Goal: Task Accomplishment & Management: Use online tool/utility

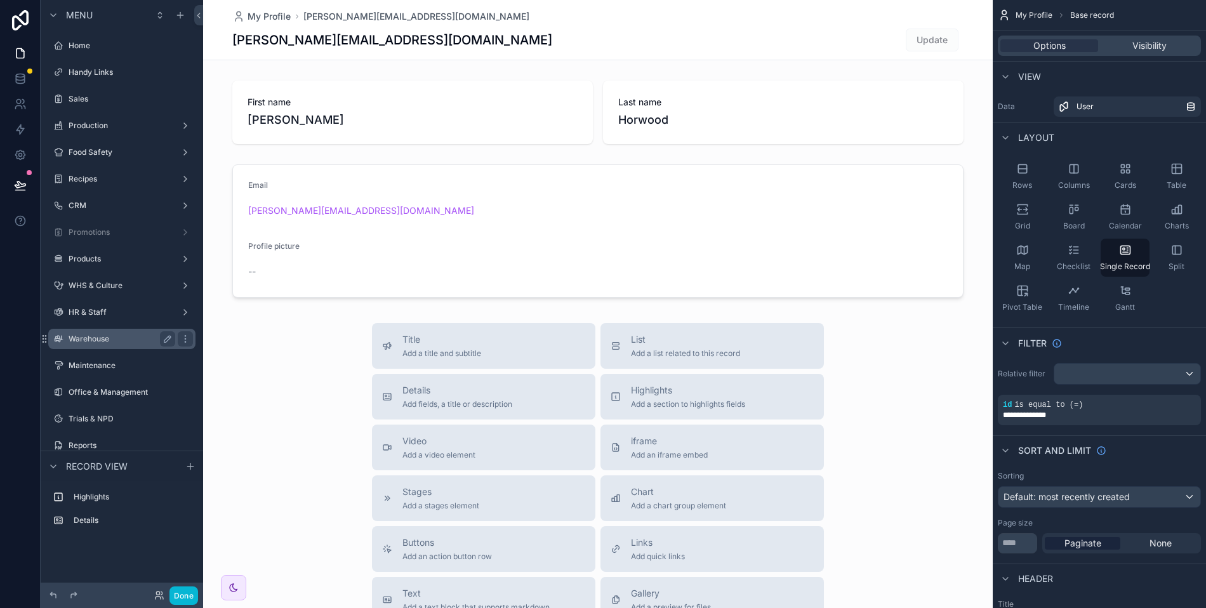
click at [101, 343] on label "Warehouse" at bounding box center [120, 339] width 102 height 10
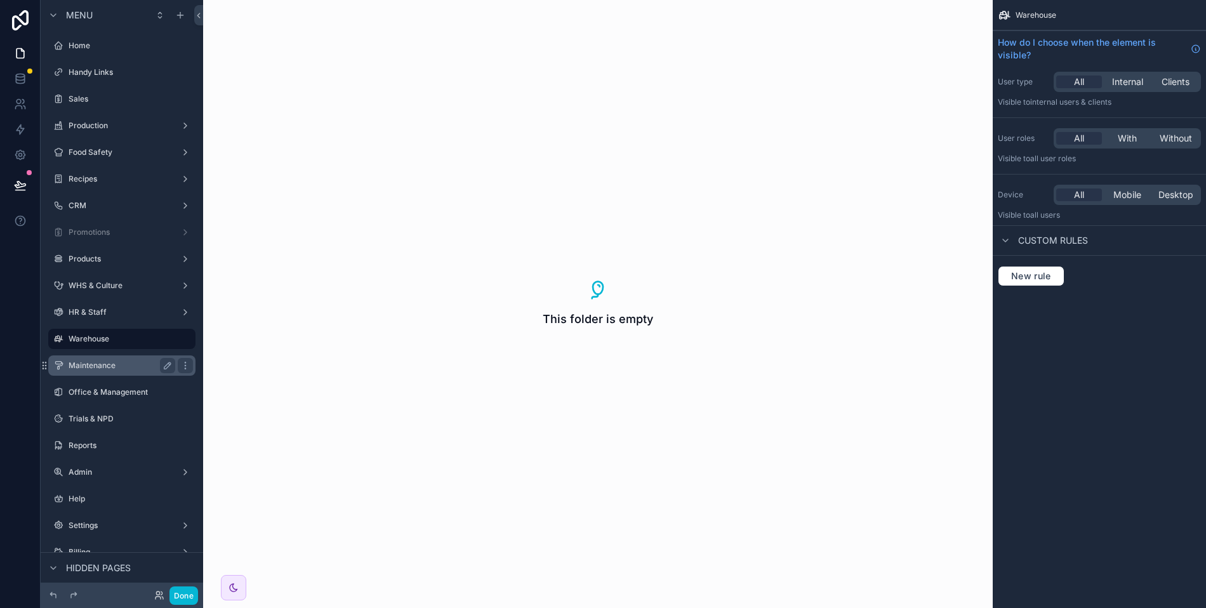
click at [92, 366] on label "Maintenance" at bounding box center [120, 366] width 102 height 10
click at [182, 15] on icon "scrollable content" at bounding box center [180, 15] width 6 height 0
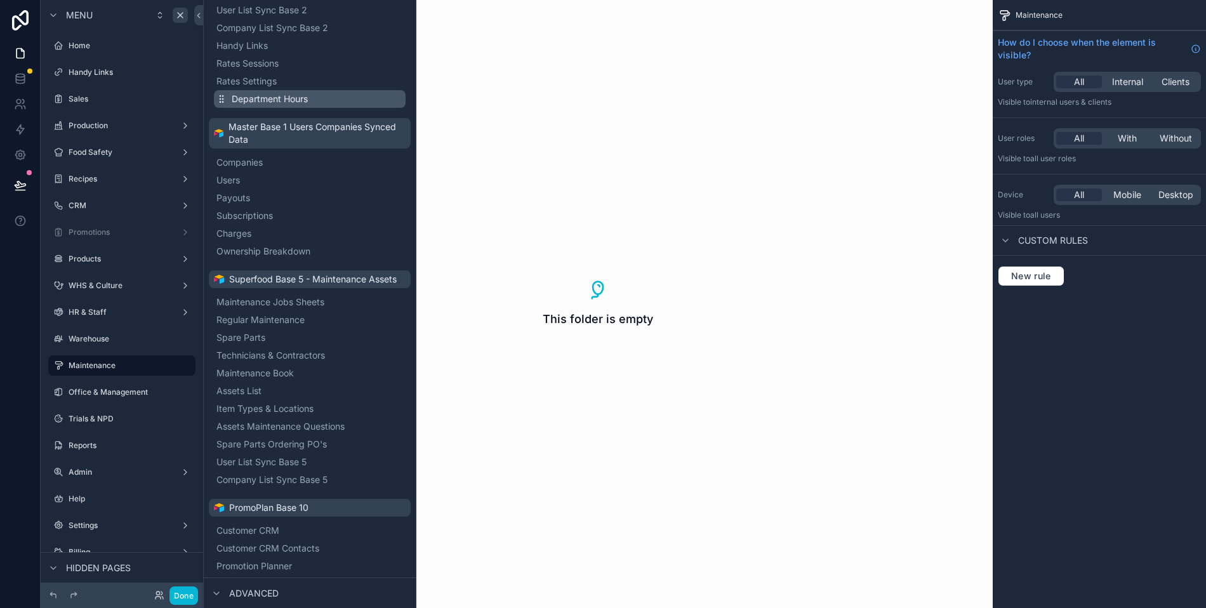
scroll to position [380, 0]
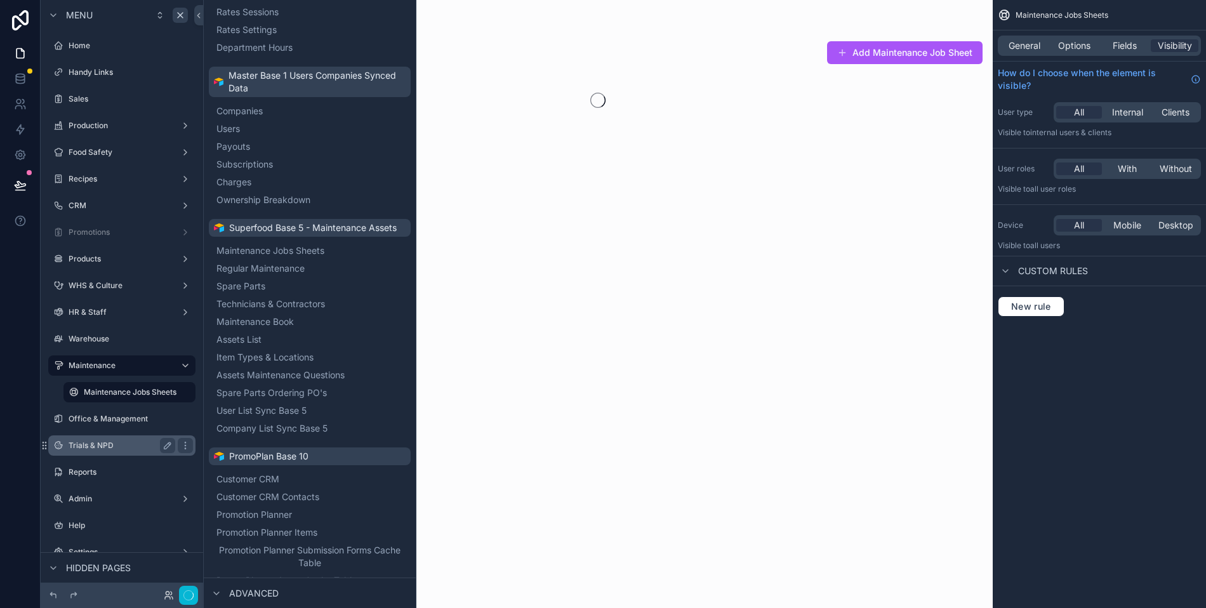
scroll to position [81, 0]
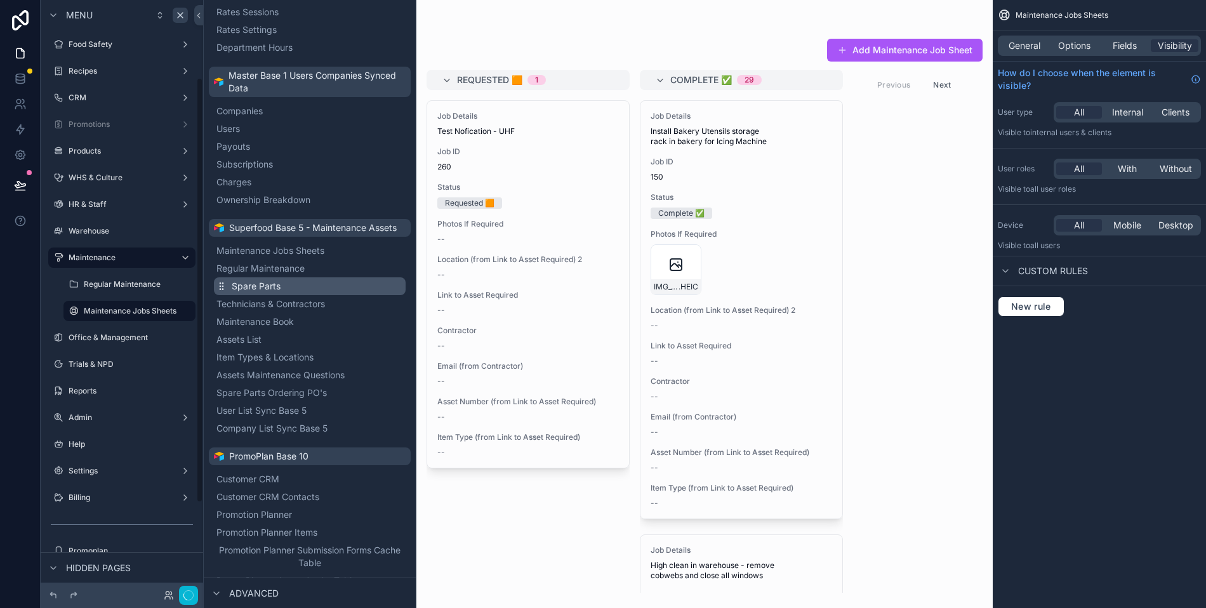
scroll to position [81, 0]
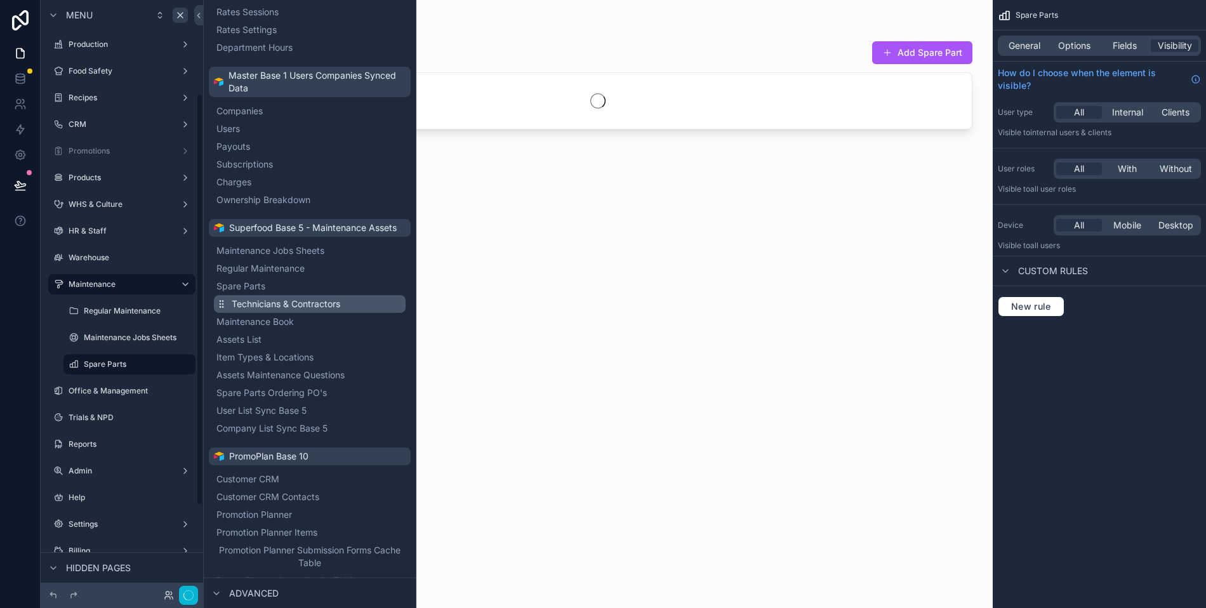
scroll to position [135, 0]
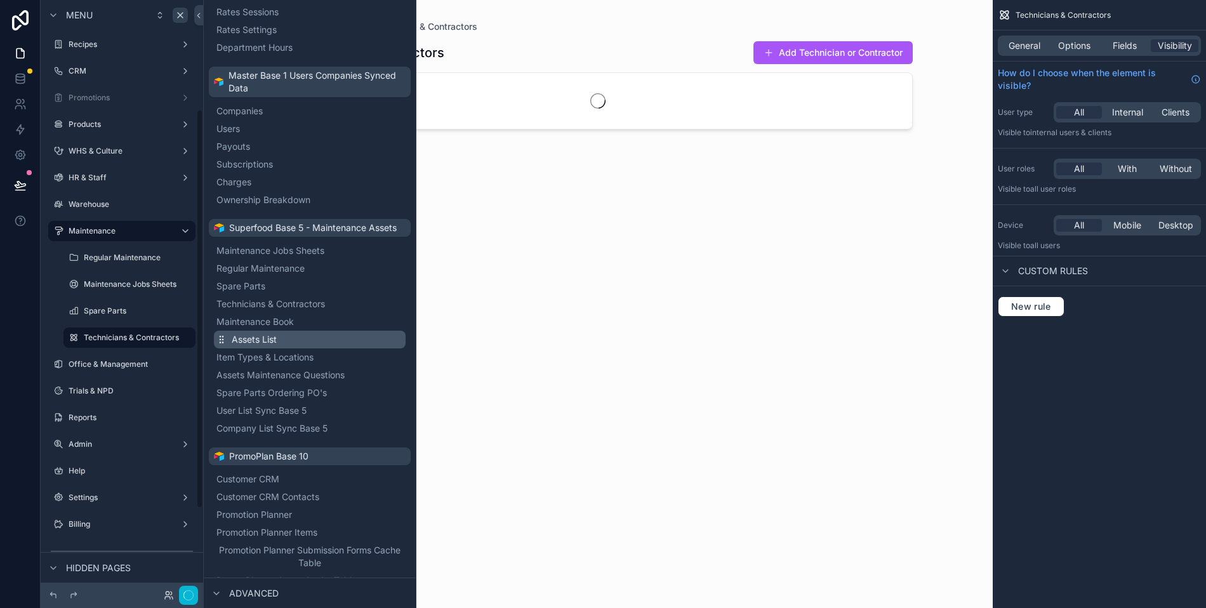
scroll to position [162, 0]
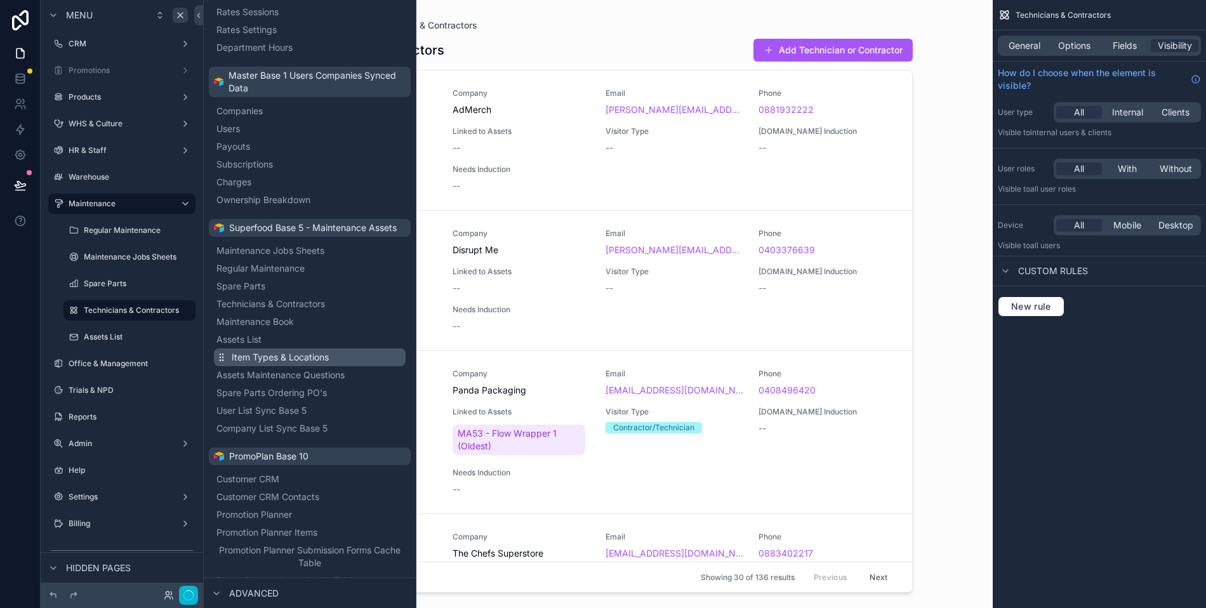
scroll to position [188, 0]
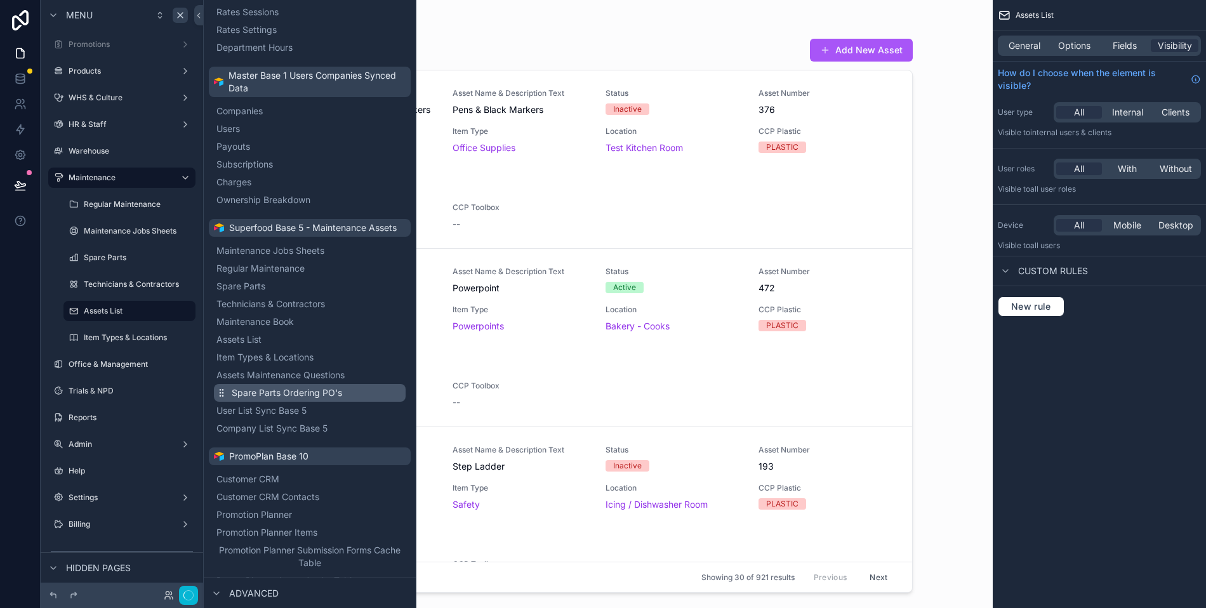
scroll to position [215, 0]
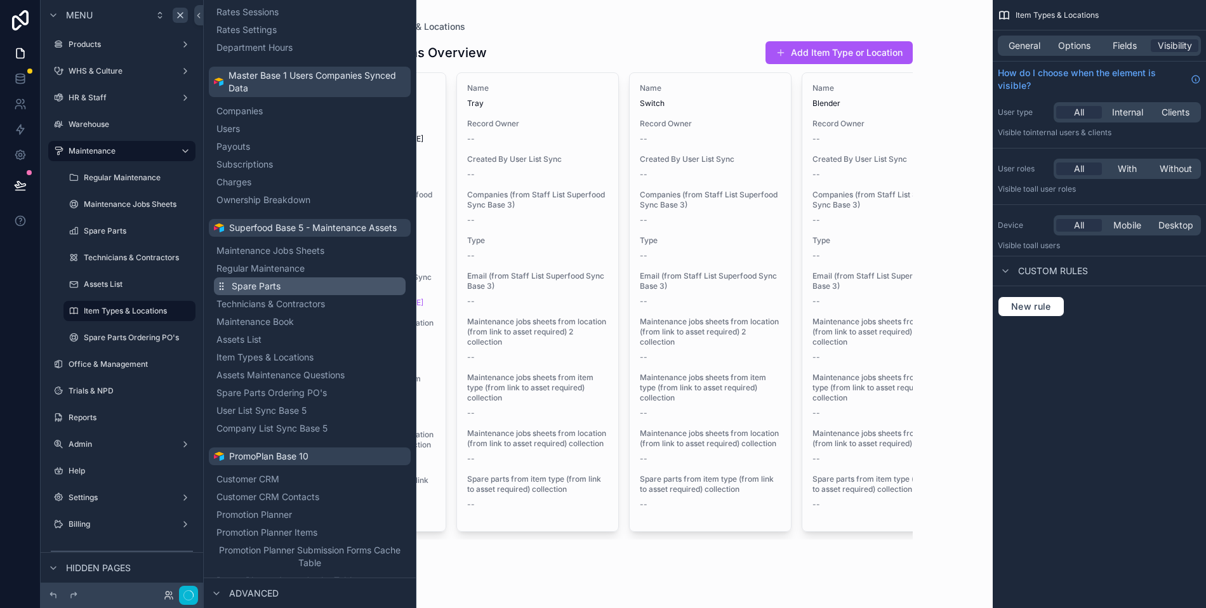
scroll to position [241, 0]
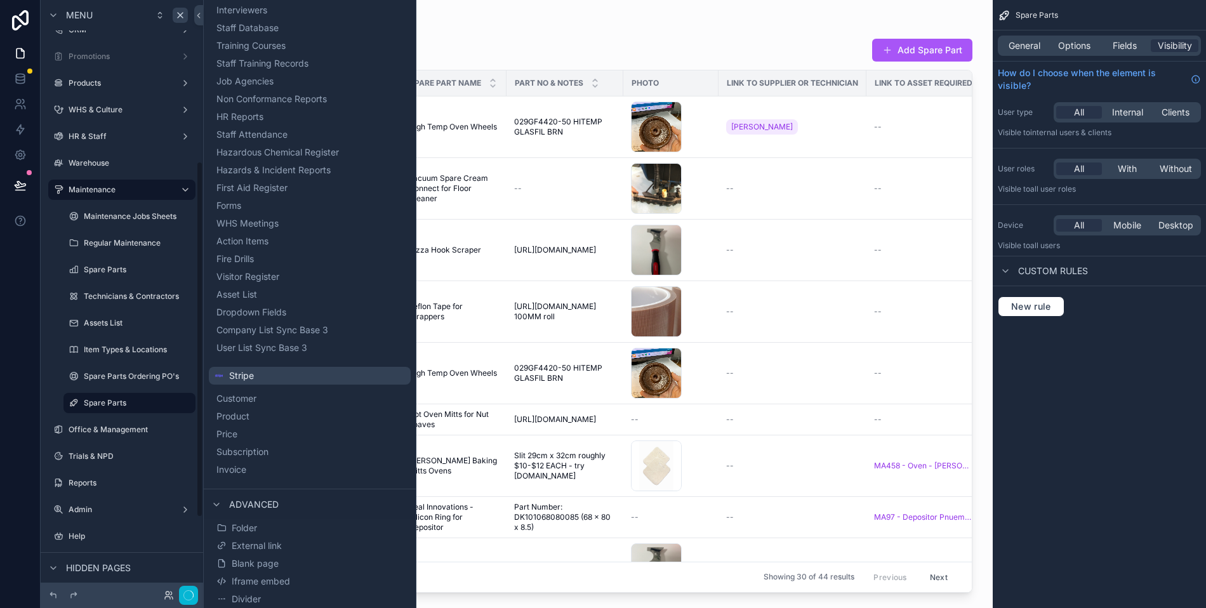
scroll to position [268, 0]
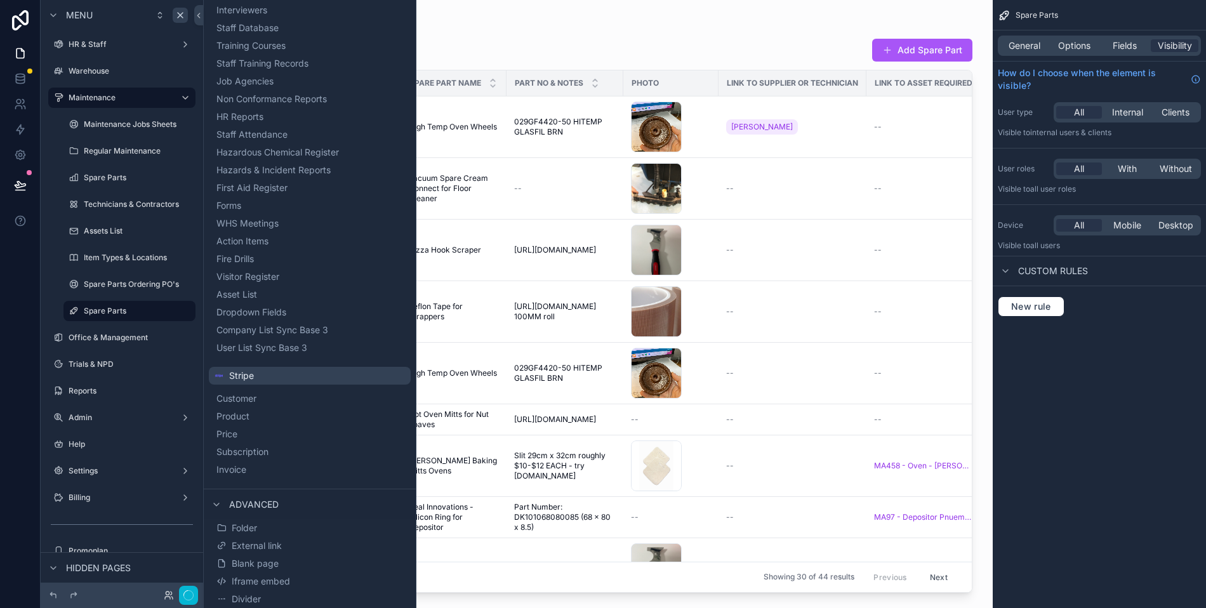
click at [108, 123] on label "Maintenance Jobs Sheets" at bounding box center [138, 124] width 109 height 10
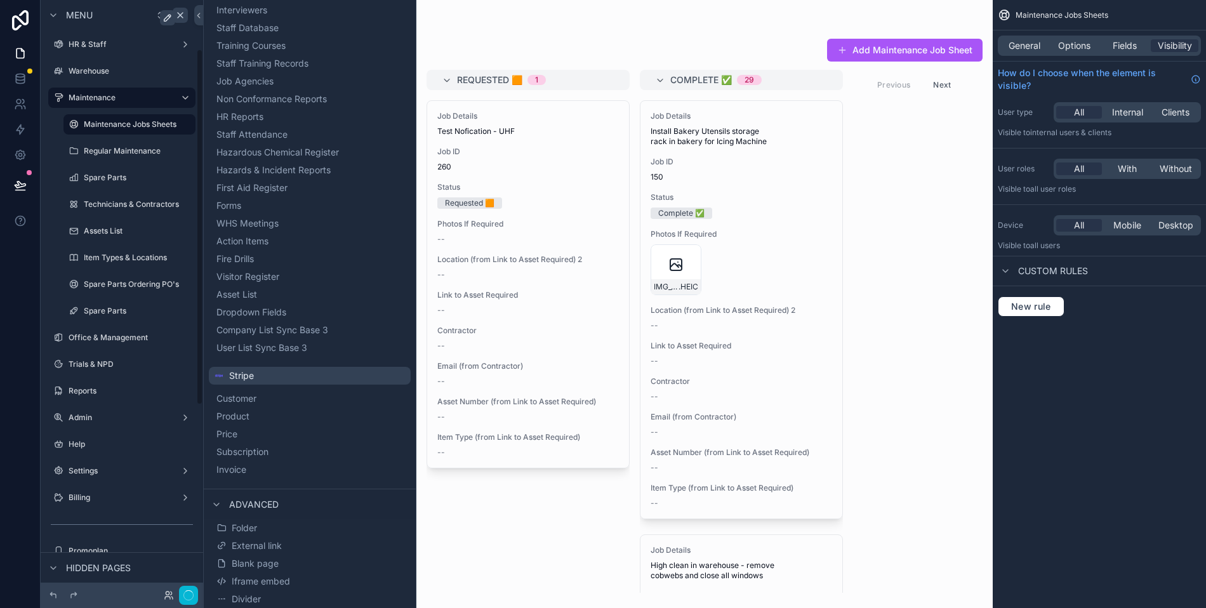
scroll to position [81, 0]
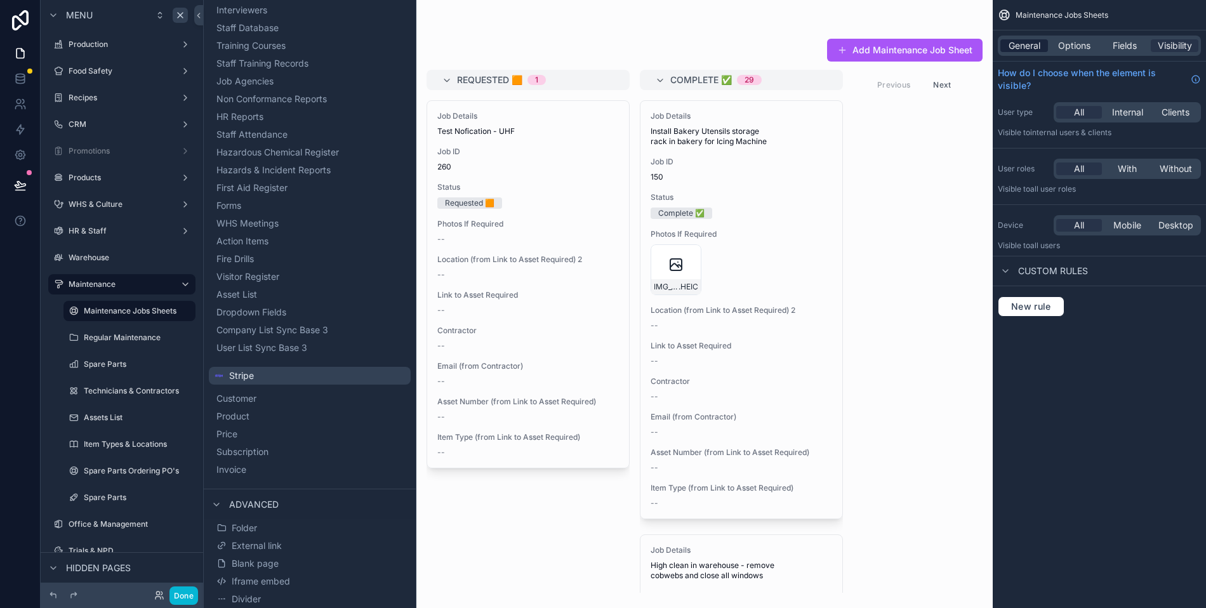
click at [1030, 50] on span "General" at bounding box center [1025, 45] width 32 height 13
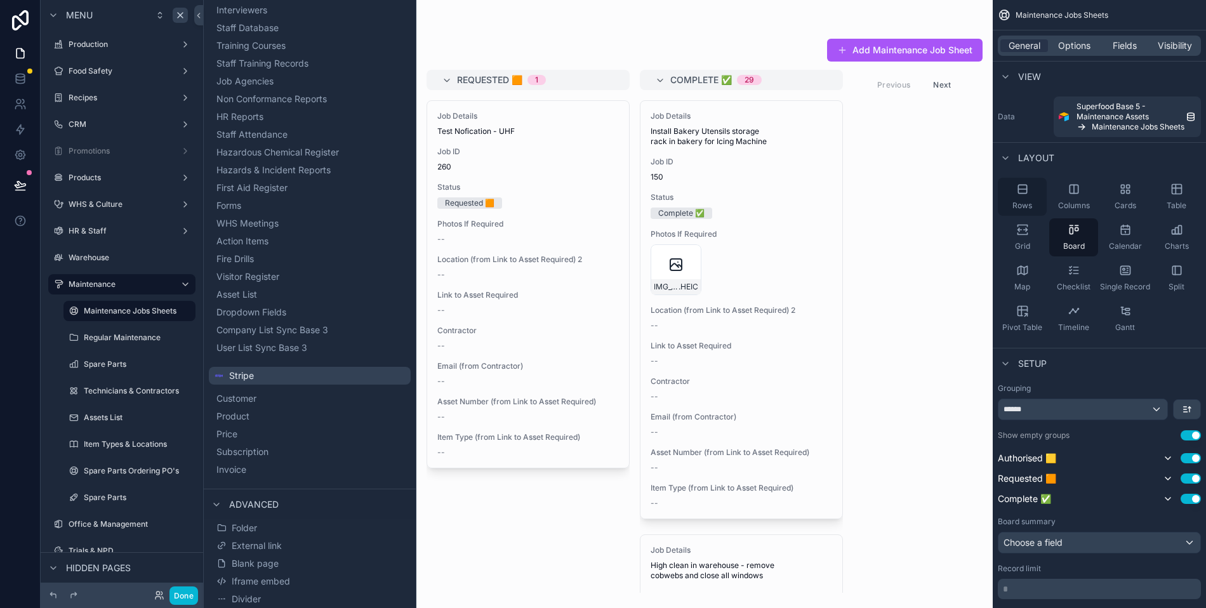
click at [1019, 199] on div "Rows" at bounding box center [1022, 197] width 49 height 38
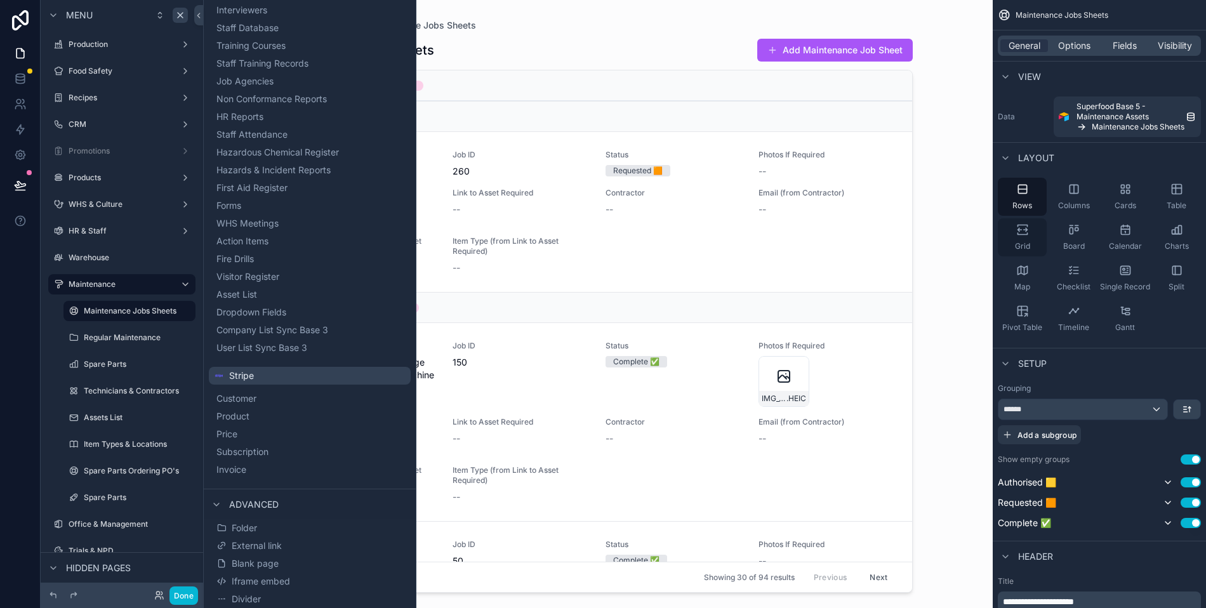
click at [1029, 227] on div "Grid" at bounding box center [1022, 237] width 49 height 38
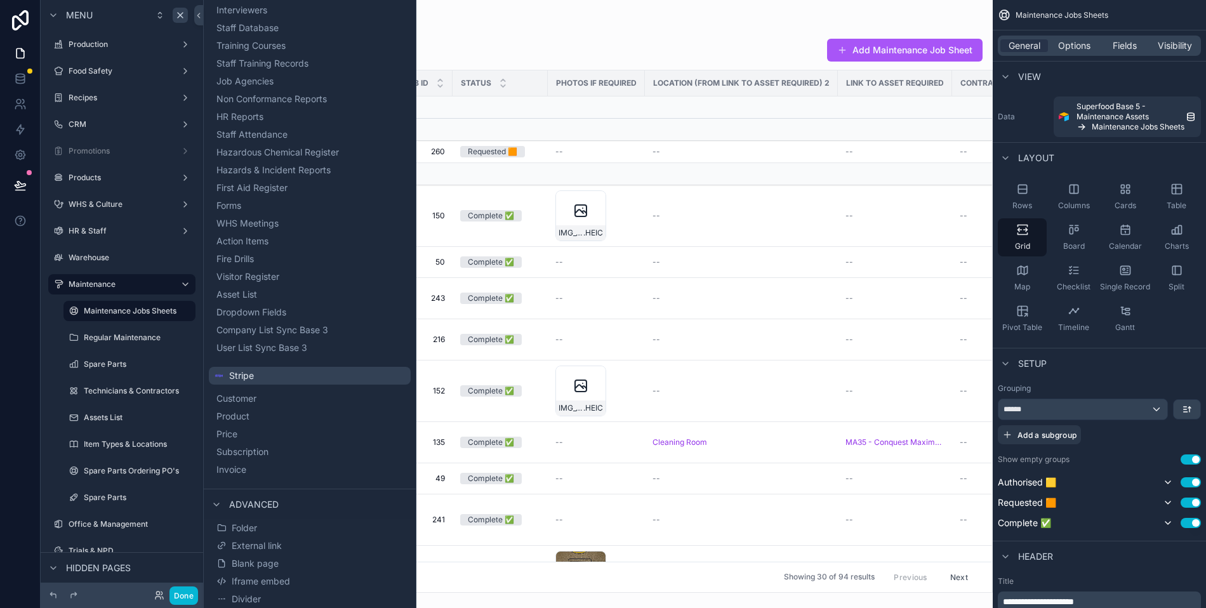
click at [573, 23] on div "scrollable content" at bounding box center [598, 304] width 790 height 608
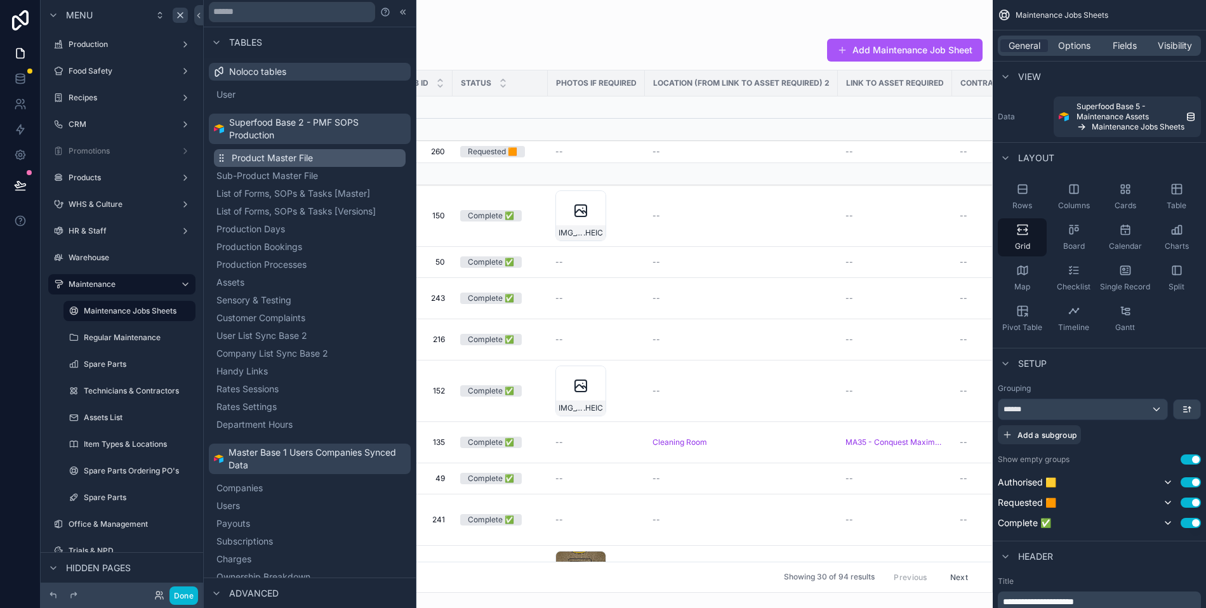
scroll to position [0, 0]
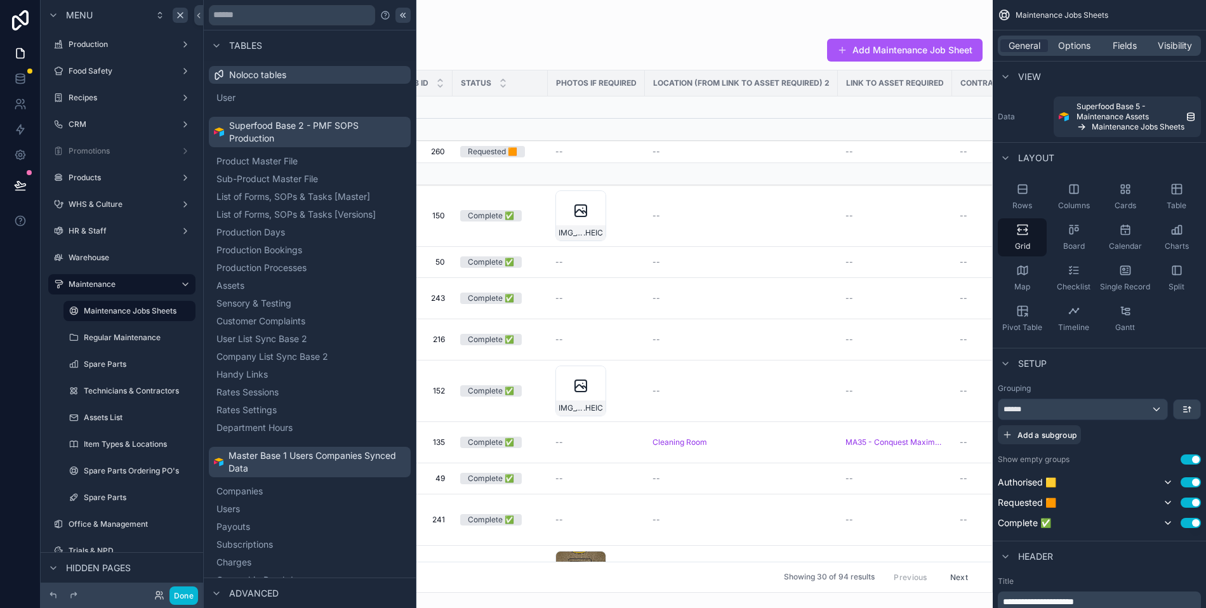
click at [398, 17] on icon at bounding box center [403, 15] width 10 height 10
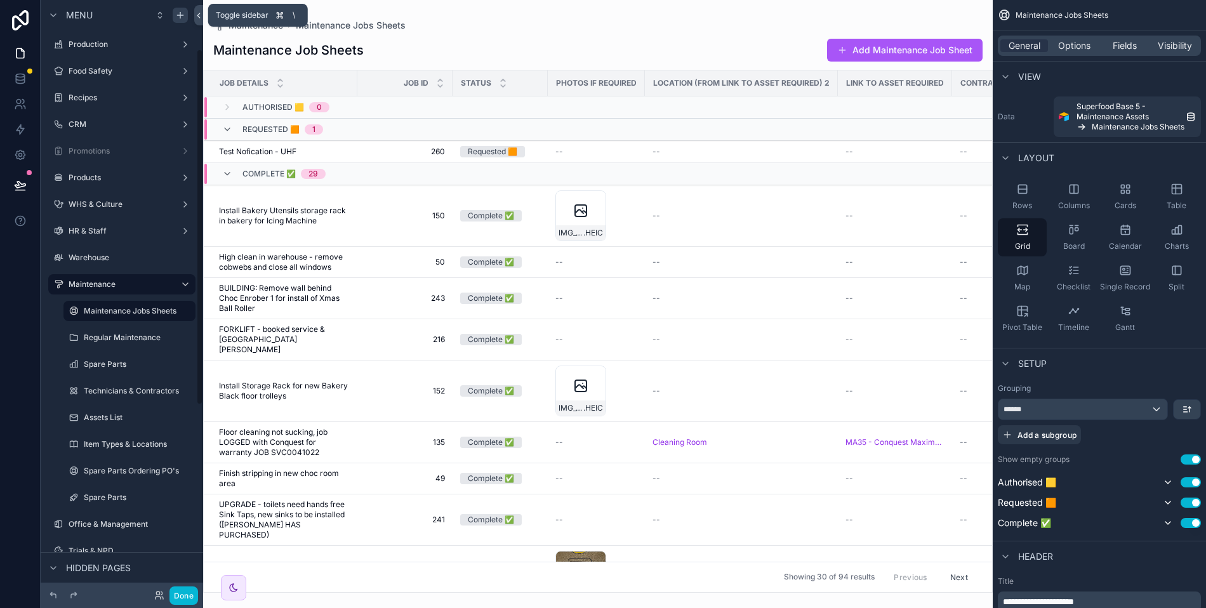
click at [199, 17] on icon at bounding box center [198, 16] width 9 height 10
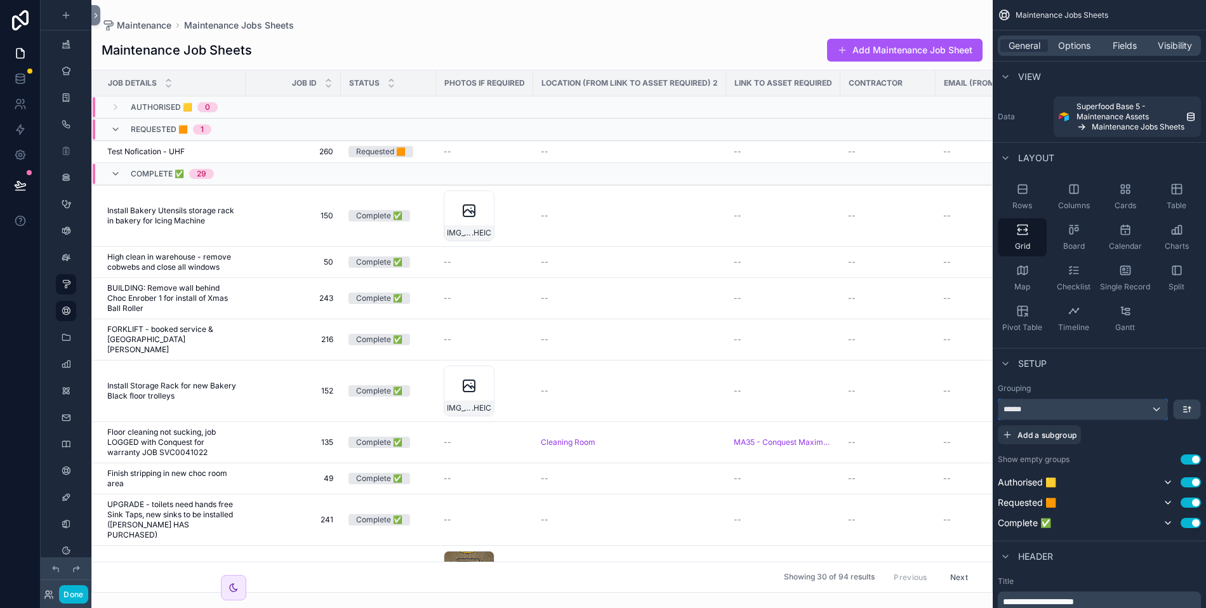
click at [1043, 409] on div "******" at bounding box center [1082, 409] width 169 height 20
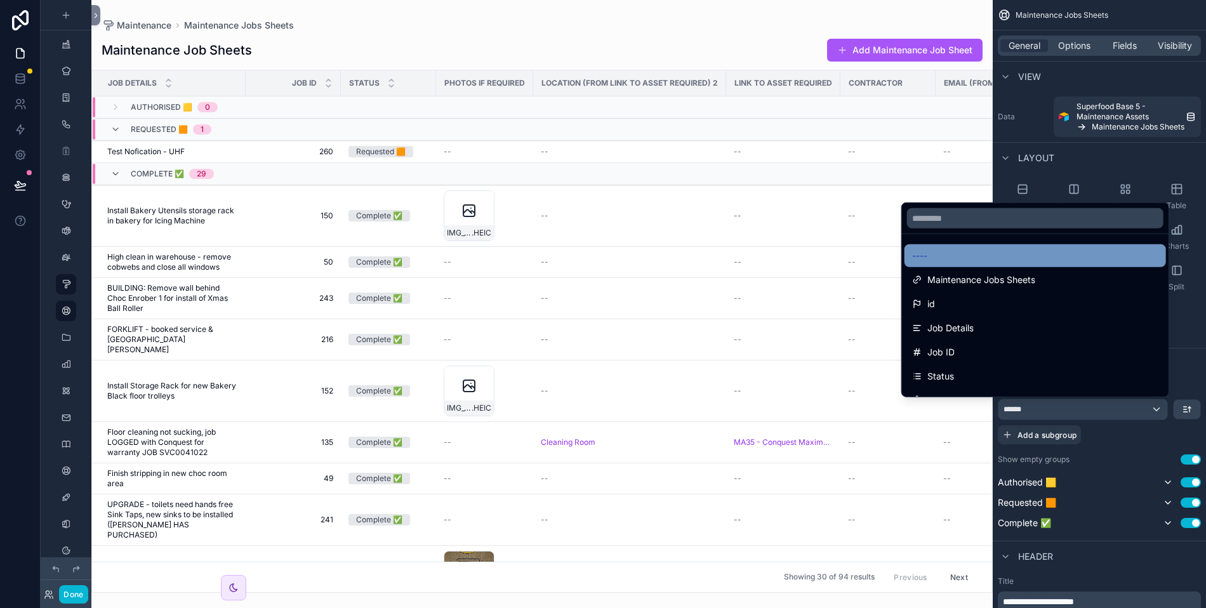
click at [956, 256] on div "----" at bounding box center [1035, 255] width 246 height 15
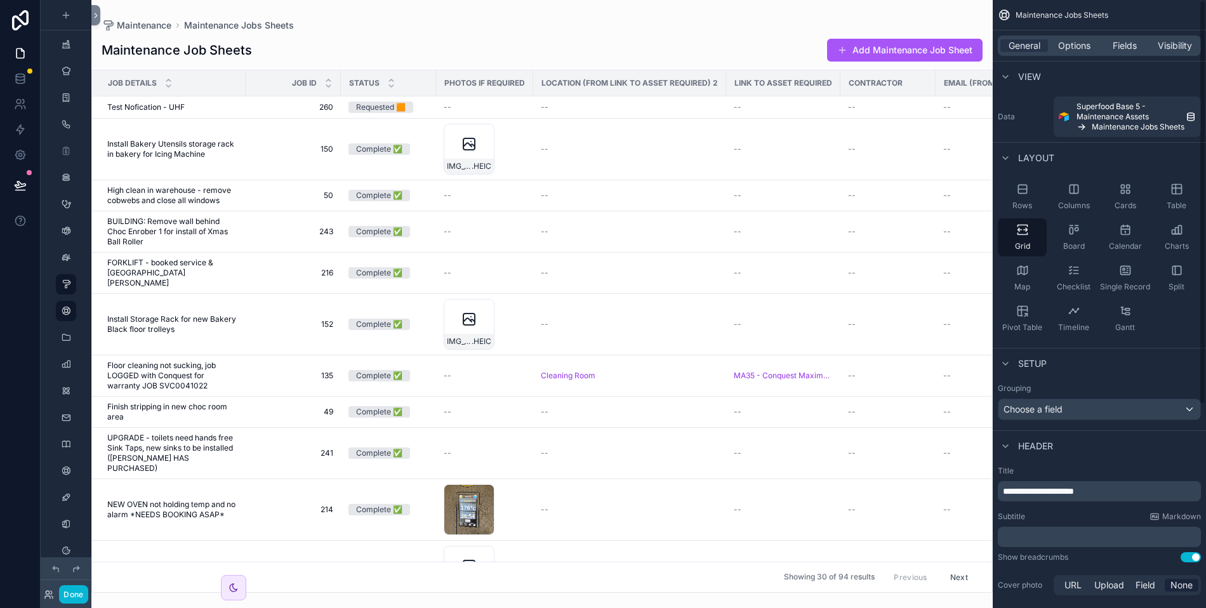
click at [1118, 54] on div "General Options Fields Visibility" at bounding box center [1099, 46] width 203 height 20
click at [1119, 50] on span "Fields" at bounding box center [1125, 45] width 24 height 13
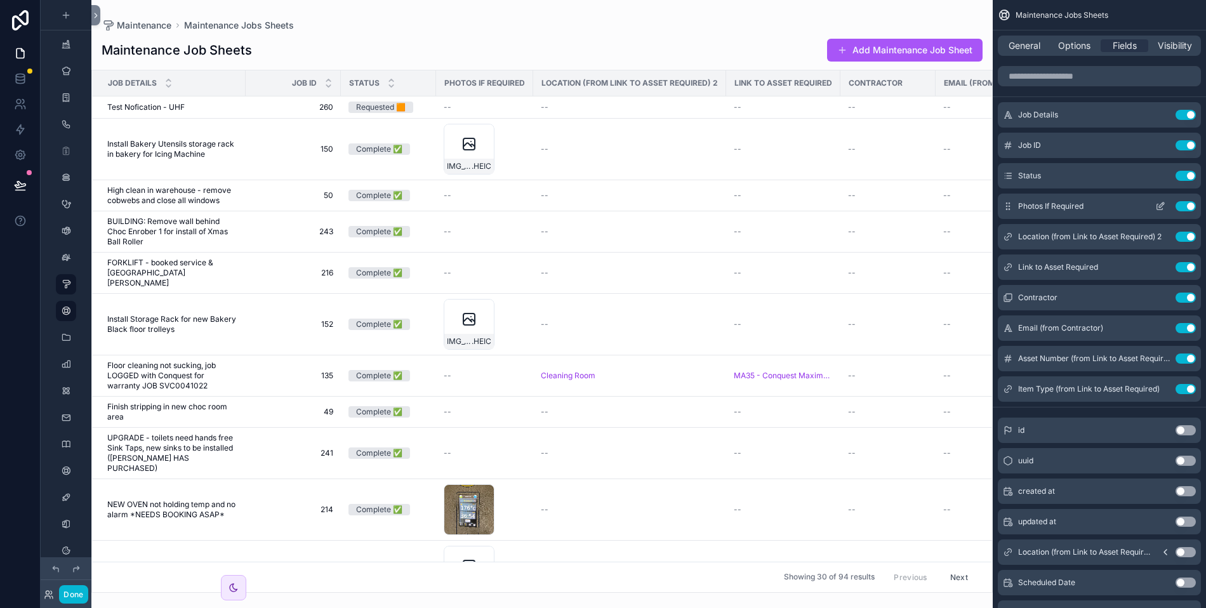
click at [1186, 205] on button "Use setting" at bounding box center [1185, 206] width 20 height 10
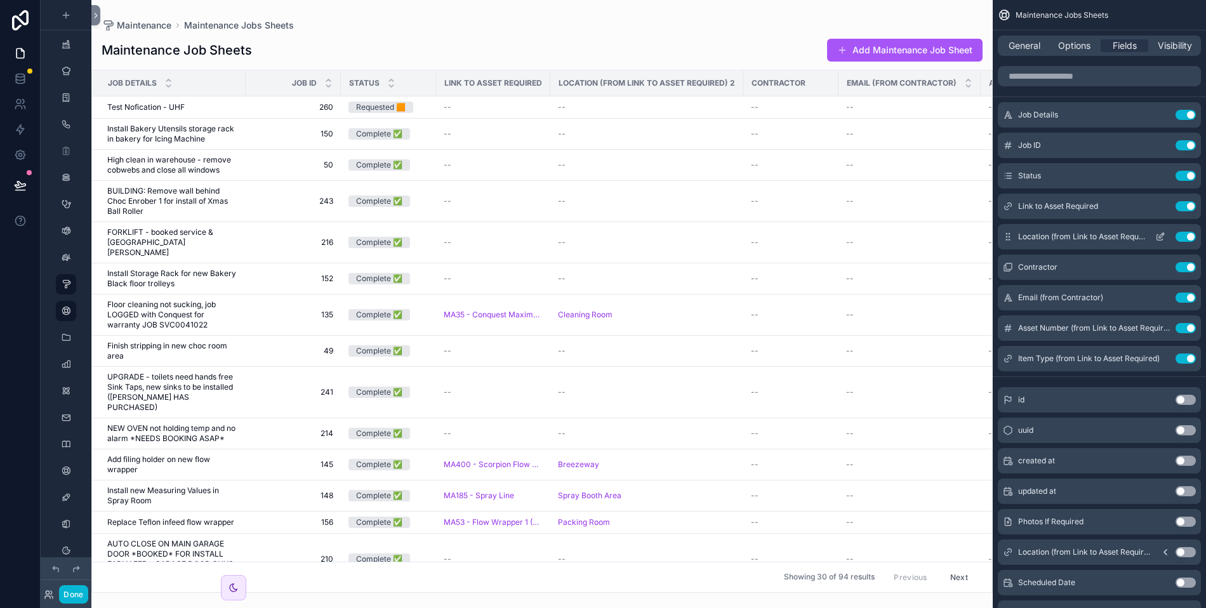
click at [1162, 235] on icon "scrollable content" at bounding box center [1161, 235] width 5 height 5
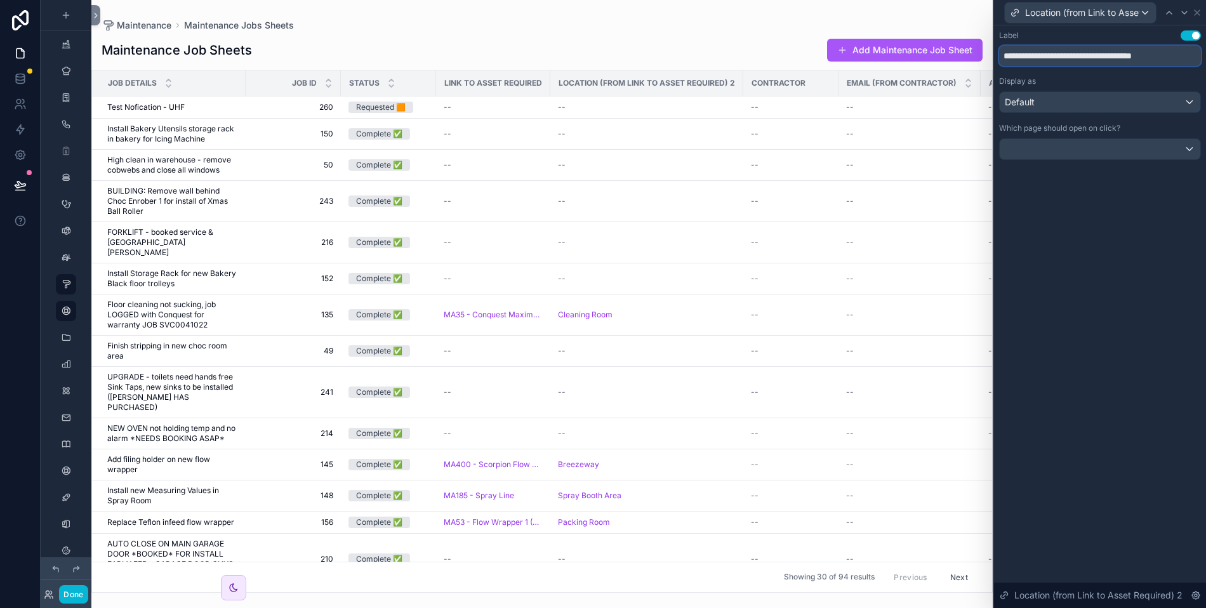
drag, startPoint x: 1173, startPoint y: 58, endPoint x: 1040, endPoint y: 59, distance: 132.7
click at [1040, 59] on input "**********" at bounding box center [1100, 56] width 202 height 20
type input "********"
click at [1194, 11] on icon at bounding box center [1196, 12] width 5 height 5
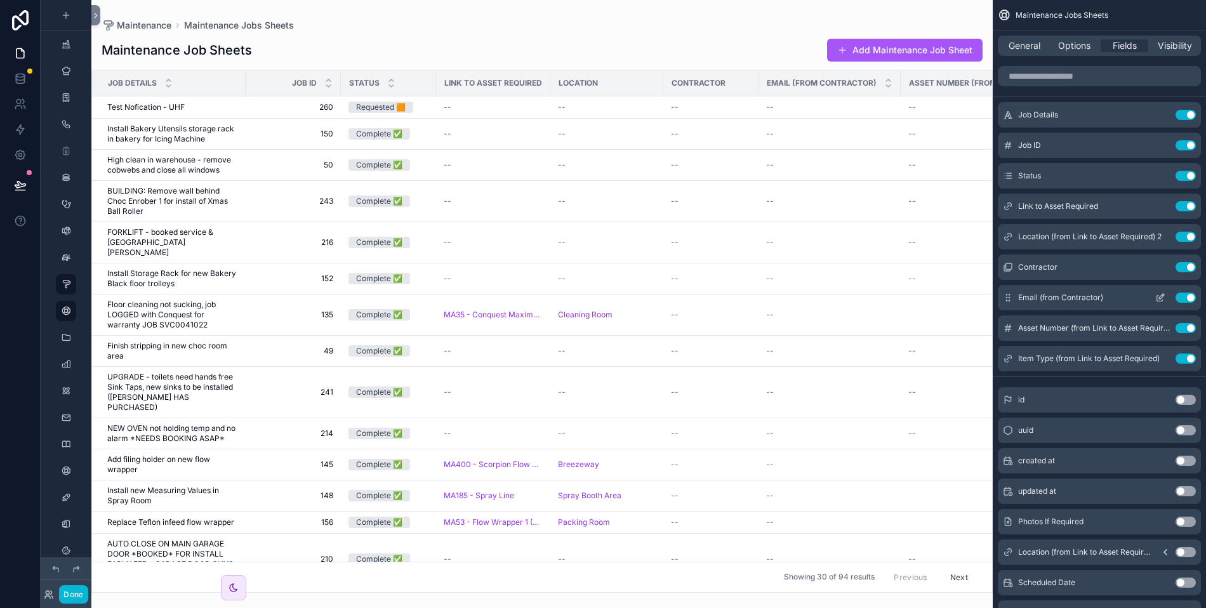
click at [1184, 296] on button "Use setting" at bounding box center [1185, 298] width 20 height 10
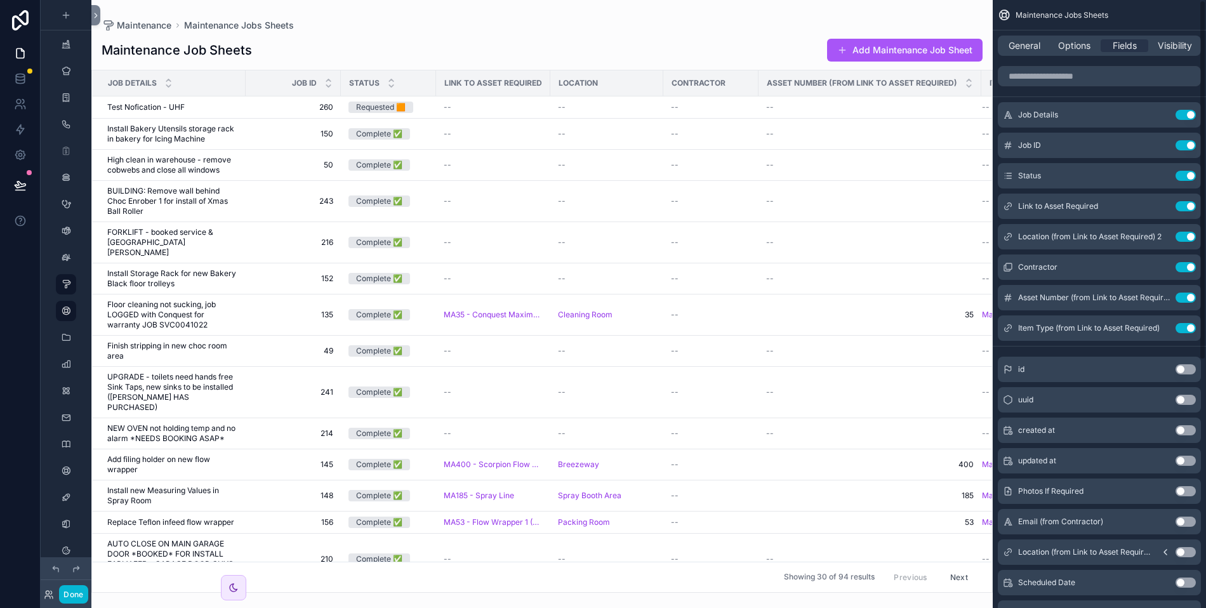
click at [1184, 296] on button "Use setting" at bounding box center [1185, 298] width 20 height 10
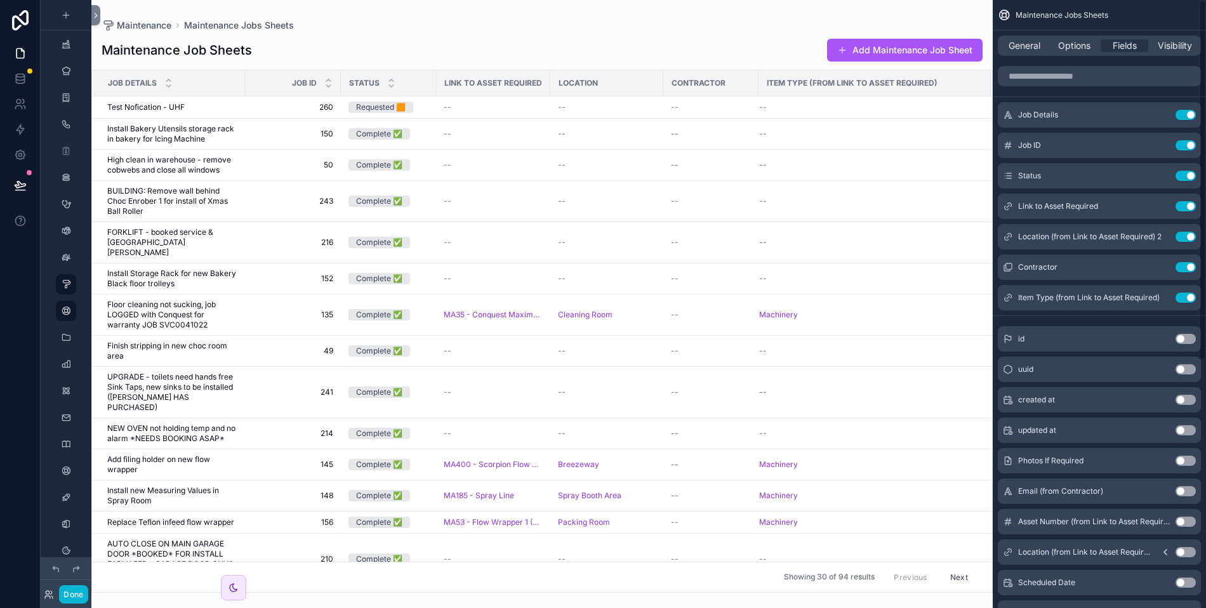
click at [1184, 296] on button "Use setting" at bounding box center [1185, 298] width 20 height 10
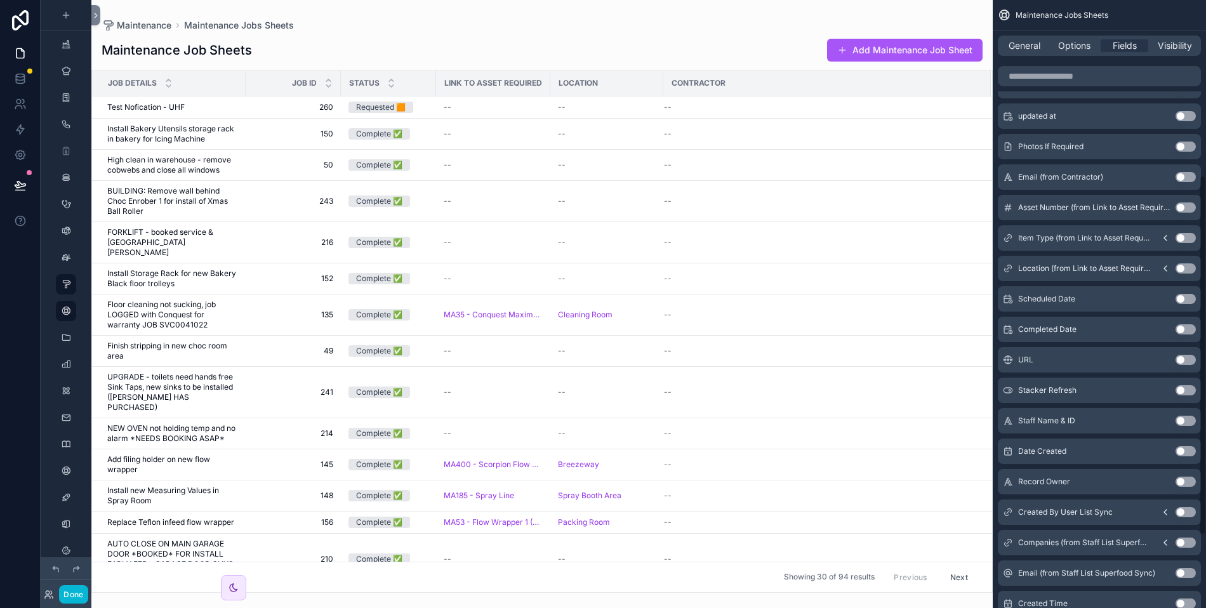
scroll to position [296, 0]
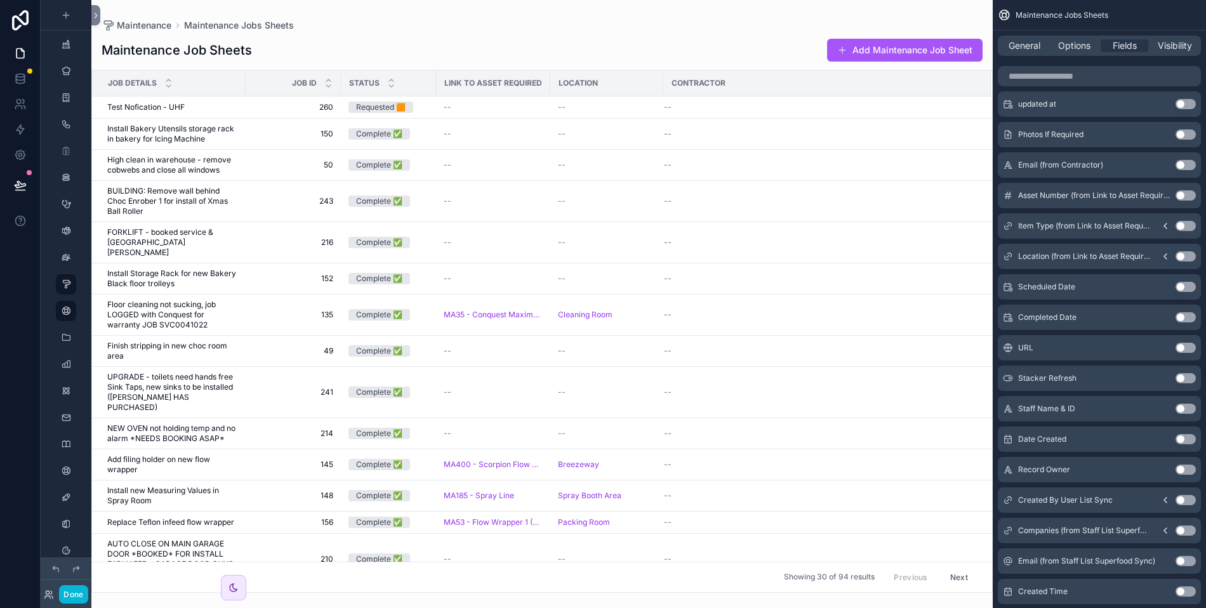
click at [1186, 289] on button "Use setting" at bounding box center [1185, 287] width 20 height 10
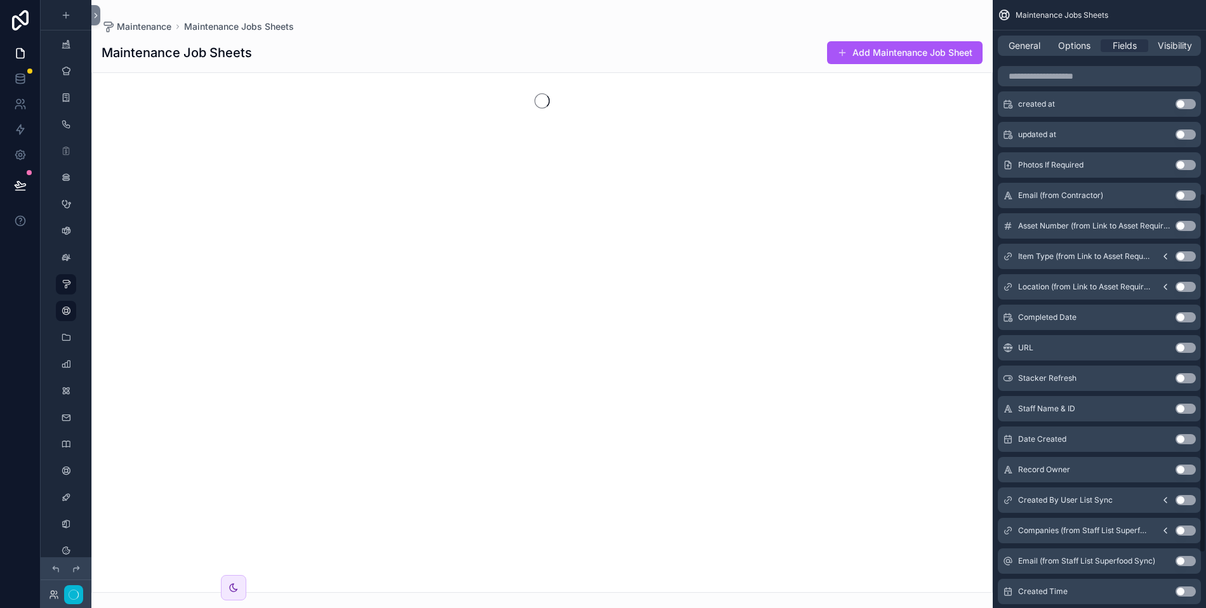
scroll to position [326, 0]
click at [1184, 286] on button "Use setting" at bounding box center [1185, 287] width 20 height 10
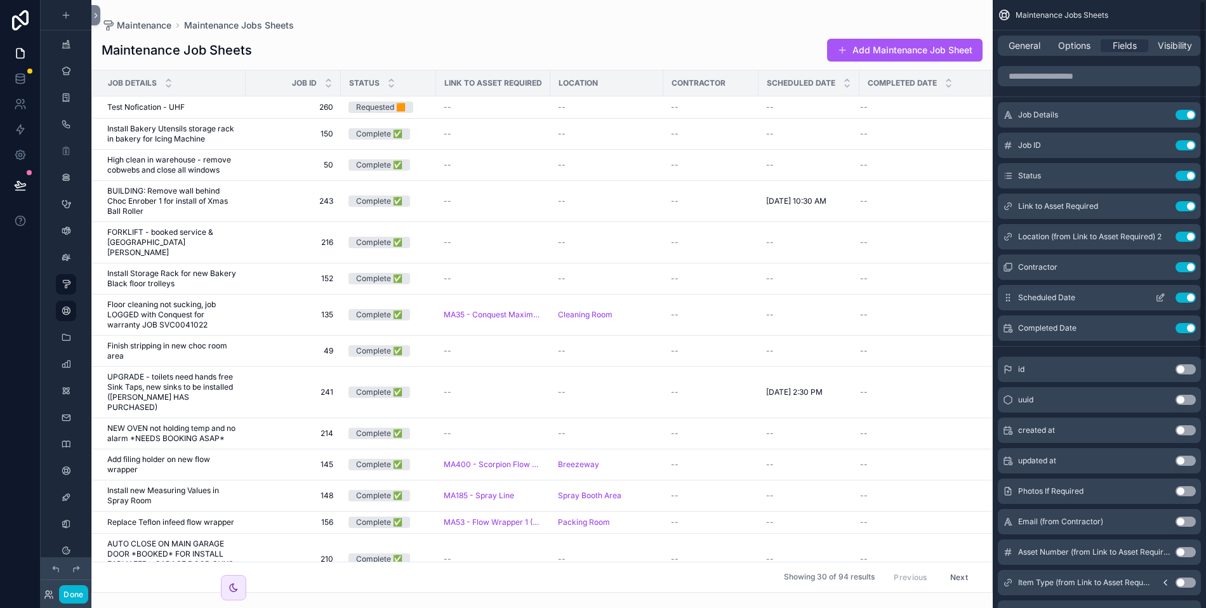
scroll to position [3, 0]
click at [1186, 428] on button "Use setting" at bounding box center [1185, 428] width 20 height 10
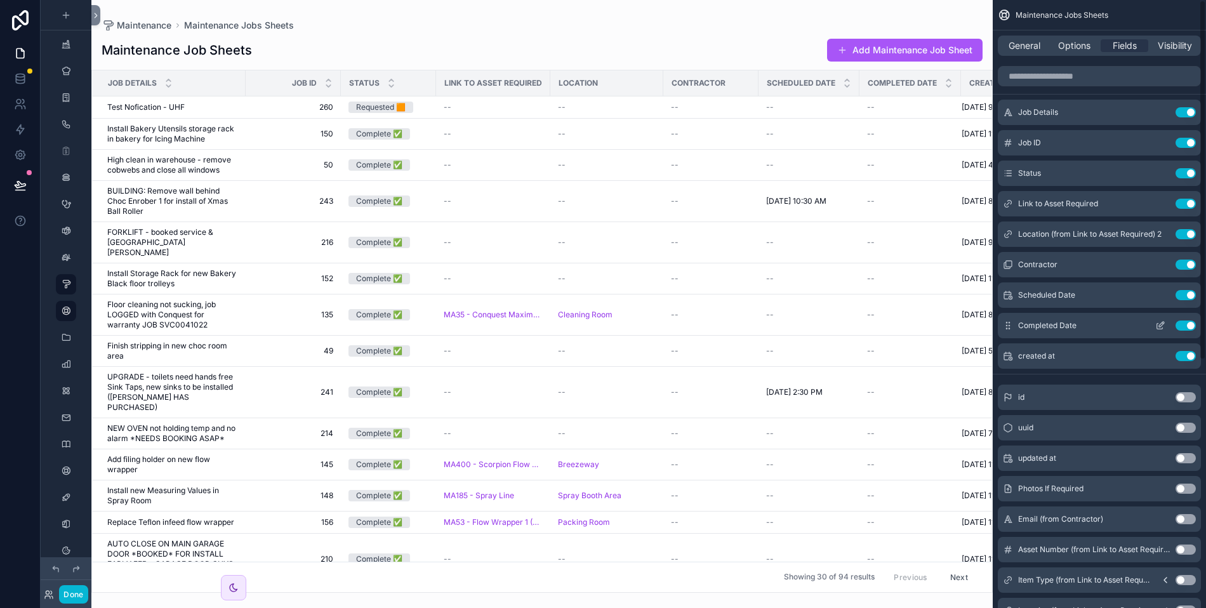
scroll to position [0, 0]
click at [1033, 55] on div "General Options Fields Visibility" at bounding box center [1099, 46] width 203 height 20
click at [1032, 53] on div "General Options Fields Visibility" at bounding box center [1099, 46] width 203 height 20
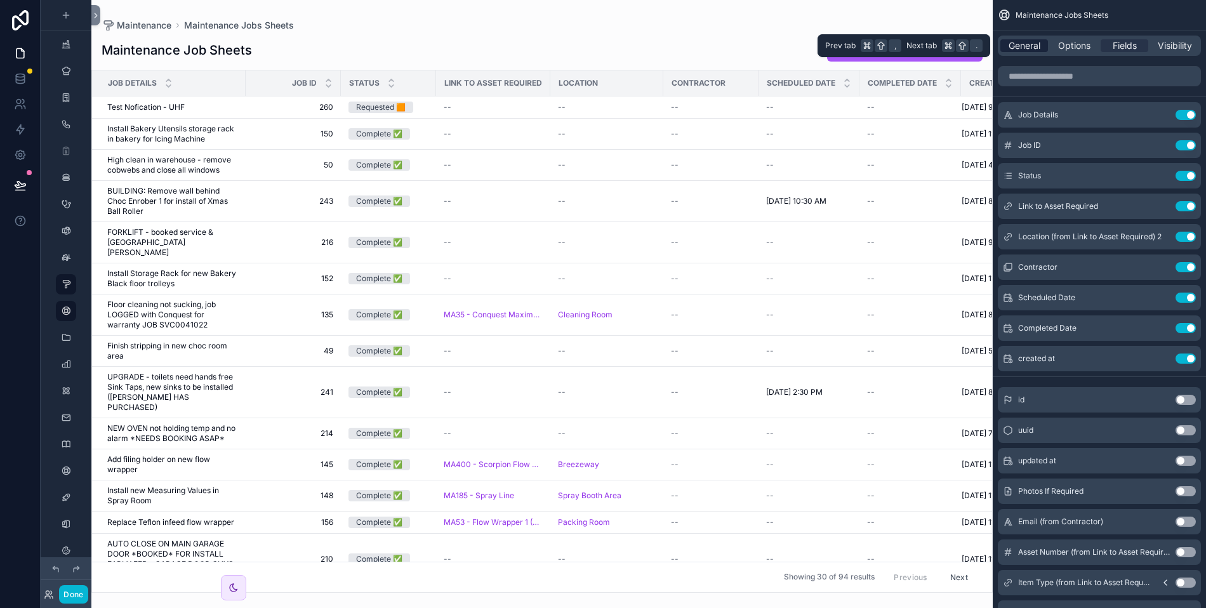
click at [1030, 47] on span "General" at bounding box center [1025, 45] width 32 height 13
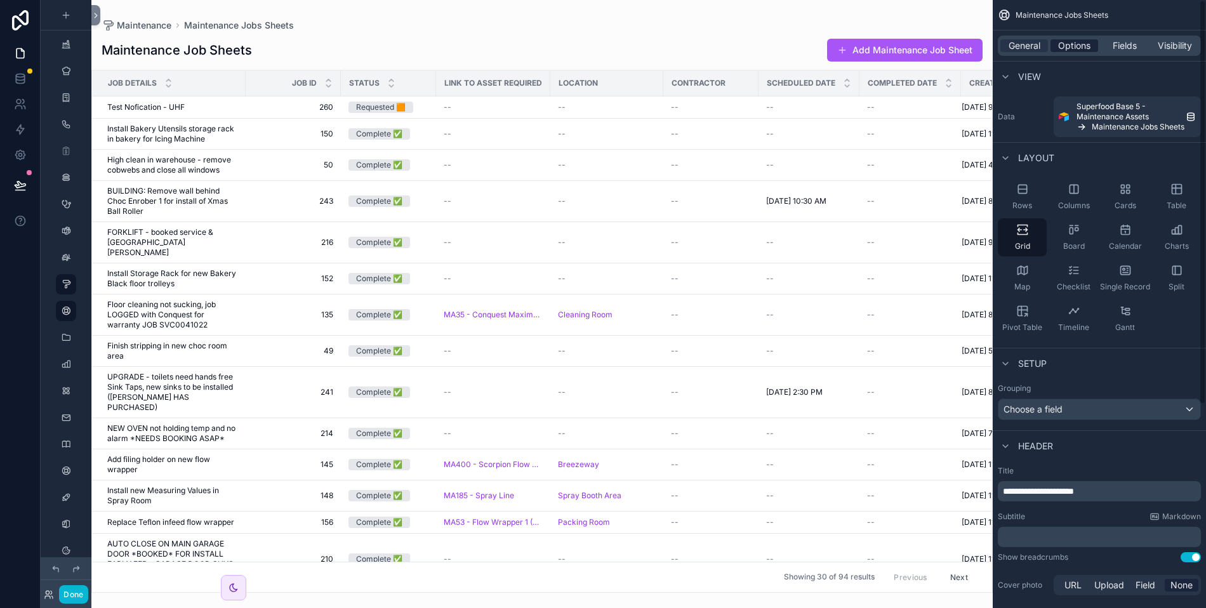
click at [1066, 43] on span "Options" at bounding box center [1074, 45] width 32 height 13
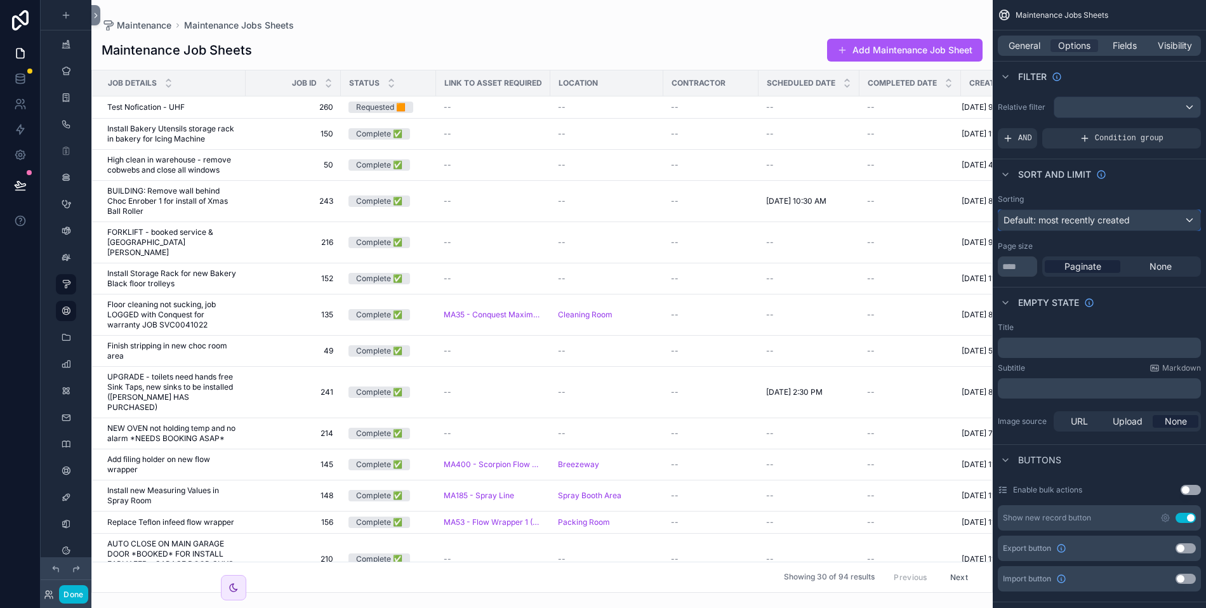
click at [1059, 218] on span "Default: most recently created" at bounding box center [1066, 220] width 126 height 11
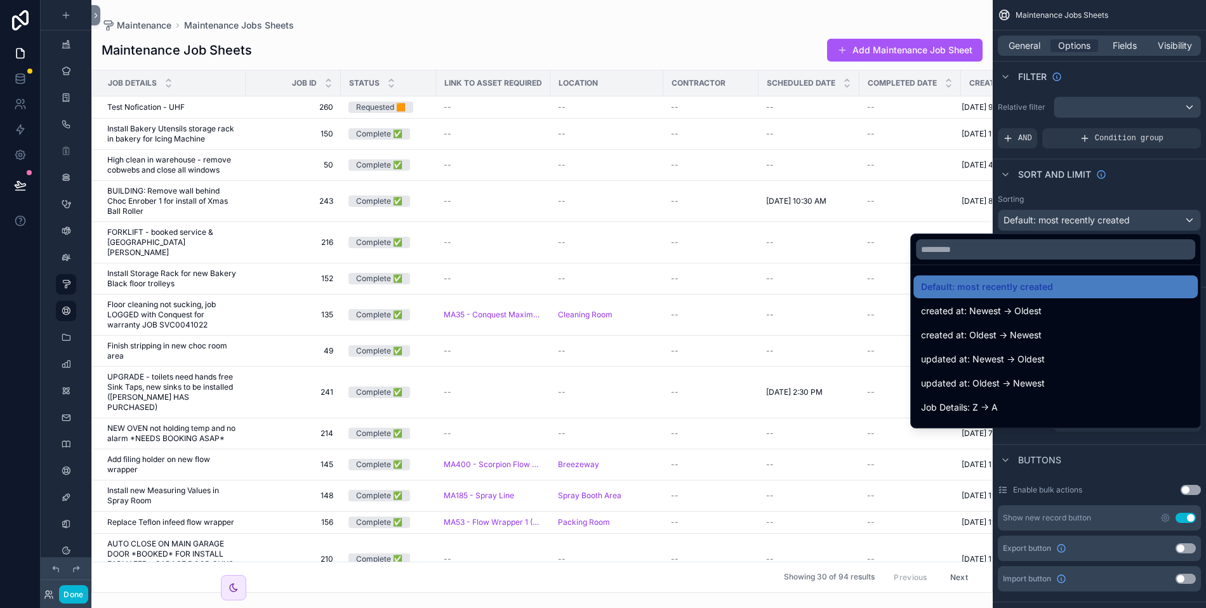
click at [1059, 218] on div "scrollable content" at bounding box center [603, 304] width 1206 height 608
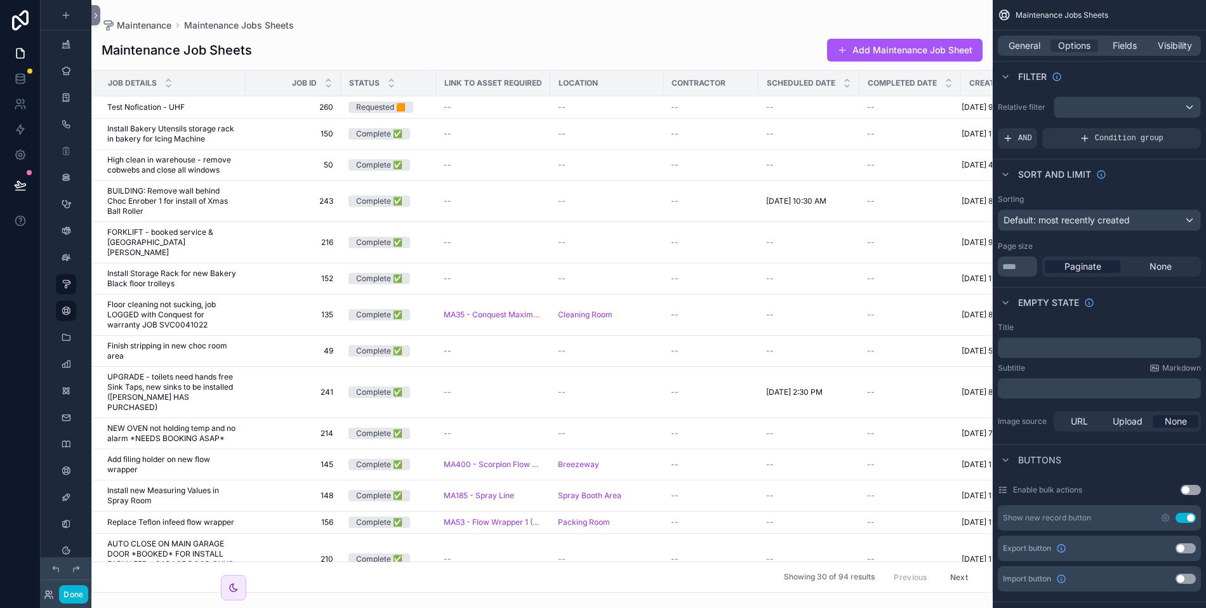
click at [1187, 548] on button "Use setting" at bounding box center [1185, 548] width 20 height 10
click at [1187, 576] on button "Use setting" at bounding box center [1185, 579] width 20 height 10
click at [858, 53] on button "Add Maintenance Job Sheet" at bounding box center [904, 50] width 155 height 23
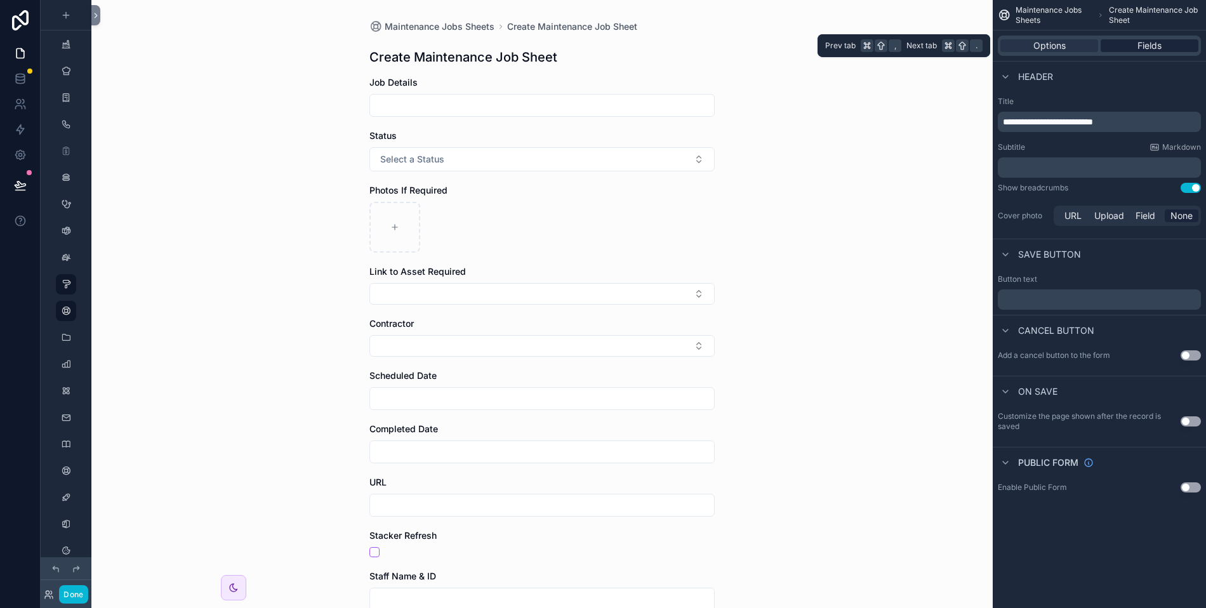
click at [1133, 43] on div "Fields" at bounding box center [1150, 45] width 98 height 13
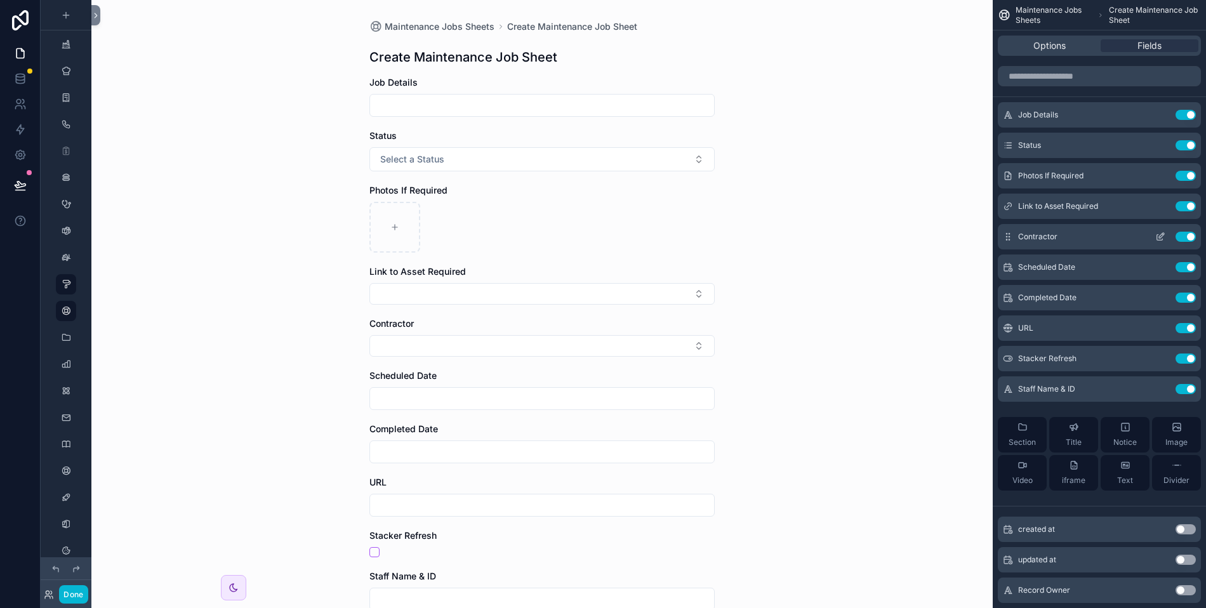
click at [1183, 234] on button "Use setting" at bounding box center [1185, 237] width 20 height 10
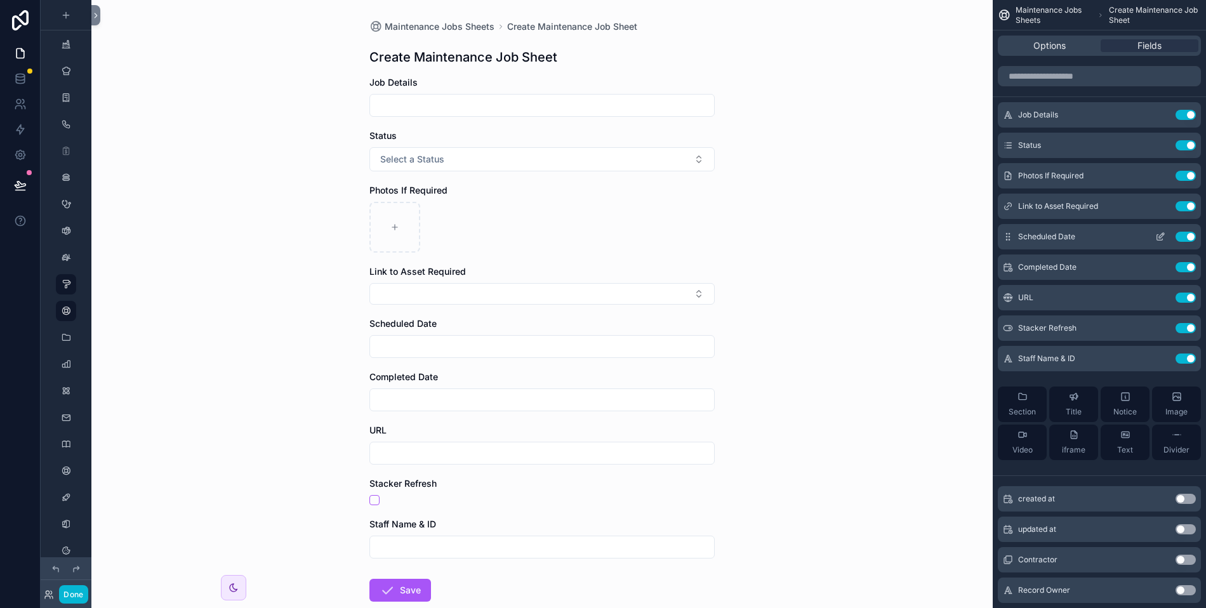
click at [1184, 235] on button "Use setting" at bounding box center [1185, 237] width 20 height 10
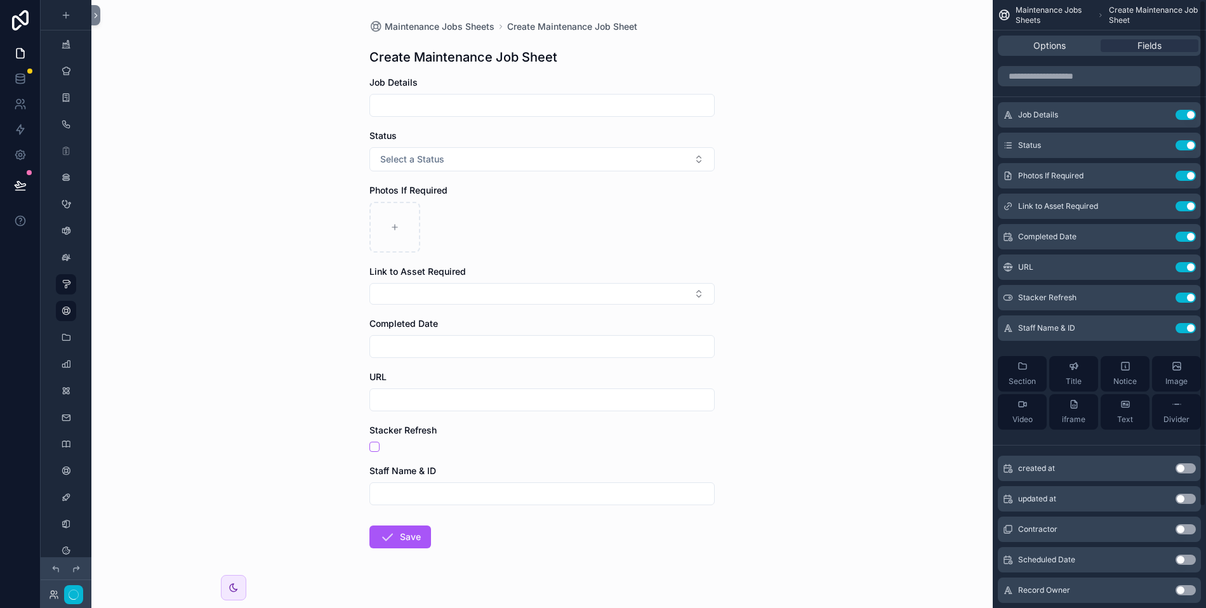
click at [1184, 235] on button "Use setting" at bounding box center [1185, 237] width 20 height 10
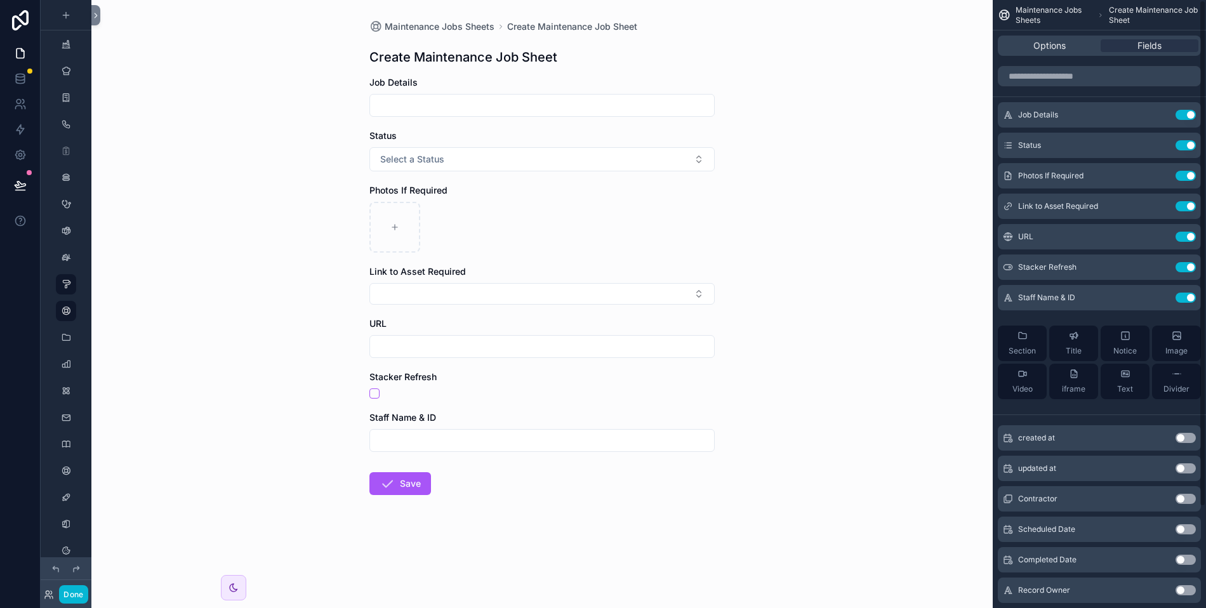
click at [1184, 235] on button "Use setting" at bounding box center [1185, 237] width 20 height 10
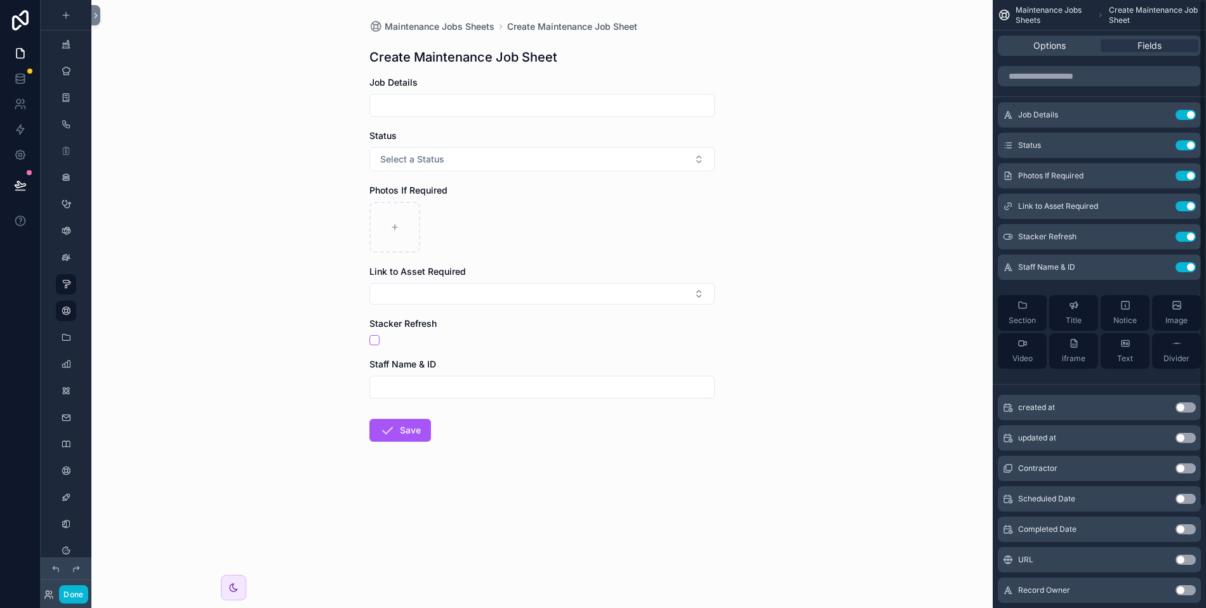
click at [1184, 235] on button "Use setting" at bounding box center [1185, 237] width 20 height 10
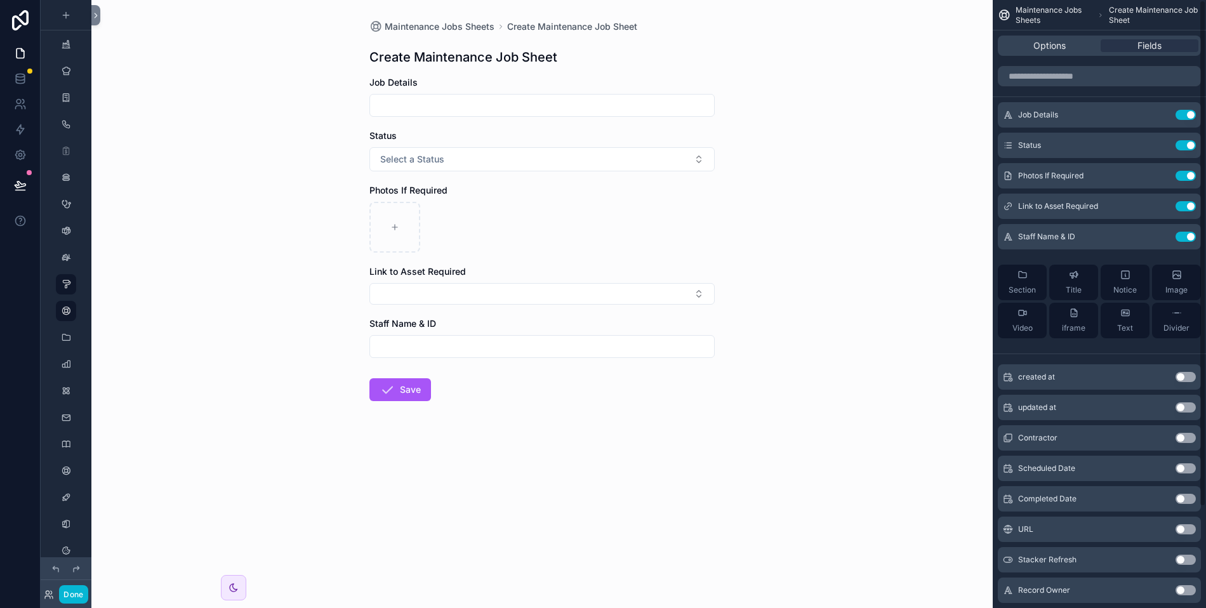
click at [1184, 235] on button "Use setting" at bounding box center [1185, 237] width 20 height 10
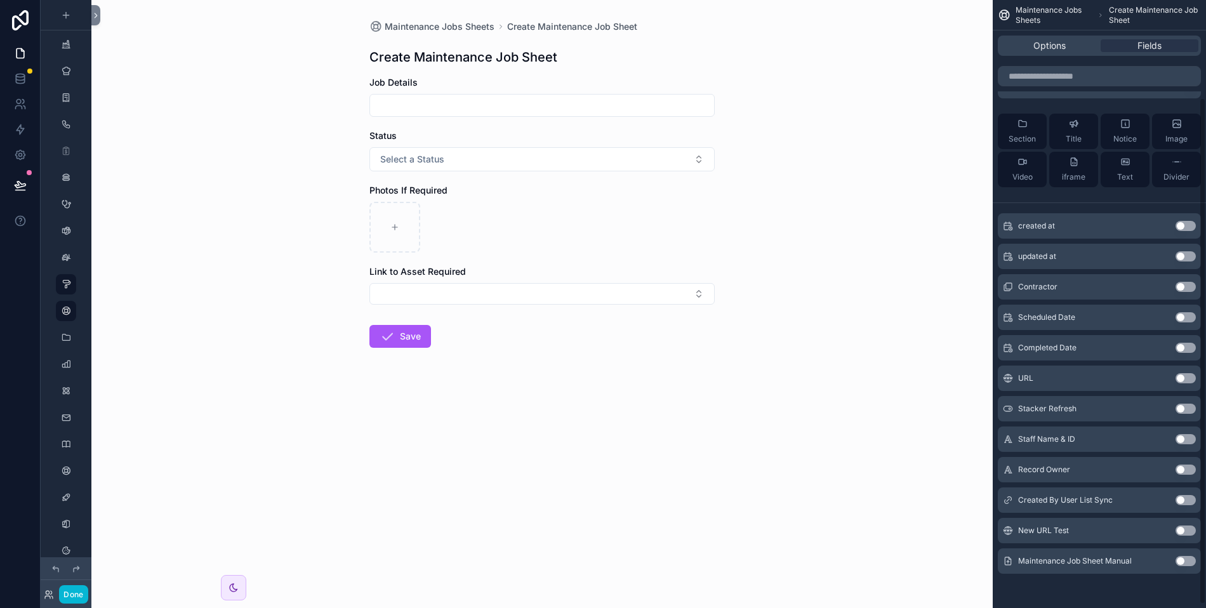
scroll to position [121, 0]
click at [1179, 499] on button "Use setting" at bounding box center [1185, 499] width 20 height 10
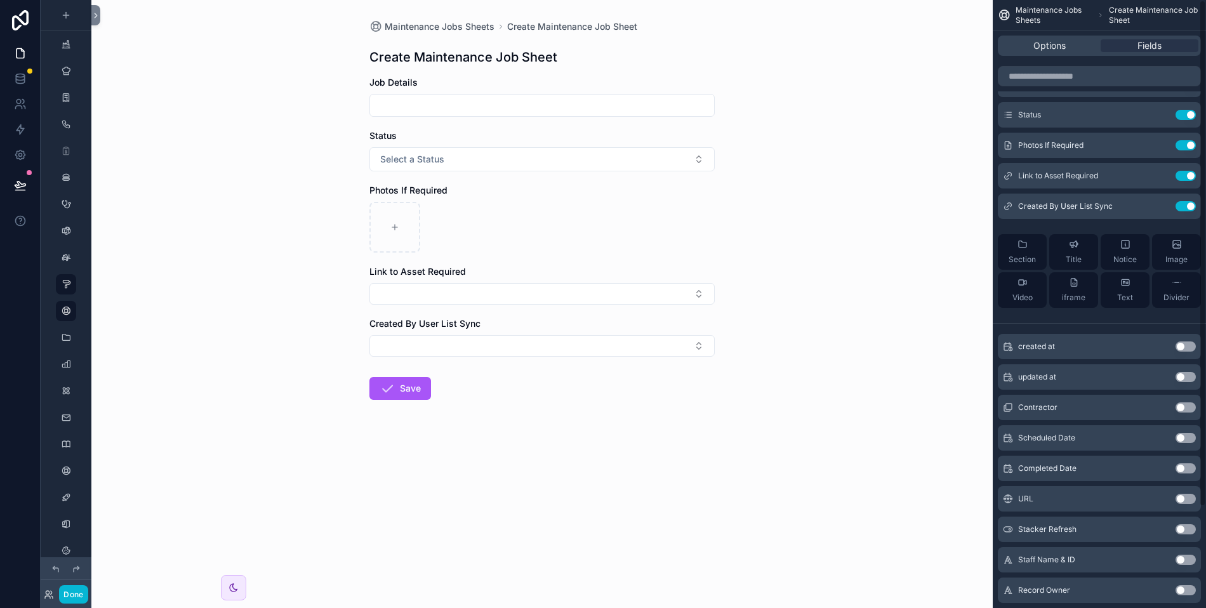
scroll to position [0, 0]
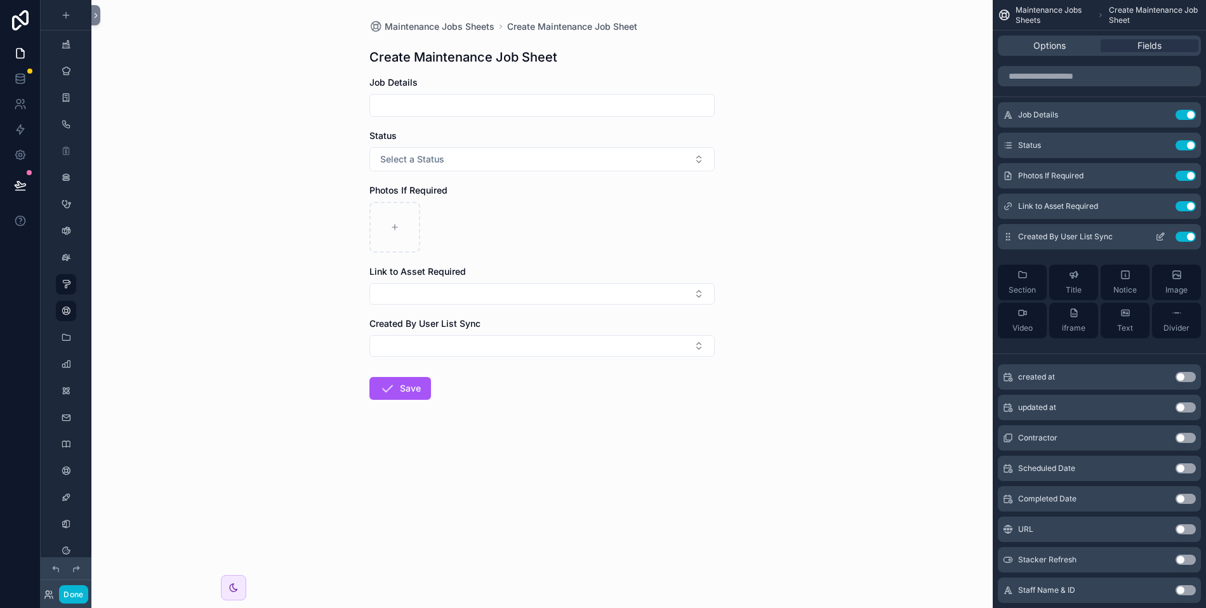
click at [1162, 235] on icon "scrollable content" at bounding box center [1161, 235] width 5 height 5
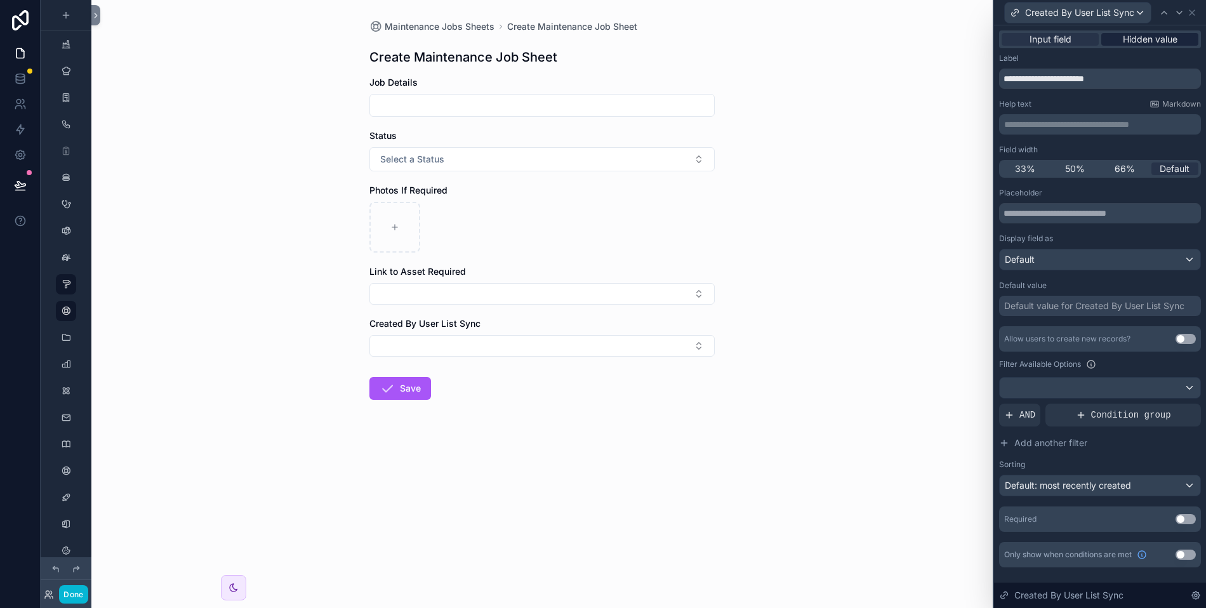
click at [1148, 34] on span "Hidden value" at bounding box center [1150, 39] width 55 height 13
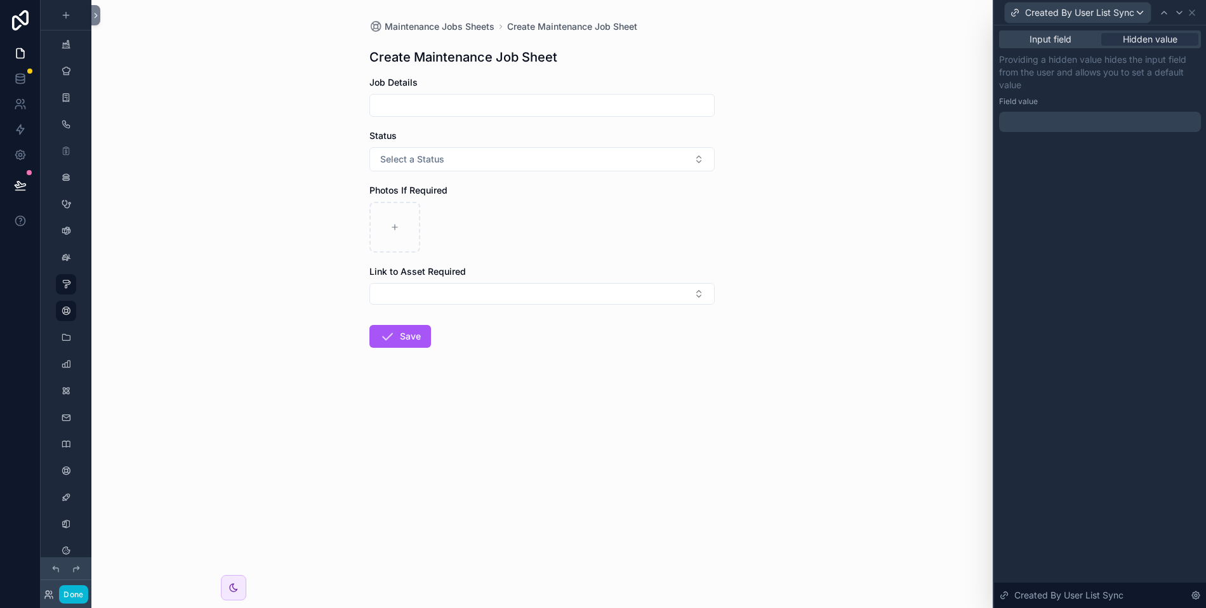
click at [1045, 117] on div at bounding box center [1100, 122] width 202 height 20
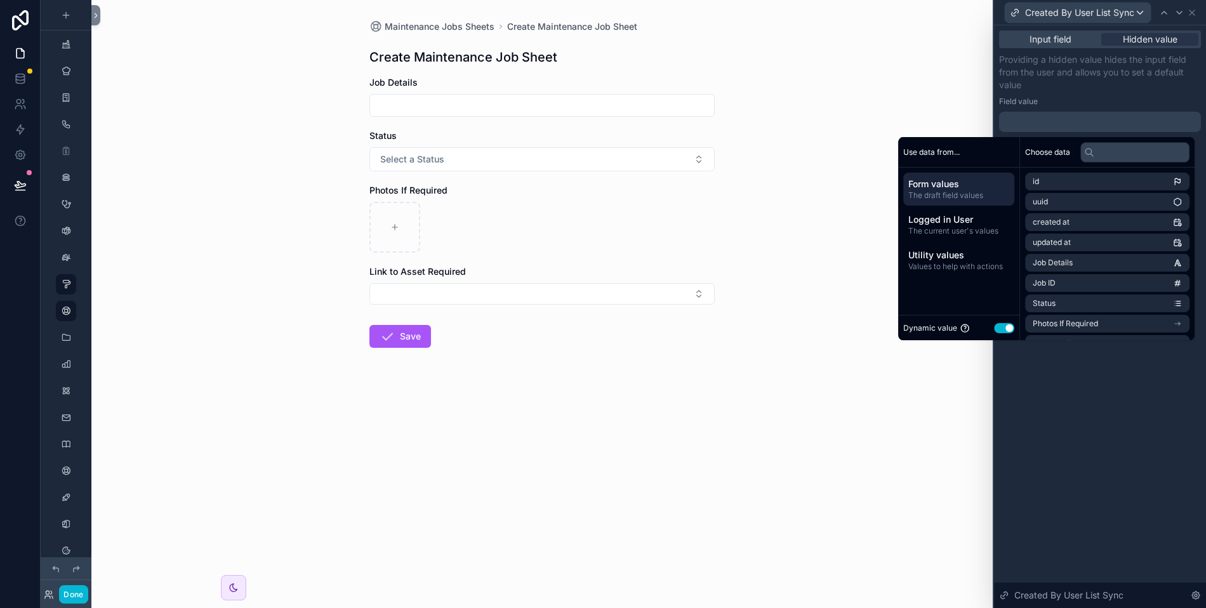
click at [951, 186] on span "Form values" at bounding box center [958, 184] width 101 height 13
click at [943, 216] on span "Logged in User" at bounding box center [958, 219] width 101 height 13
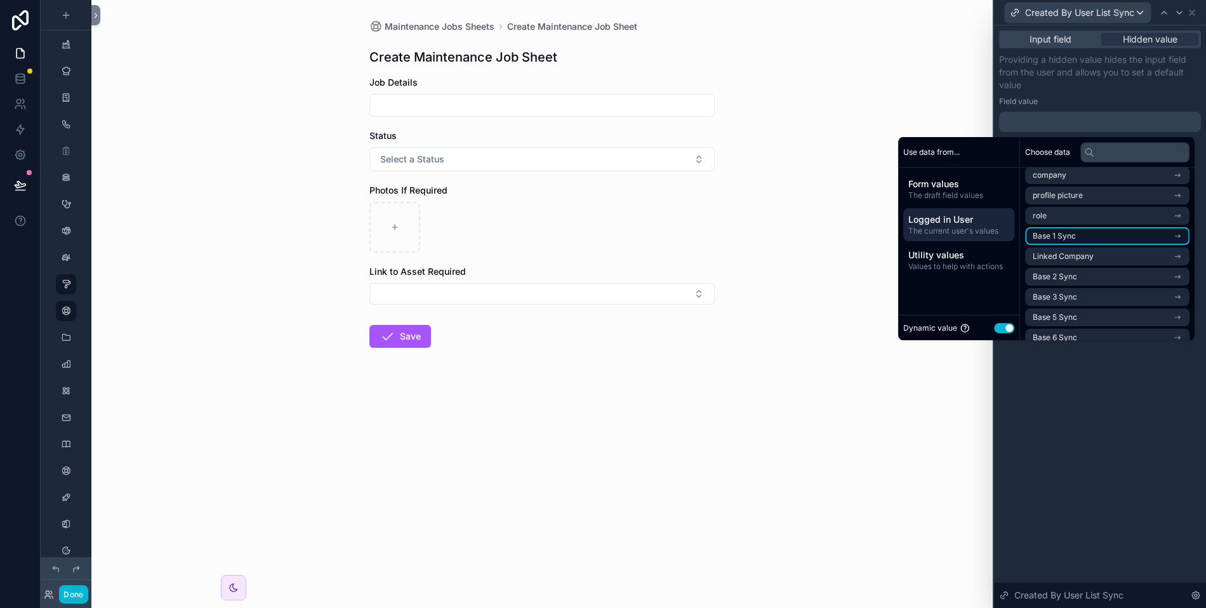
scroll to position [22, 0]
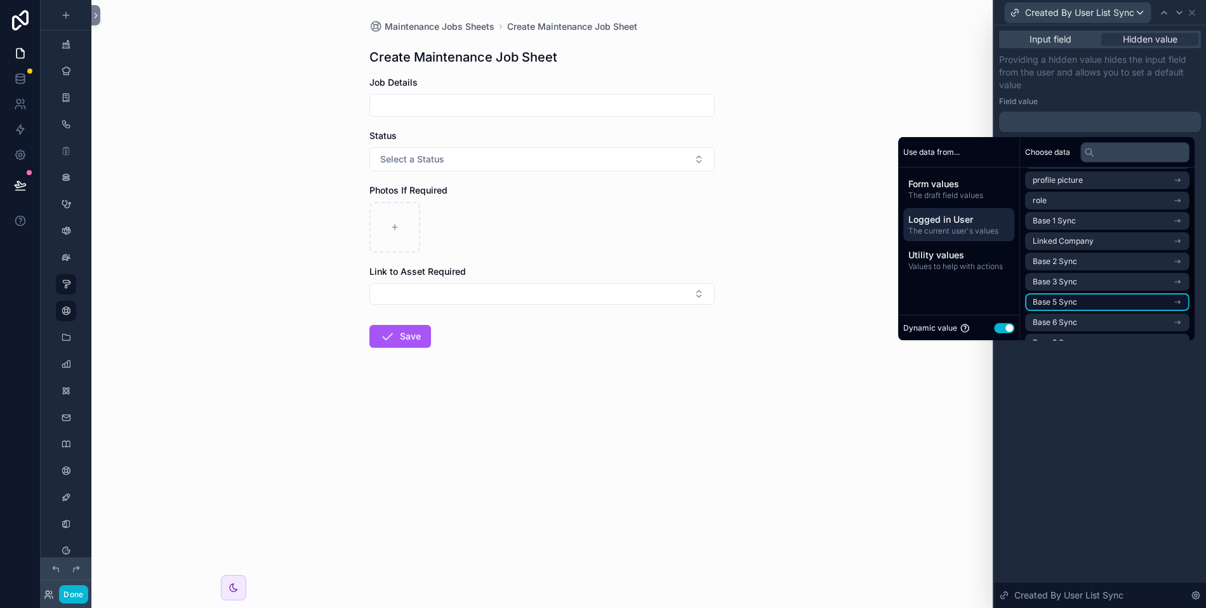
click at [1071, 300] on li "Base 5 Sync" at bounding box center [1107, 302] width 164 height 18
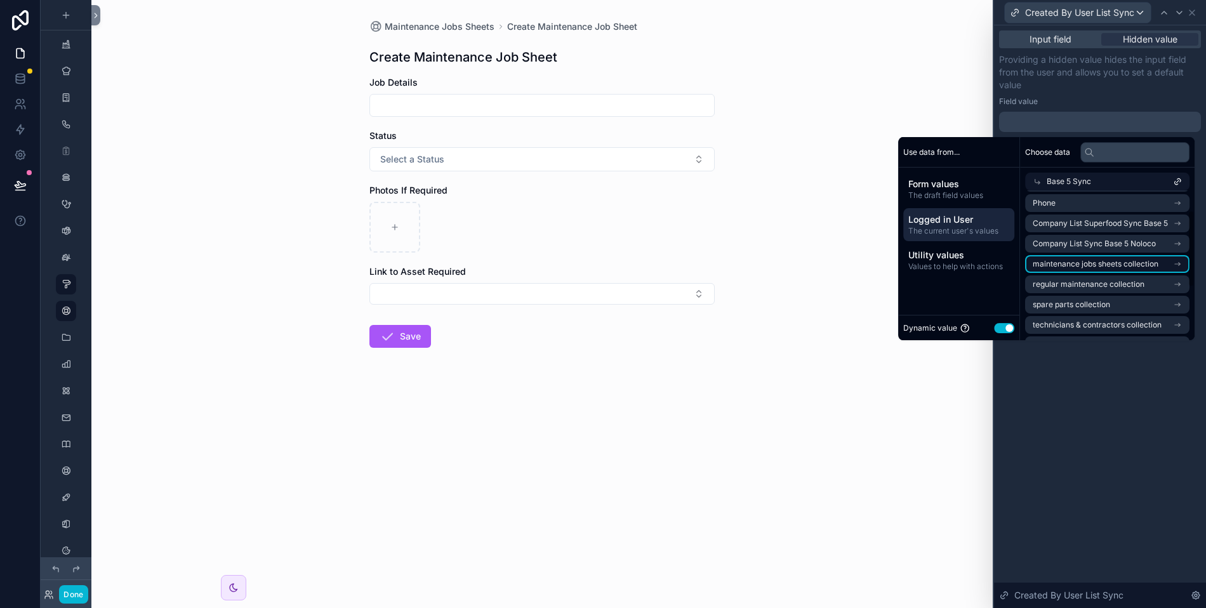
scroll to position [142, 0]
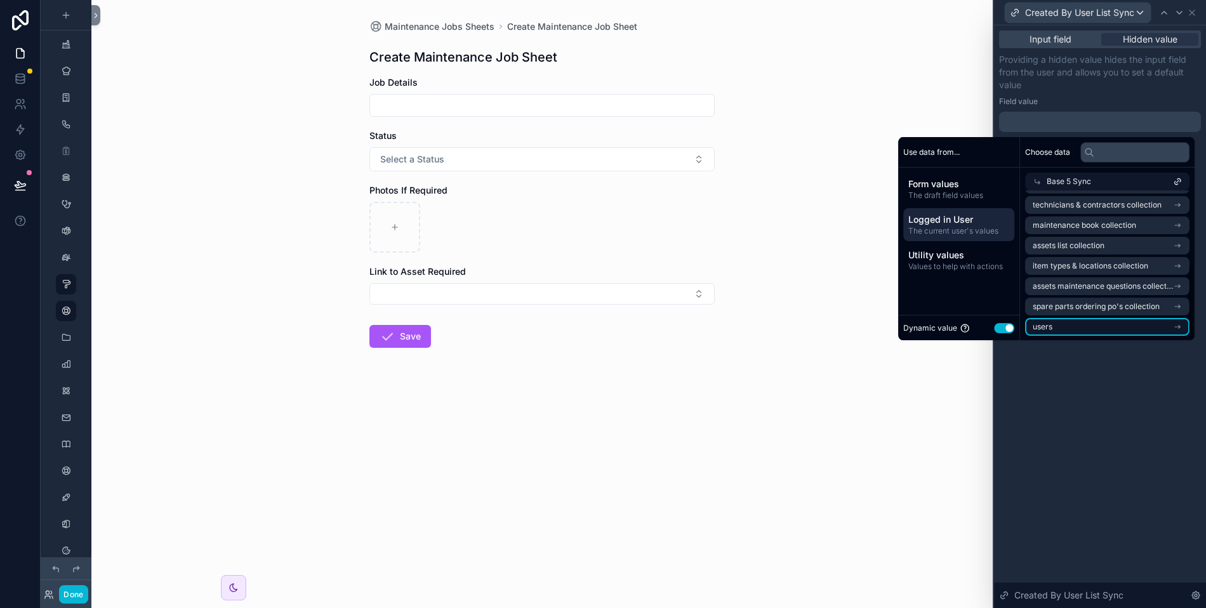
click at [1087, 324] on li "users" at bounding box center [1107, 327] width 164 height 18
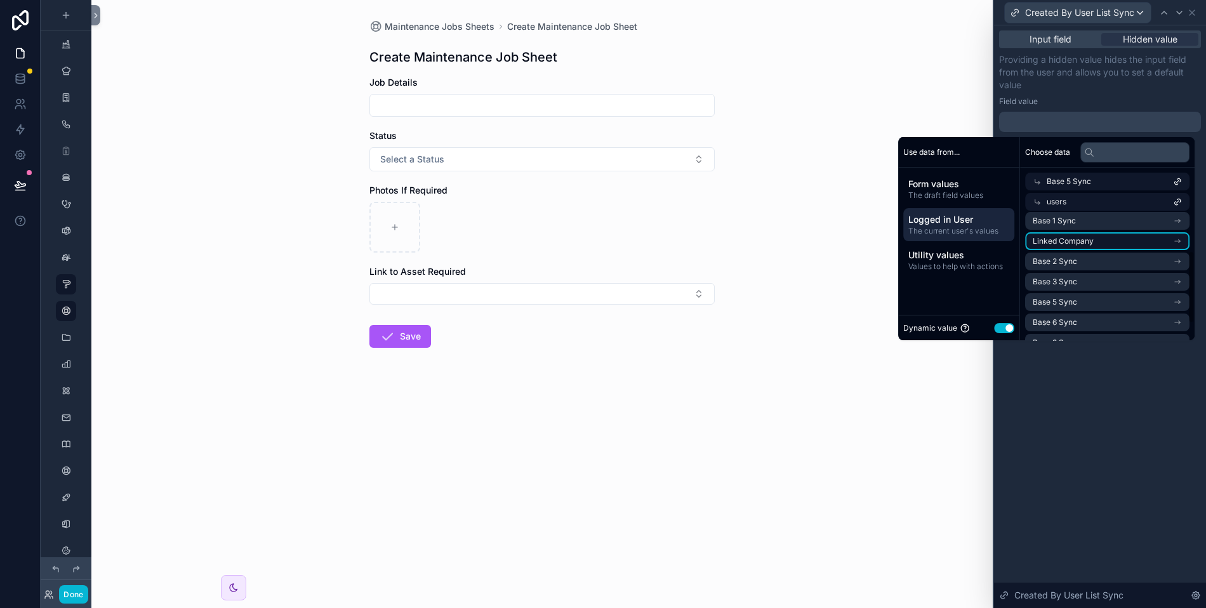
scroll to position [77, 0]
click at [1075, 194] on div "users" at bounding box center [1107, 202] width 164 height 18
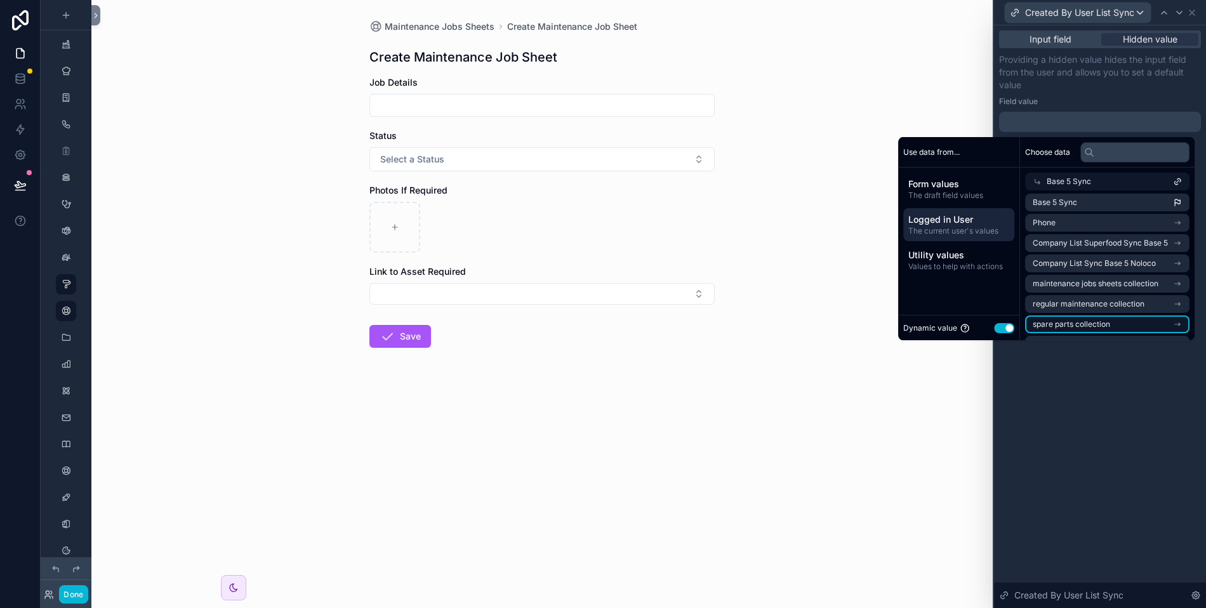
scroll to position [0, 0]
click at [1096, 244] on span "Company List Superfood Sync Base 5" at bounding box center [1100, 245] width 135 height 10
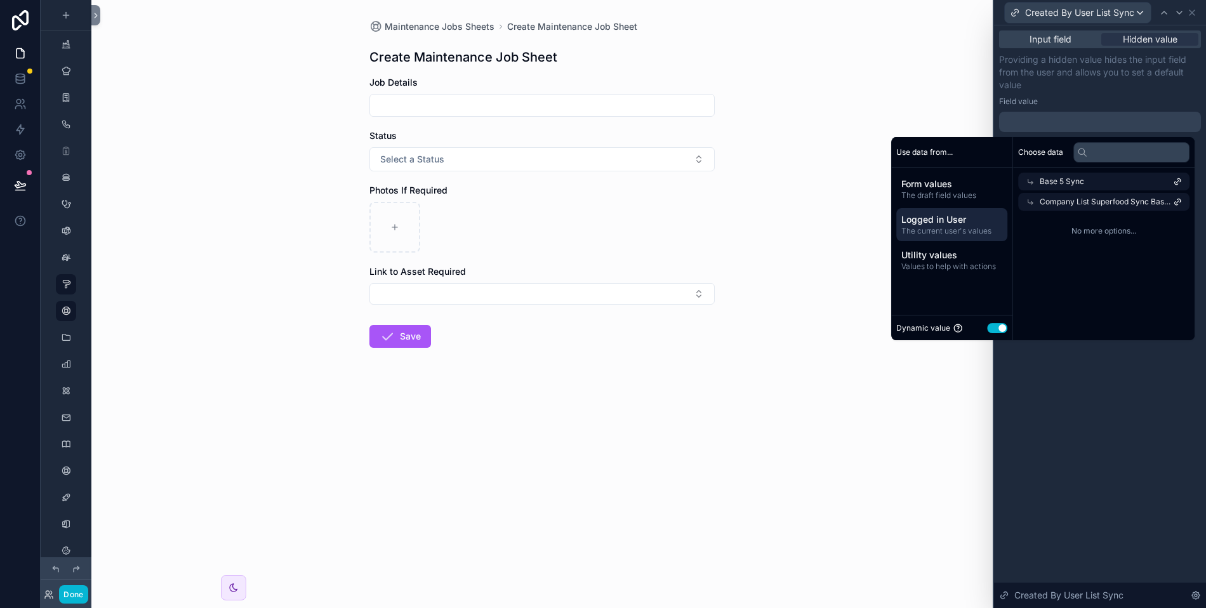
click at [1096, 206] on span "Company List Superfood Sync Base 5" at bounding box center [1106, 202] width 133 height 10
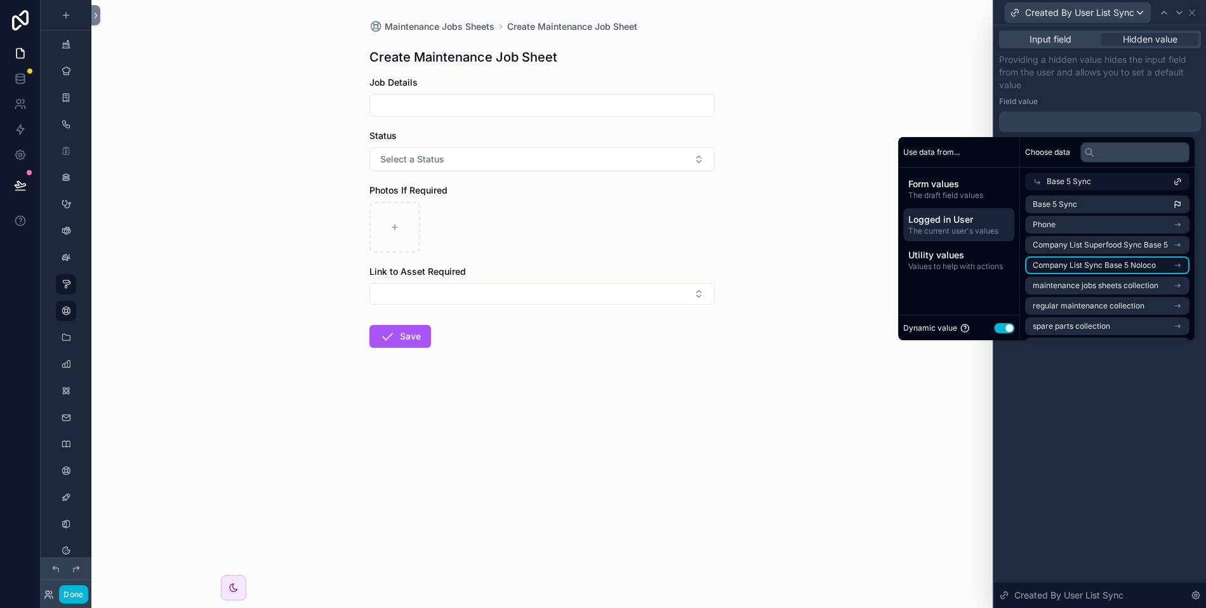
click at [1100, 266] on span "Company List Sync Base 5 Noloco" at bounding box center [1094, 265] width 123 height 10
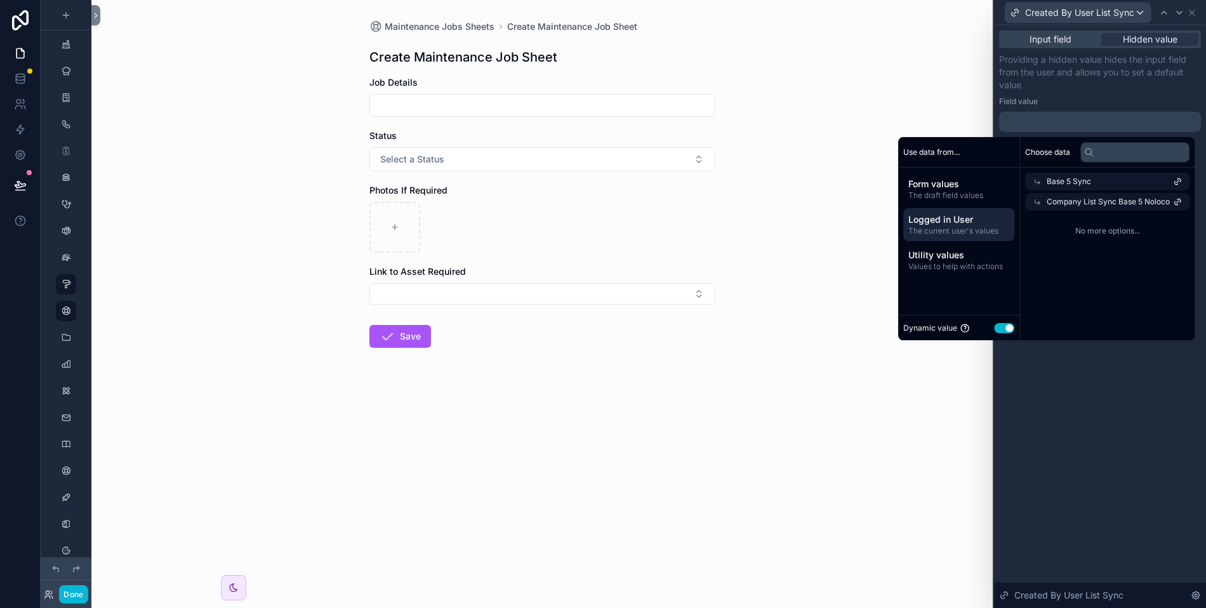
click at [1100, 206] on span "Company List Sync Base 5 Noloco" at bounding box center [1108, 202] width 123 height 10
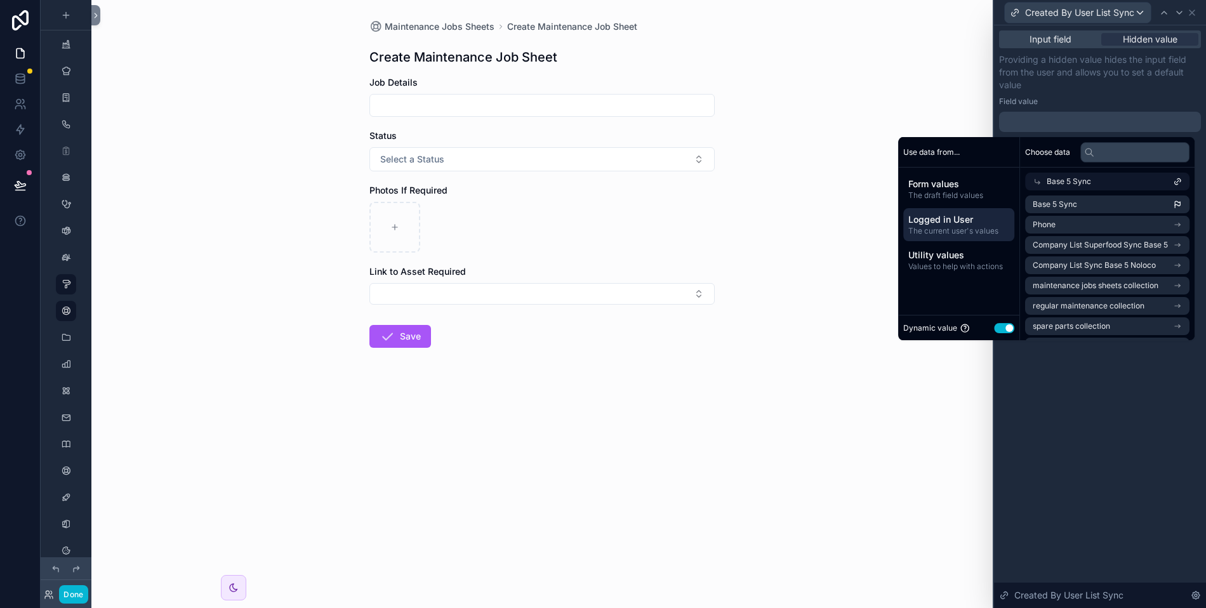
drag, startPoint x: 866, startPoint y: 162, endPoint x: 719, endPoint y: 164, distance: 146.6
click at [866, 162] on div "Maintenance Jobs Sheets Create Maintenance Job Sheet Create Maintenance Job She…" at bounding box center [541, 304] width 901 height 608
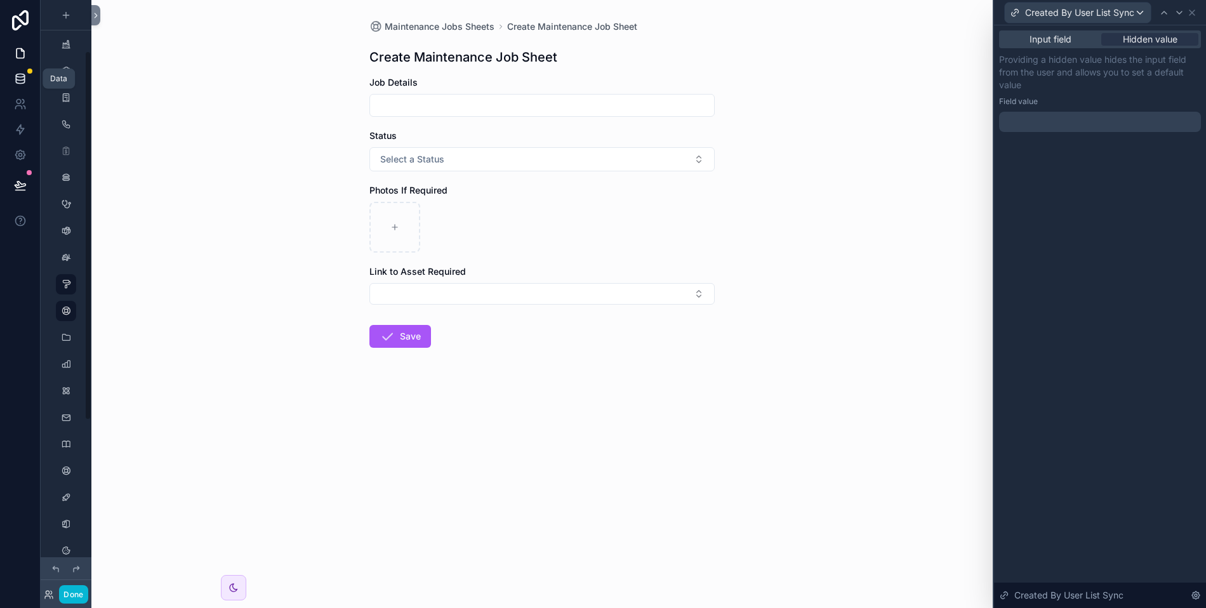
click at [18, 82] on icon at bounding box center [20, 78] width 13 height 13
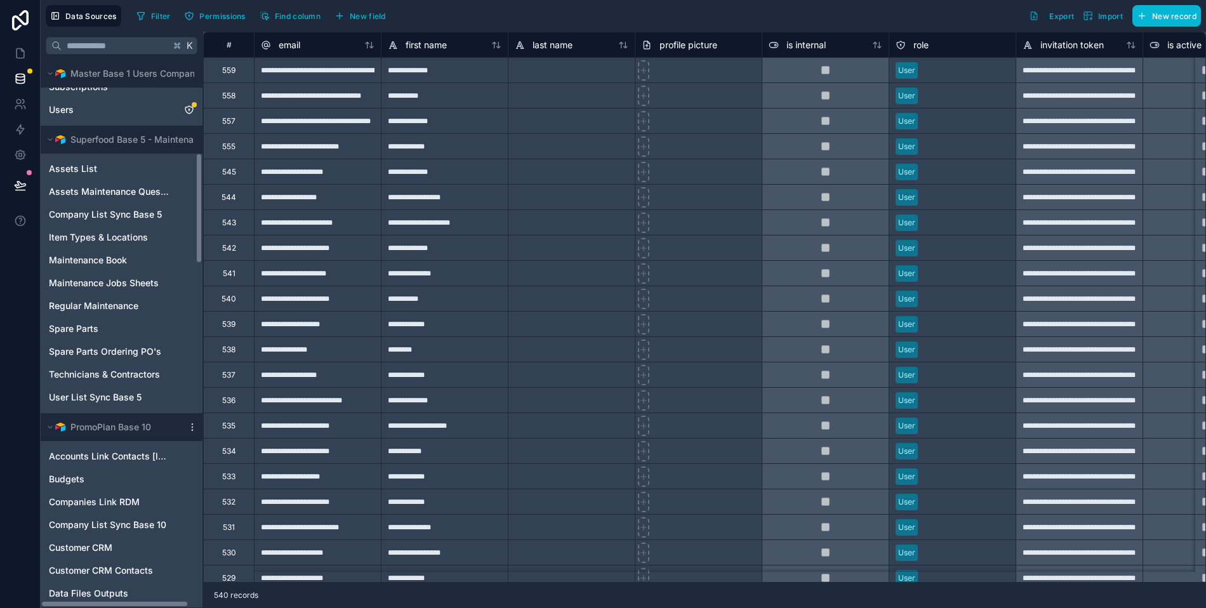
scroll to position [576, 0]
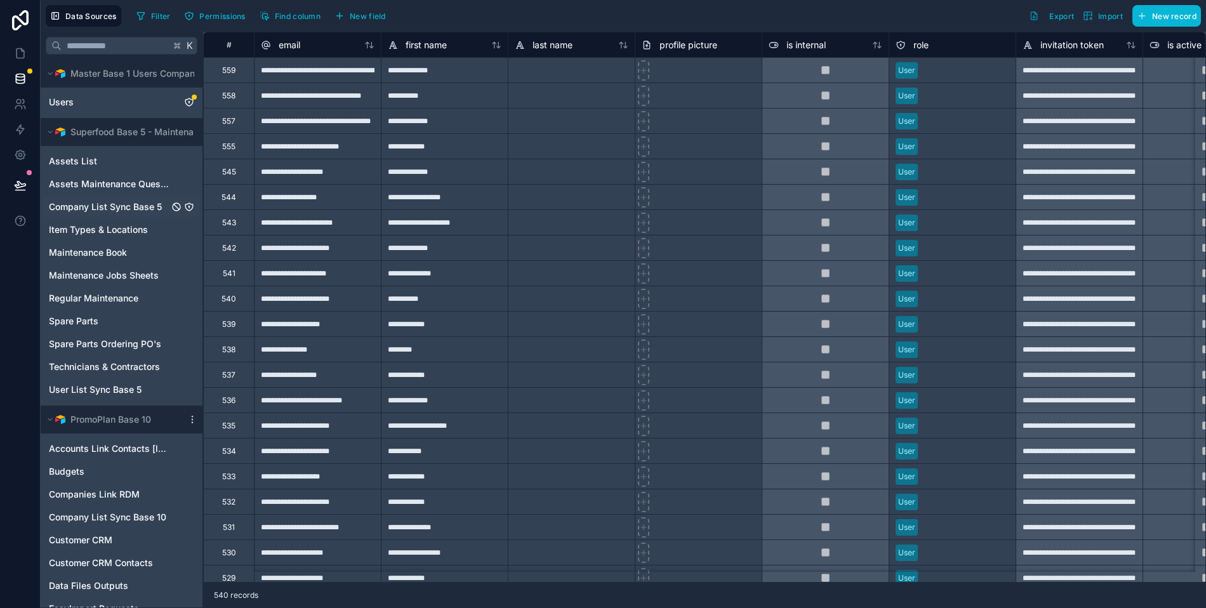
click at [92, 206] on span "Company List Sync Base 5" at bounding box center [105, 207] width 113 height 13
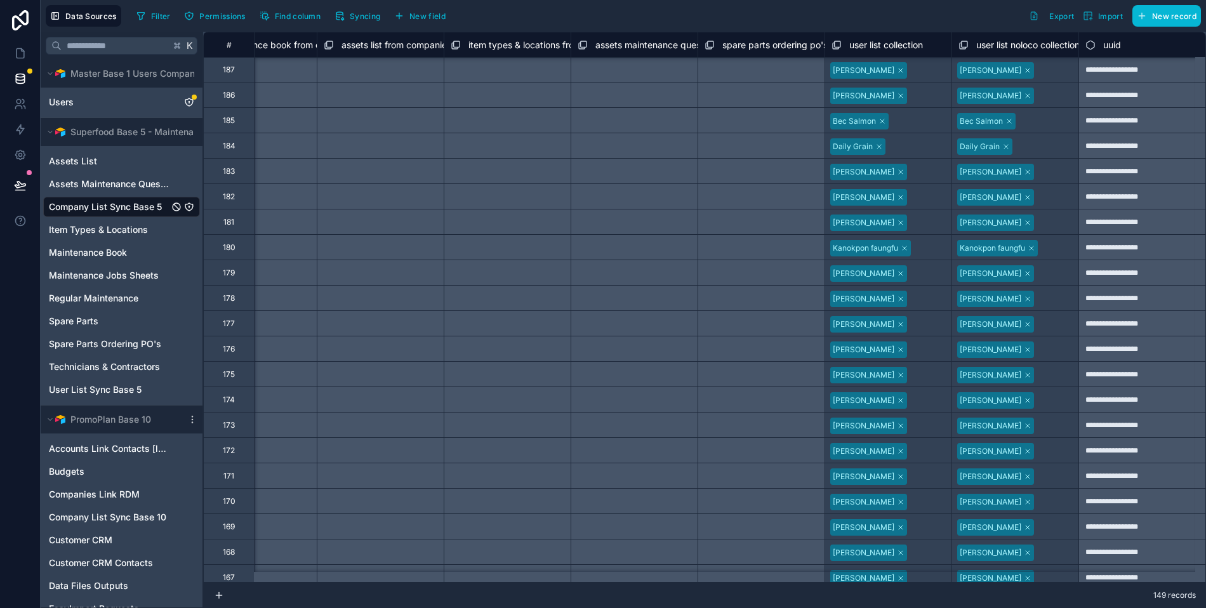
scroll to position [0, 2486]
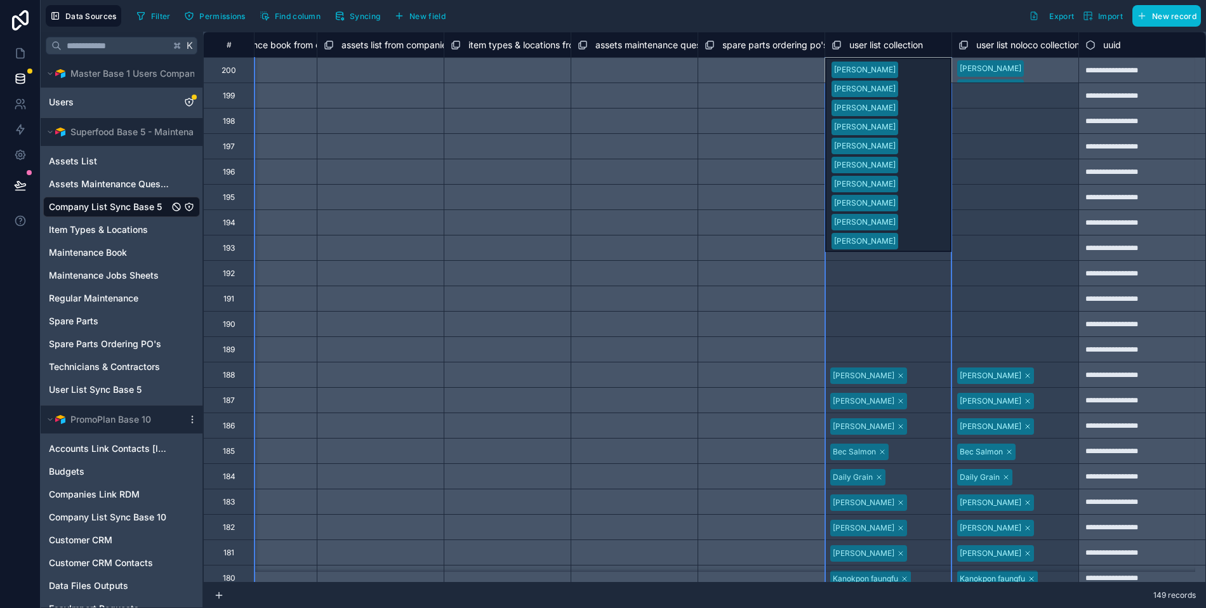
click at [858, 46] on span "user list collection" at bounding box center [886, 45] width 74 height 13
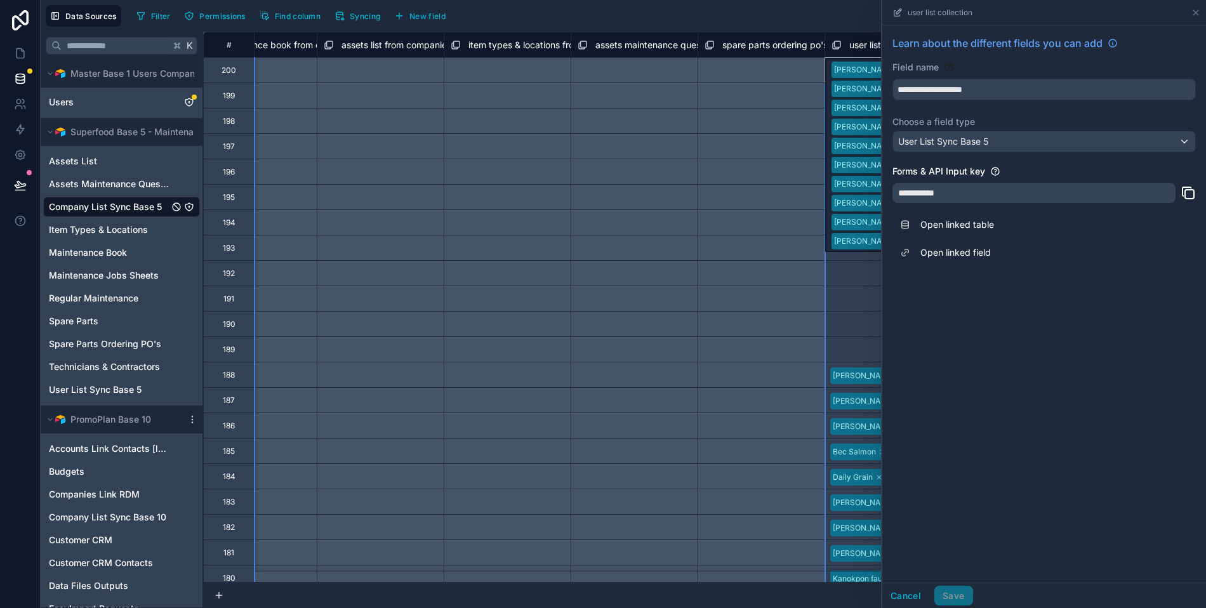
click at [858, 46] on span "user list collection" at bounding box center [886, 45] width 74 height 13
click at [775, 11] on div "Filter Permissions Find column Syncing New field Export Import New record" at bounding box center [665, 16] width 1069 height 22
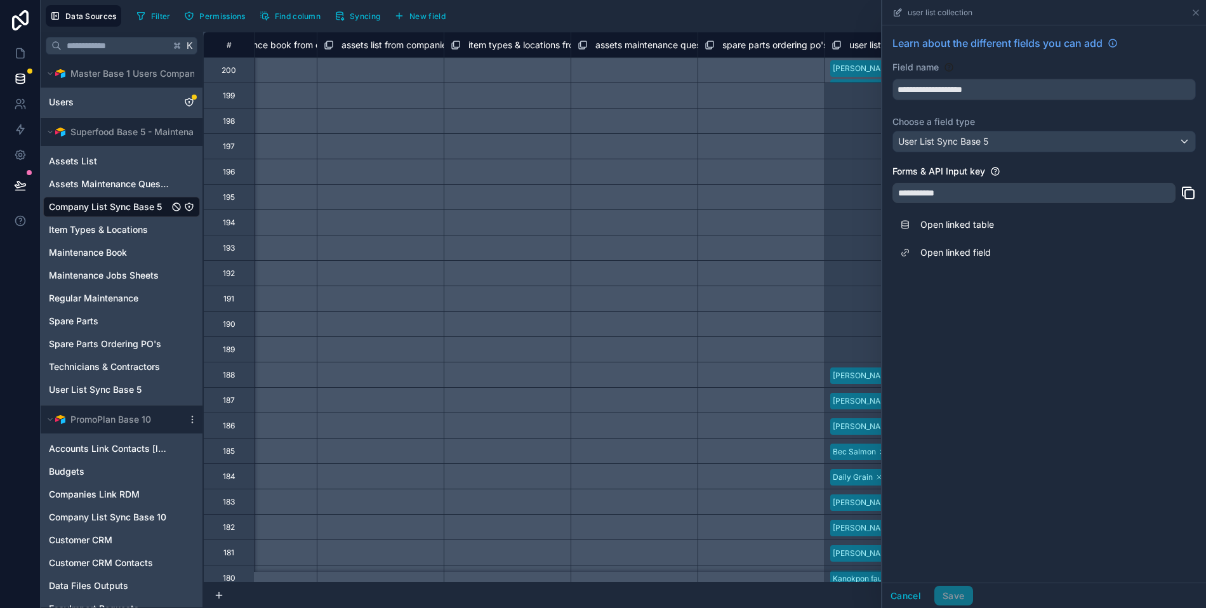
click at [803, 17] on div "Filter Permissions Find column Syncing New field Export Import New record" at bounding box center [665, 16] width 1069 height 22
click at [1196, 11] on icon at bounding box center [1196, 13] width 10 height 10
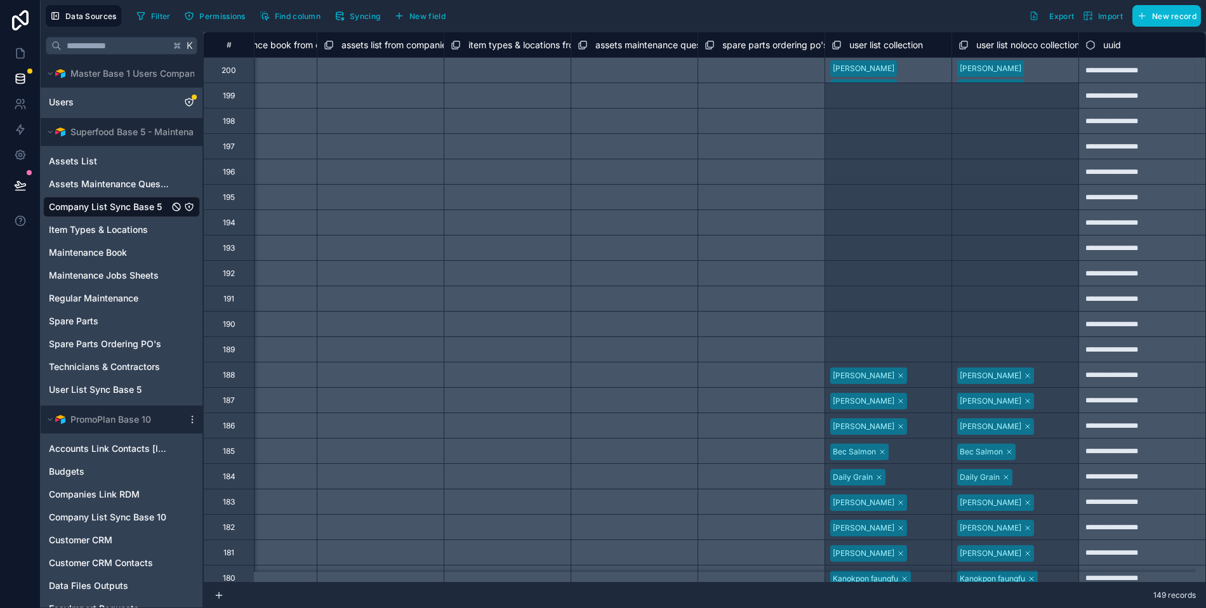
click at [931, 47] on div "user list collection" at bounding box center [888, 44] width 114 height 15
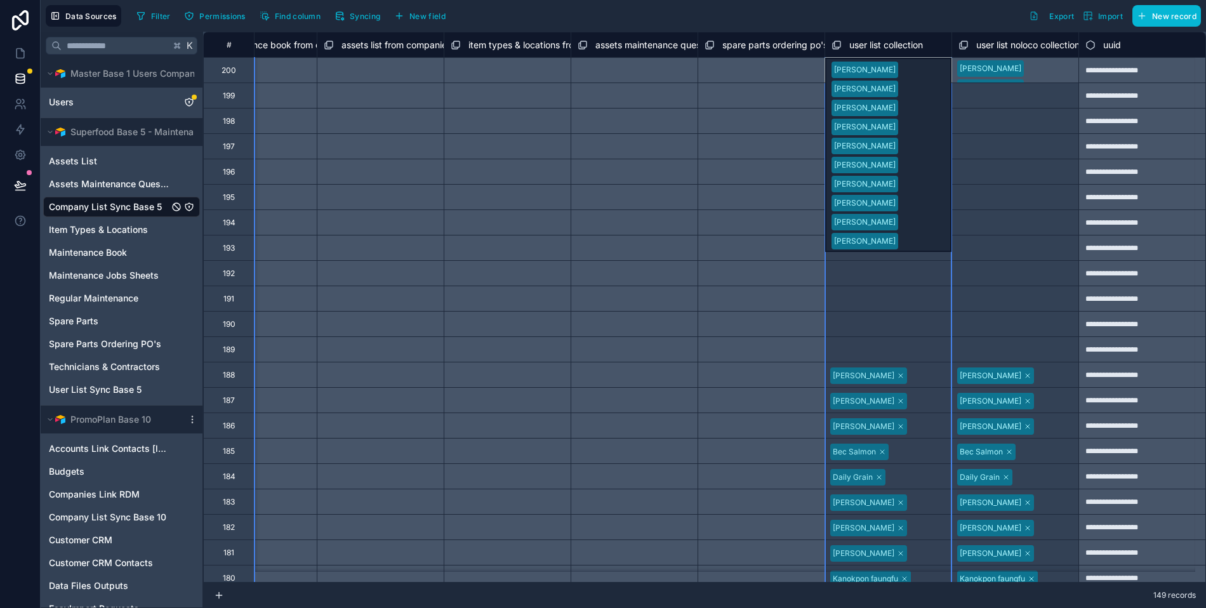
click at [906, 46] on span "user list collection" at bounding box center [886, 45] width 74 height 13
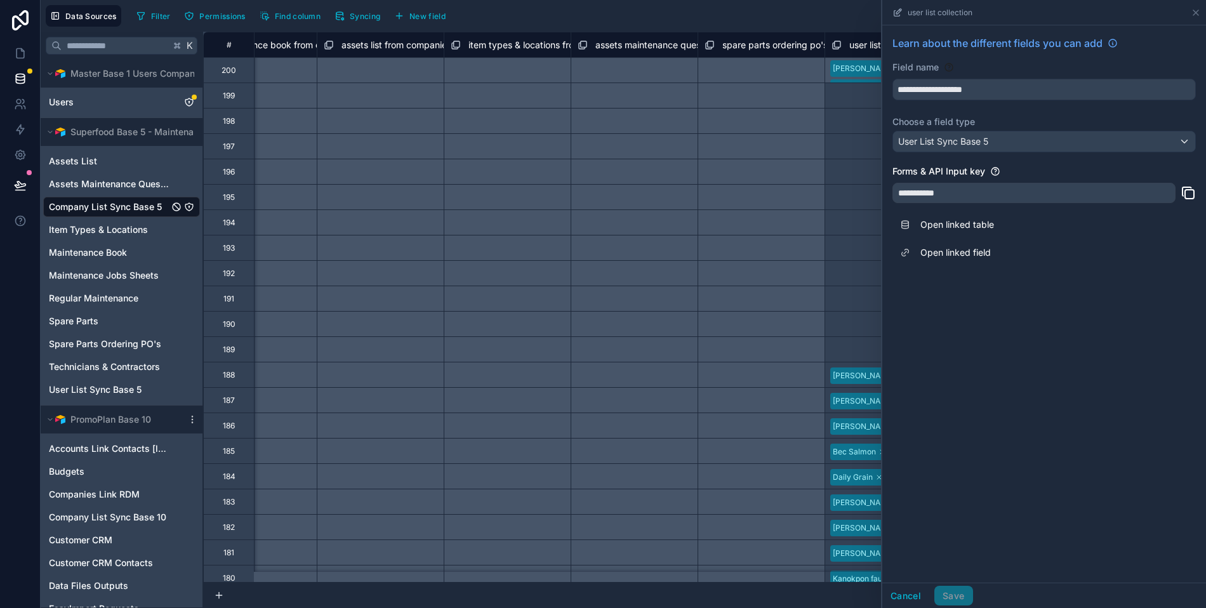
click at [817, 26] on div "Data Sources Filter Permissions Find column Syncing New field Export Import New…" at bounding box center [623, 16] width 1165 height 32
click at [1191, 10] on icon at bounding box center [1196, 13] width 10 height 10
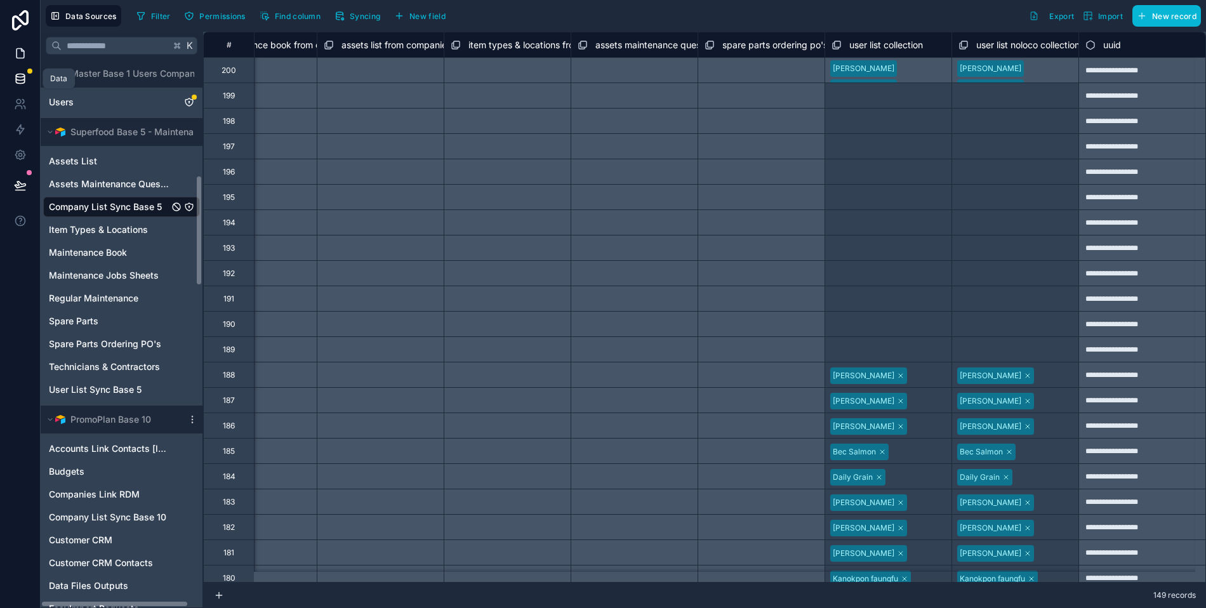
click at [20, 46] on link at bounding box center [20, 53] width 40 height 25
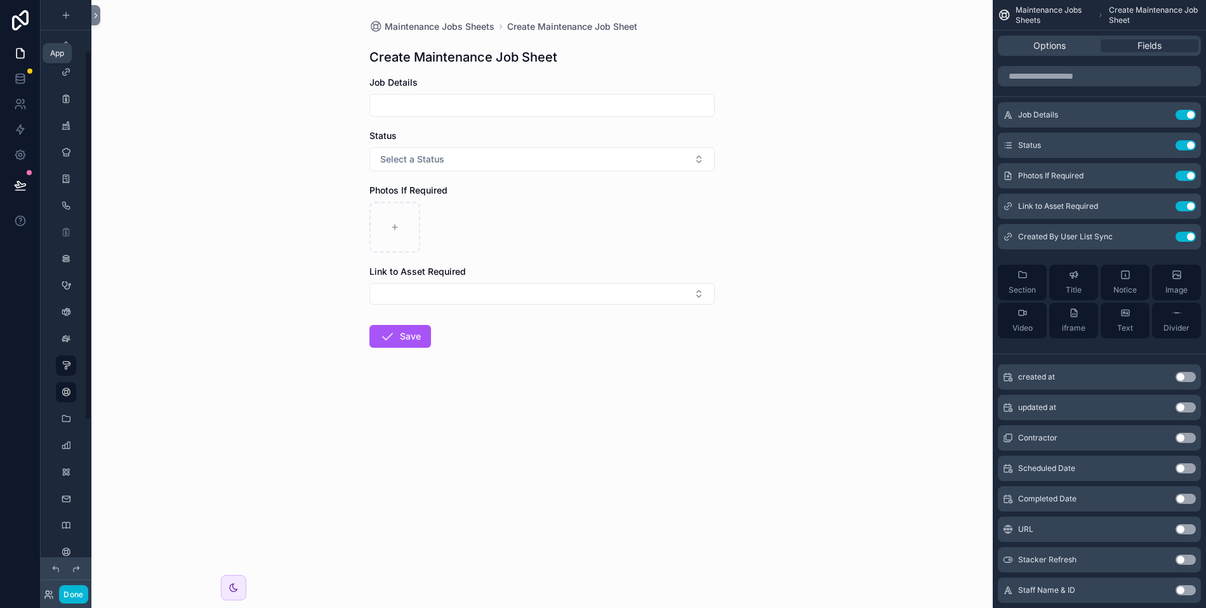
scroll to position [81, 0]
click at [1155, 235] on icon "scrollable content" at bounding box center [1160, 237] width 10 height 10
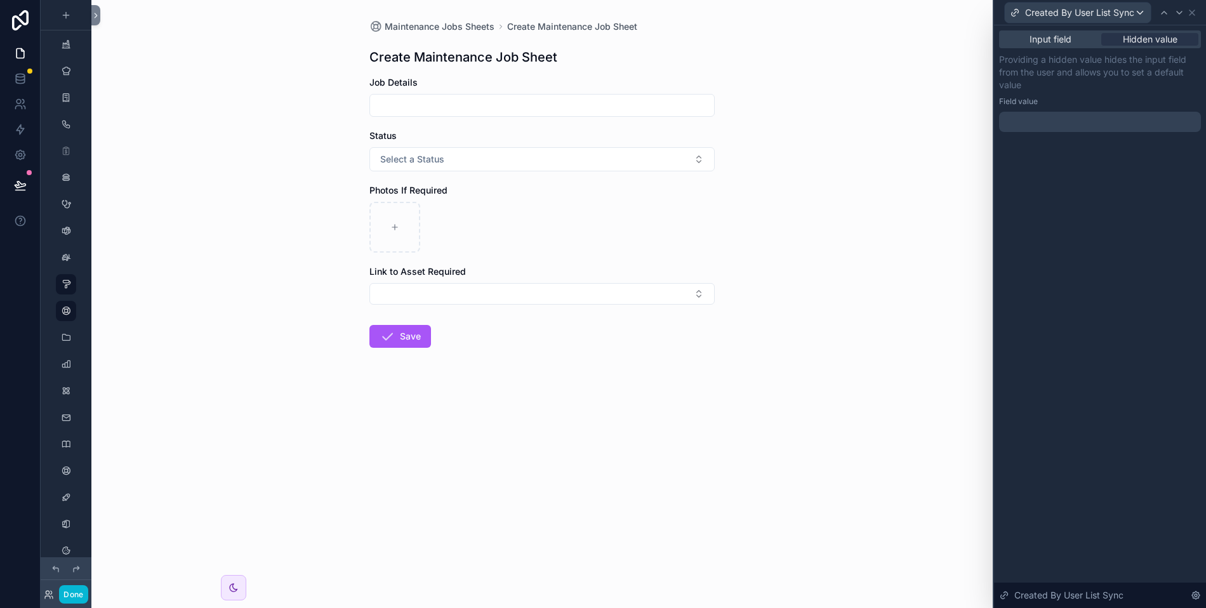
click at [1060, 117] on div at bounding box center [1100, 122] width 202 height 20
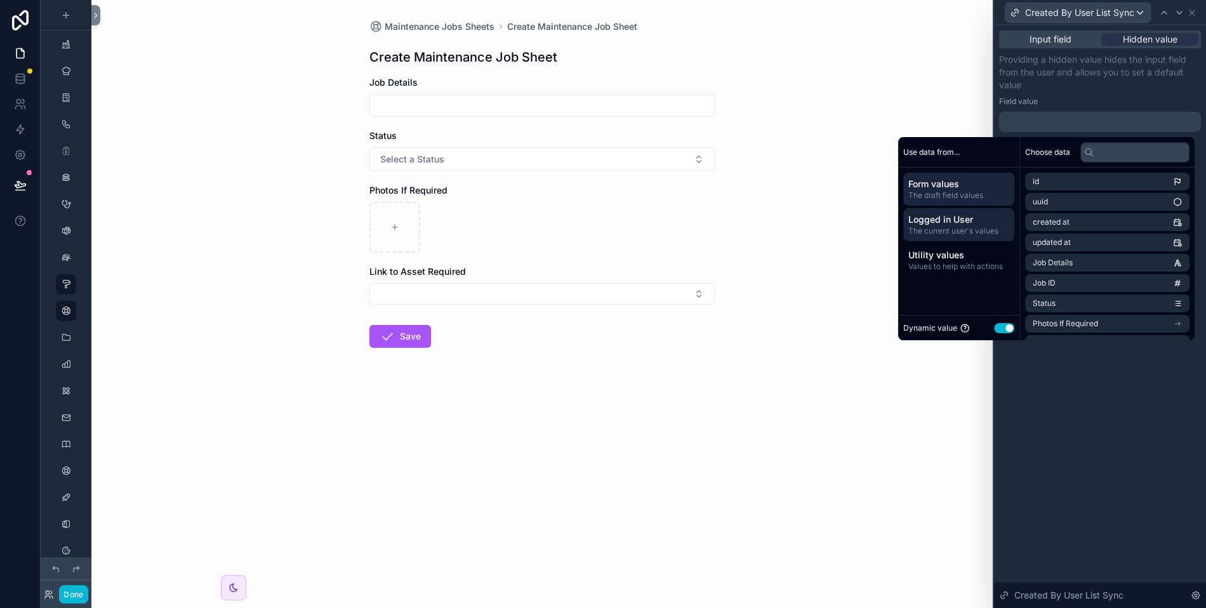
click at [946, 226] on span "The current user's values" at bounding box center [958, 231] width 101 height 10
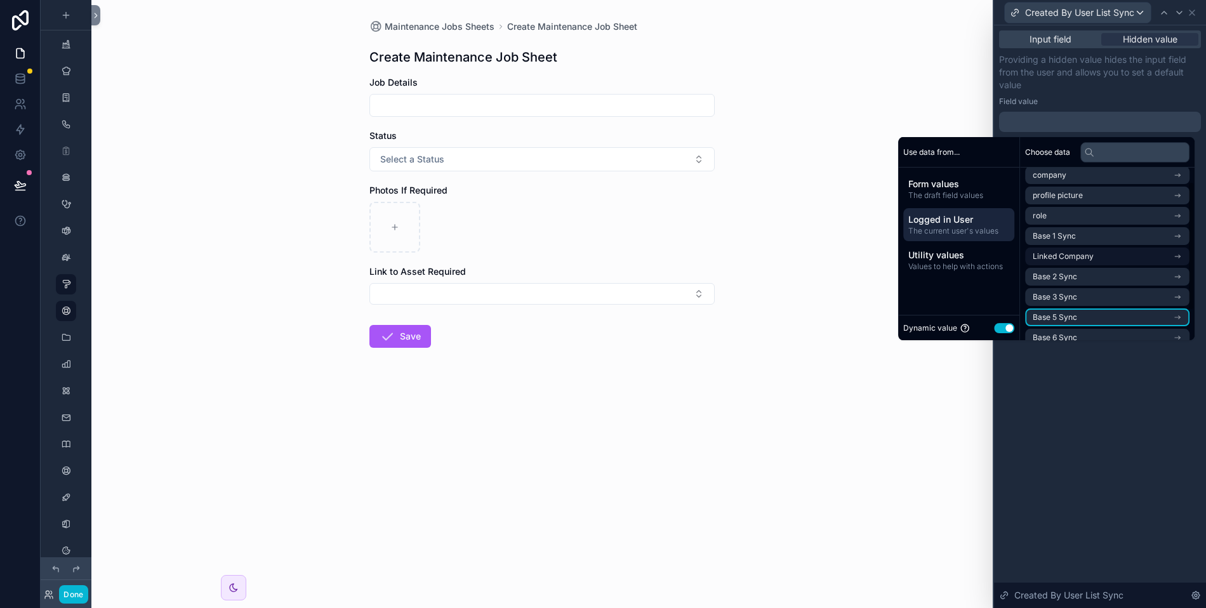
scroll to position [0, 0]
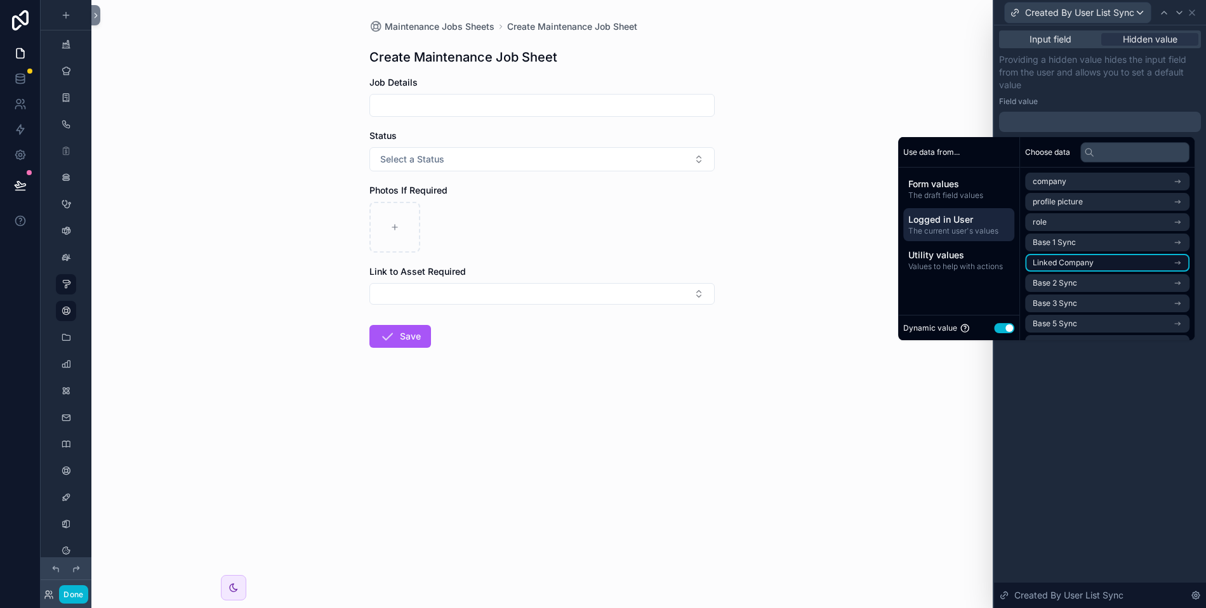
click at [1090, 263] on li "Linked Company" at bounding box center [1107, 263] width 164 height 18
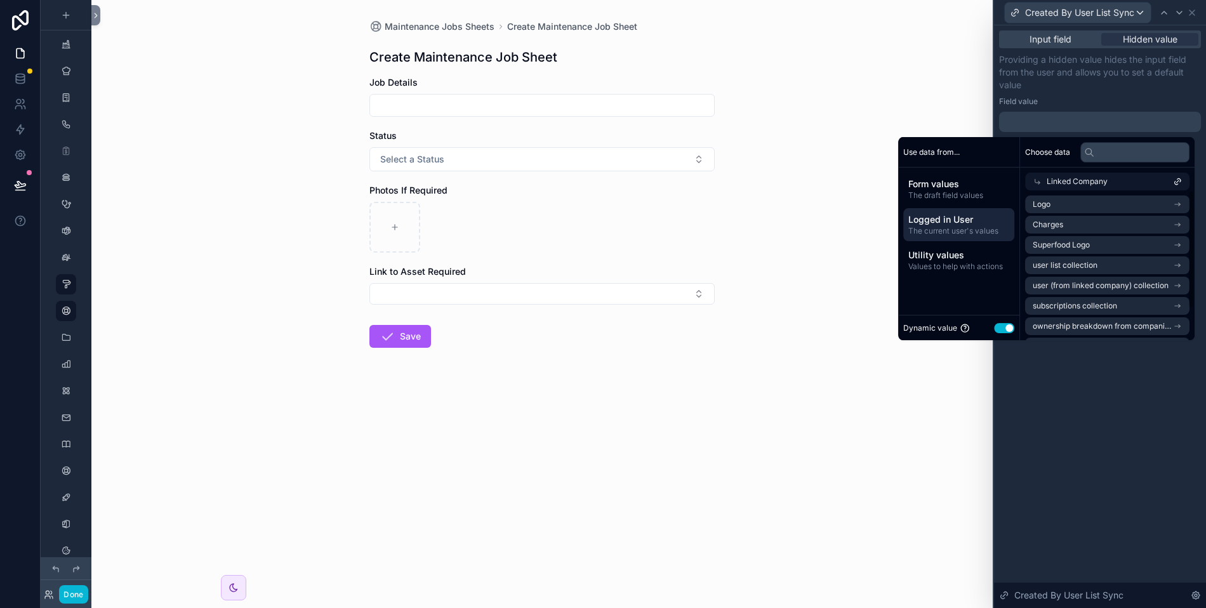
click at [1052, 183] on span "Linked Company" at bounding box center [1077, 181] width 61 height 10
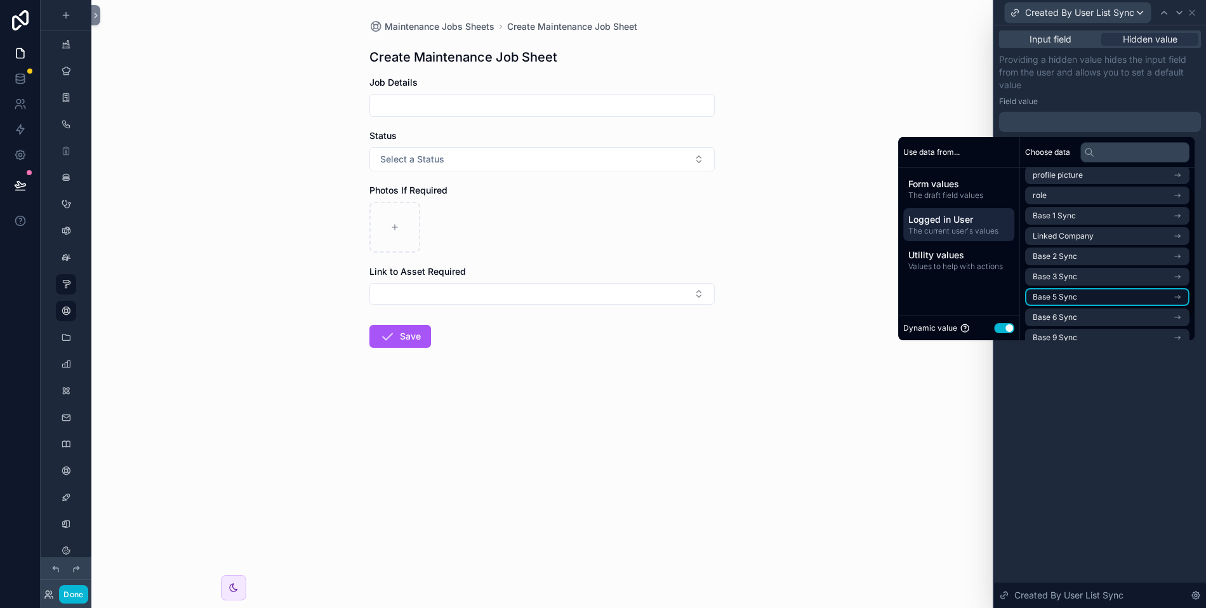
click at [1067, 295] on span "Base 5 Sync" at bounding box center [1055, 297] width 44 height 10
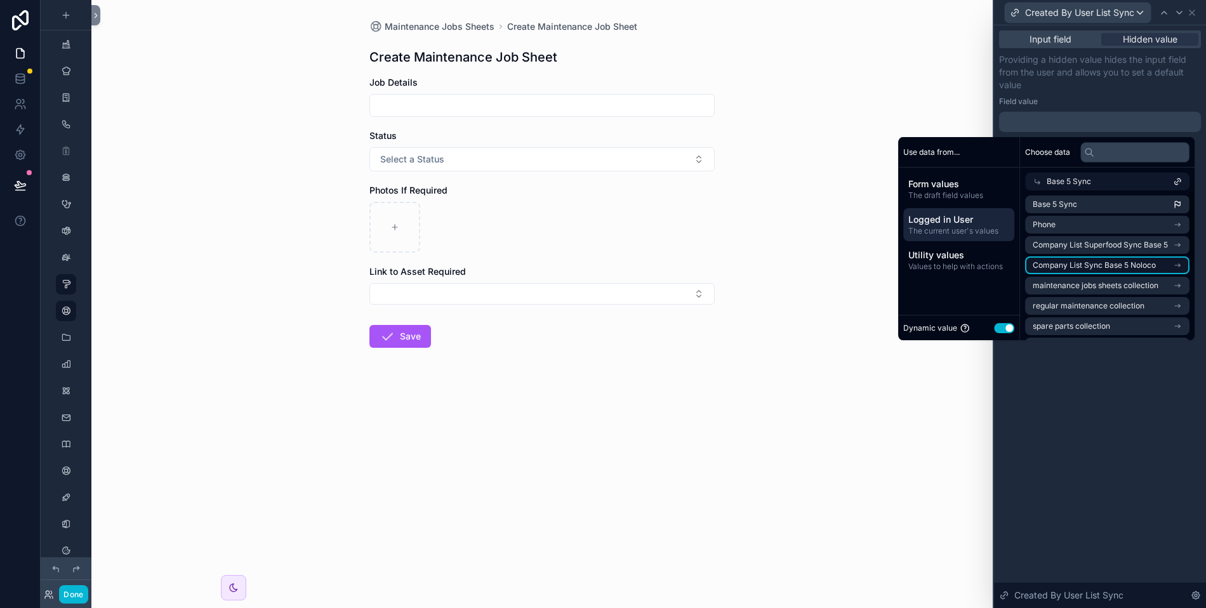
click at [1071, 267] on span "Company List Sync Base 5 Noloco" at bounding box center [1094, 265] width 123 height 10
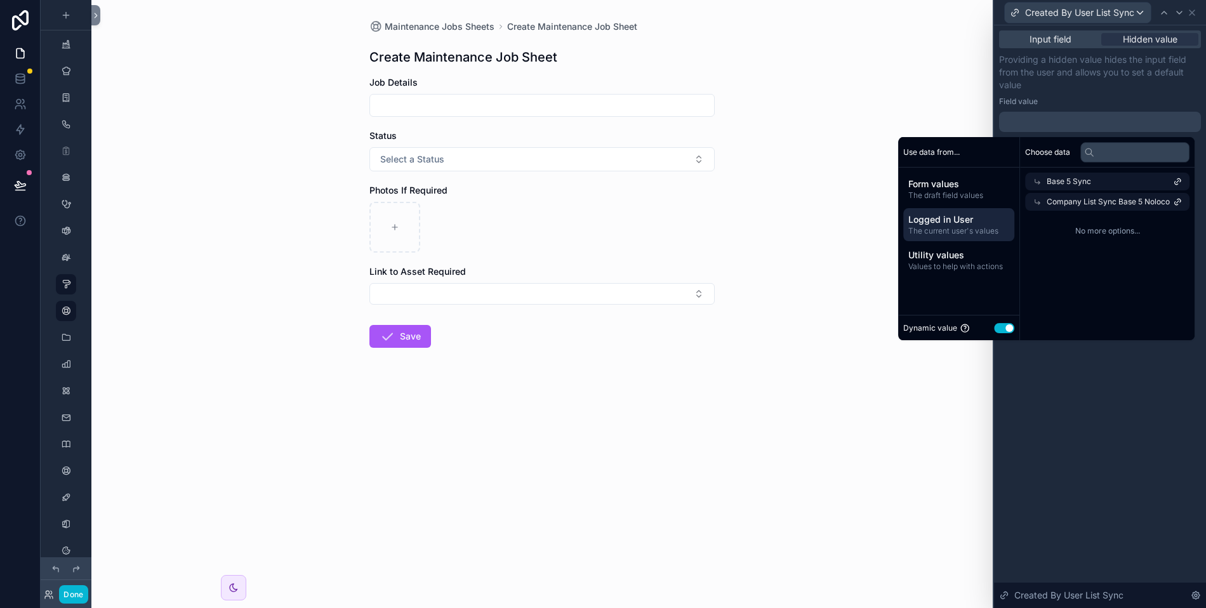
click at [1090, 204] on span "Company List Sync Base 5 Noloco" at bounding box center [1108, 202] width 123 height 10
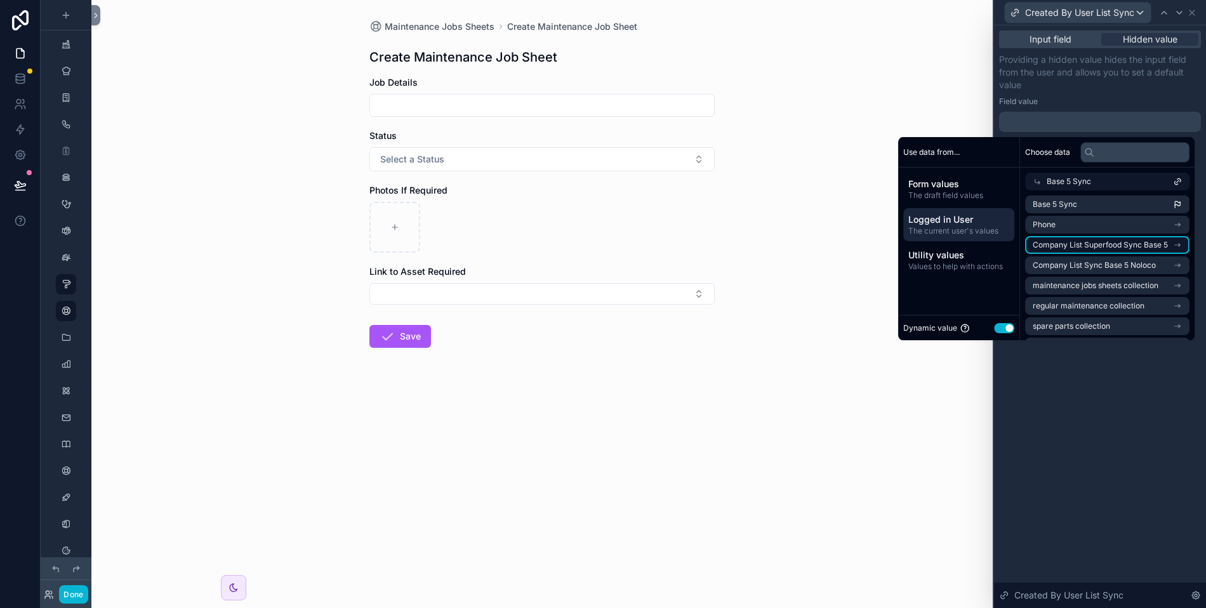
click at [1086, 244] on span "Company List Superfood Sync Base 5" at bounding box center [1100, 245] width 135 height 10
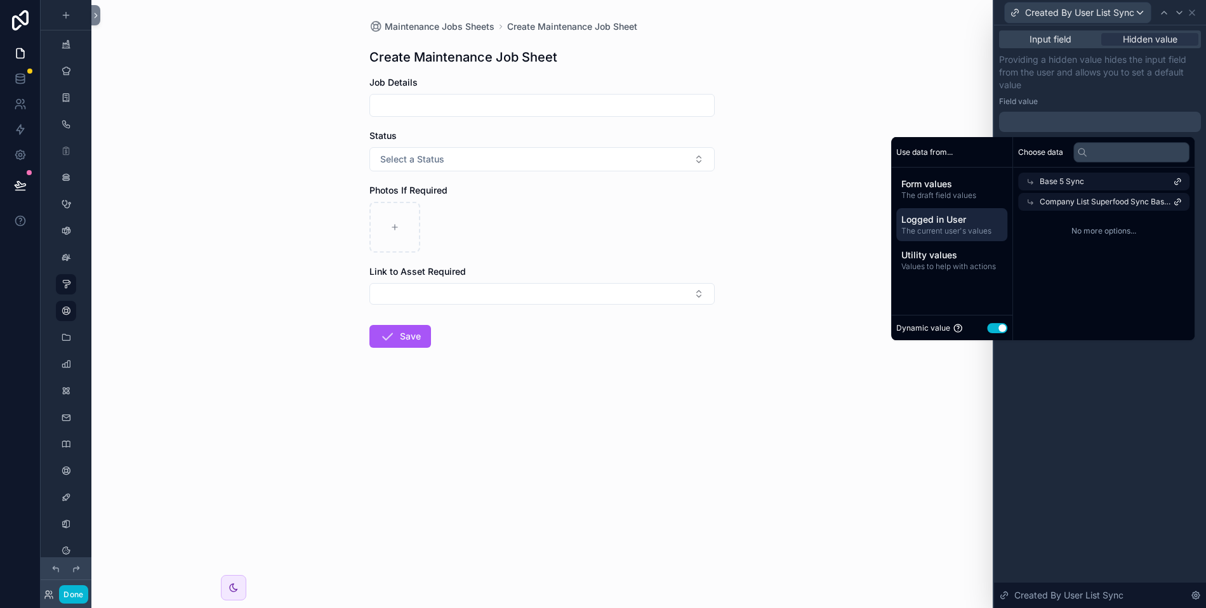
click at [1082, 209] on div "Company List Superfood Sync Base 5" at bounding box center [1103, 202] width 171 height 18
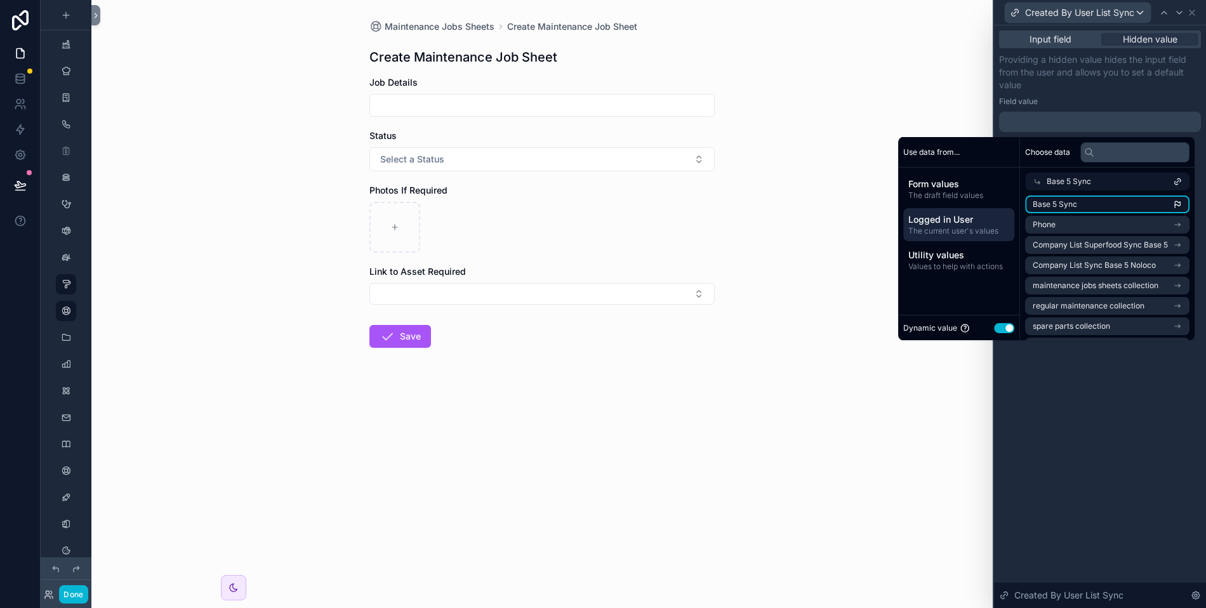
click at [1086, 209] on li "Base 5 Sync" at bounding box center [1107, 204] width 164 height 18
click at [1132, 451] on div "**********" at bounding box center [1100, 316] width 212 height 583
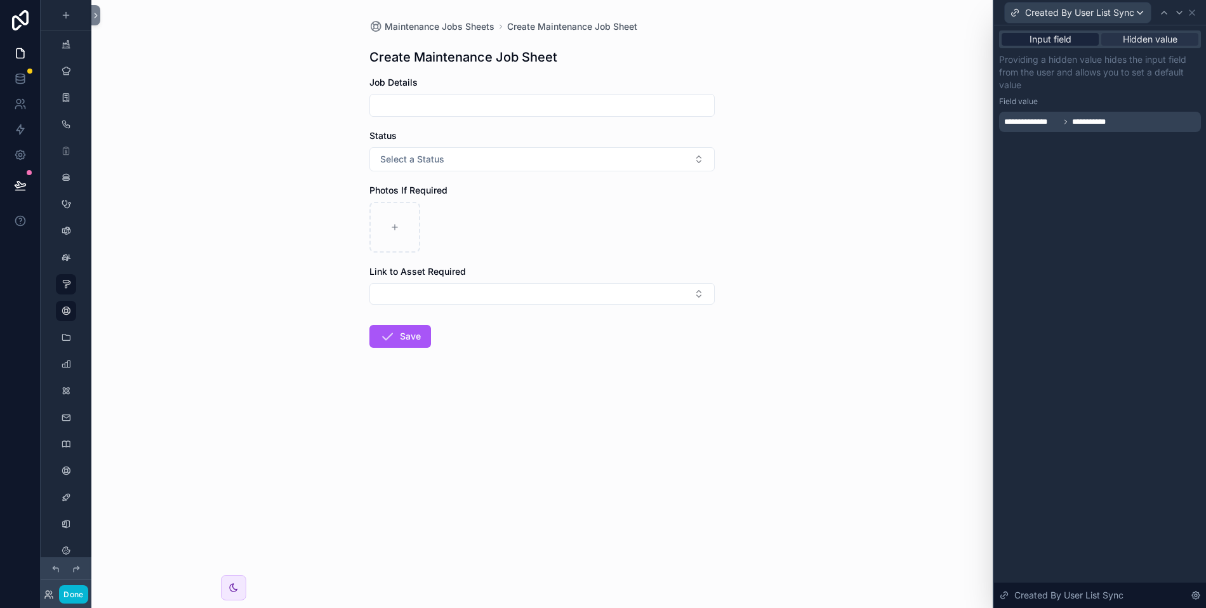
click at [1036, 36] on span "Input field" at bounding box center [1050, 39] width 42 height 13
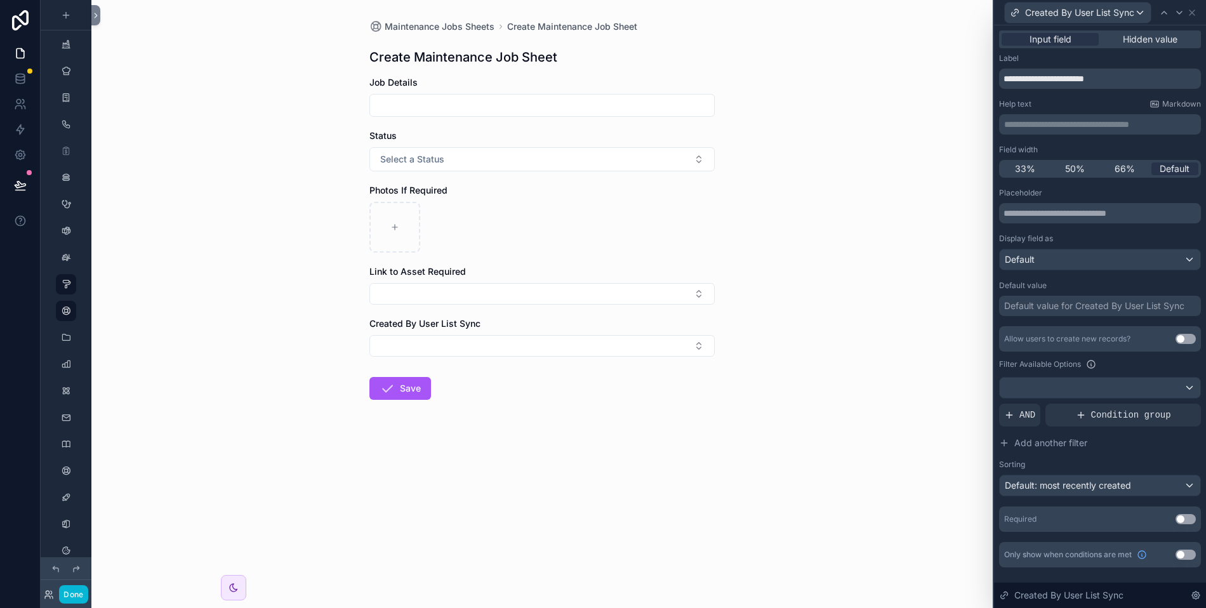
click at [234, 233] on div "Maintenance Jobs Sheets Create Maintenance Job Sheet Create Maintenance Job She…" at bounding box center [541, 304] width 901 height 608
click at [441, 26] on span "Maintenance Jobs Sheets" at bounding box center [440, 26] width 110 height 13
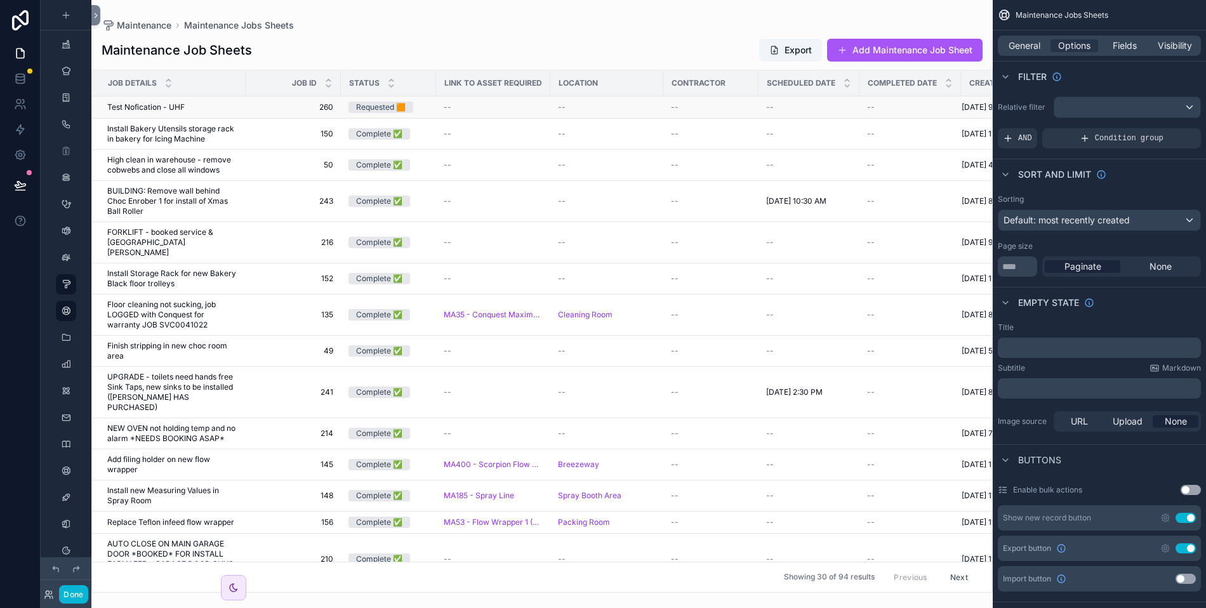
click at [183, 112] on td "Test Nofication - UHF Test Nofication - UHF" at bounding box center [169, 107] width 154 height 22
click at [168, 112] on span "Test Nofication - UHF" at bounding box center [145, 107] width 77 height 10
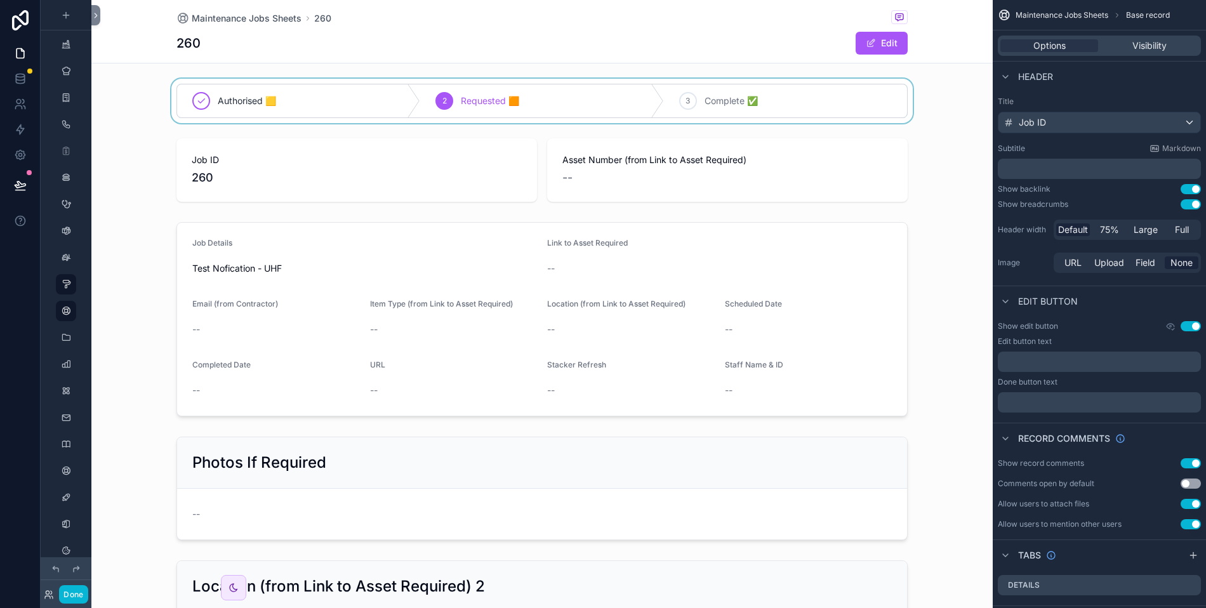
click at [400, 79] on div "scrollable content" at bounding box center [541, 101] width 901 height 44
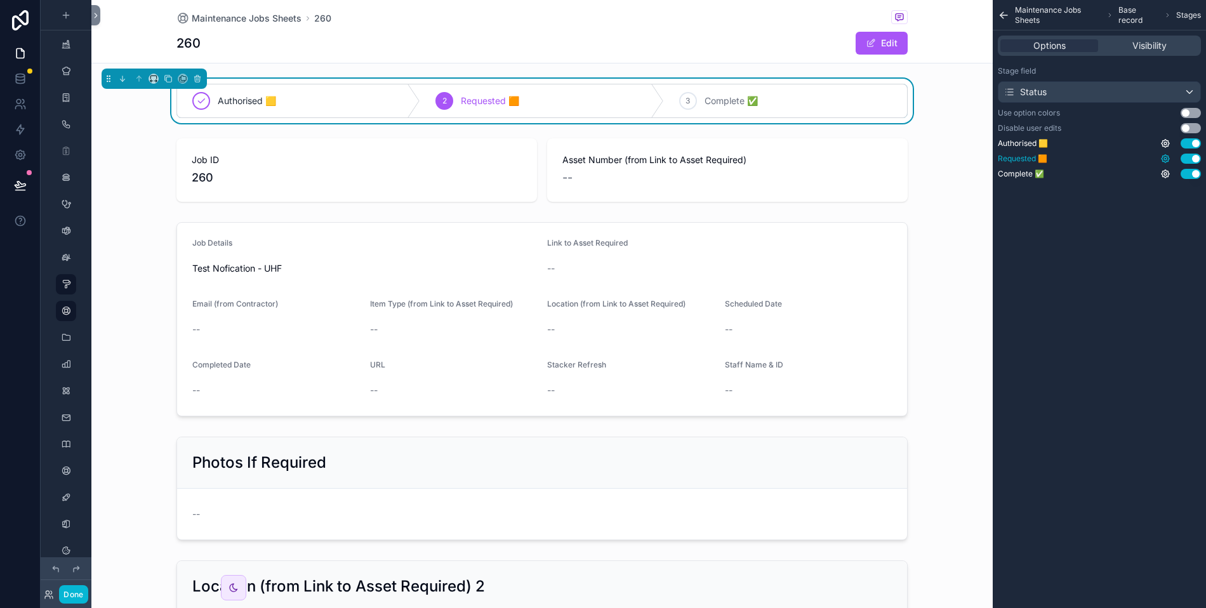
click at [1168, 156] on icon "scrollable content" at bounding box center [1165, 159] width 8 height 8
click at [1102, 251] on div "Maintenance Jobs Sheets Base record Stages Options Visibility Stage field Statu…" at bounding box center [1099, 304] width 213 height 608
click at [1074, 91] on div "Status" at bounding box center [1099, 92] width 202 height 20
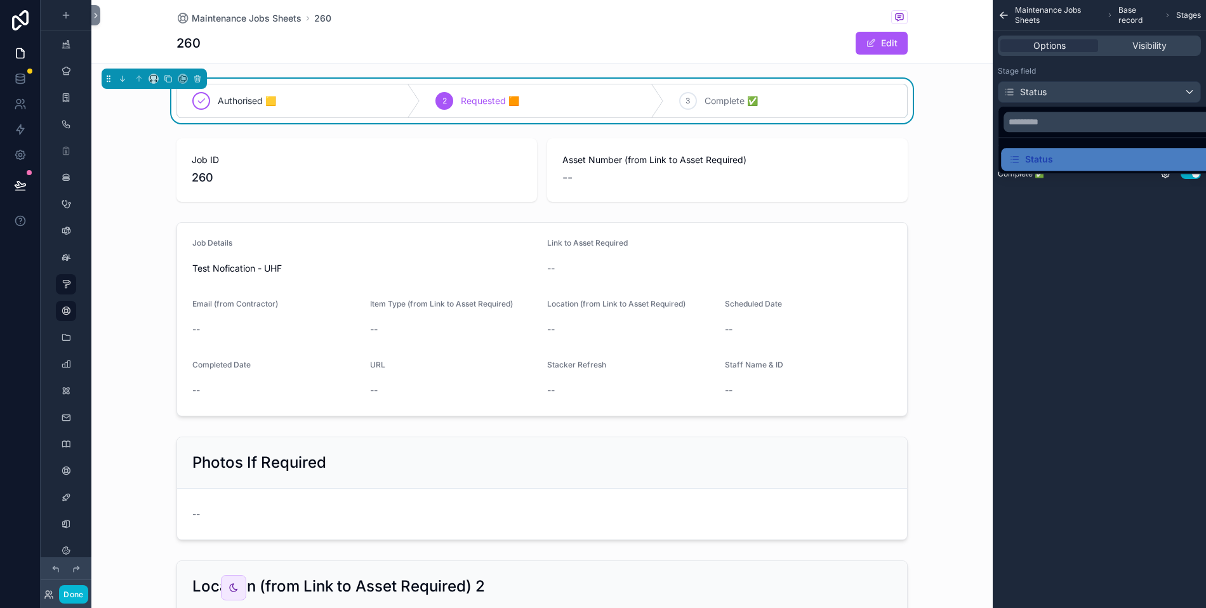
click at [1074, 91] on div "scrollable content" at bounding box center [603, 304] width 1206 height 608
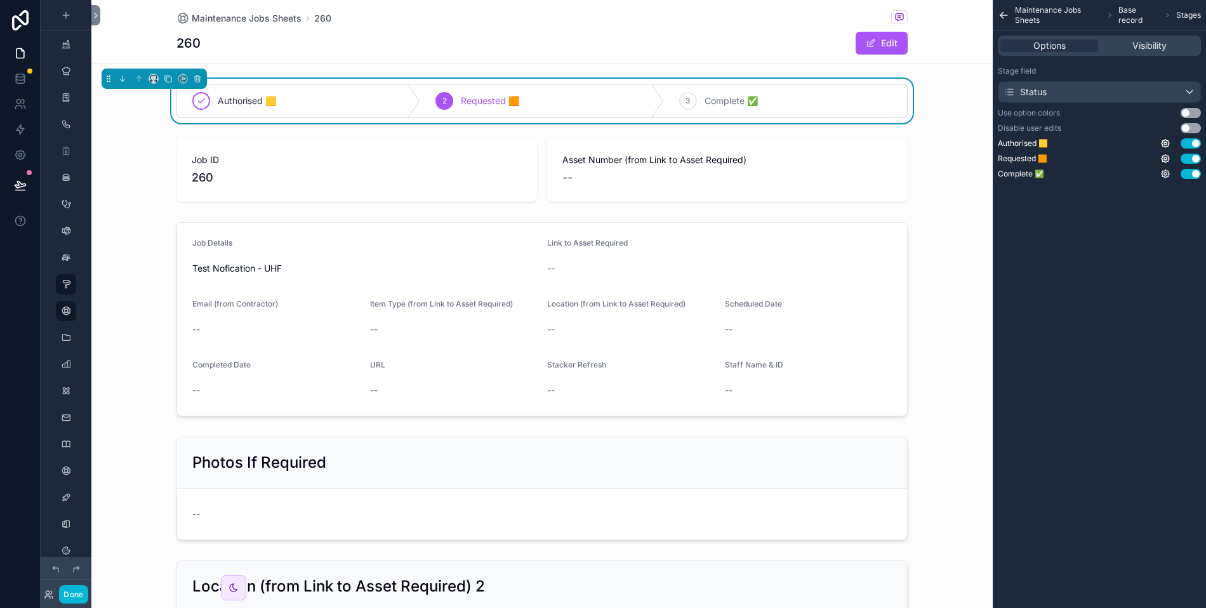
click at [1188, 114] on button "Use setting" at bounding box center [1191, 113] width 20 height 10
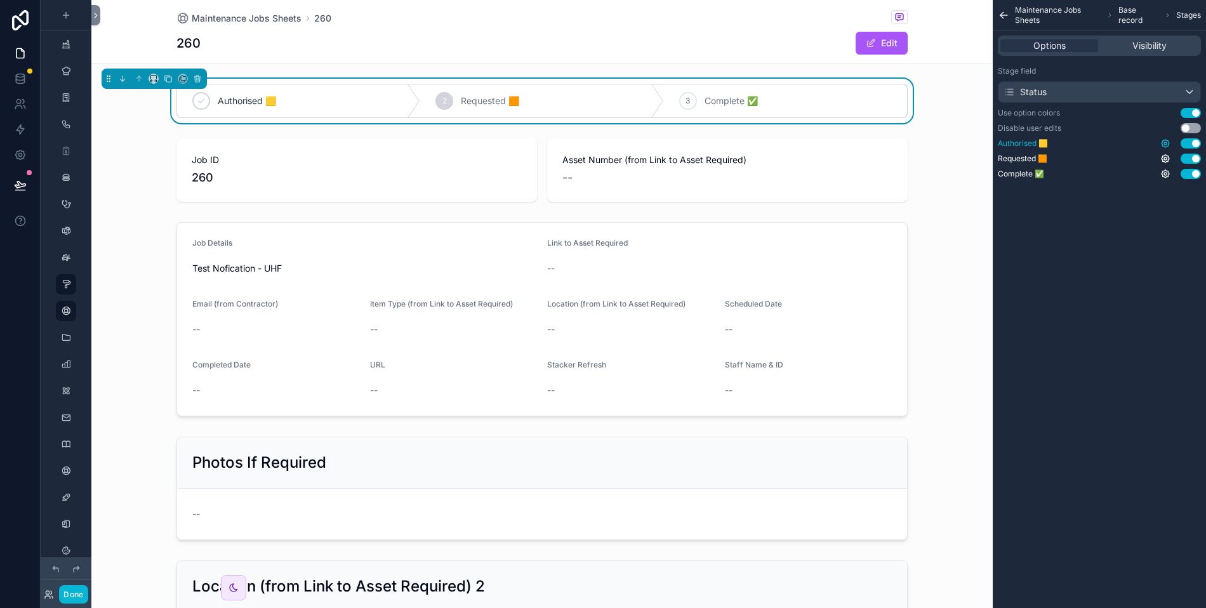
click at [1163, 142] on icon "scrollable content" at bounding box center [1165, 143] width 10 height 10
click at [1127, 227] on div "Maintenance Jobs Sheets Base record Stages Options Visibility Stage field Statu…" at bounding box center [1099, 304] width 213 height 608
click at [1115, 88] on div "Status" at bounding box center [1099, 92] width 202 height 20
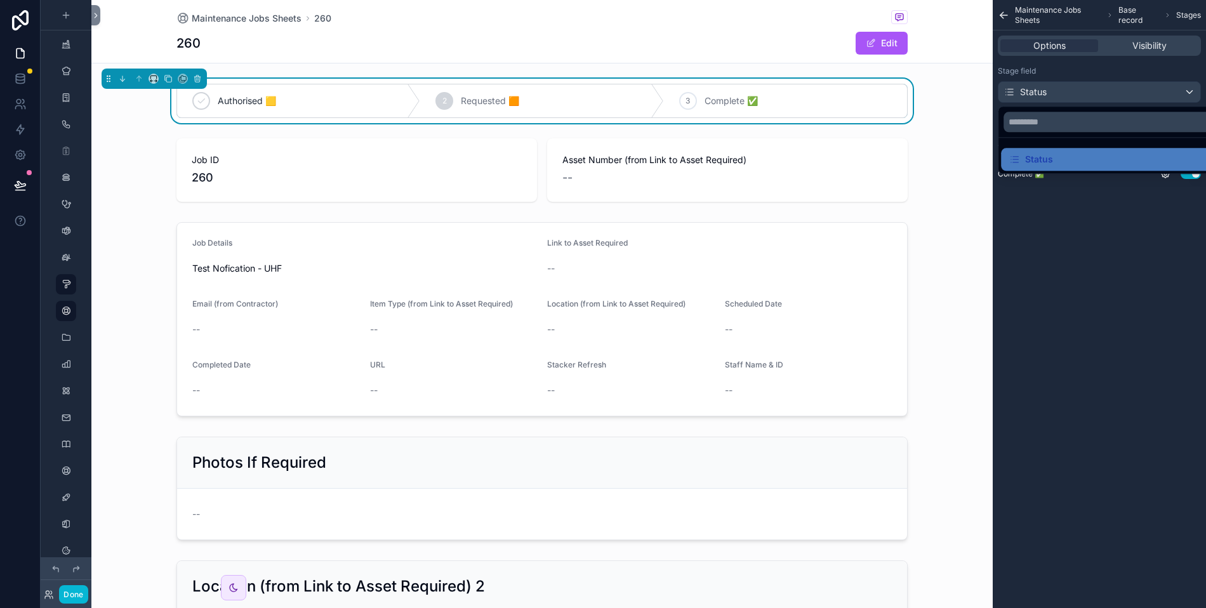
click at [1116, 93] on div "scrollable content" at bounding box center [603, 304] width 1206 height 608
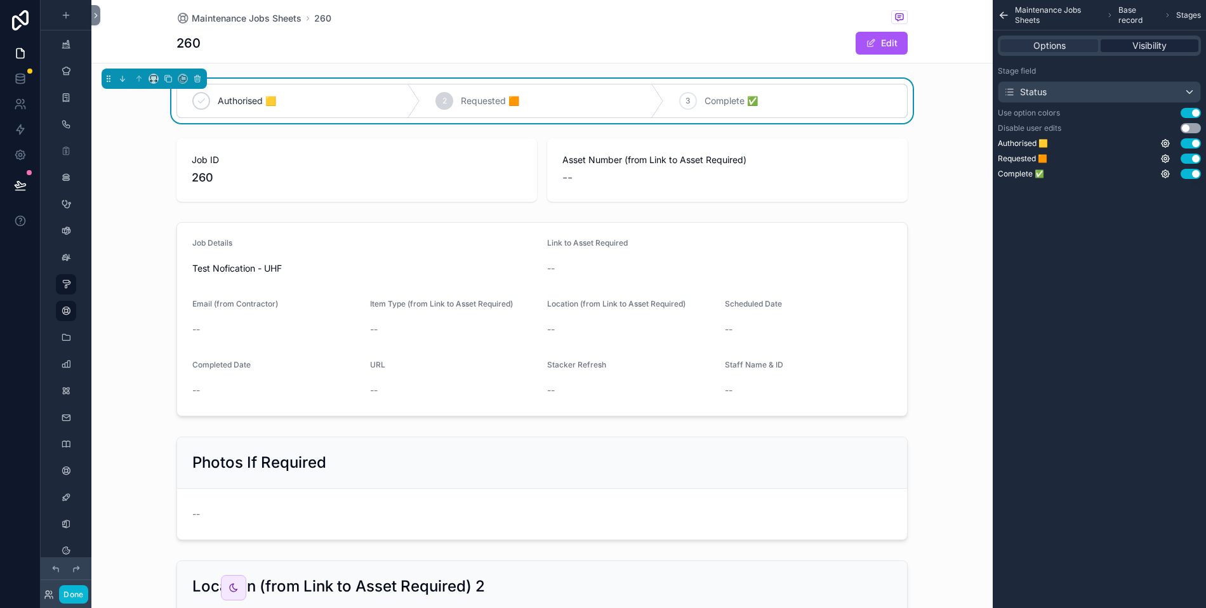
click at [1142, 48] on span "Visibility" at bounding box center [1149, 45] width 34 height 13
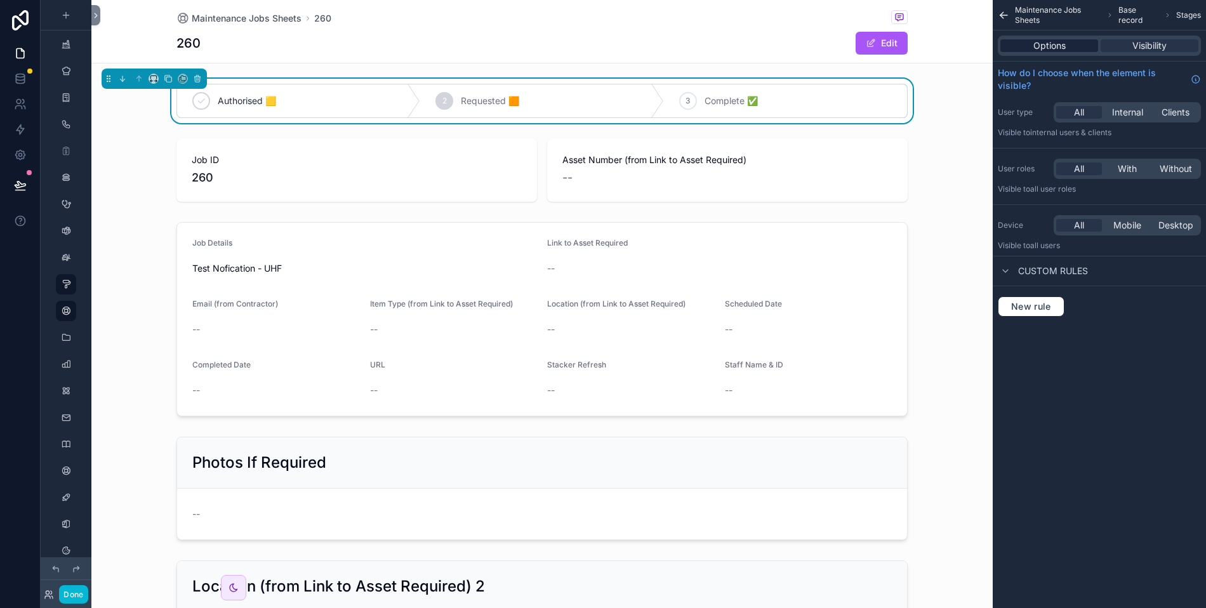
click at [1069, 50] on div "Options" at bounding box center [1049, 45] width 98 height 13
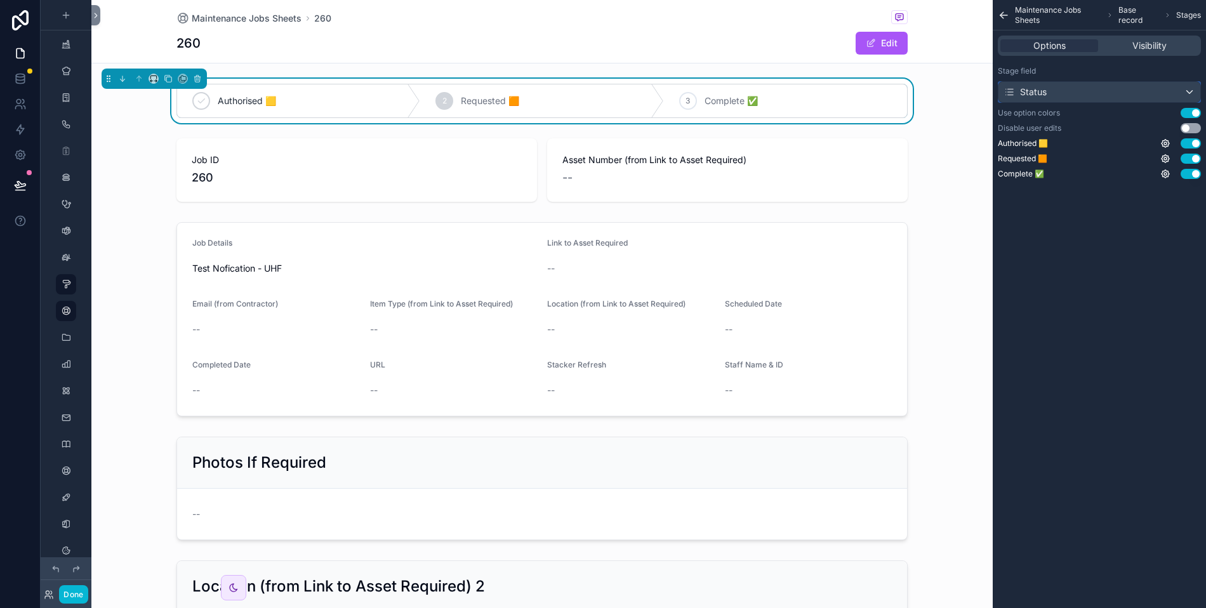
click at [1035, 87] on div "Status" at bounding box center [1024, 92] width 43 height 13
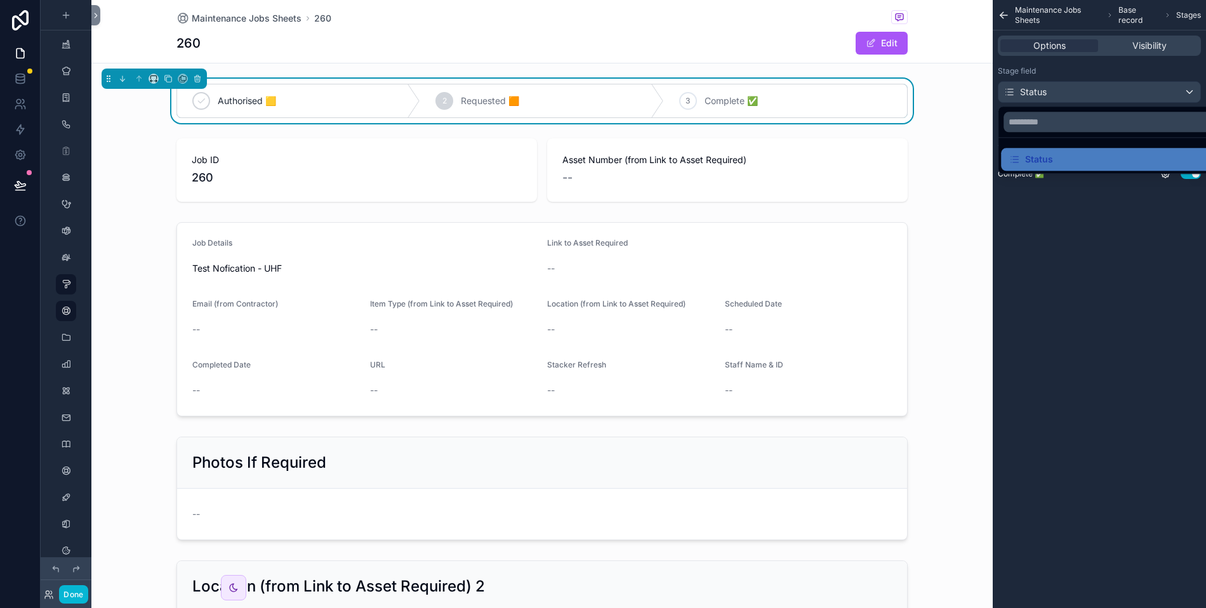
click at [1035, 87] on div "scrollable content" at bounding box center [603, 304] width 1206 height 608
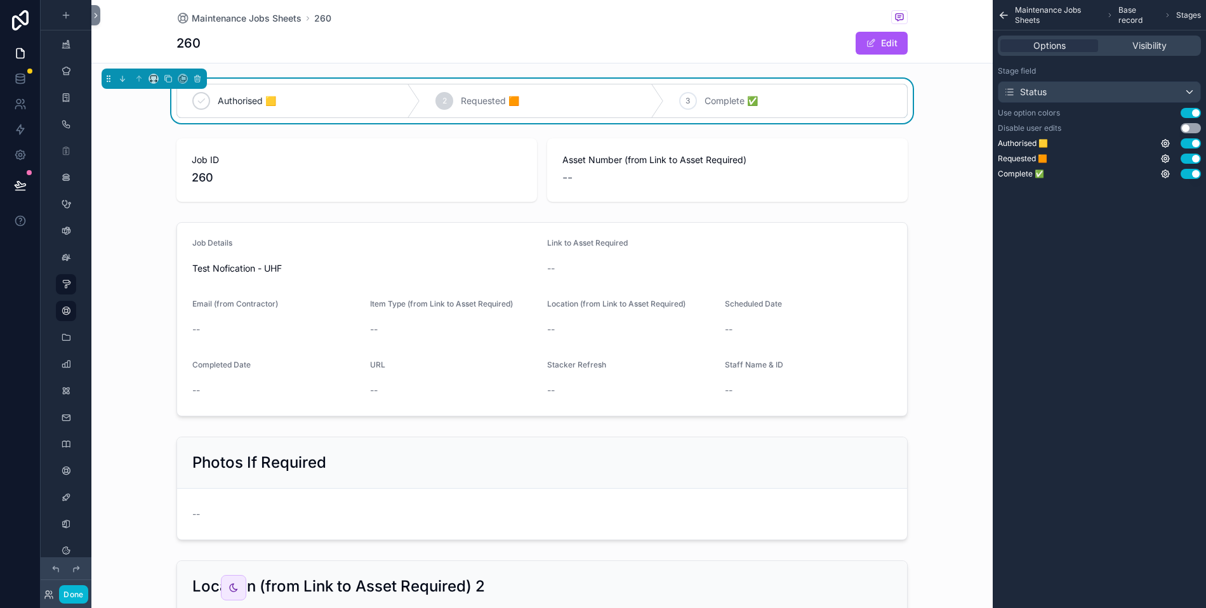
click at [1007, 15] on icon "scrollable content" at bounding box center [1003, 15] width 7 height 0
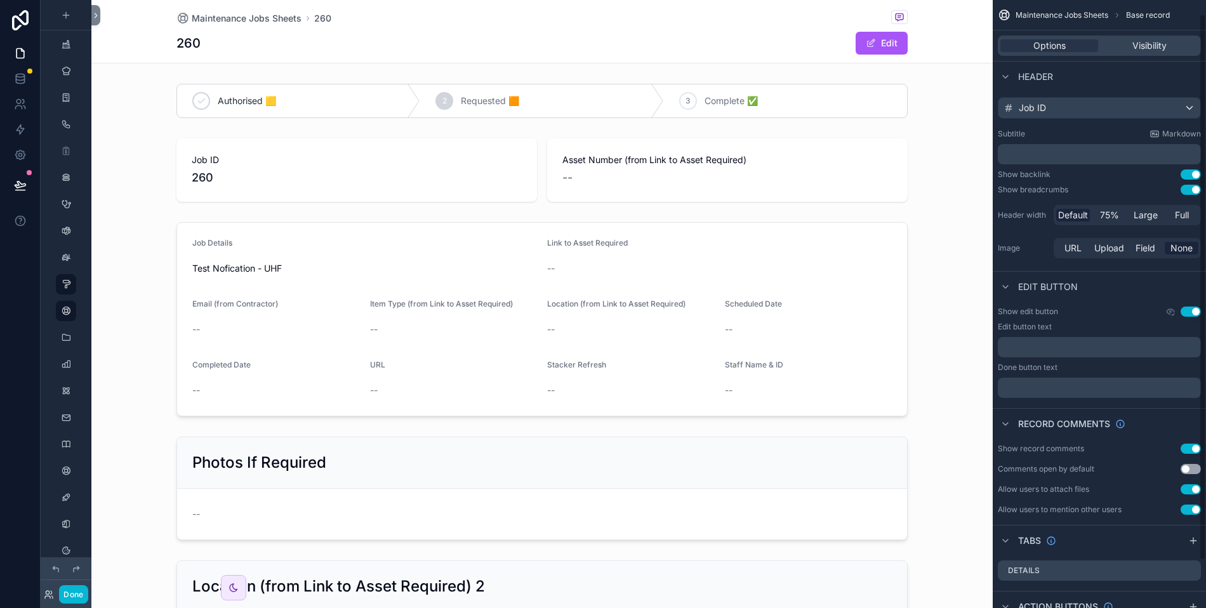
scroll to position [16, 0]
click at [1191, 467] on button "Use setting" at bounding box center [1191, 468] width 20 height 10
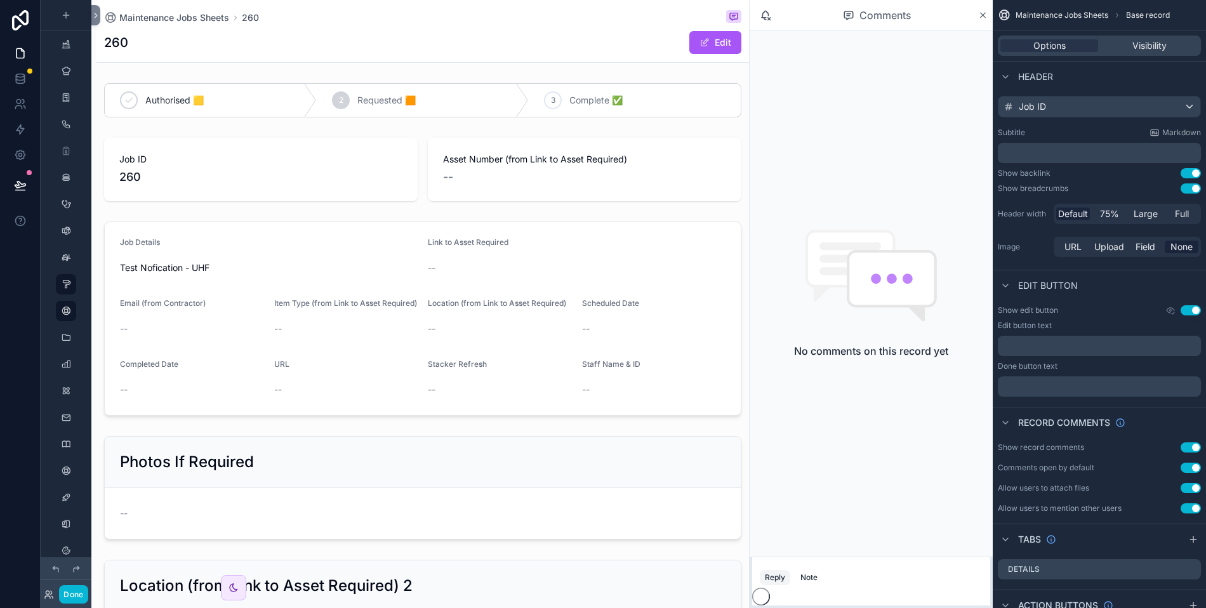
click at [1191, 467] on button "Use setting" at bounding box center [1191, 468] width 20 height 10
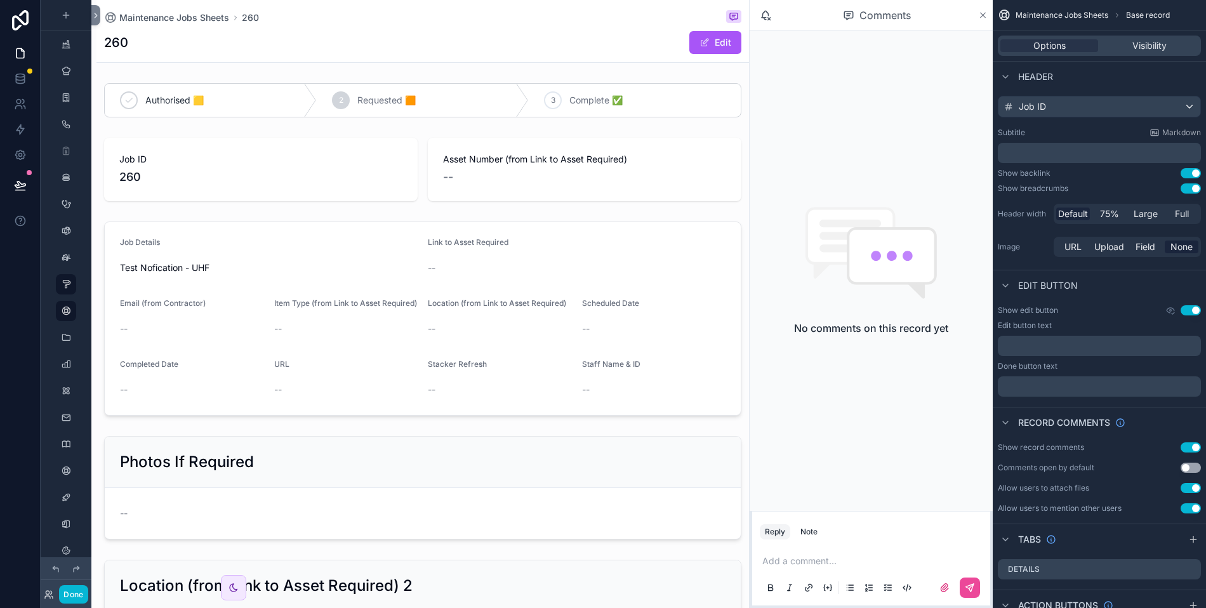
click at [981, 18] on icon "scrollable content" at bounding box center [983, 15] width 10 height 10
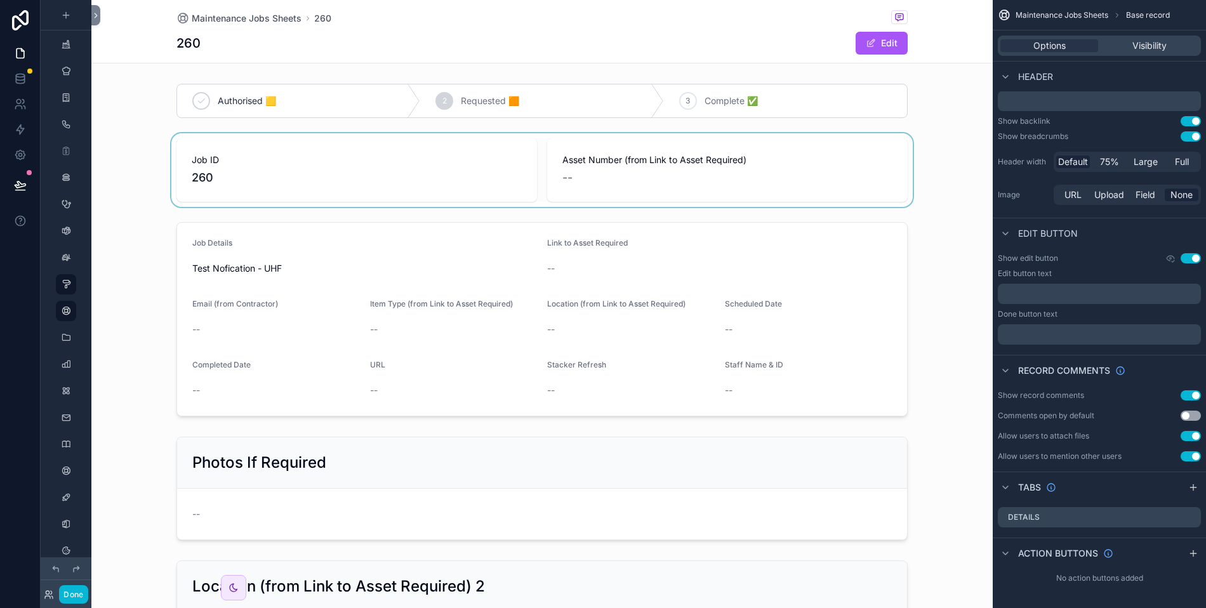
click at [325, 154] on div "scrollable content" at bounding box center [541, 170] width 901 height 74
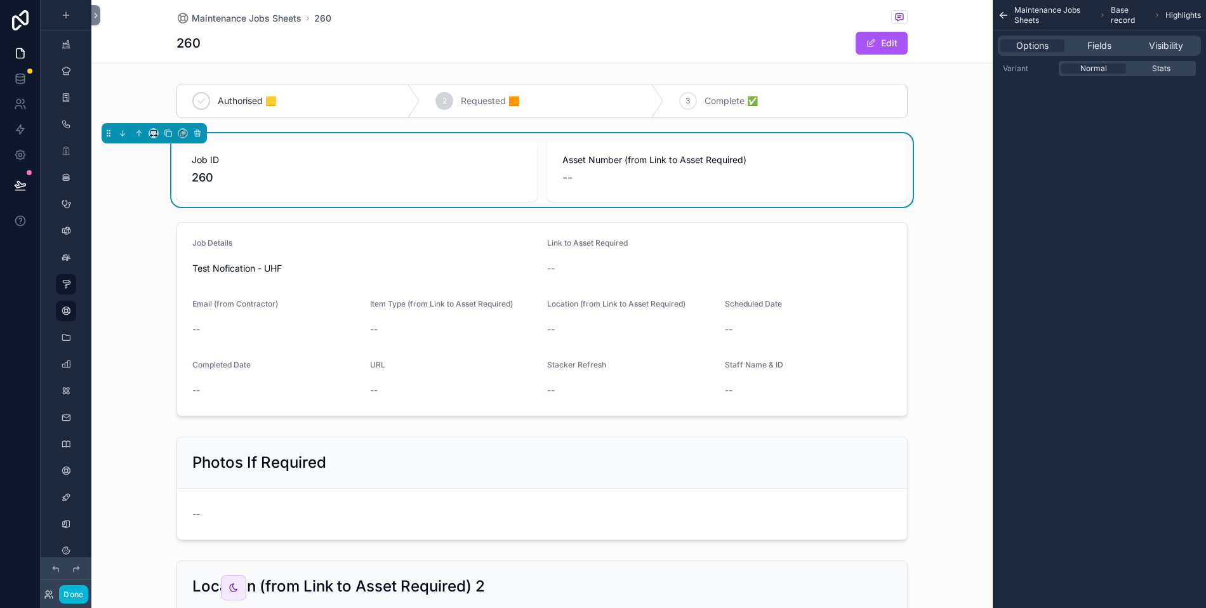
click at [117, 205] on div "Job ID 260 Asset Number (from Link to Asset Required) --" at bounding box center [541, 170] width 901 height 74
click at [127, 203] on div "Job ID 260 Asset Number (from Link to Asset Required) --" at bounding box center [541, 170] width 901 height 74
click at [1001, 13] on icon "scrollable content" at bounding box center [1001, 13] width 3 height 3
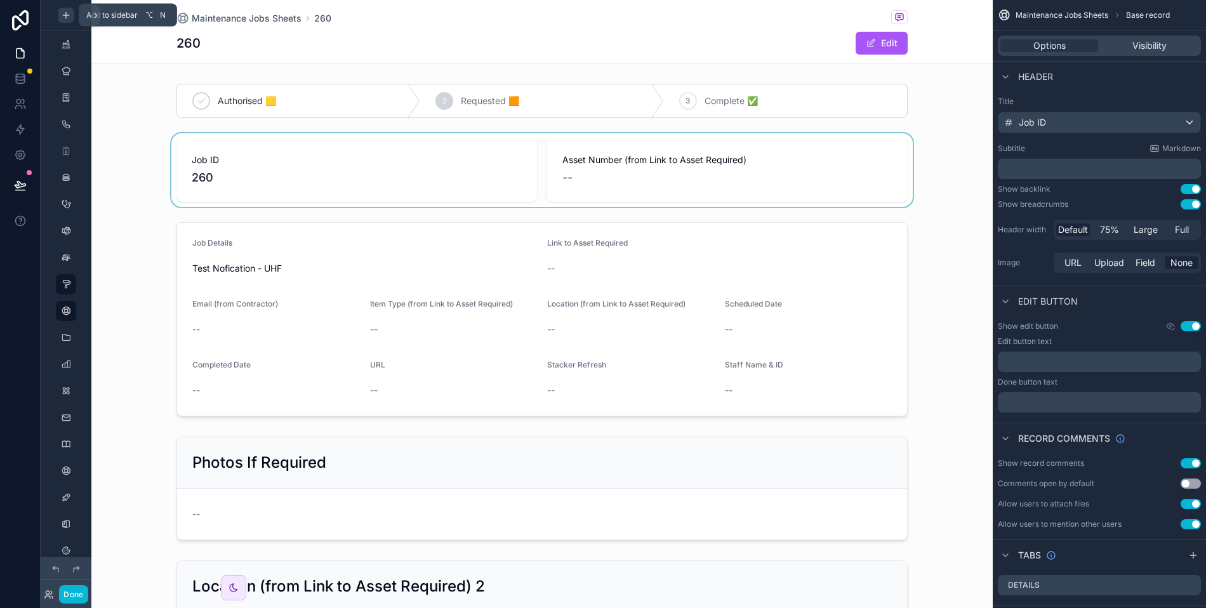
click at [63, 15] on icon "scrollable content" at bounding box center [66, 15] width 10 height 10
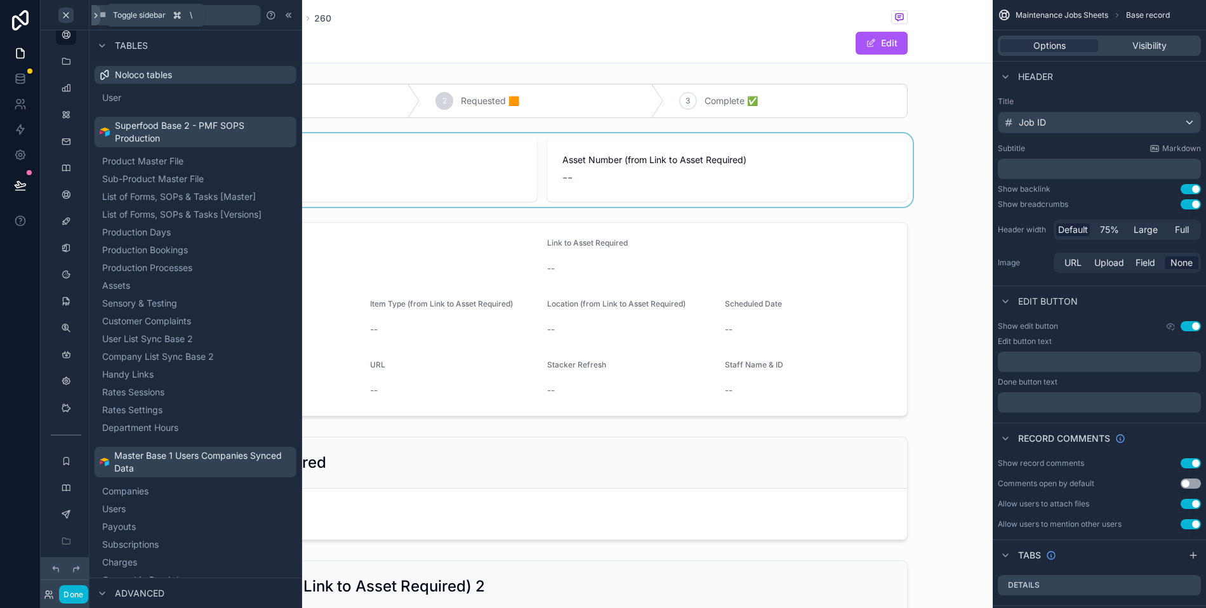
click at [94, 16] on icon at bounding box center [95, 16] width 9 height 10
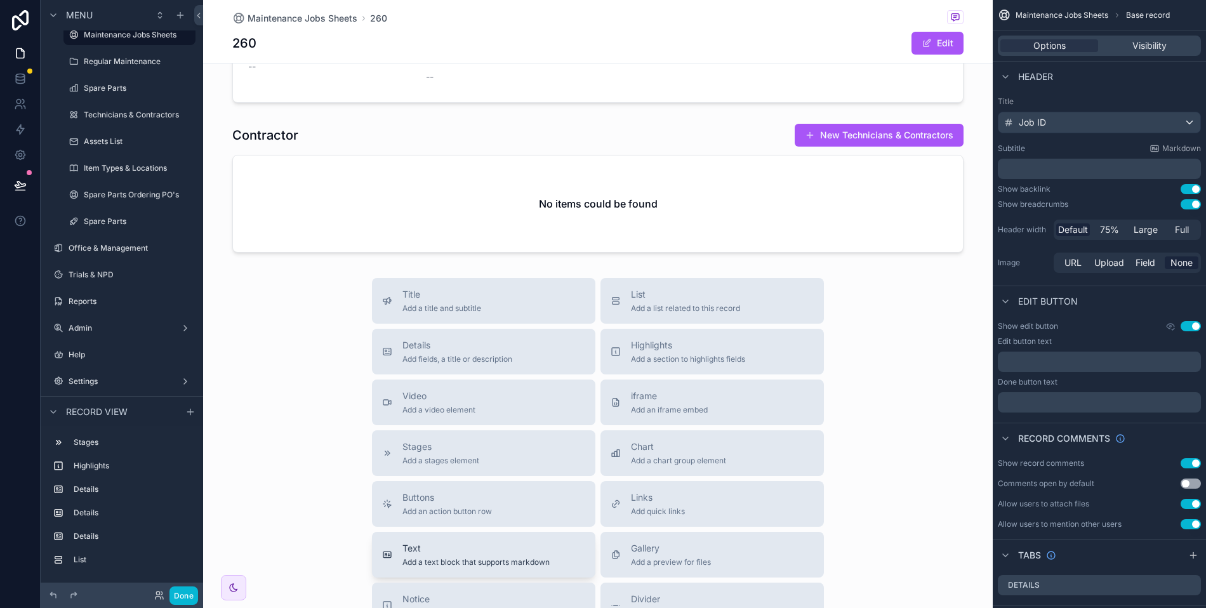
scroll to position [649, 0]
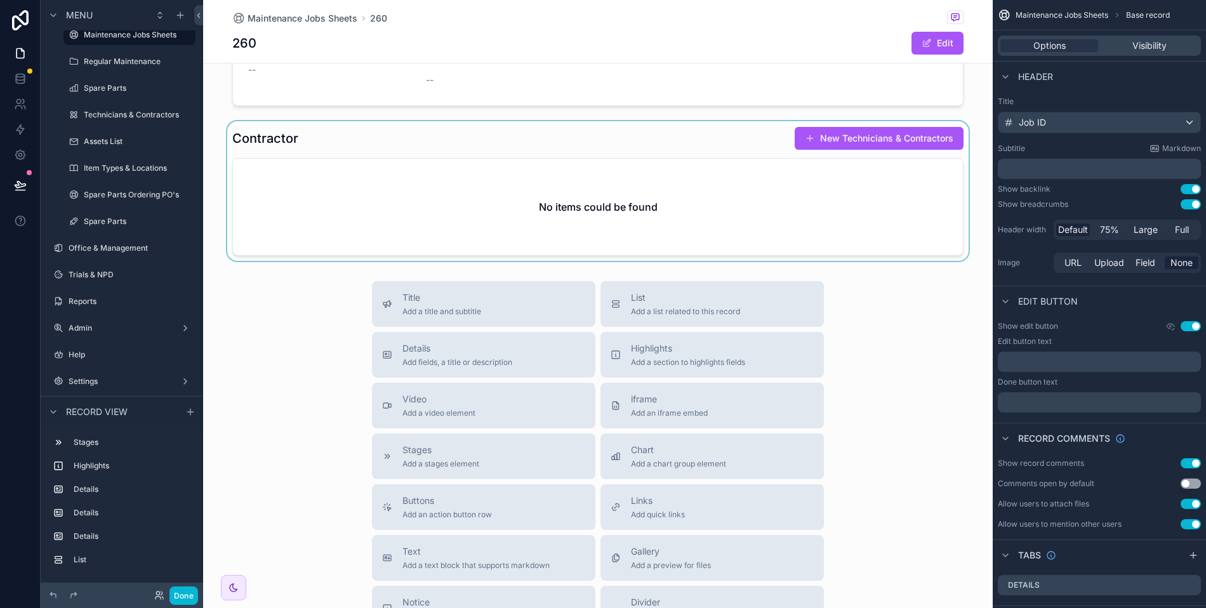
drag, startPoint x: 425, startPoint y: 352, endPoint x: 436, endPoint y: 241, distance: 112.2
click at [479, 125] on div "Maintenance Jobs Sheets 260 260 Edit Authorised 🟨 2 Requested 🟧 3 Complete ✅ Jo…" at bounding box center [598, 93] width 790 height 1484
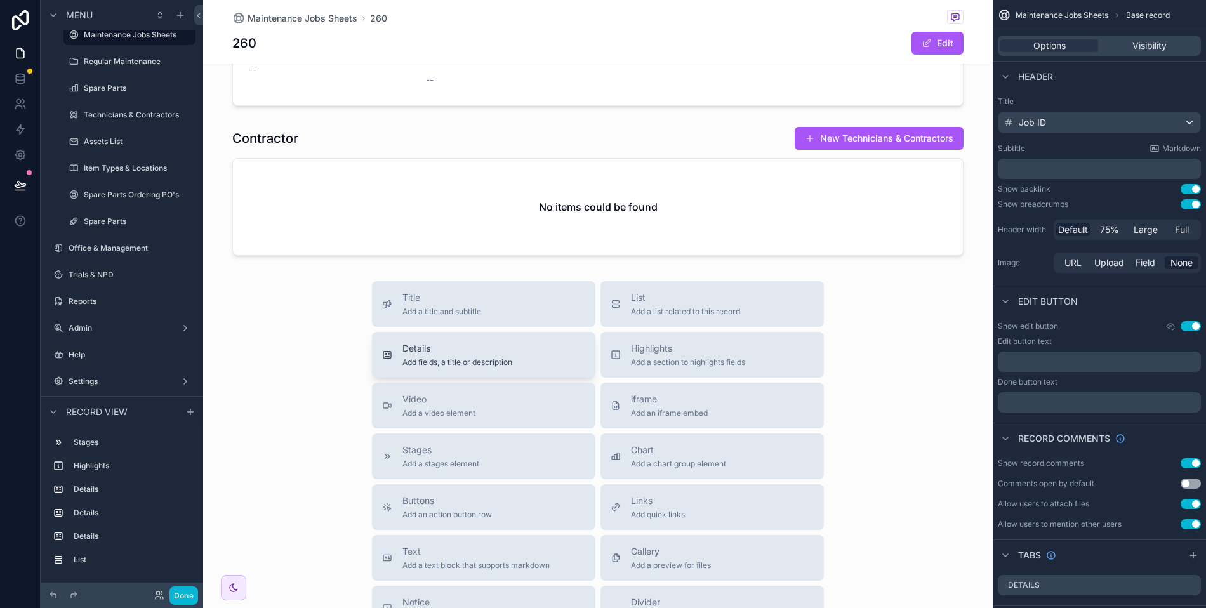
click at [414, 352] on div "Details Add fields, a title or description" at bounding box center [457, 354] width 110 height 25
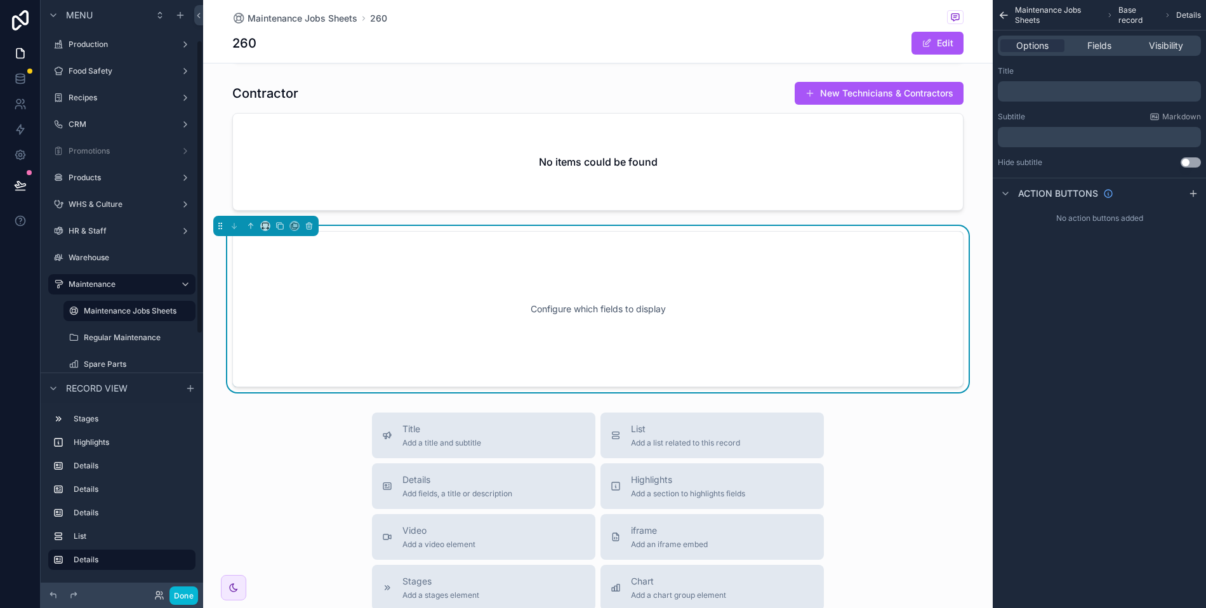
scroll to position [695, 0]
click at [1090, 51] on span "Fields" at bounding box center [1099, 45] width 24 height 13
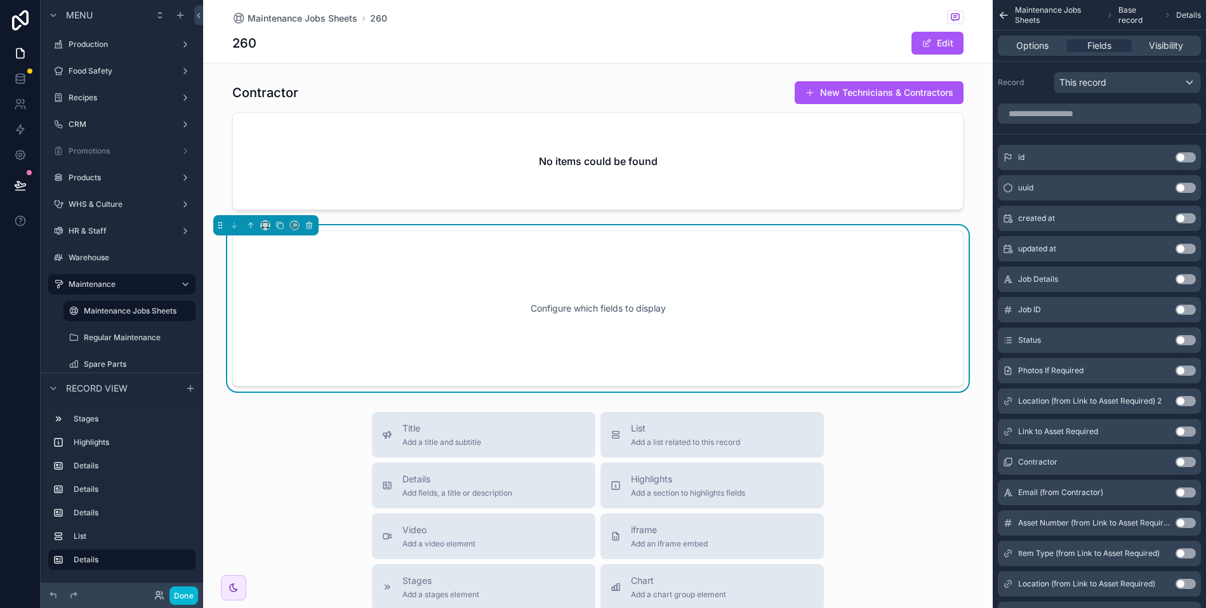
click at [1181, 279] on button "Use setting" at bounding box center [1185, 279] width 20 height 10
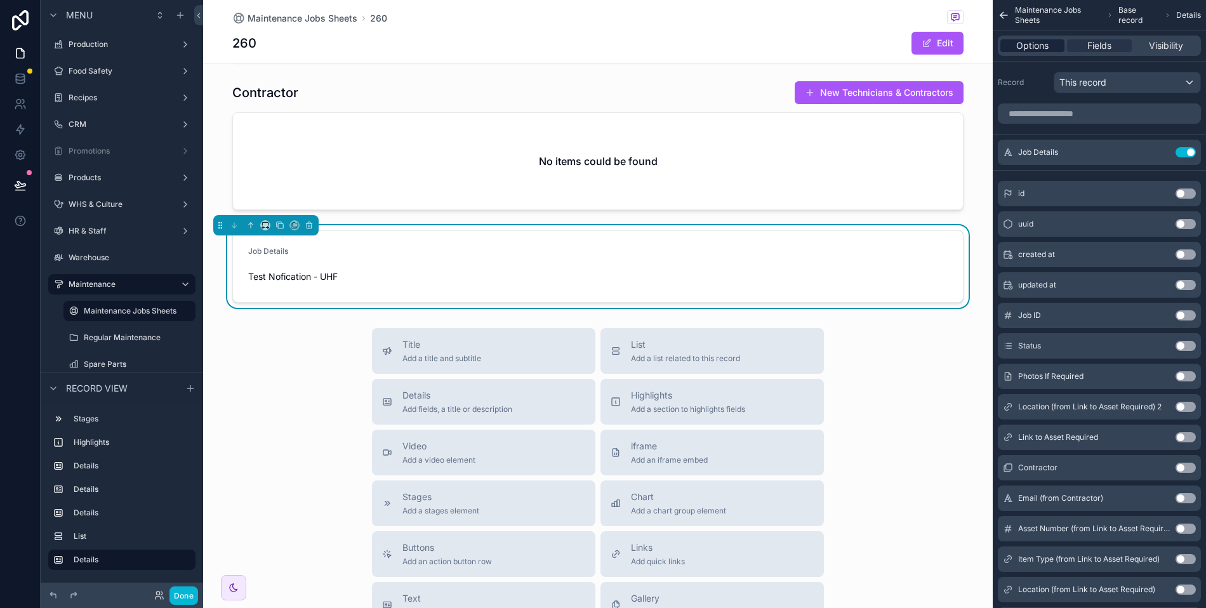
click at [1031, 43] on span "Options" at bounding box center [1032, 45] width 32 height 13
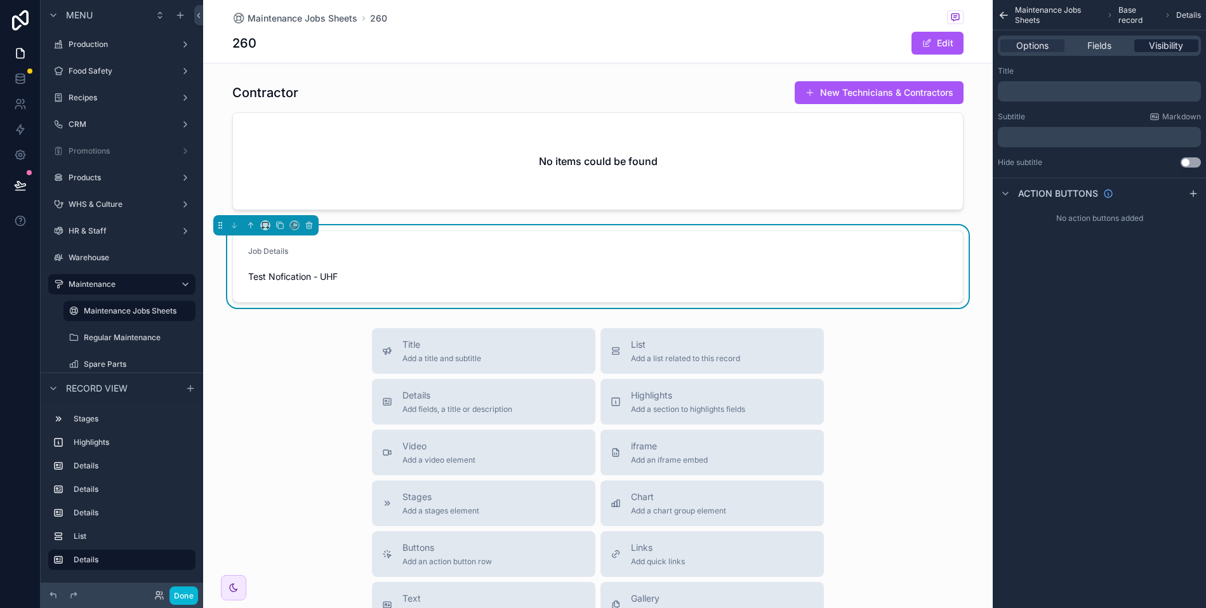
click at [1182, 43] on span "Visibility" at bounding box center [1166, 45] width 34 height 13
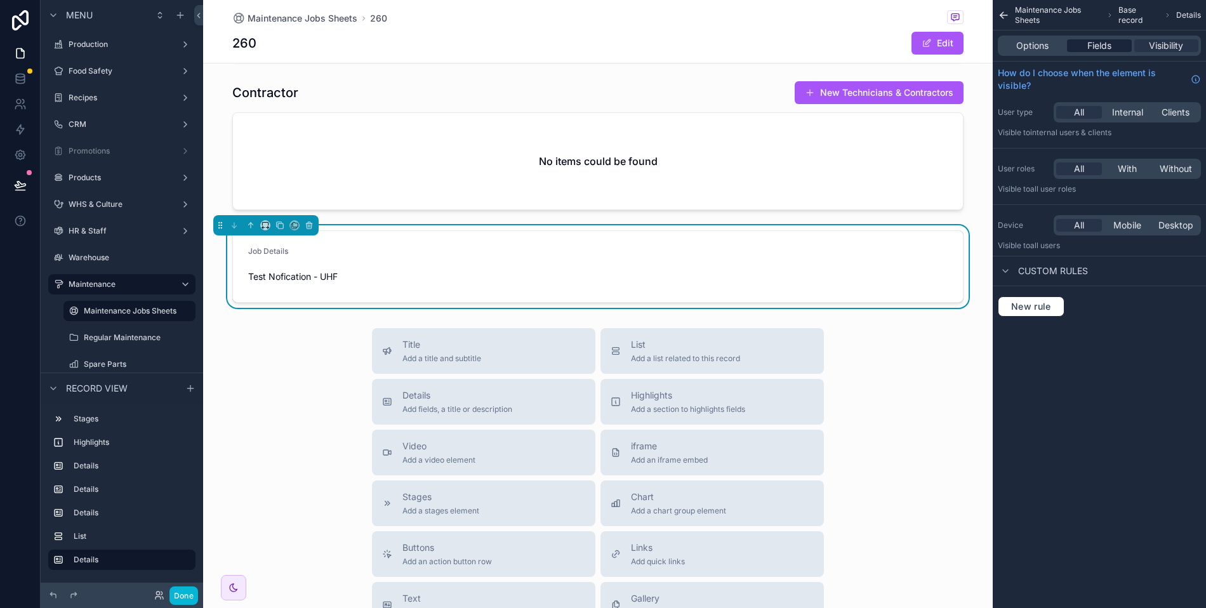
click at [1113, 41] on div "Fields" at bounding box center [1099, 45] width 64 height 13
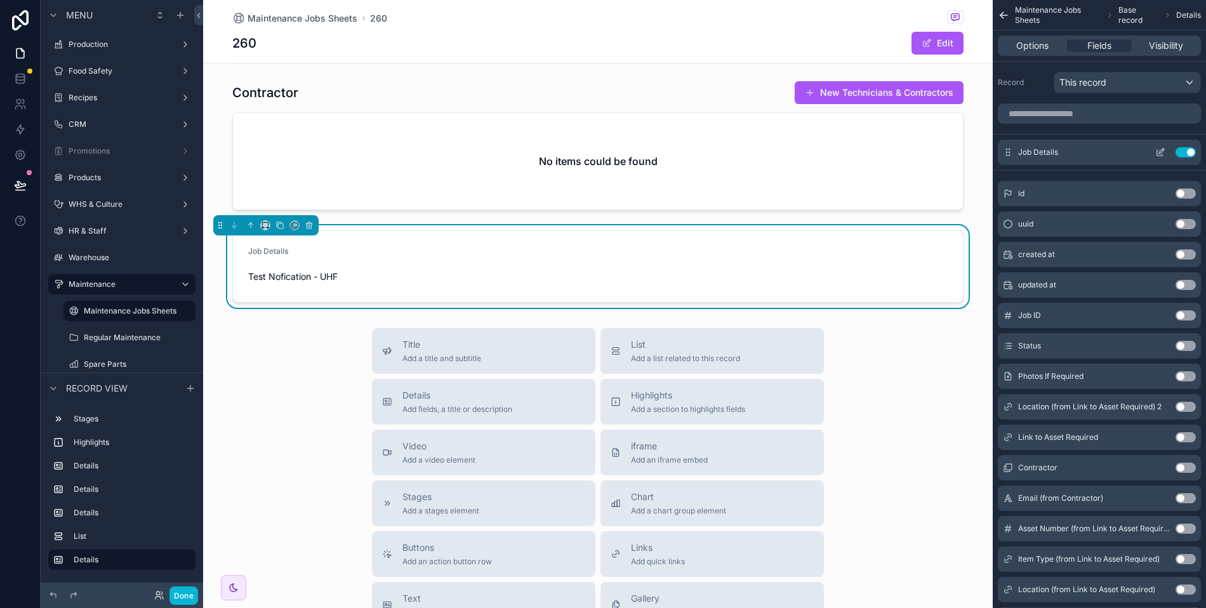
click at [1159, 150] on icon "scrollable content" at bounding box center [1161, 151] width 5 height 5
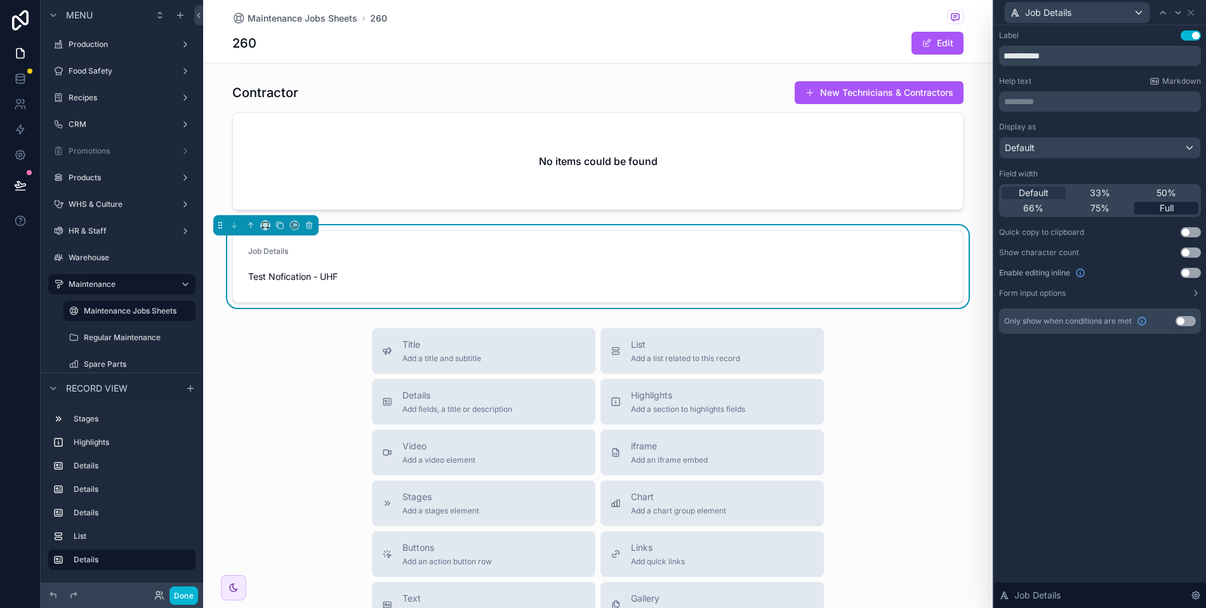
click at [1173, 208] on span "Full" at bounding box center [1167, 208] width 14 height 13
click at [1193, 232] on button "Use setting" at bounding box center [1191, 232] width 20 height 10
click at [1191, 252] on button "Use setting" at bounding box center [1191, 253] width 20 height 10
click at [1187, 269] on button "Use setting" at bounding box center [1191, 273] width 20 height 10
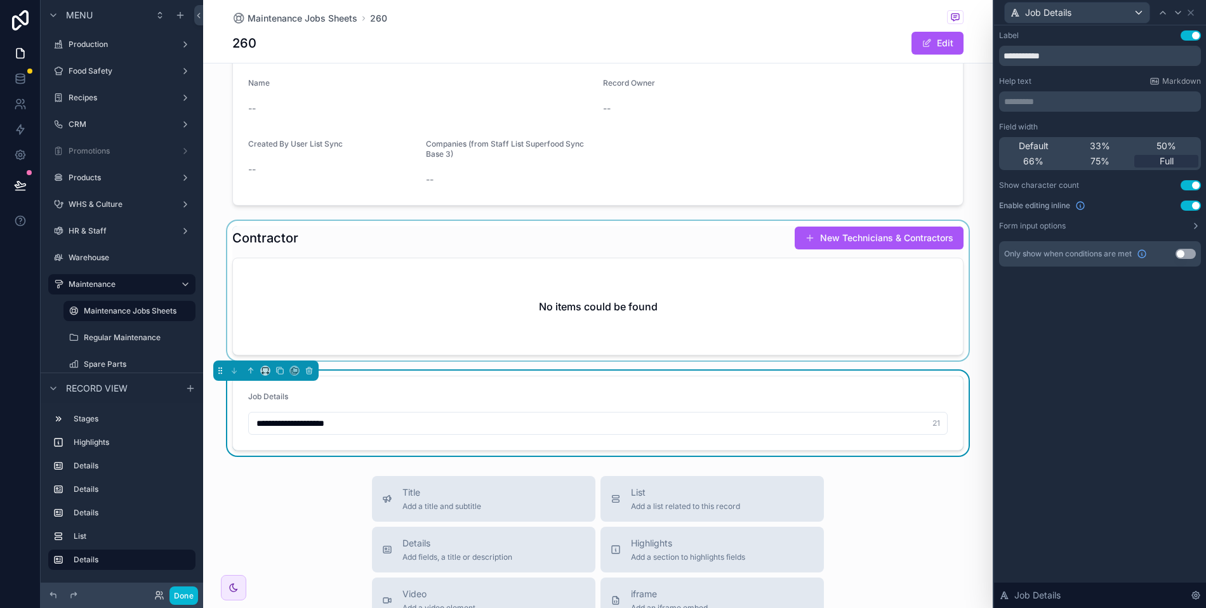
scroll to position [528, 0]
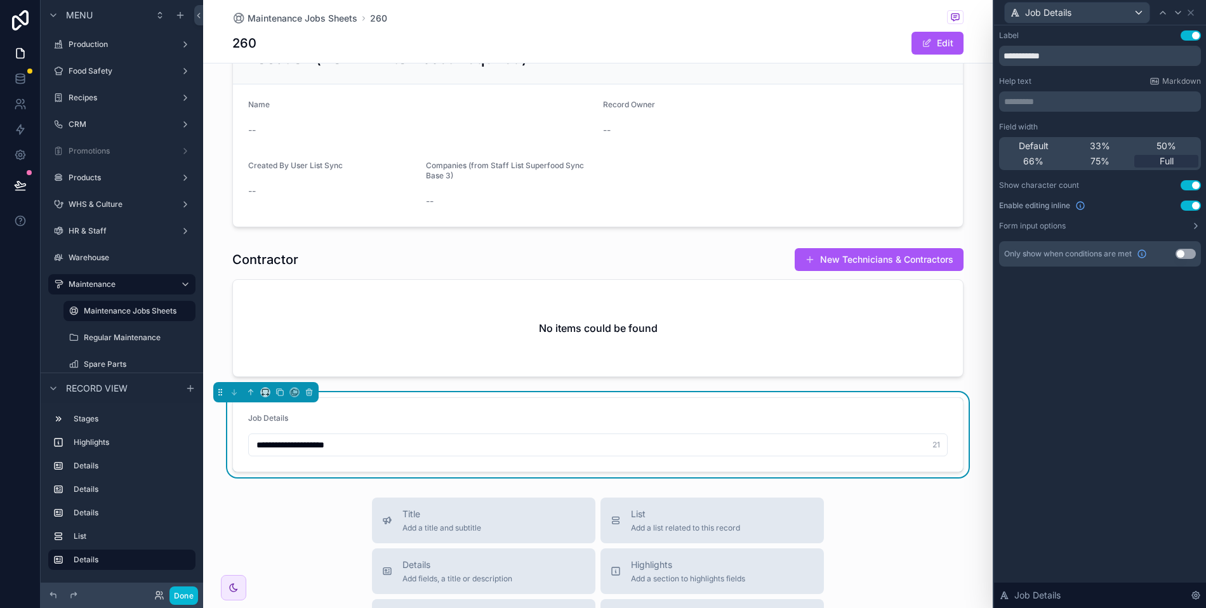
click at [1189, 184] on button "Use setting" at bounding box center [1191, 185] width 20 height 10
click at [248, 388] on icon "scrollable content" at bounding box center [250, 392] width 9 height 9
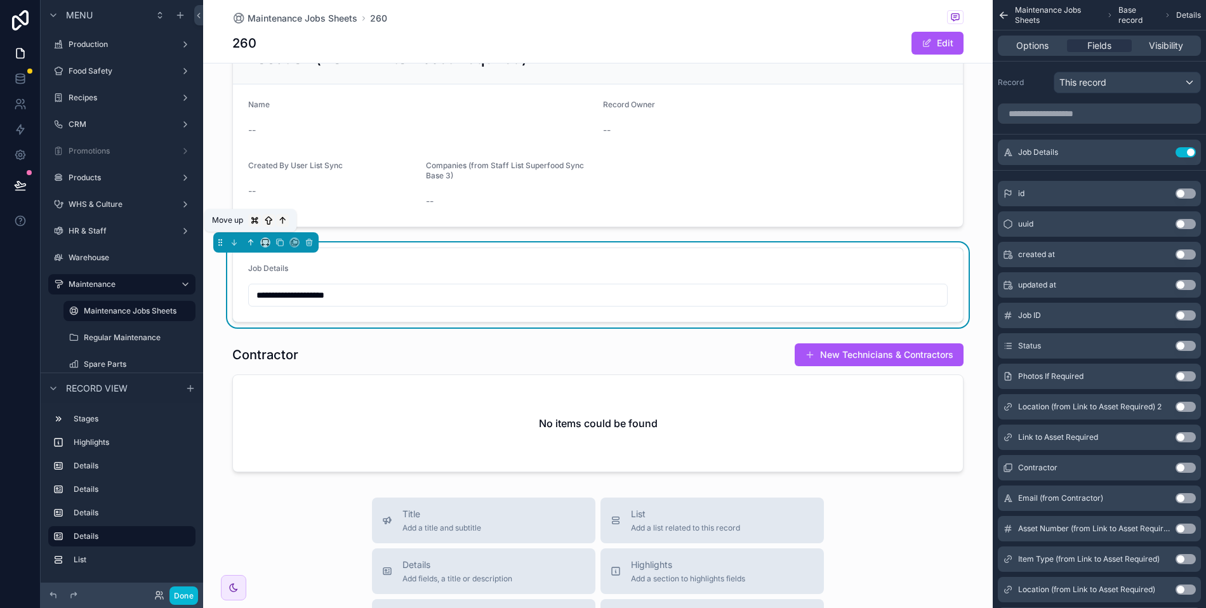
click at [250, 244] on button "scrollable content" at bounding box center [251, 242] width 14 height 14
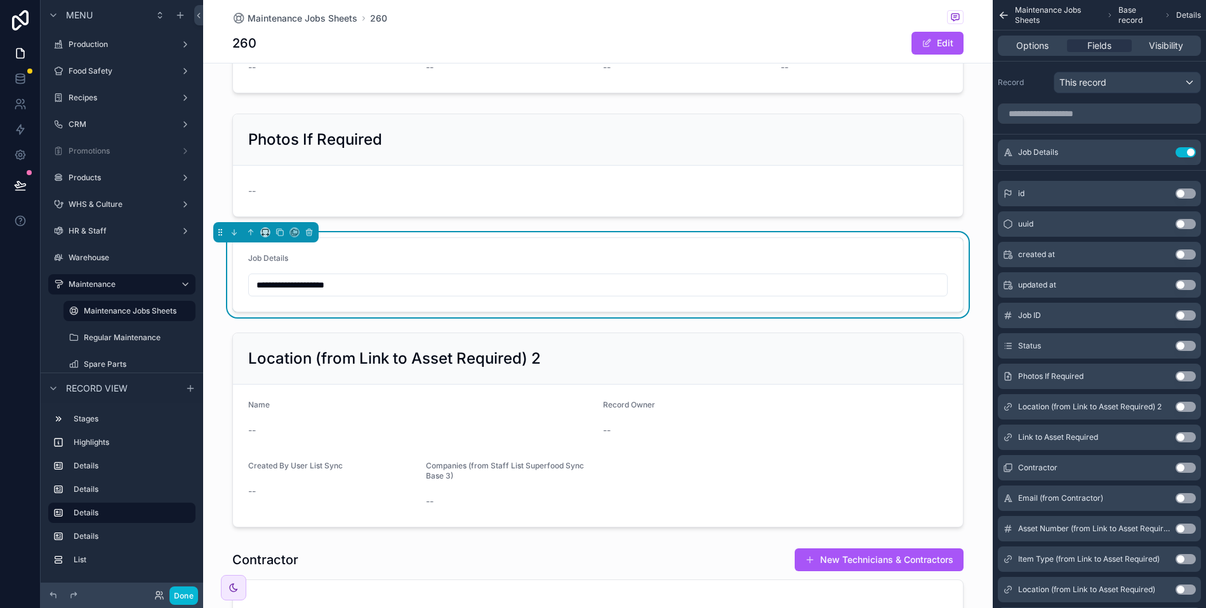
scroll to position [316, 0]
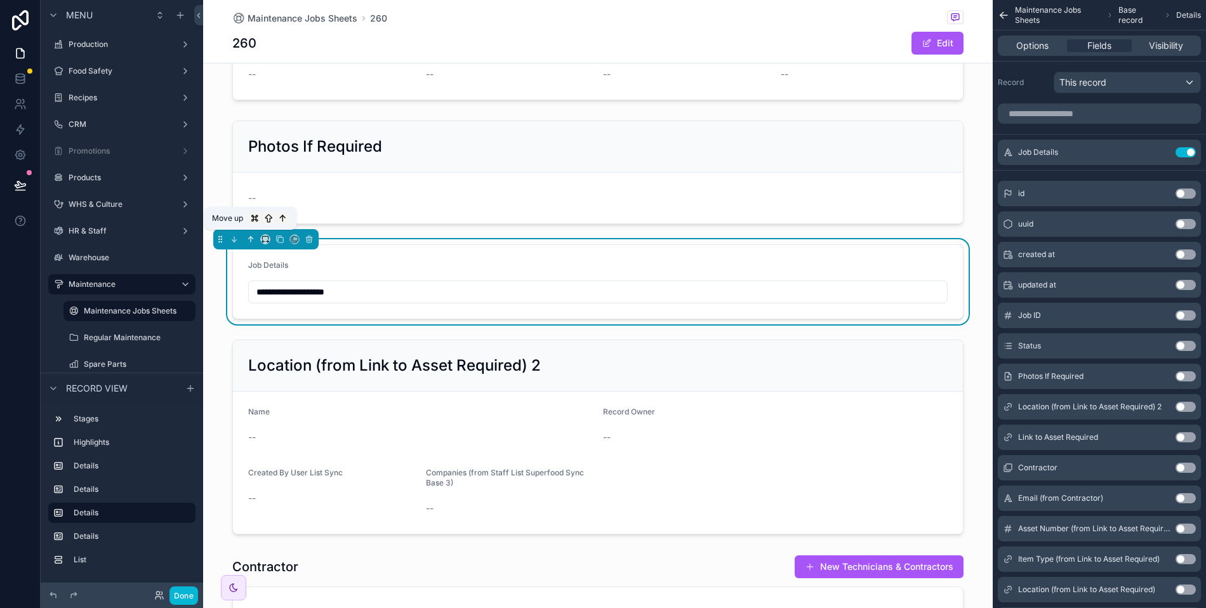
click at [253, 235] on icon "scrollable content" at bounding box center [250, 239] width 9 height 9
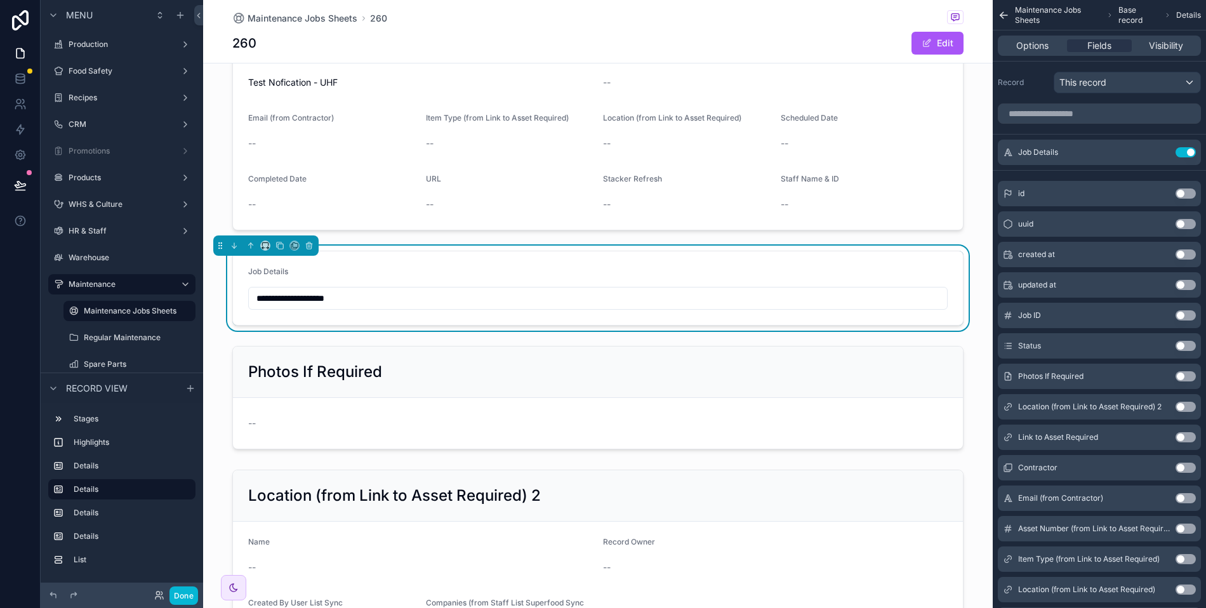
scroll to position [0, 0]
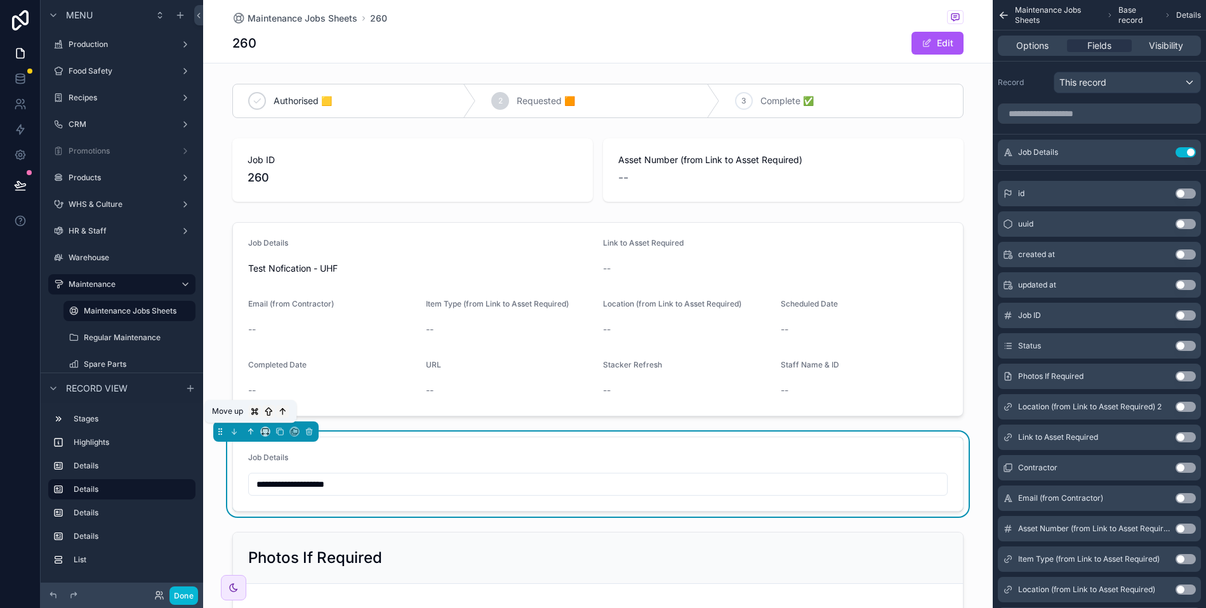
click at [251, 428] on icon "scrollable content" at bounding box center [250, 431] width 9 height 9
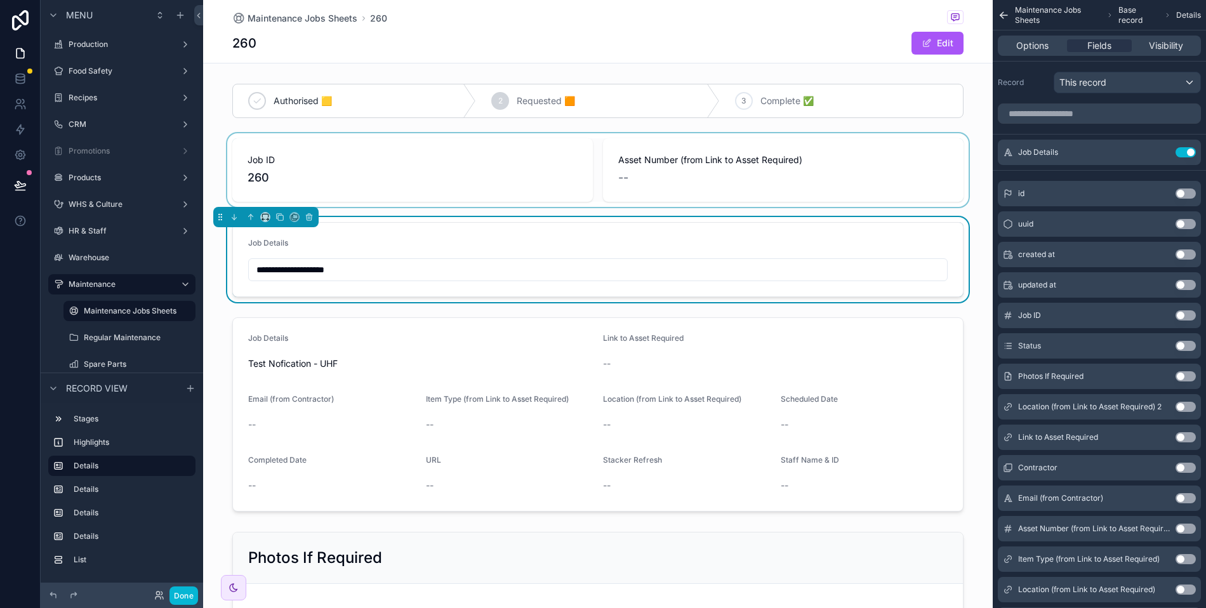
click at [453, 183] on div "scrollable content" at bounding box center [598, 170] width 790 height 74
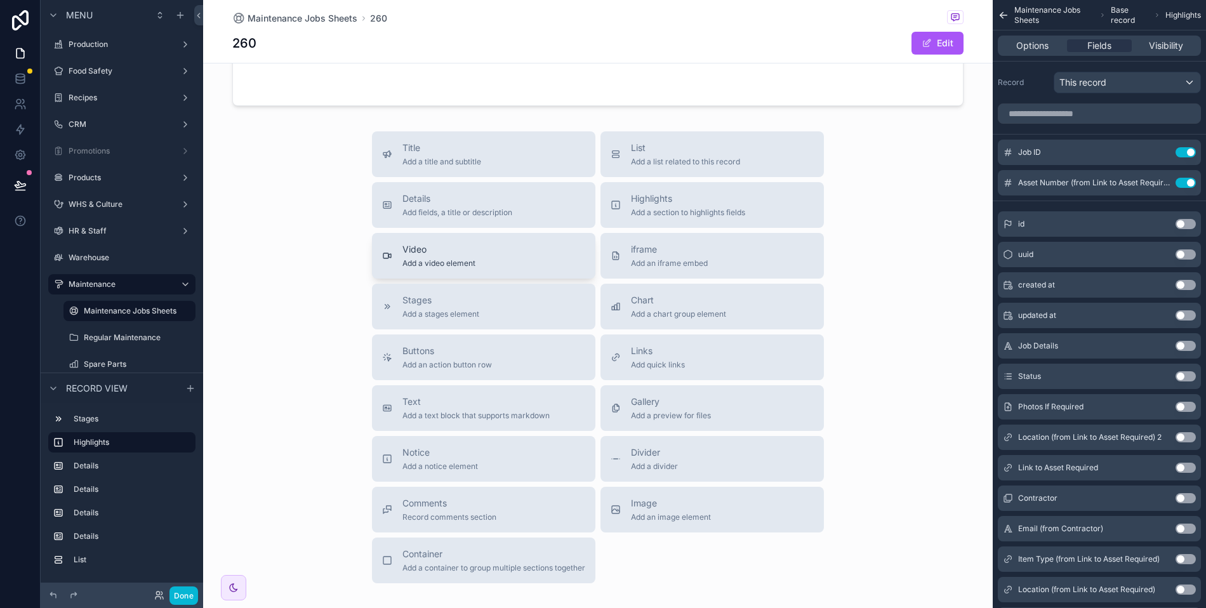
scroll to position [895, 0]
click at [454, 156] on span "Add a title and subtitle" at bounding box center [441, 161] width 79 height 10
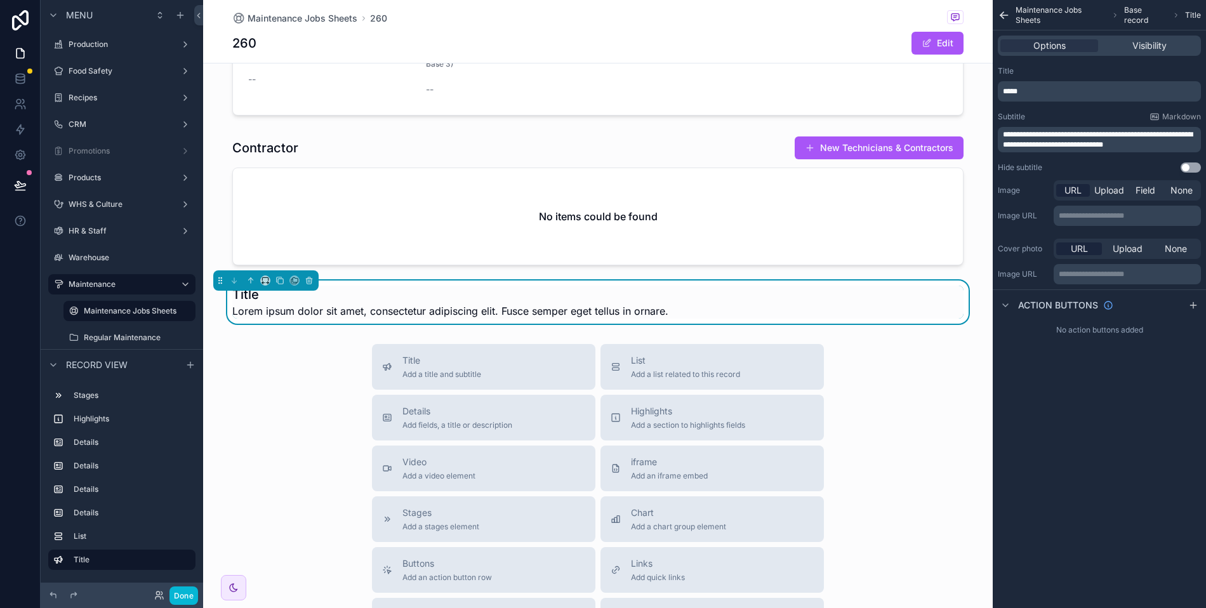
scroll to position [728, 0]
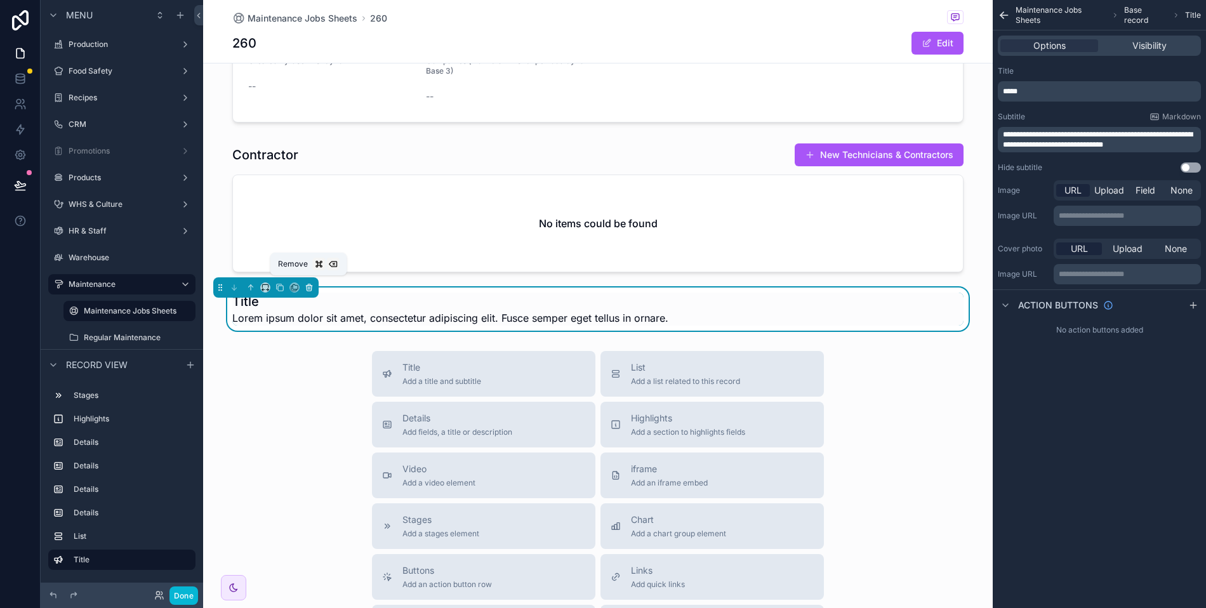
click at [313, 281] on button "scrollable content" at bounding box center [309, 288] width 14 height 14
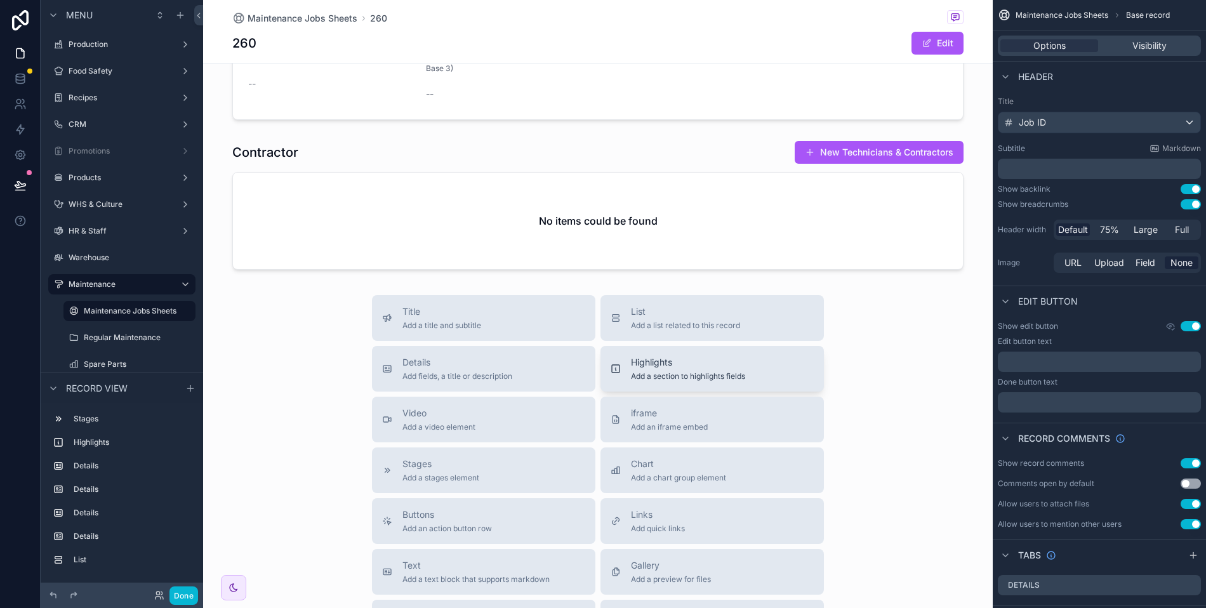
scroll to position [731, 0]
click at [698, 371] on span "Add a section to highlights fields" at bounding box center [688, 376] width 114 height 10
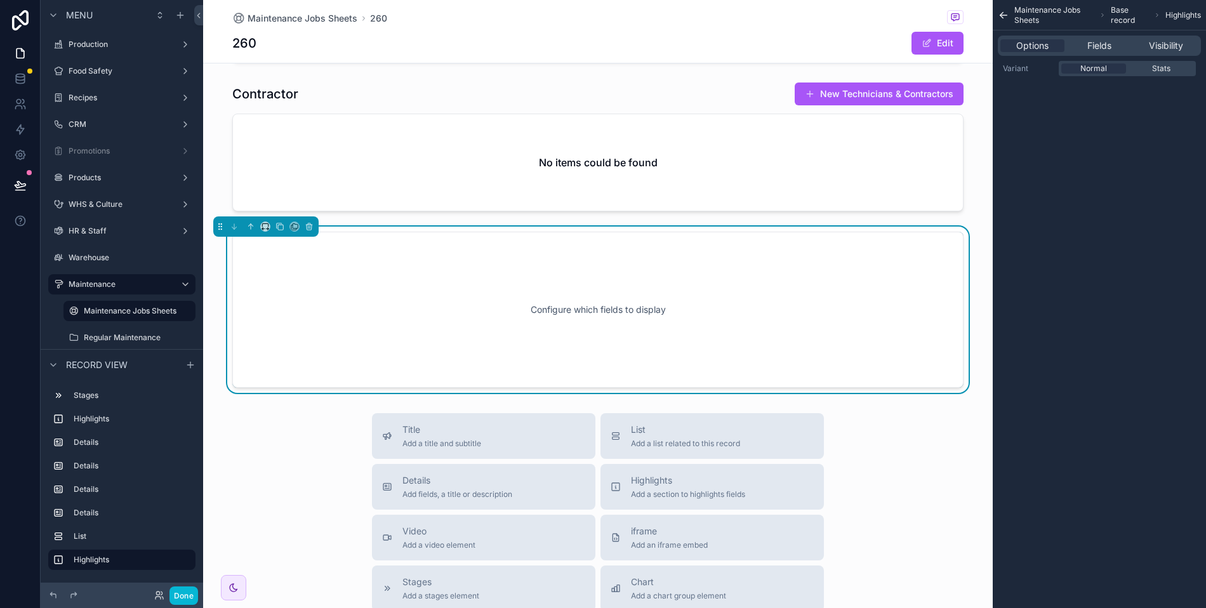
scroll to position [790, 0]
click at [1102, 55] on div "Options Fields Visibility" at bounding box center [1099, 46] width 203 height 20
click at [1102, 53] on div "Options Fields Visibility" at bounding box center [1099, 46] width 203 height 20
click at [1097, 50] on span "Fields" at bounding box center [1099, 45] width 24 height 13
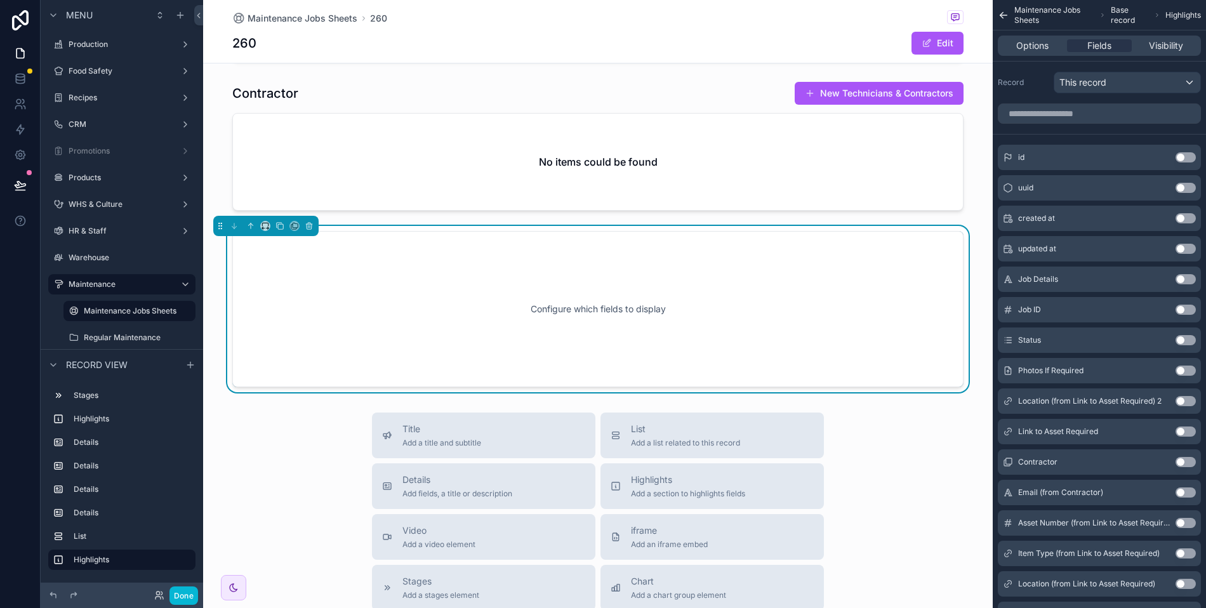
click at [1184, 277] on button "Use setting" at bounding box center [1185, 279] width 20 height 10
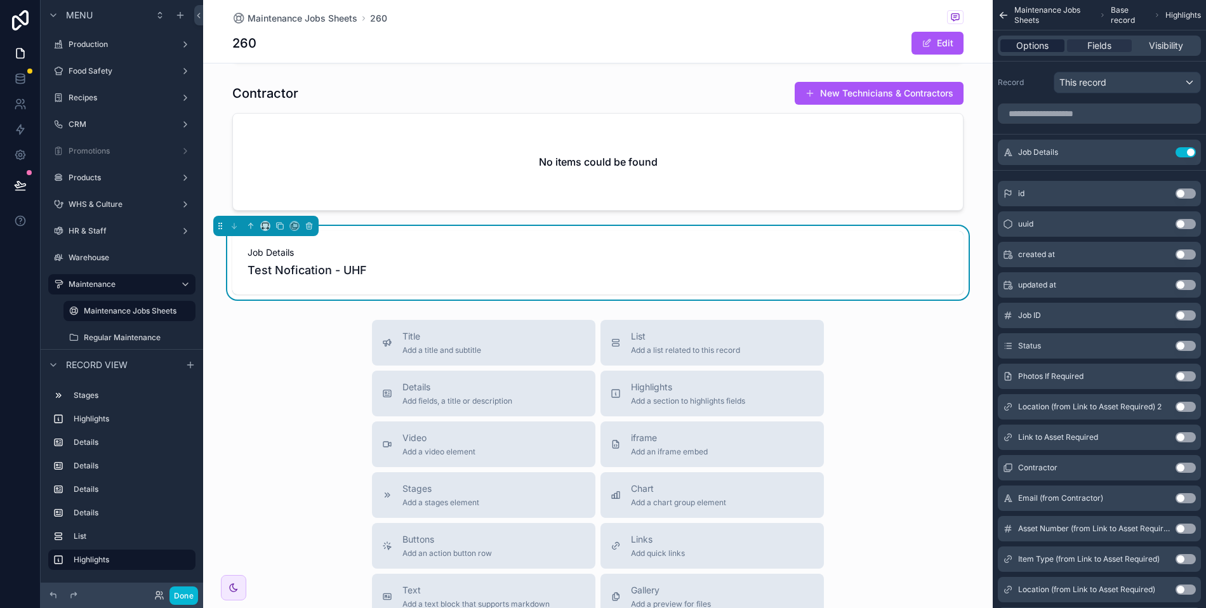
click at [1045, 43] on span "Options" at bounding box center [1032, 45] width 32 height 13
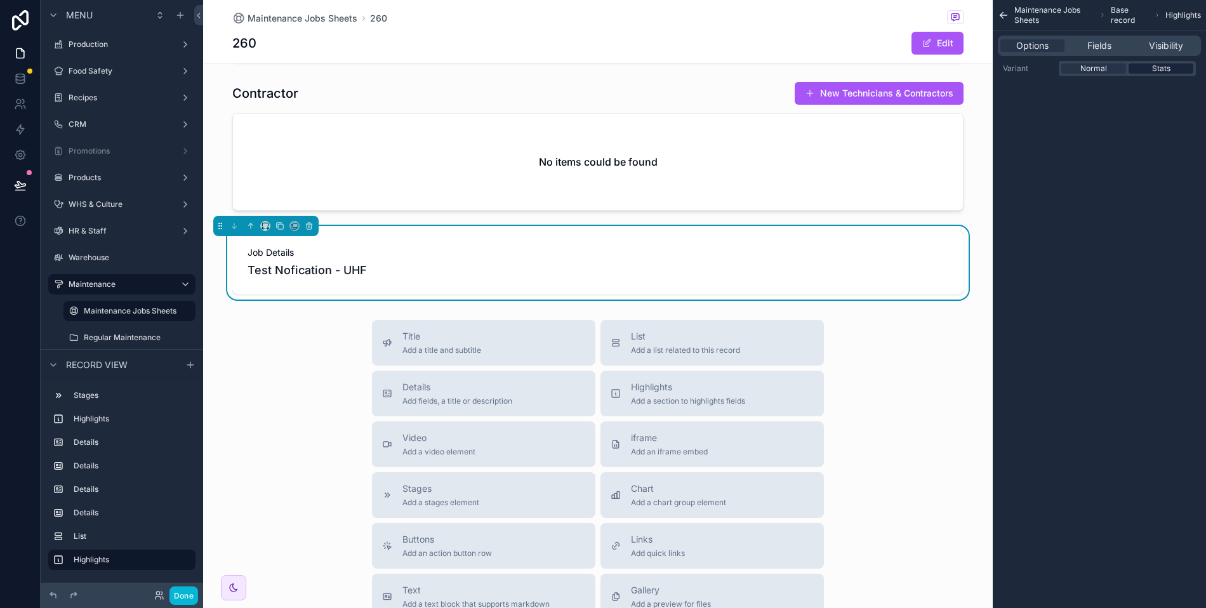
click at [1154, 67] on span "Stats" at bounding box center [1161, 68] width 18 height 10
click at [1106, 67] on div "Normal" at bounding box center [1093, 68] width 65 height 10
click at [1155, 50] on span "Visibility" at bounding box center [1166, 45] width 34 height 13
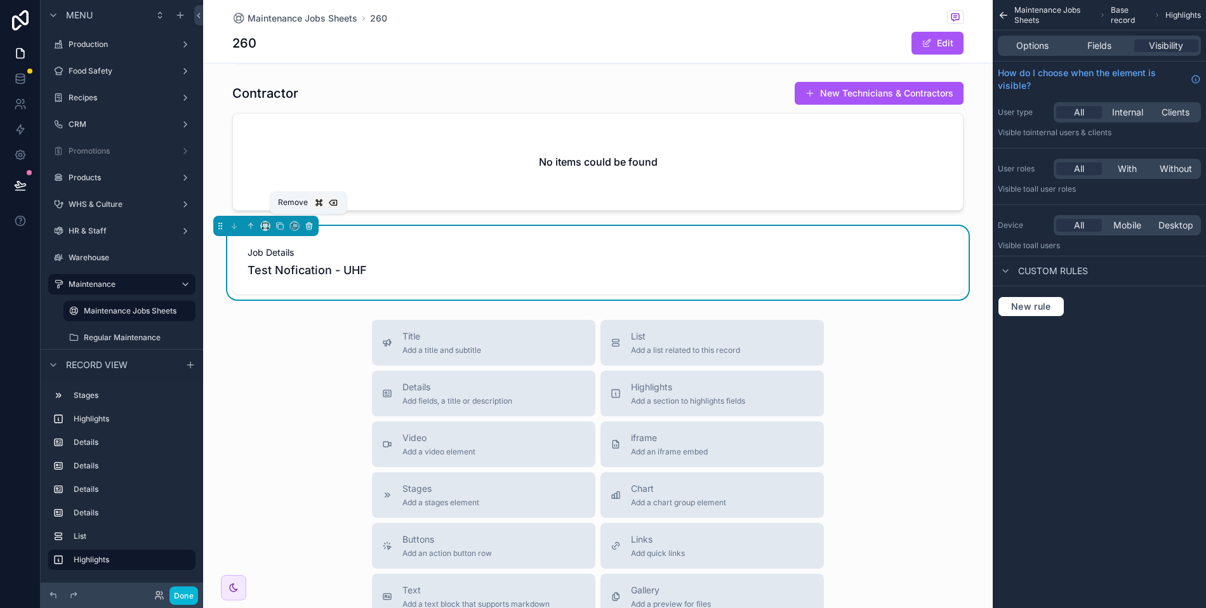
click at [308, 225] on icon "scrollable content" at bounding box center [308, 226] width 0 height 3
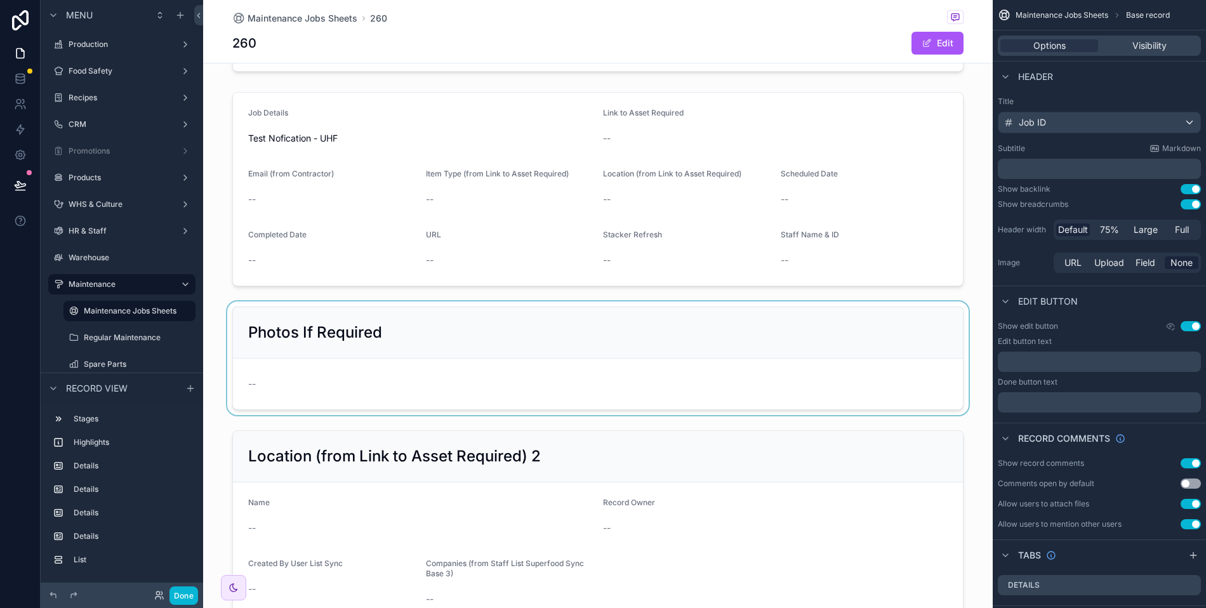
scroll to position [0, 0]
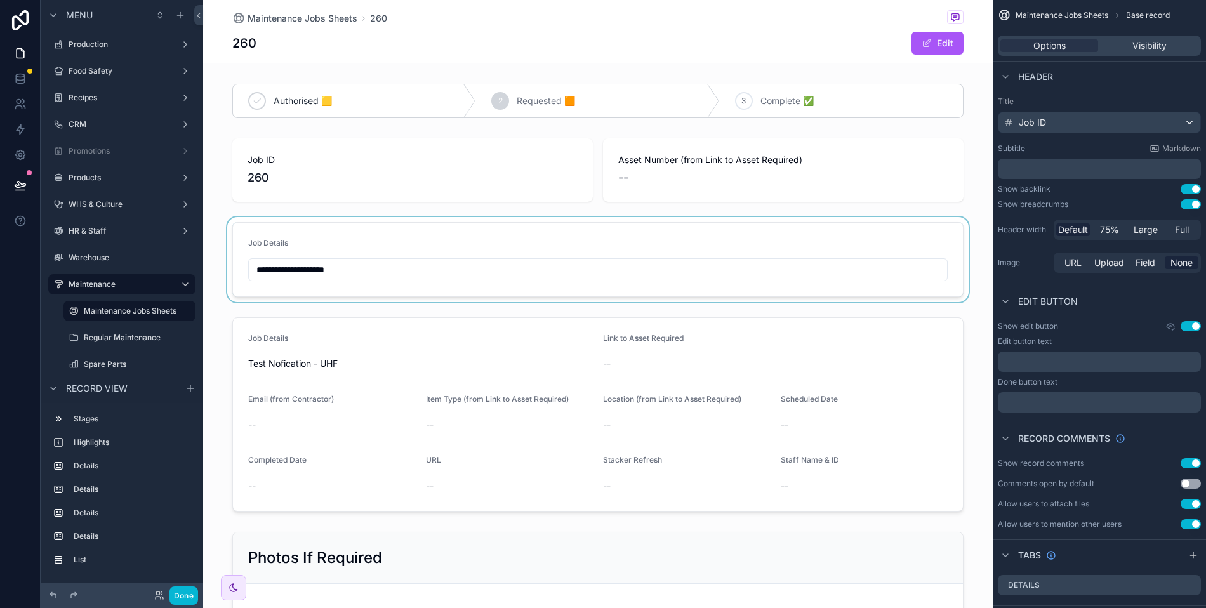
click at [439, 235] on div "scrollable content" at bounding box center [598, 259] width 790 height 85
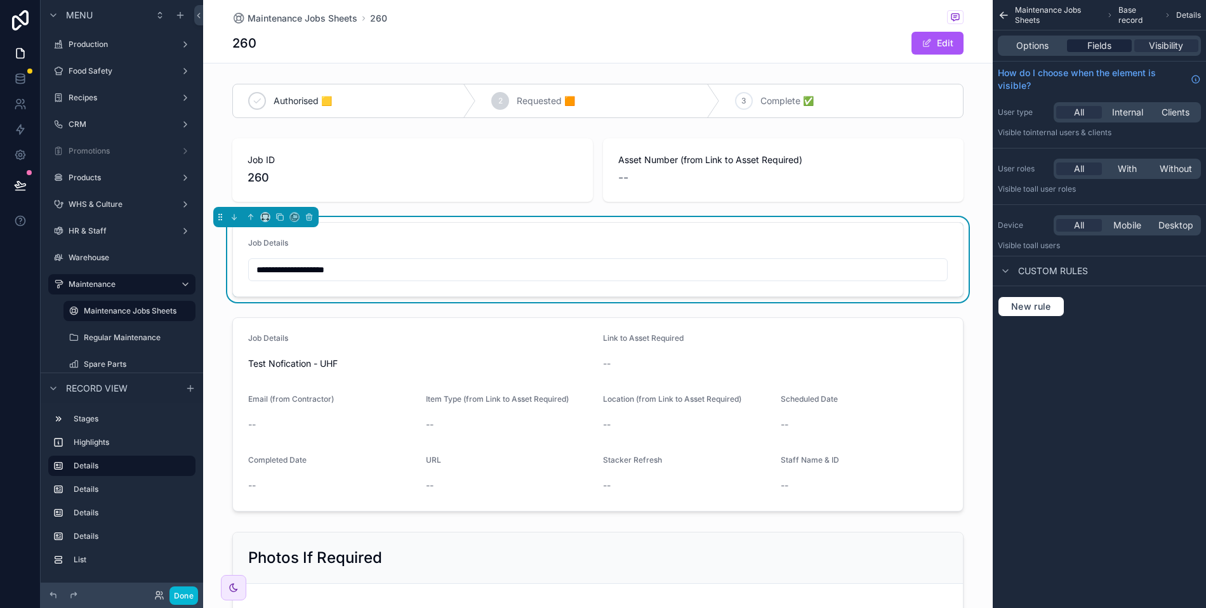
click at [1081, 42] on div "Fields" at bounding box center [1099, 45] width 64 height 13
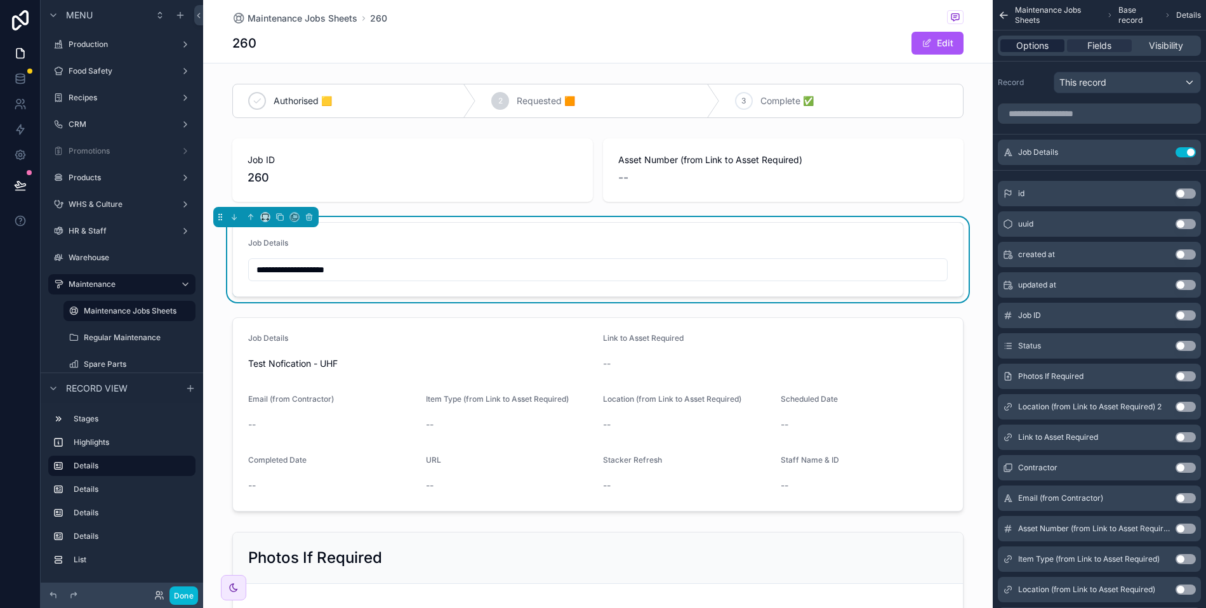
click at [1035, 42] on span "Options" at bounding box center [1032, 45] width 32 height 13
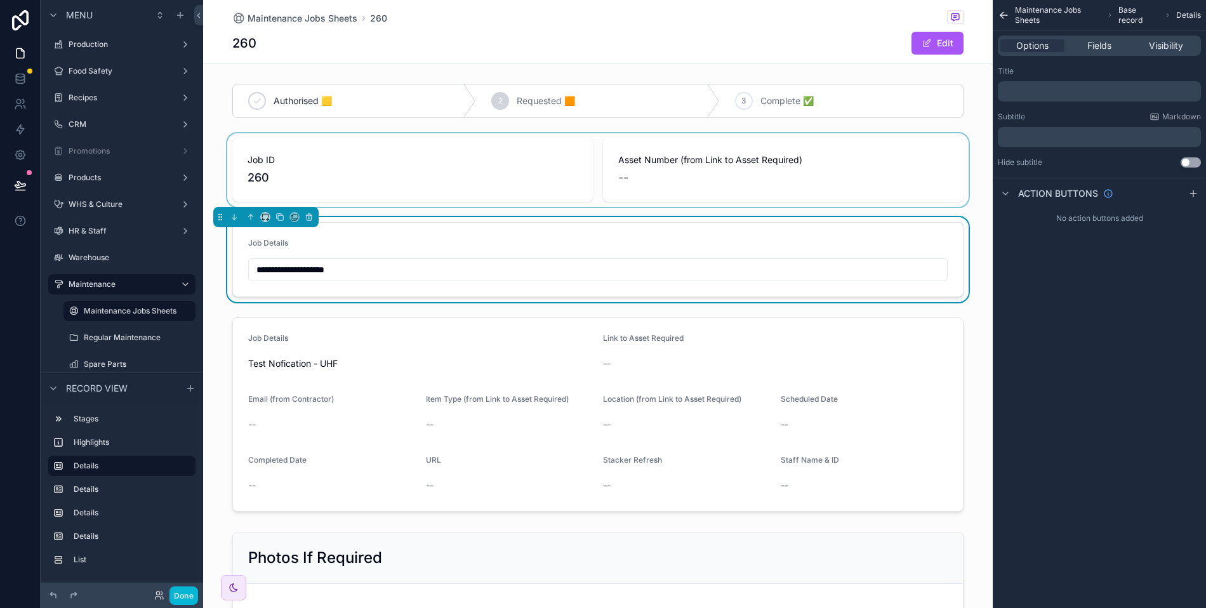
click at [668, 149] on div "scrollable content" at bounding box center [598, 170] width 790 height 74
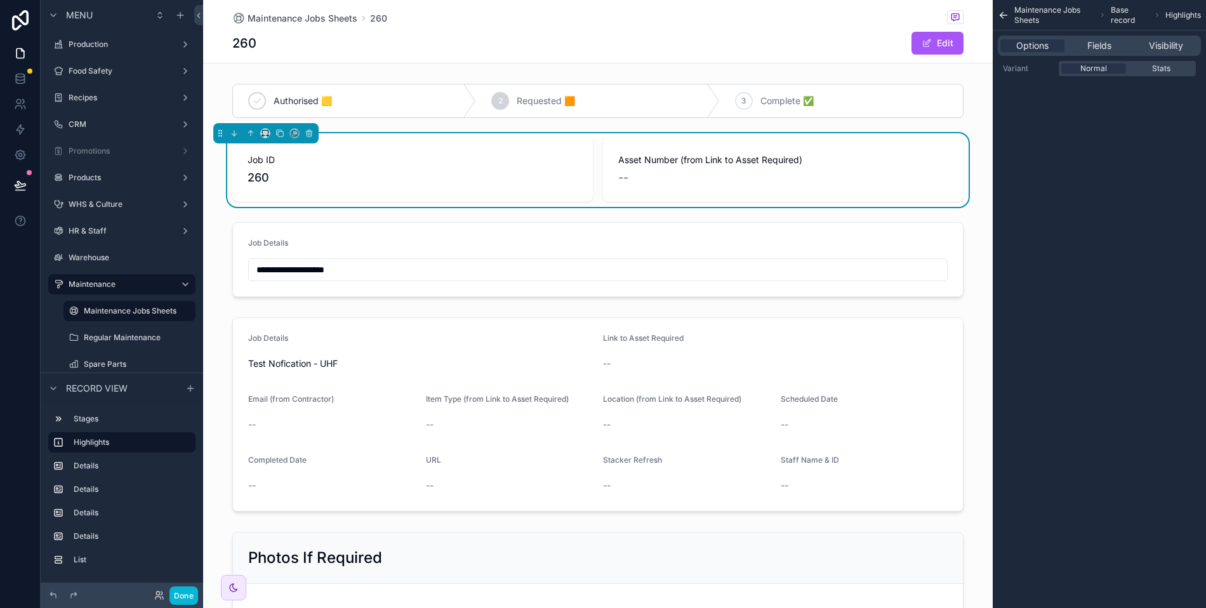
click at [1001, 10] on icon "scrollable content" at bounding box center [1003, 15] width 11 height 13
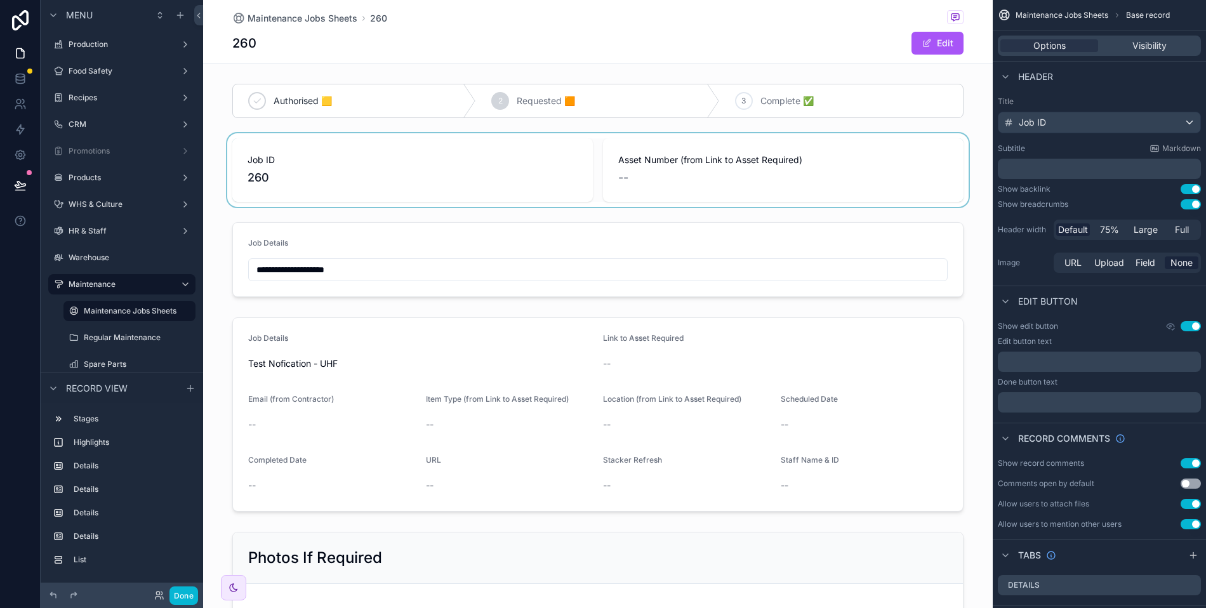
click at [803, 164] on div "scrollable content" at bounding box center [598, 170] width 790 height 74
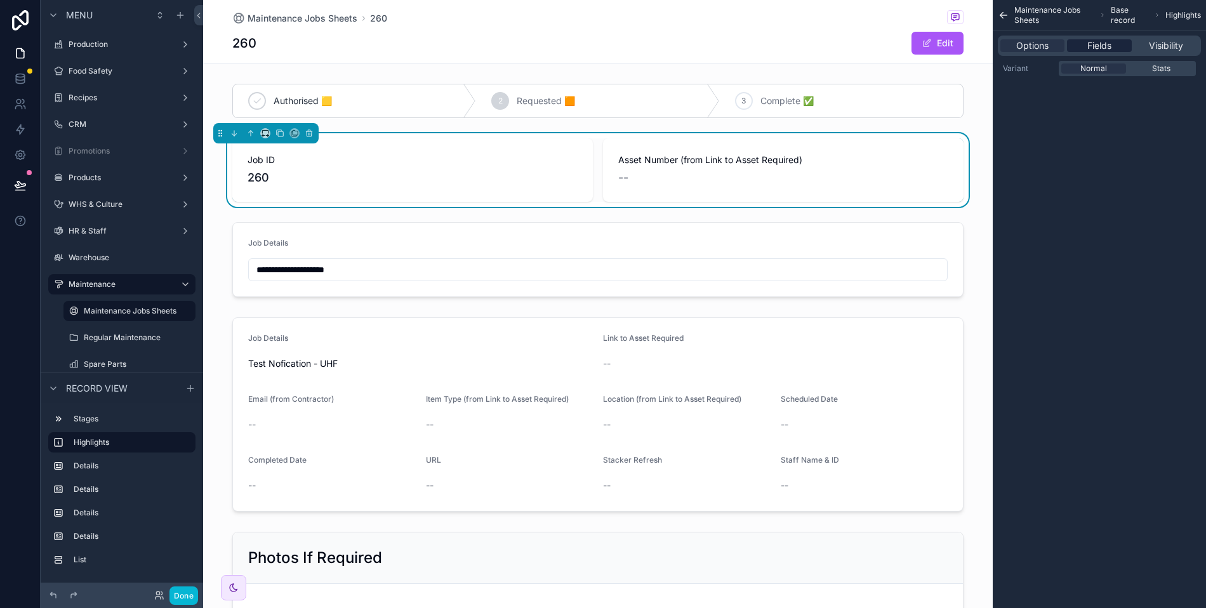
click at [1097, 41] on span "Fields" at bounding box center [1099, 45] width 24 height 13
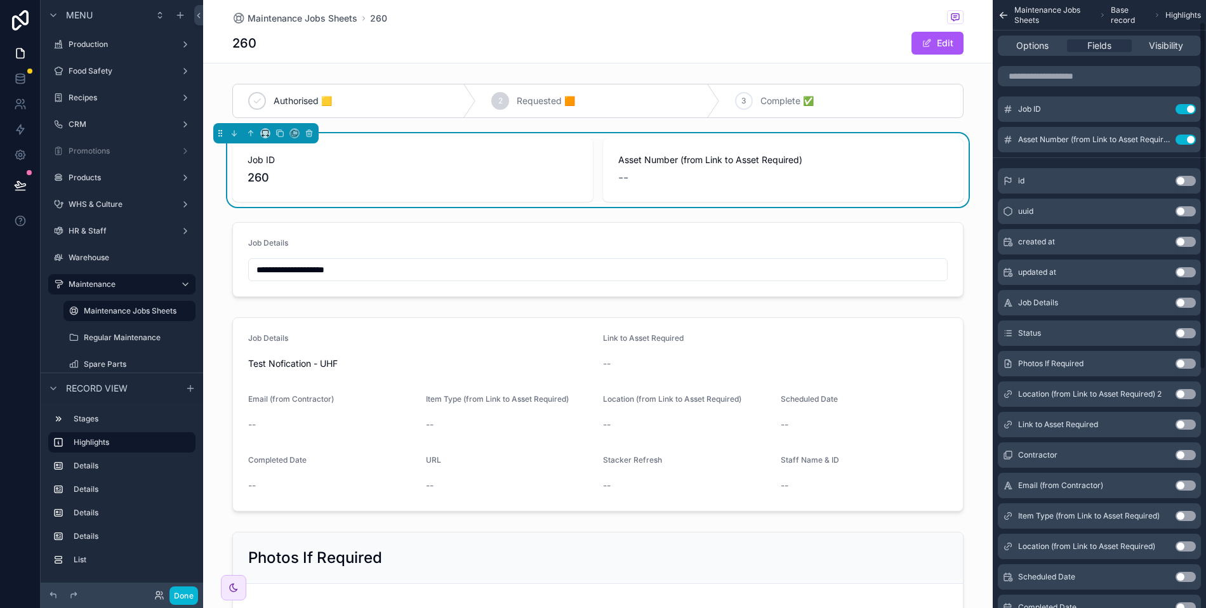
scroll to position [112, 0]
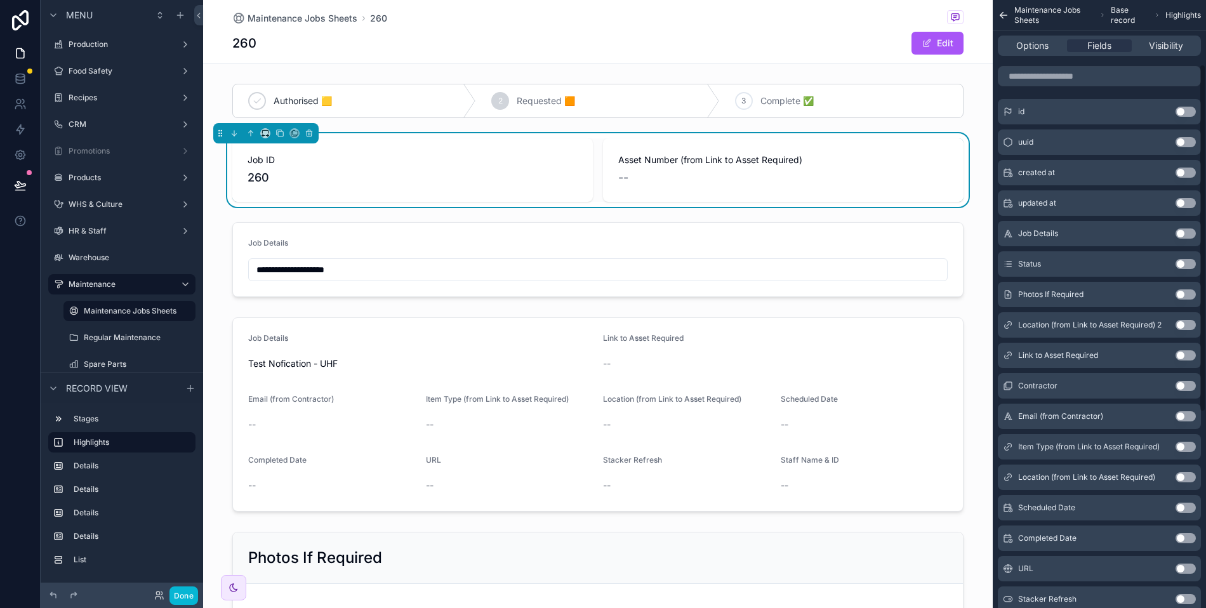
click at [1192, 353] on button "Use setting" at bounding box center [1185, 355] width 20 height 10
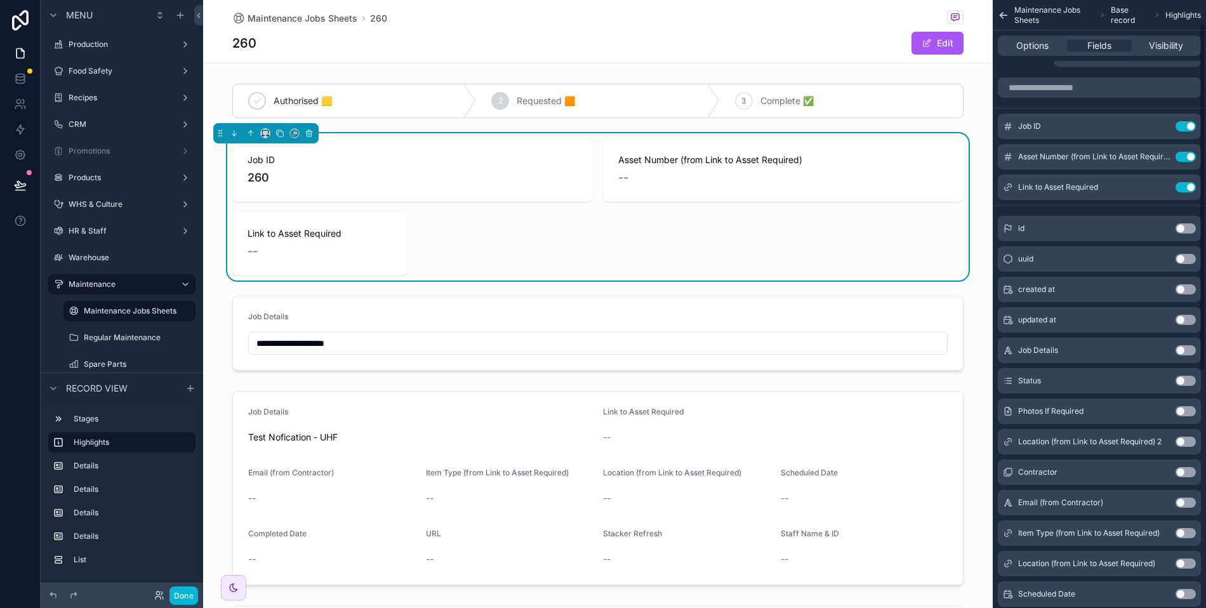
scroll to position [0, 0]
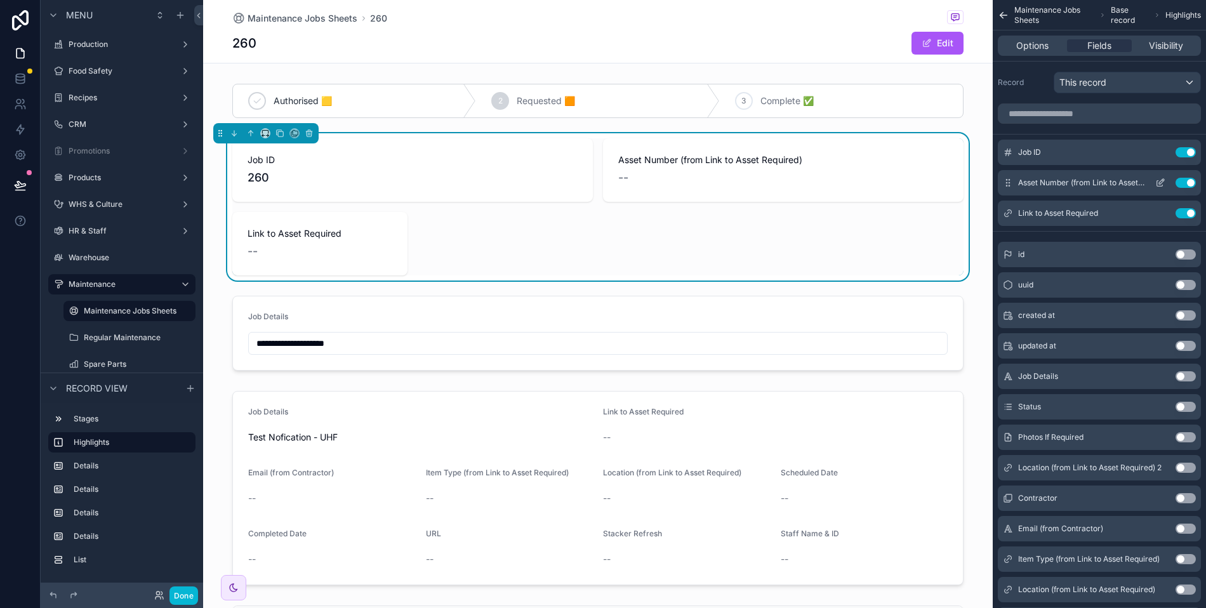
click at [1179, 178] on button "Use setting" at bounding box center [1185, 183] width 20 height 10
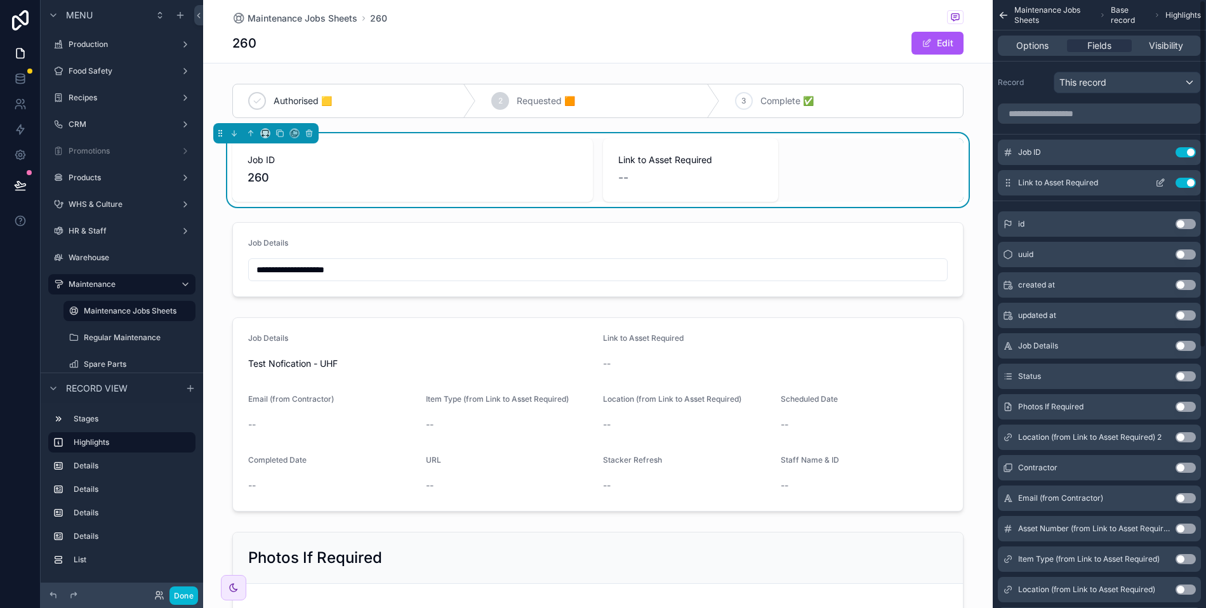
click at [1164, 180] on icon "scrollable content" at bounding box center [1160, 183] width 10 height 10
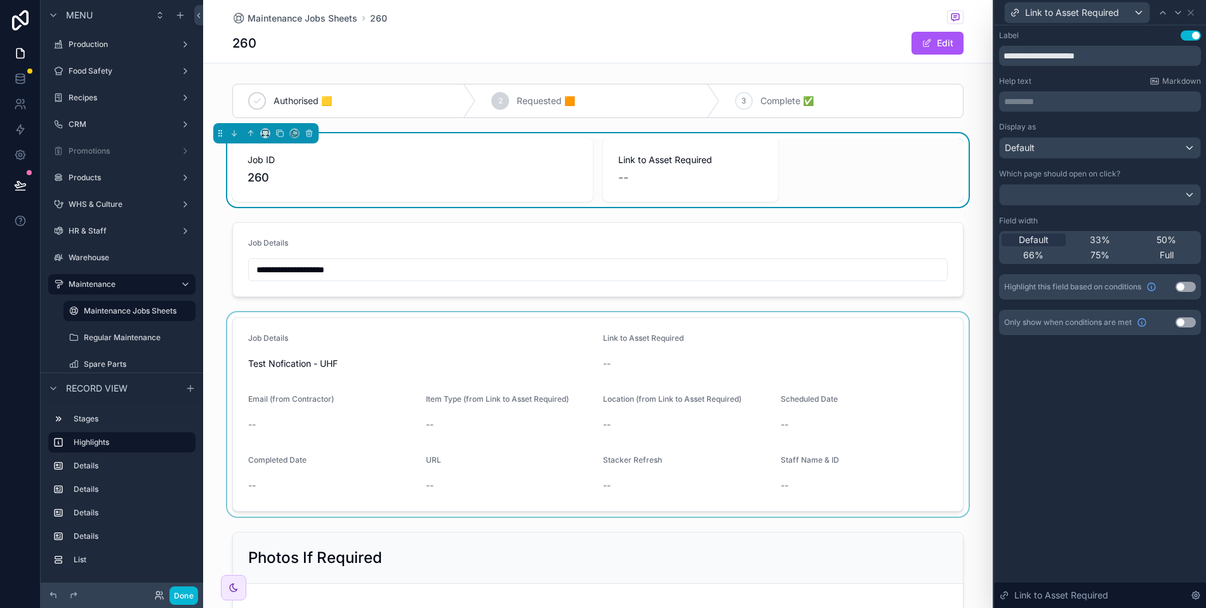
click at [473, 331] on div "scrollable content" at bounding box center [598, 414] width 790 height 204
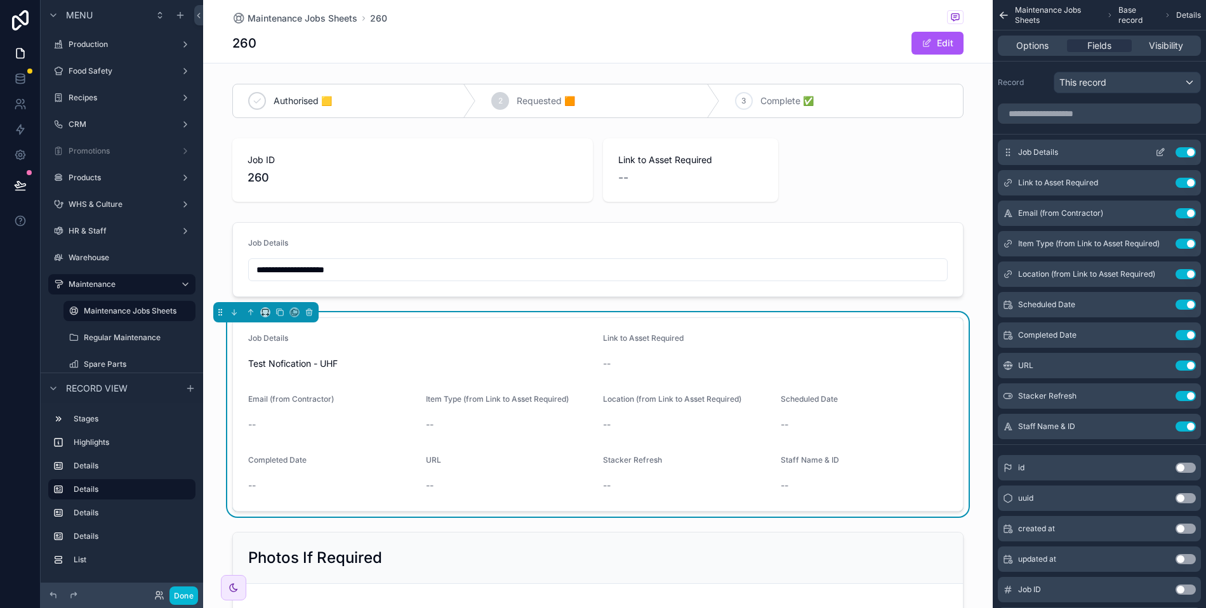
click at [1187, 149] on button "Use setting" at bounding box center [1185, 152] width 20 height 10
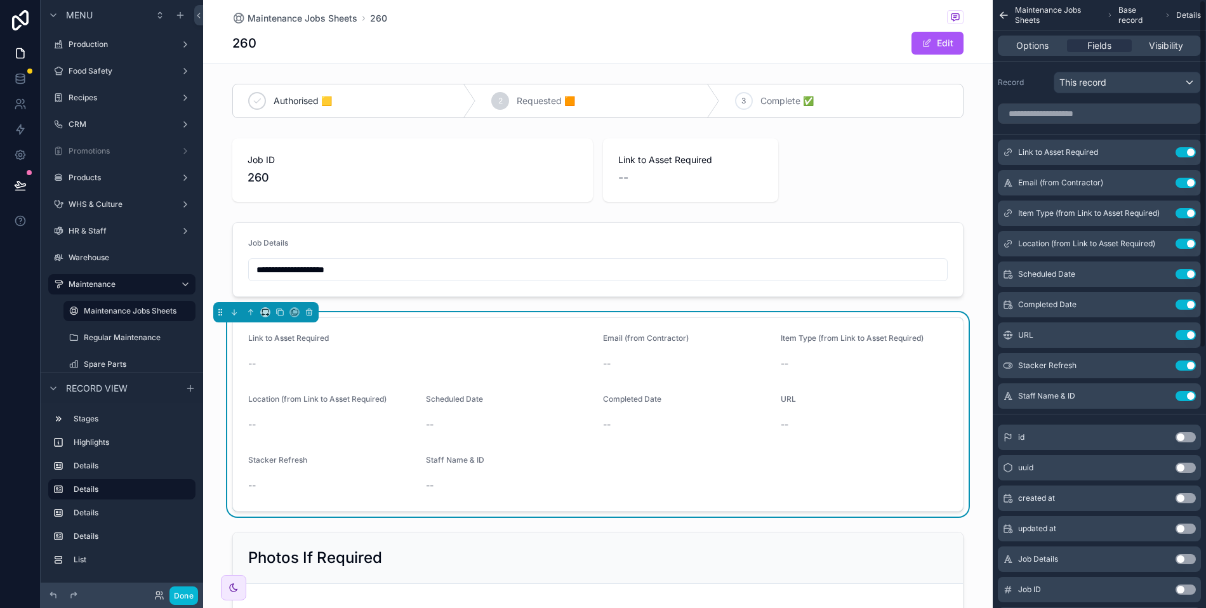
click at [1187, 149] on button "Use setting" at bounding box center [1185, 152] width 20 height 10
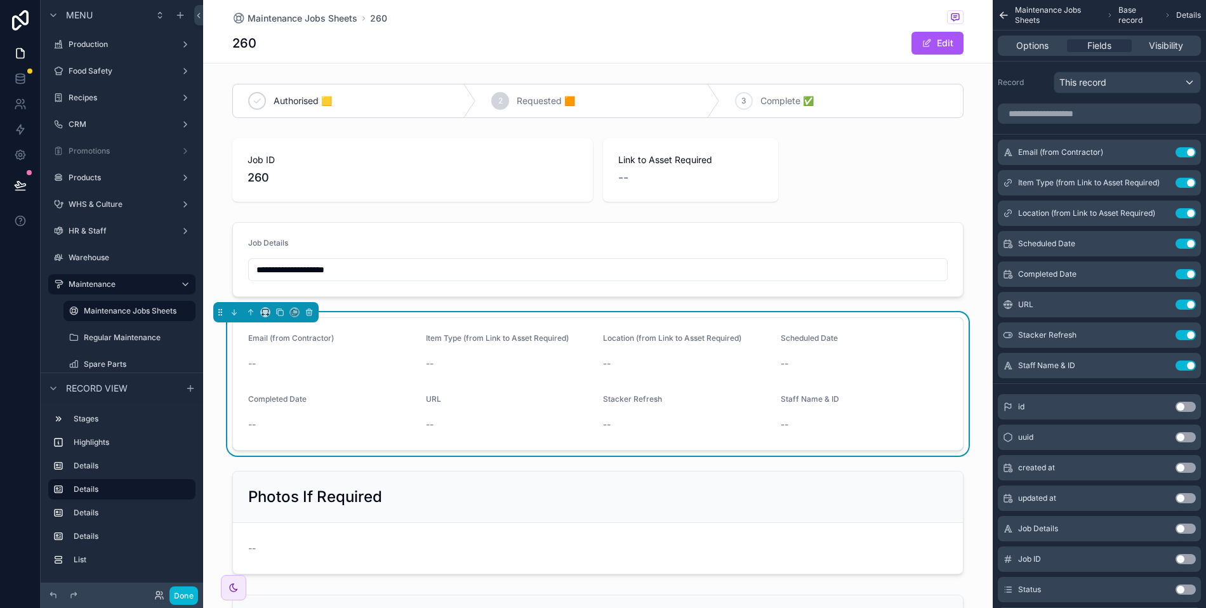
click at [1187, 149] on button "Use setting" at bounding box center [1185, 152] width 20 height 10
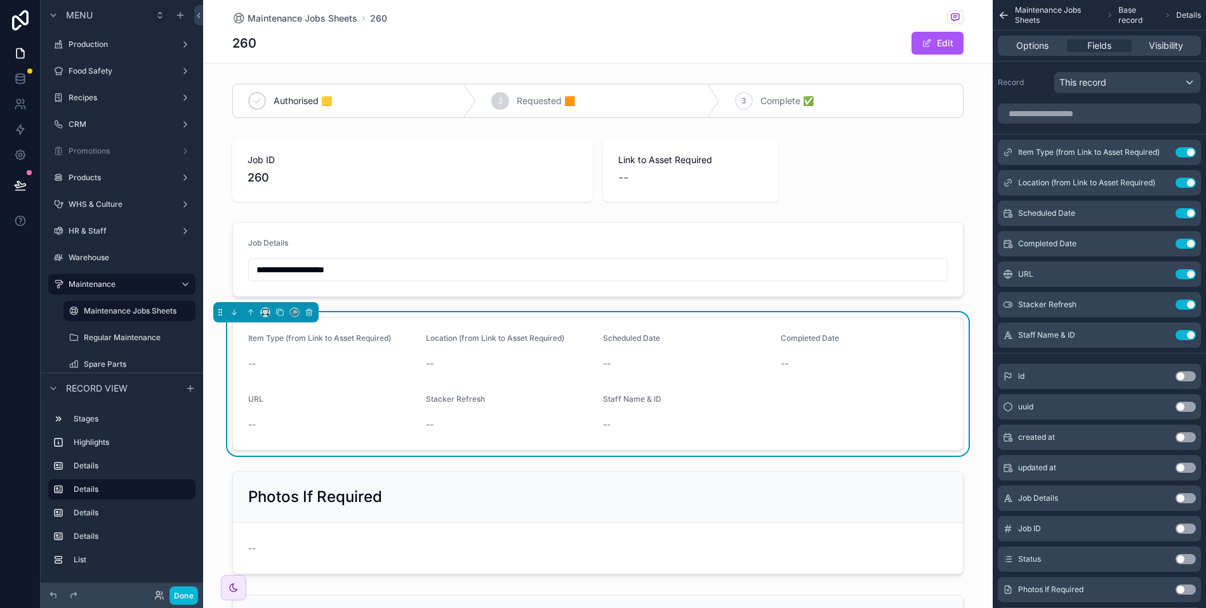
click at [1187, 149] on button "Use setting" at bounding box center [1185, 152] width 20 height 10
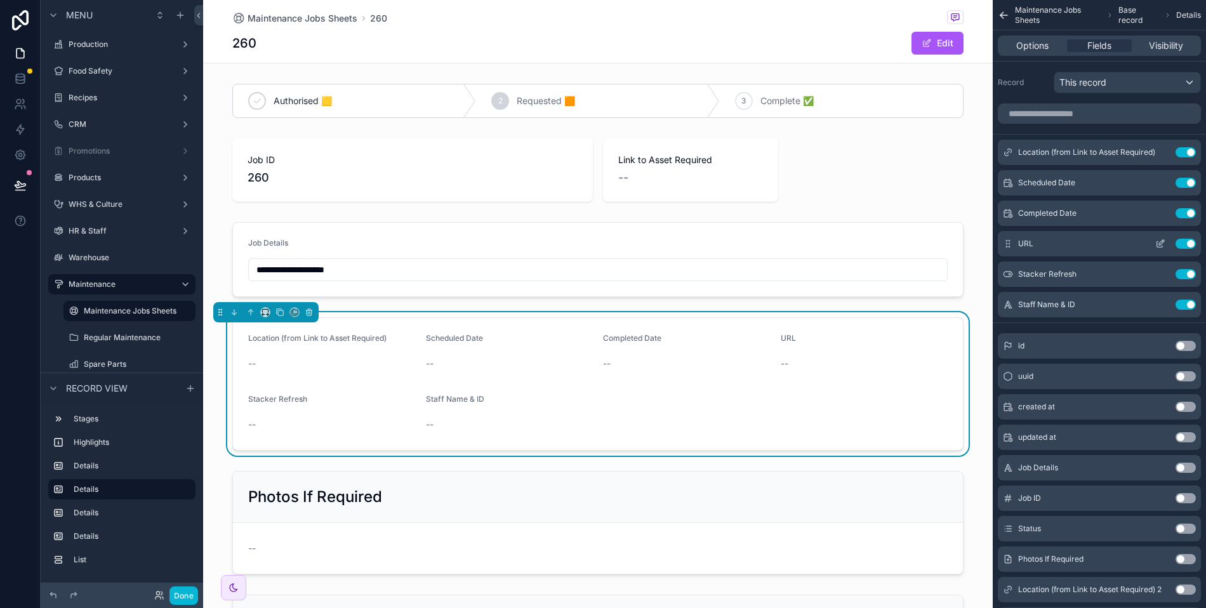
click at [1184, 239] on button "Use setting" at bounding box center [1185, 244] width 20 height 10
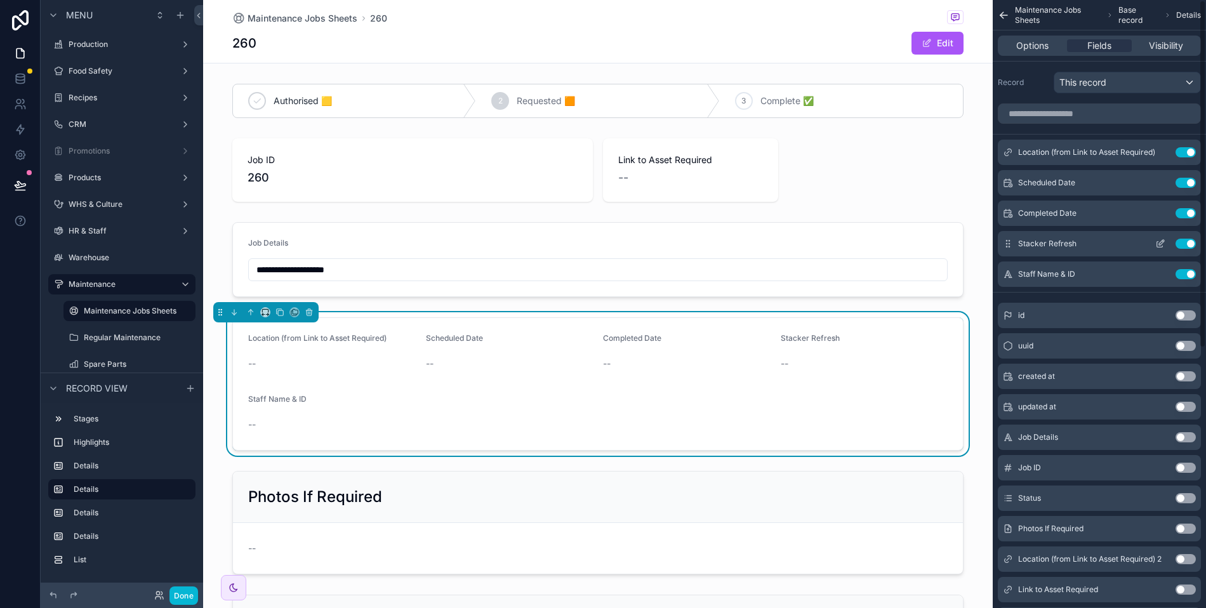
click at [1186, 241] on button "Use setting" at bounding box center [1185, 244] width 20 height 10
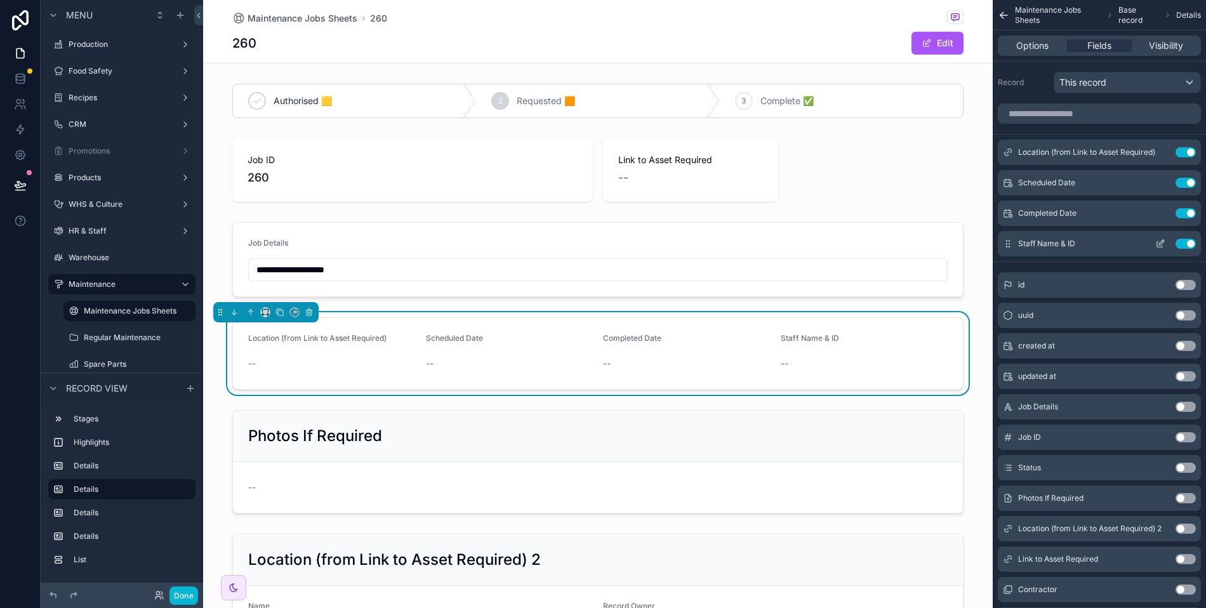
click at [1186, 241] on button "Use setting" at bounding box center [1185, 244] width 20 height 10
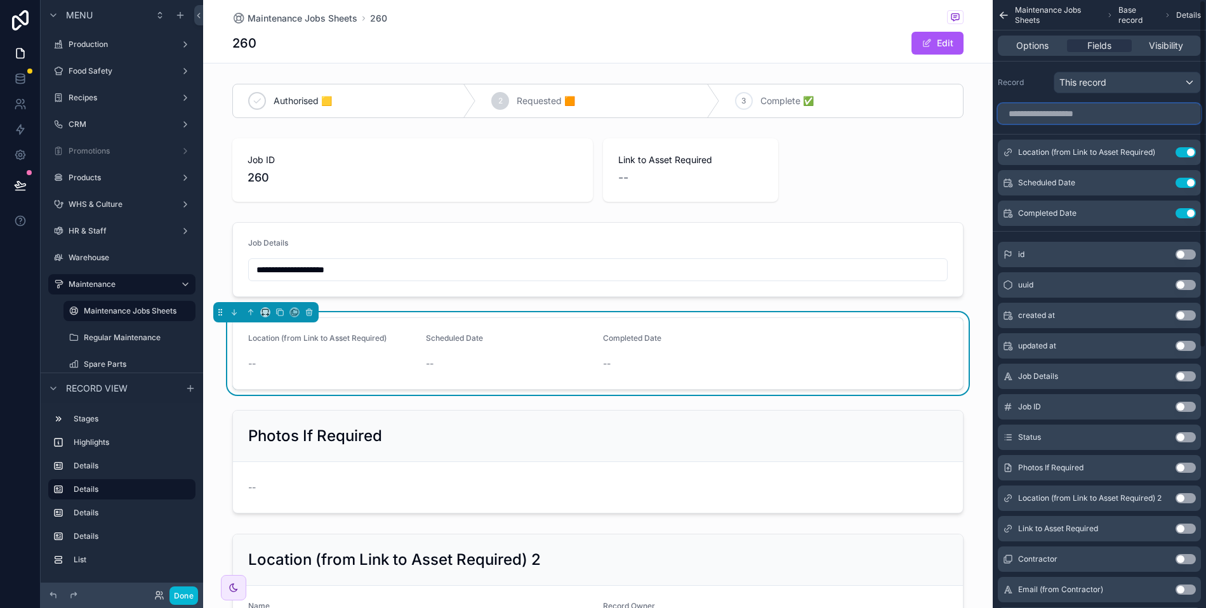
click at [1065, 109] on input "scrollable content" at bounding box center [1099, 113] width 203 height 20
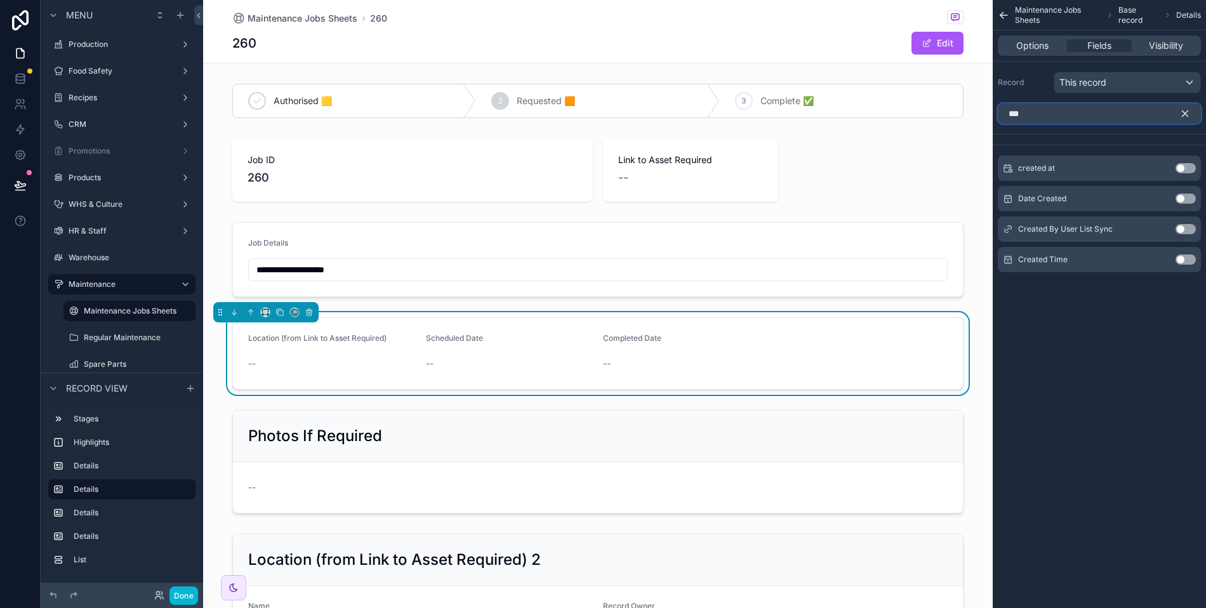
type input "***"
click at [1184, 225] on button "Use setting" at bounding box center [1185, 229] width 20 height 10
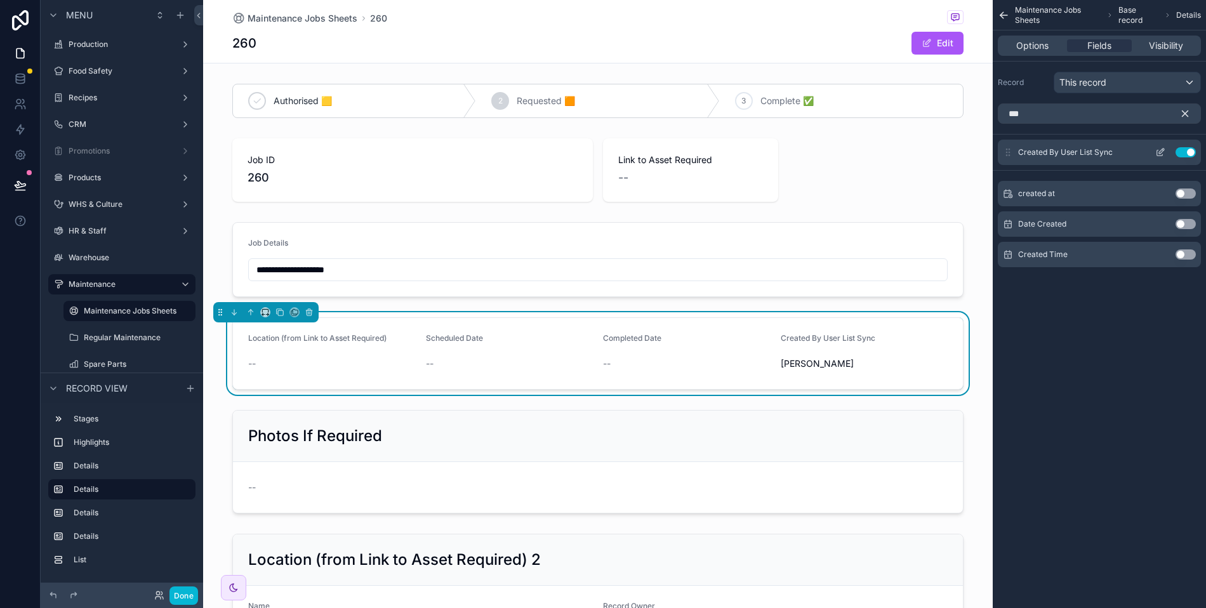
click at [1160, 153] on icon "scrollable content" at bounding box center [1160, 152] width 10 height 10
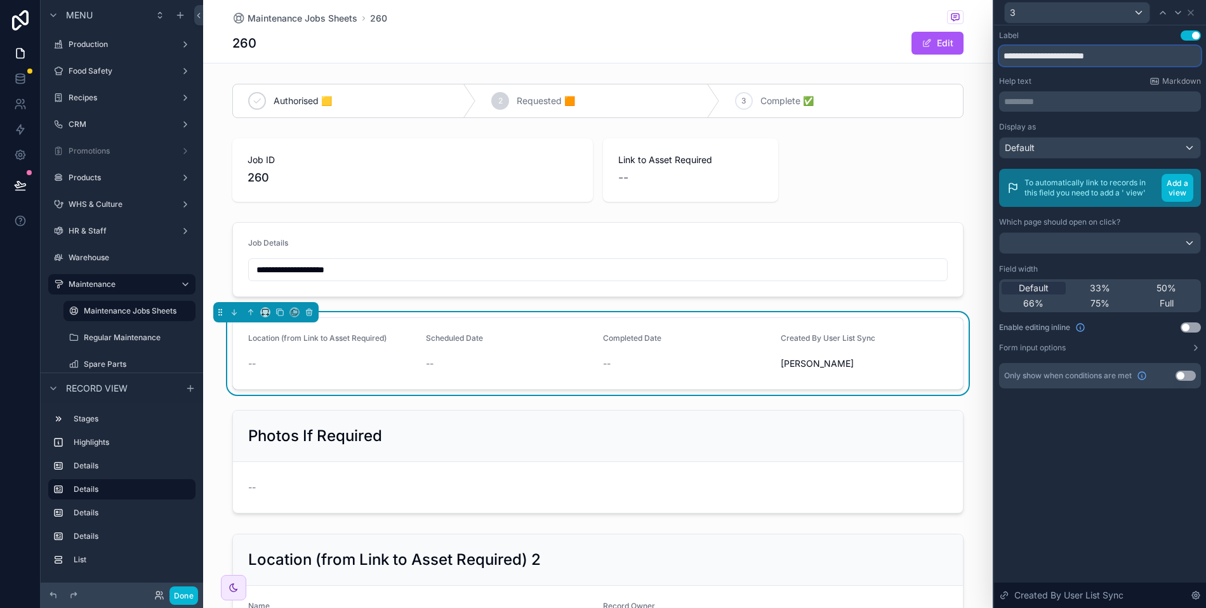
click at [1047, 54] on input "**********" at bounding box center [1100, 56] width 202 height 20
type input "**********"
click at [1119, 405] on div "**********" at bounding box center [1100, 222] width 212 height 394
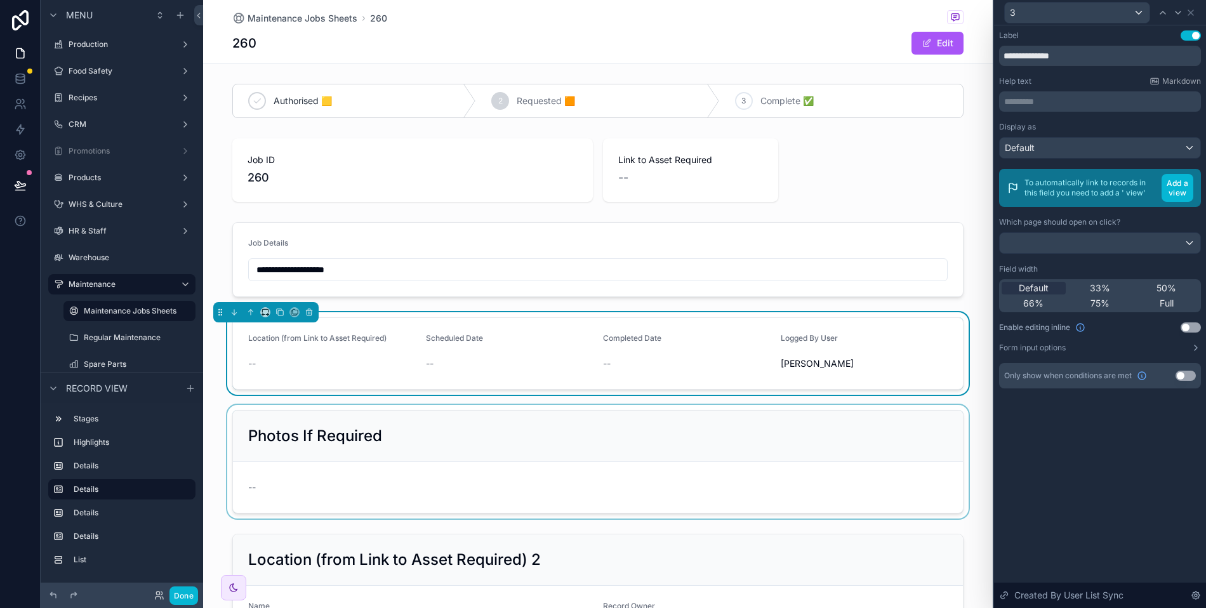
click at [494, 444] on div "scrollable content" at bounding box center [598, 462] width 790 height 114
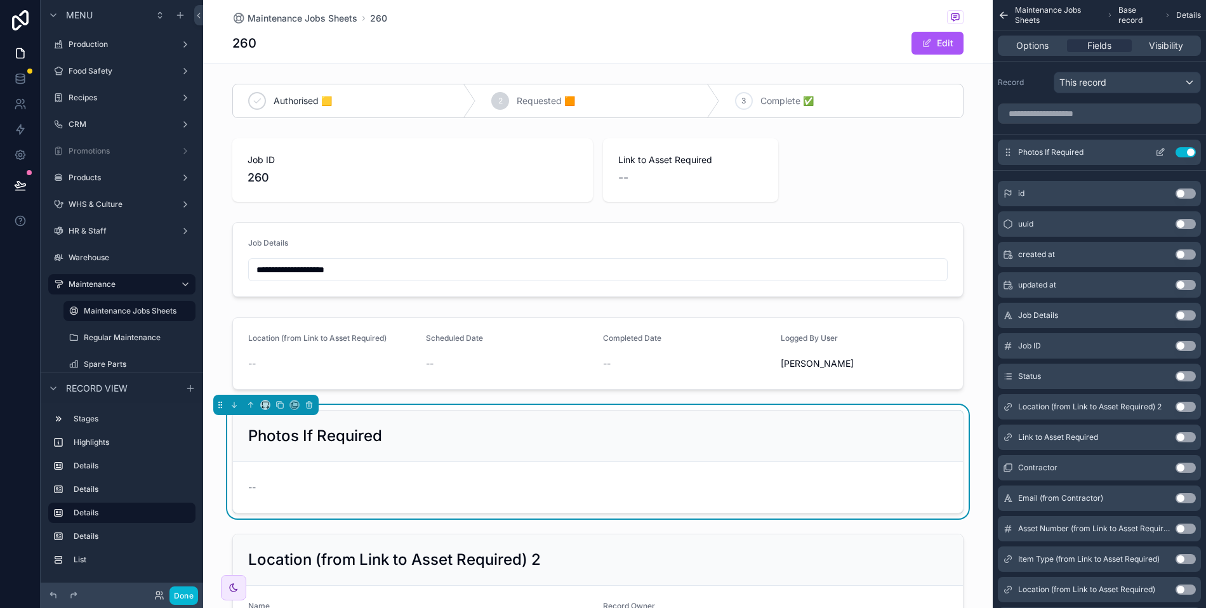
click at [1156, 152] on icon "scrollable content" at bounding box center [1160, 152] width 10 height 10
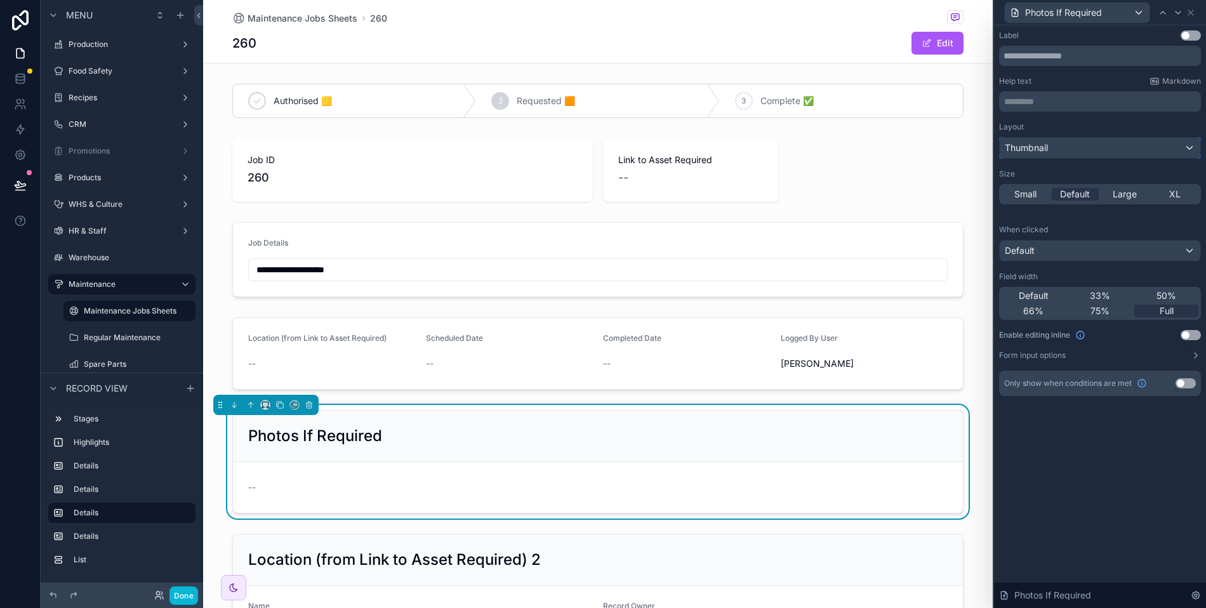
click at [1142, 149] on div "Thumbnail" at bounding box center [1100, 148] width 201 height 20
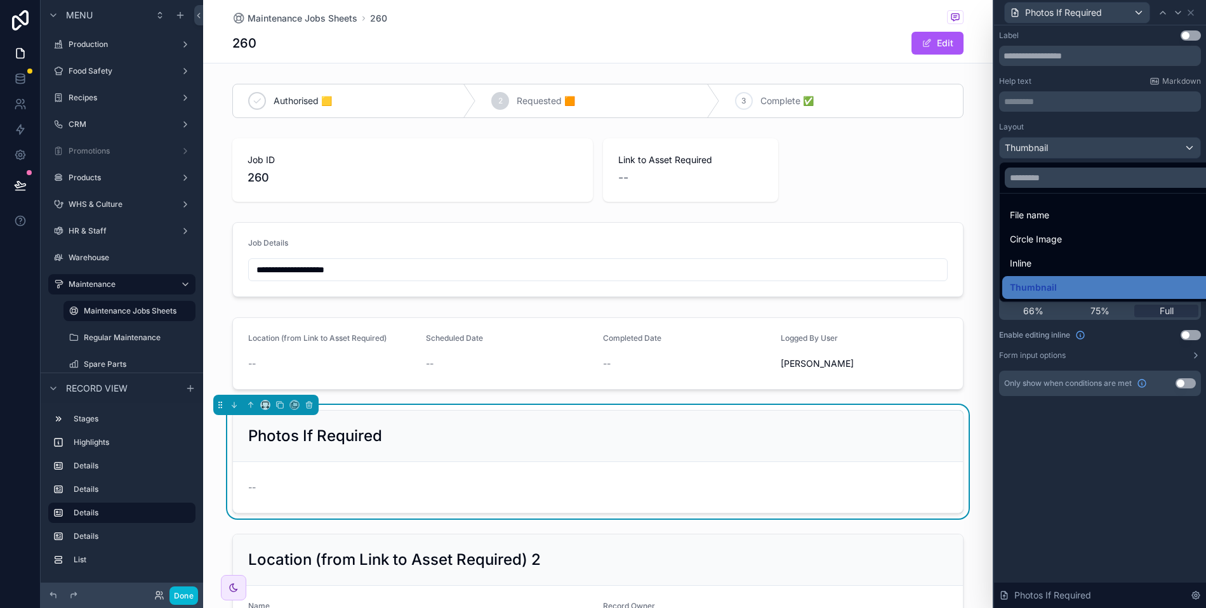
click at [1142, 149] on div at bounding box center [1100, 304] width 212 height 608
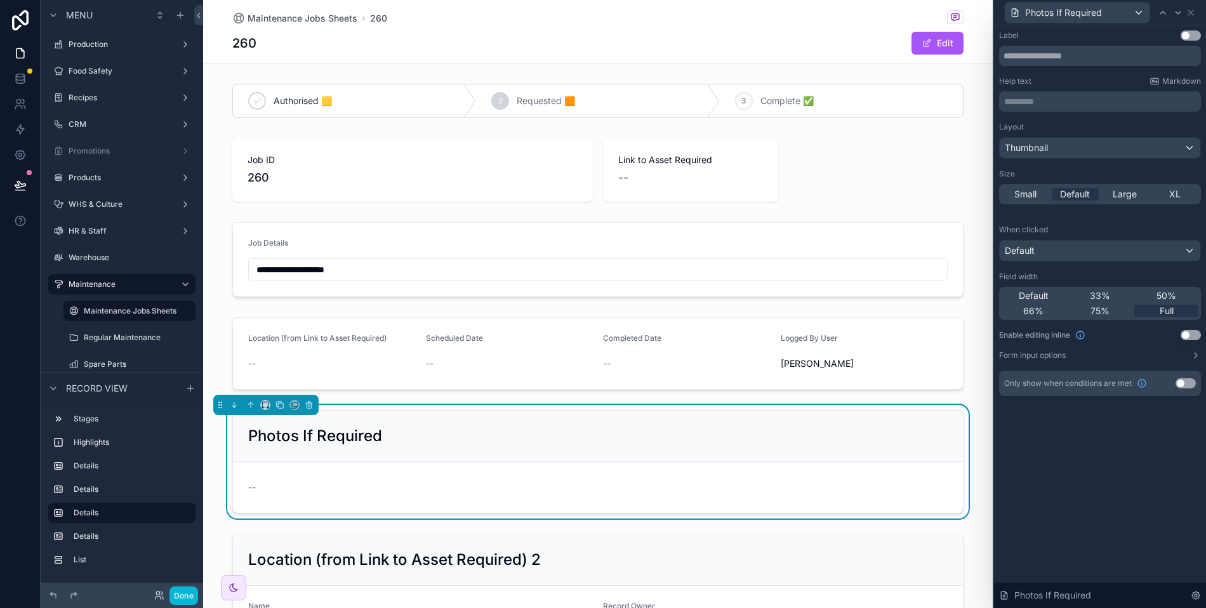
click at [1186, 335] on button "Use setting" at bounding box center [1191, 335] width 20 height 10
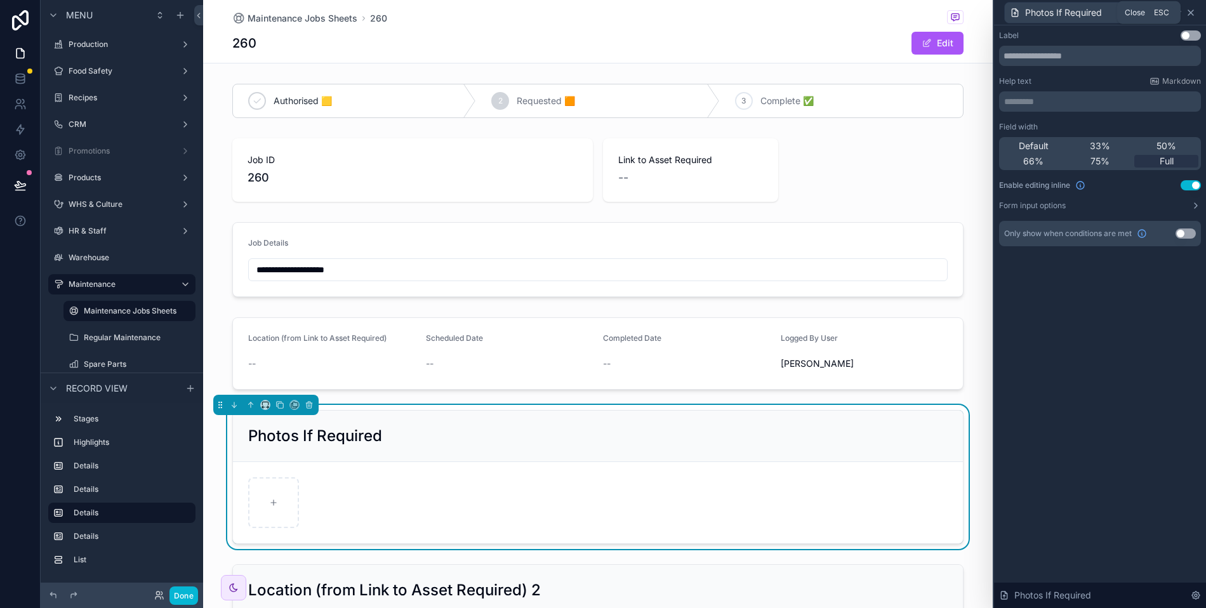
click at [1191, 13] on icon at bounding box center [1191, 13] width 10 height 10
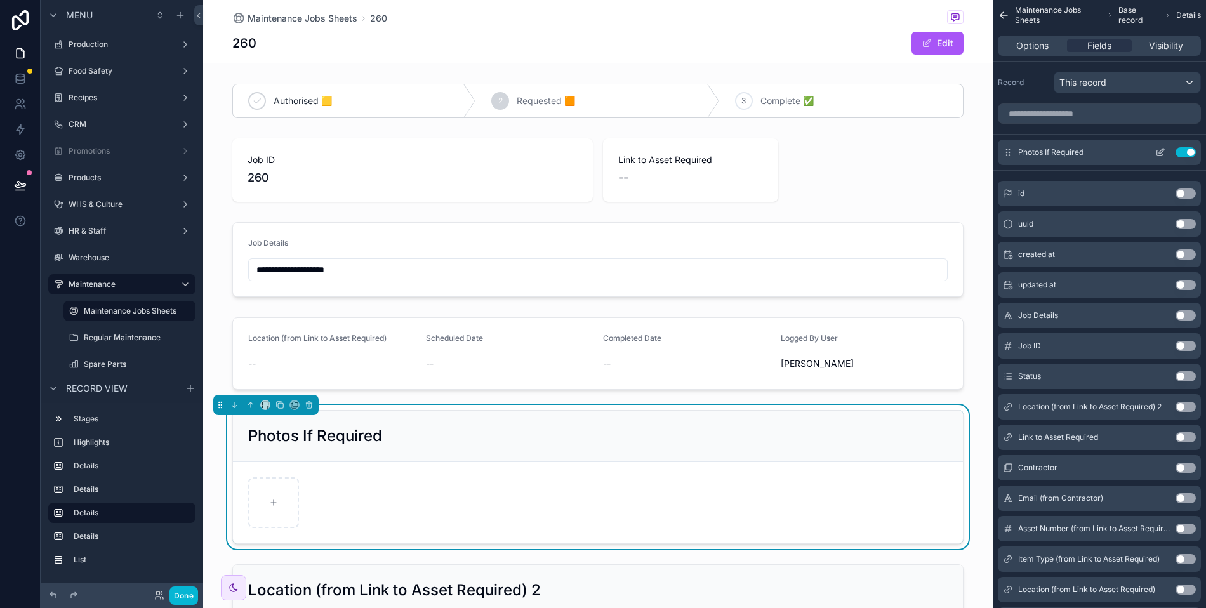
click at [1160, 150] on icon "scrollable content" at bounding box center [1161, 151] width 5 height 5
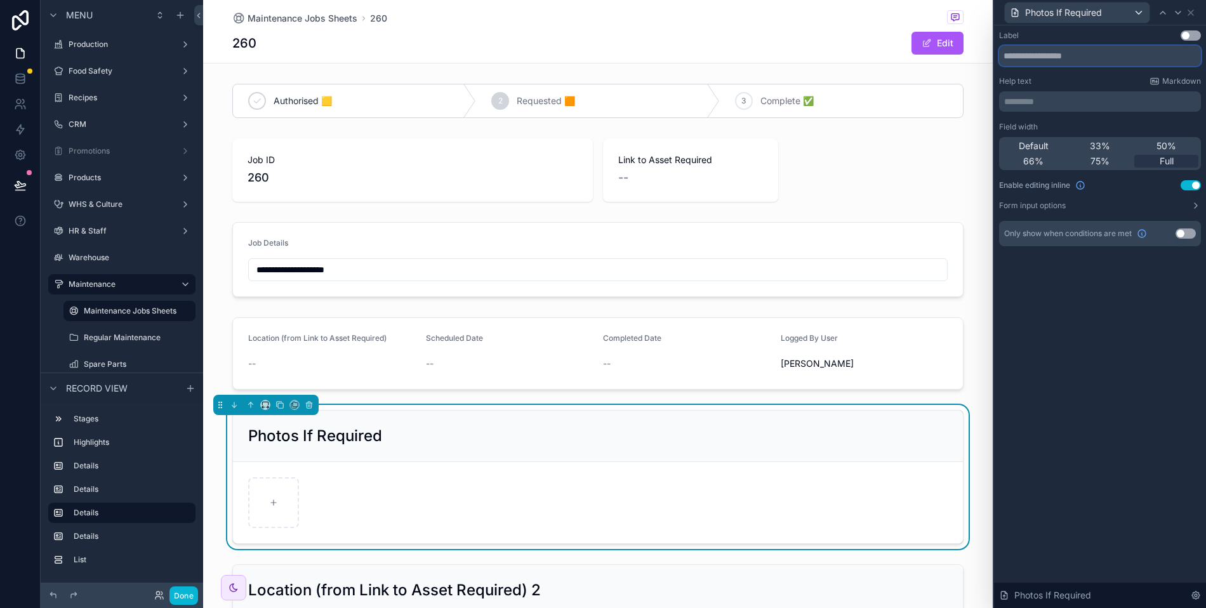
click at [1058, 60] on input "text" at bounding box center [1100, 56] width 202 height 20
type input "**********"
click at [1127, 370] on div "**********" at bounding box center [1100, 316] width 212 height 583
click at [1179, 35] on div "Label Use setting" at bounding box center [1100, 35] width 202 height 10
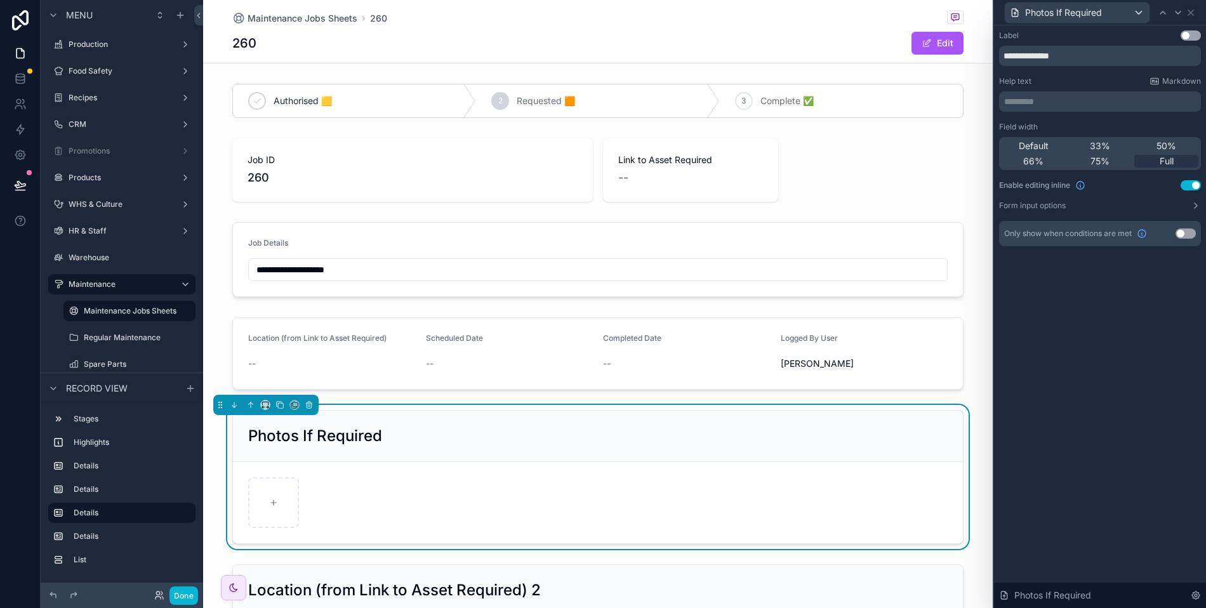
click at [1189, 34] on button "Use setting" at bounding box center [1191, 35] width 20 height 10
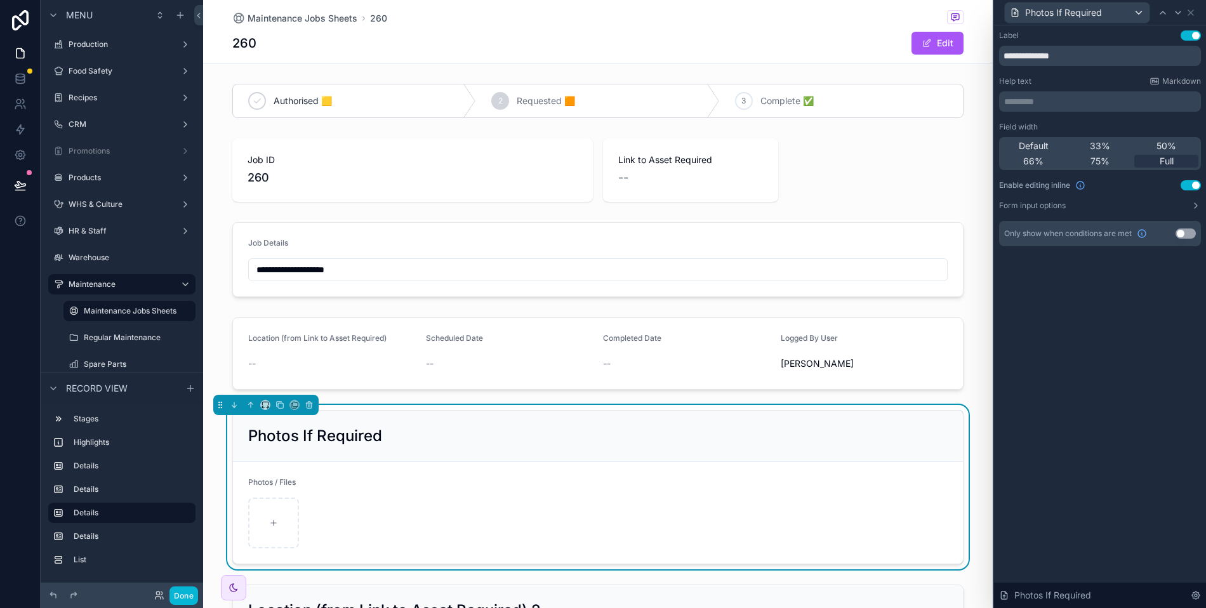
click at [1189, 34] on button "Use setting" at bounding box center [1191, 35] width 20 height 10
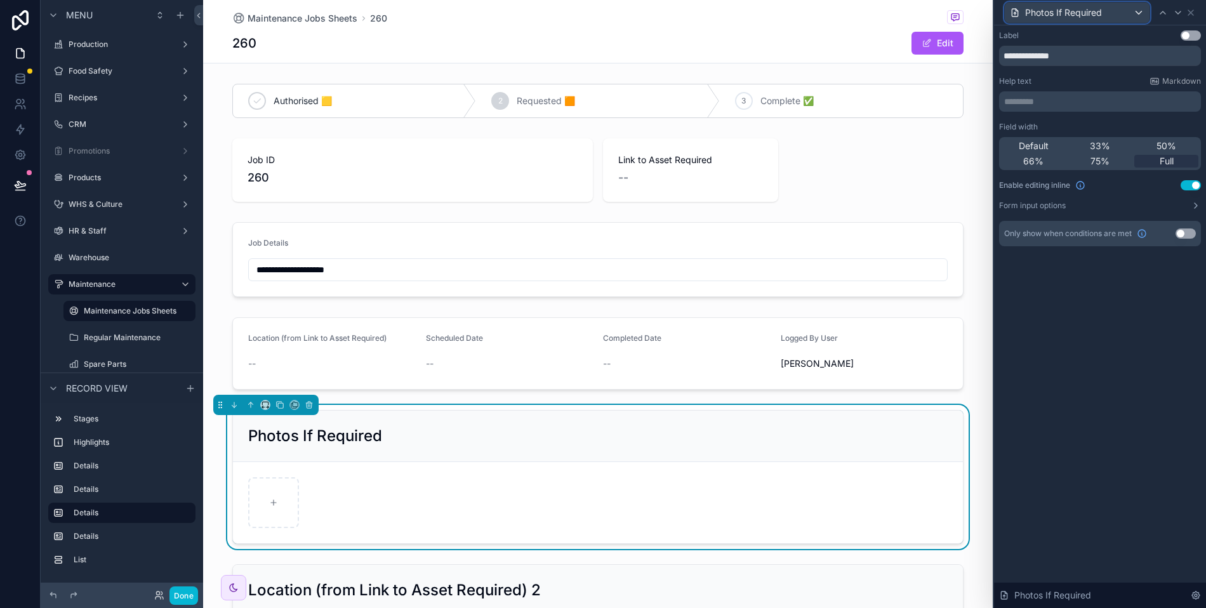
click at [1084, 13] on span "Photos If Required" at bounding box center [1063, 12] width 77 height 13
click at [1078, 13] on div at bounding box center [1100, 304] width 212 height 608
click at [1193, 12] on icon at bounding box center [1191, 13] width 10 height 10
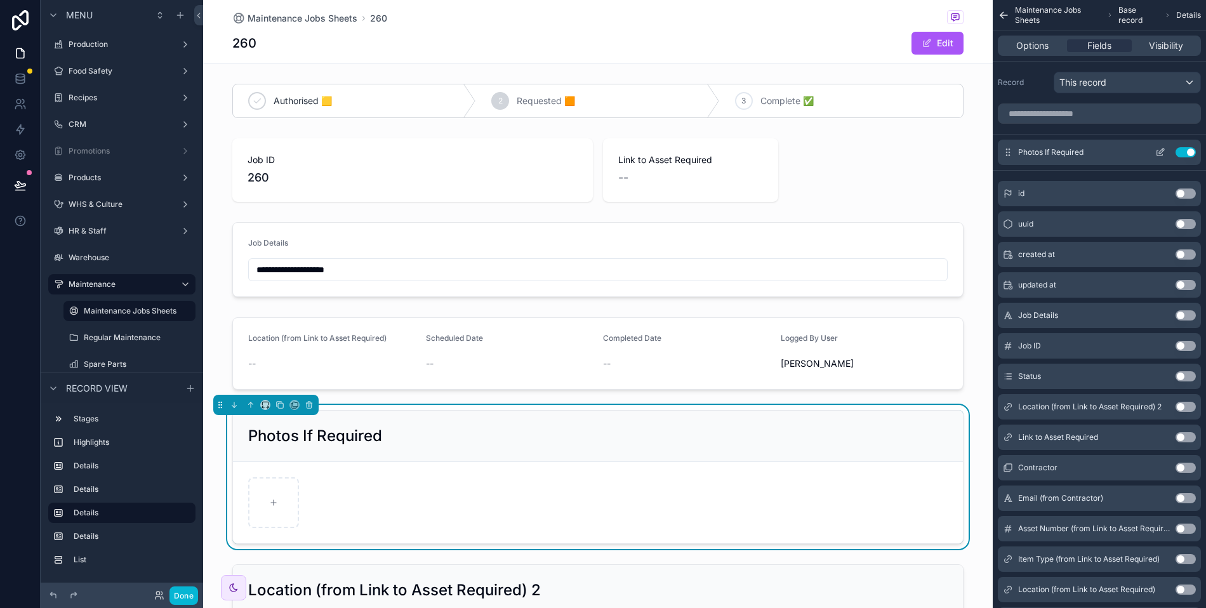
click at [1162, 147] on icon "scrollable content" at bounding box center [1160, 152] width 10 height 10
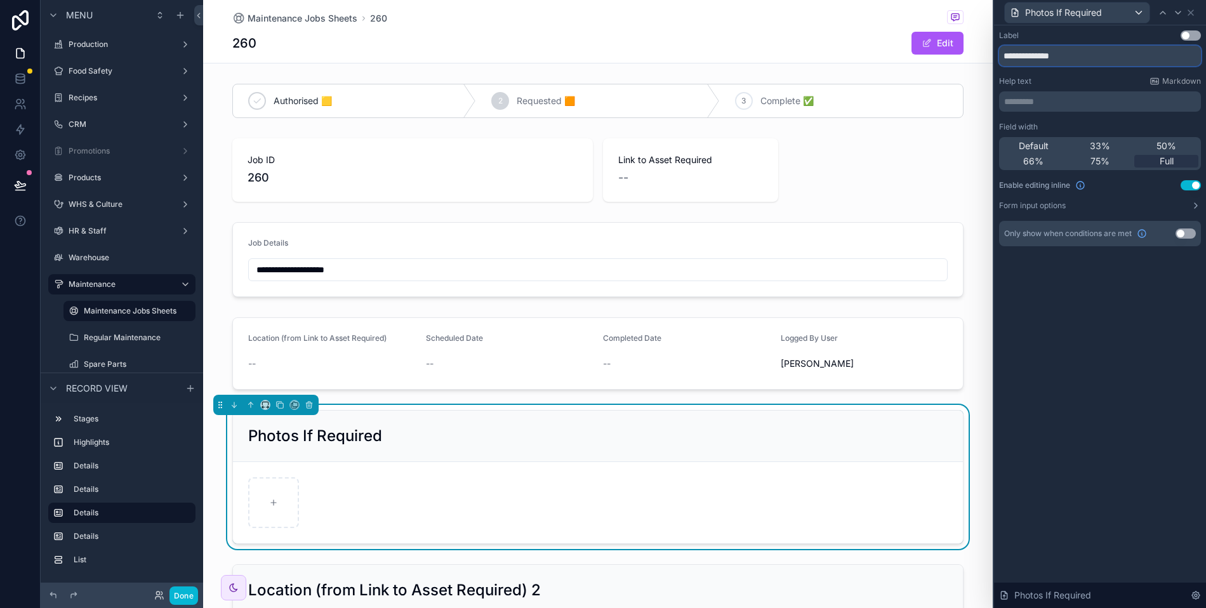
click at [1061, 55] on input "**********" at bounding box center [1100, 56] width 202 height 20
click at [1188, 11] on icon at bounding box center [1191, 13] width 10 height 10
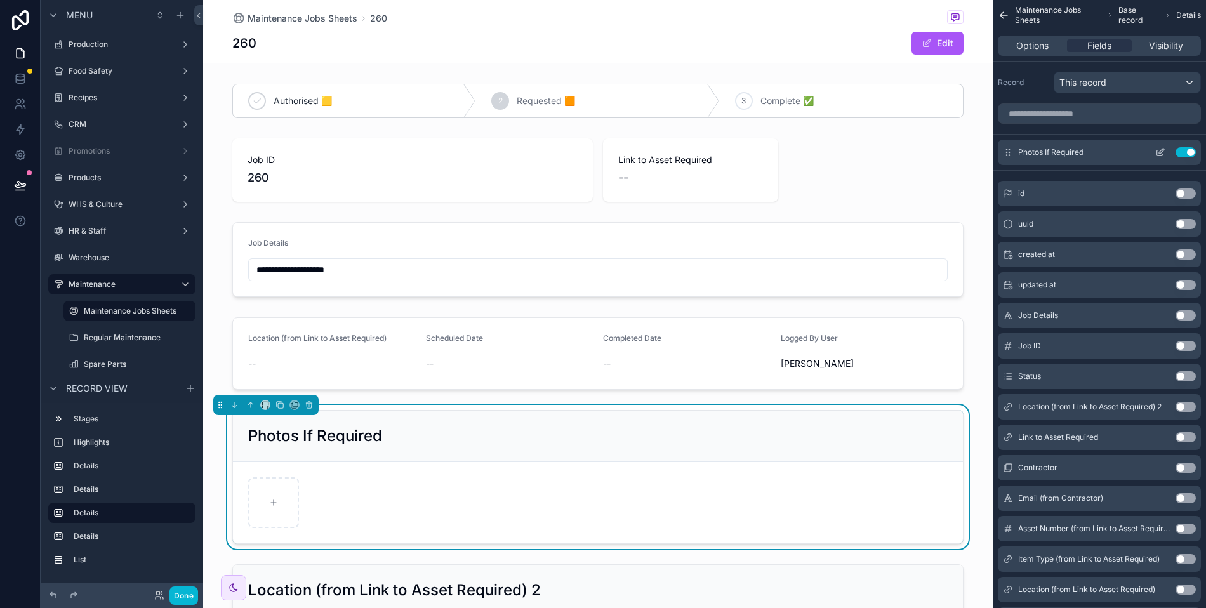
click at [1080, 151] on span "Photos If Required" at bounding box center [1050, 152] width 65 height 10
click at [301, 426] on h2 "Photos If Required" at bounding box center [315, 436] width 134 height 20
click at [1003, 16] on icon "scrollable content" at bounding box center [1004, 15] width 12 height 13
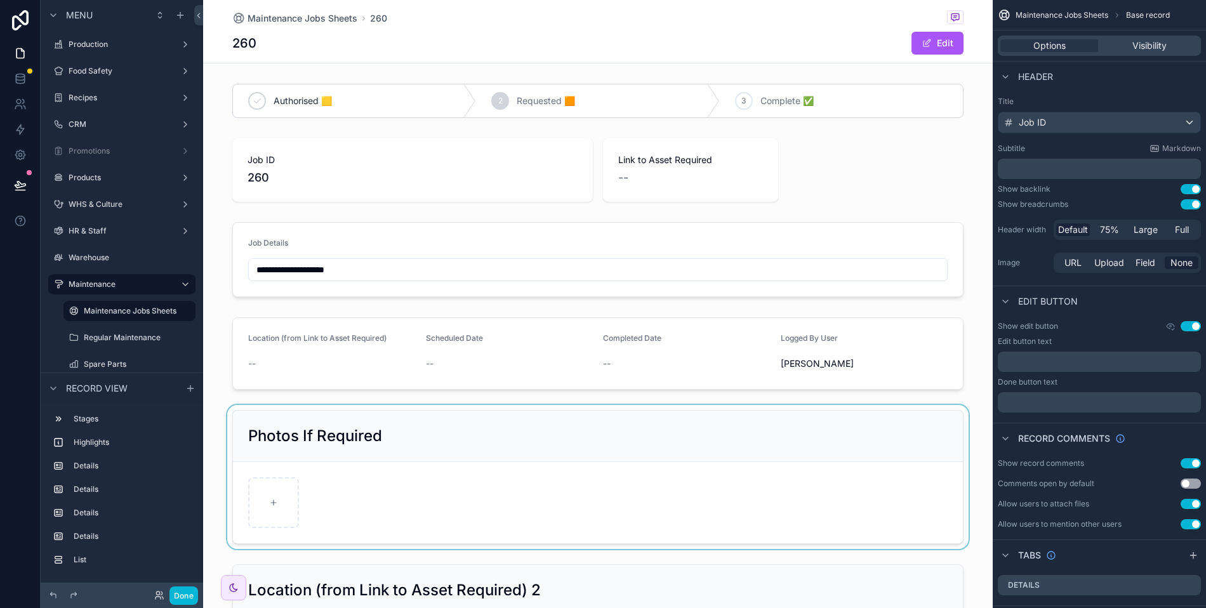
click at [448, 467] on div "scrollable content" at bounding box center [598, 477] width 790 height 144
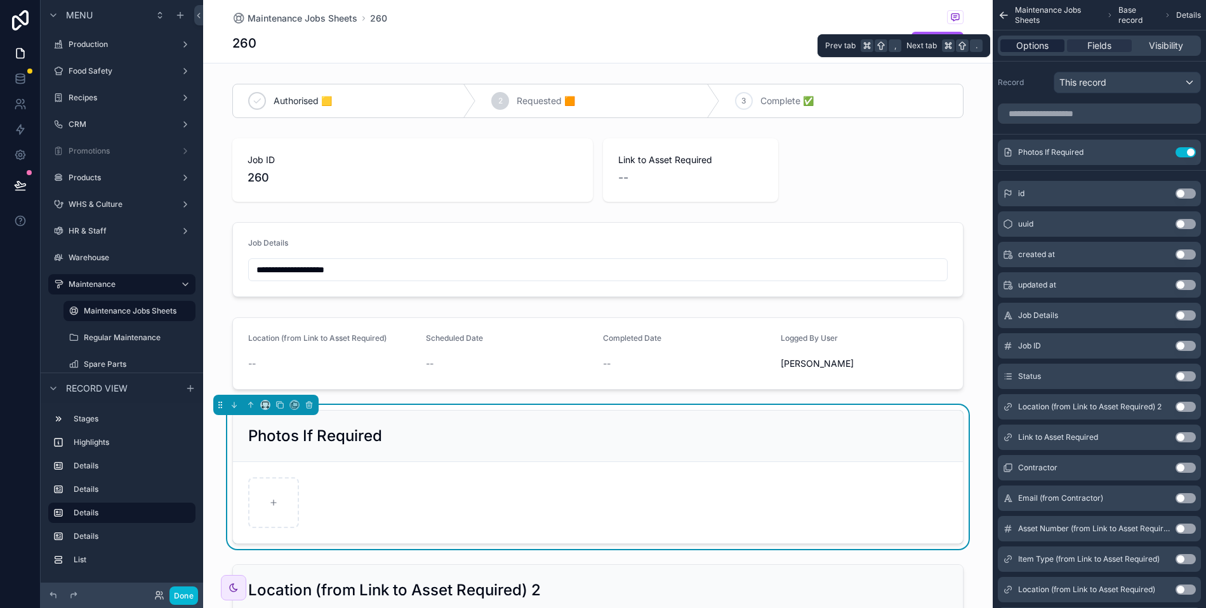
click at [1043, 50] on span "Options" at bounding box center [1032, 45] width 32 height 13
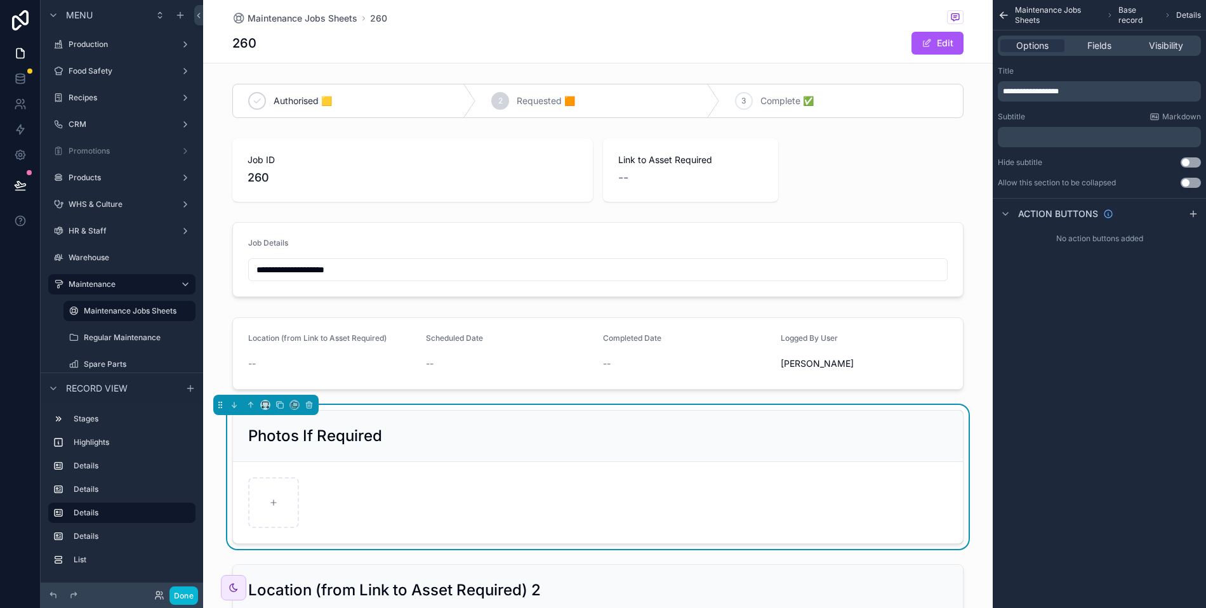
click at [1187, 163] on button "Use setting" at bounding box center [1191, 162] width 20 height 10
click at [1066, 84] on div "**********" at bounding box center [1099, 91] width 203 height 20
click at [1071, 88] on p "**********" at bounding box center [1100, 91] width 195 height 10
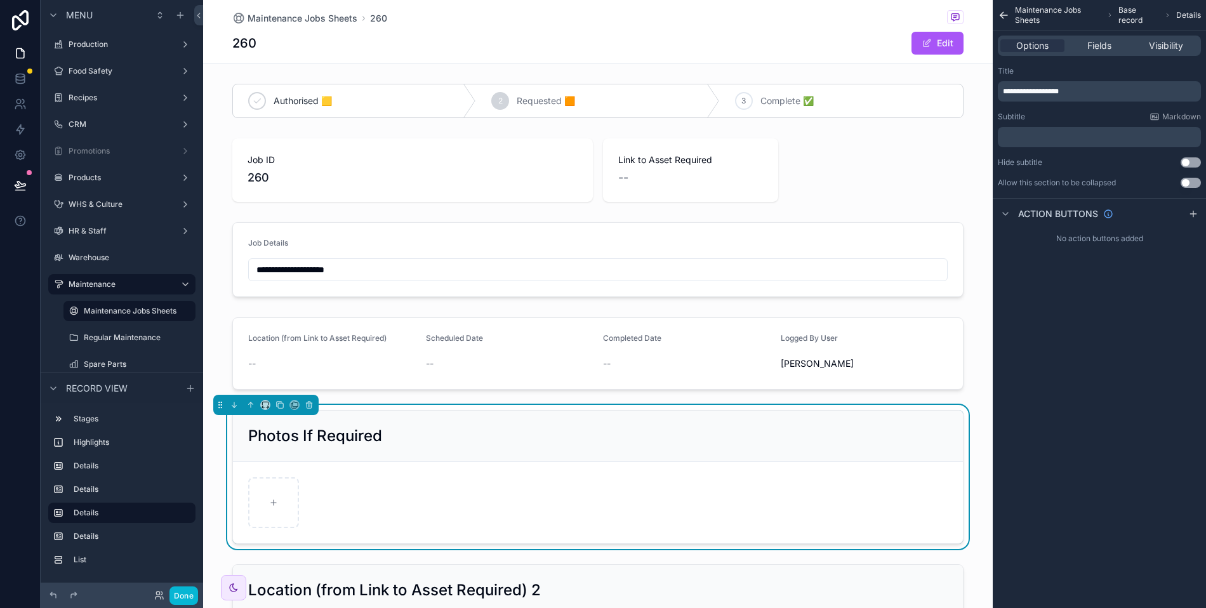
click at [1071, 88] on p "**********" at bounding box center [1100, 91] width 195 height 10
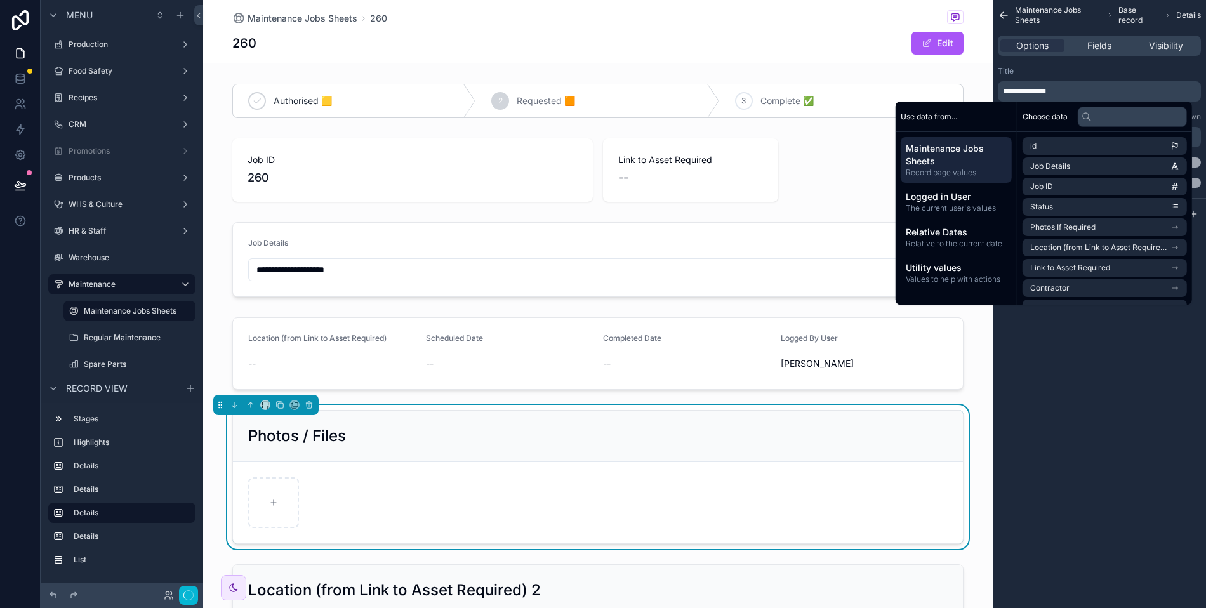
click at [1087, 69] on div "Title" at bounding box center [1099, 71] width 203 height 10
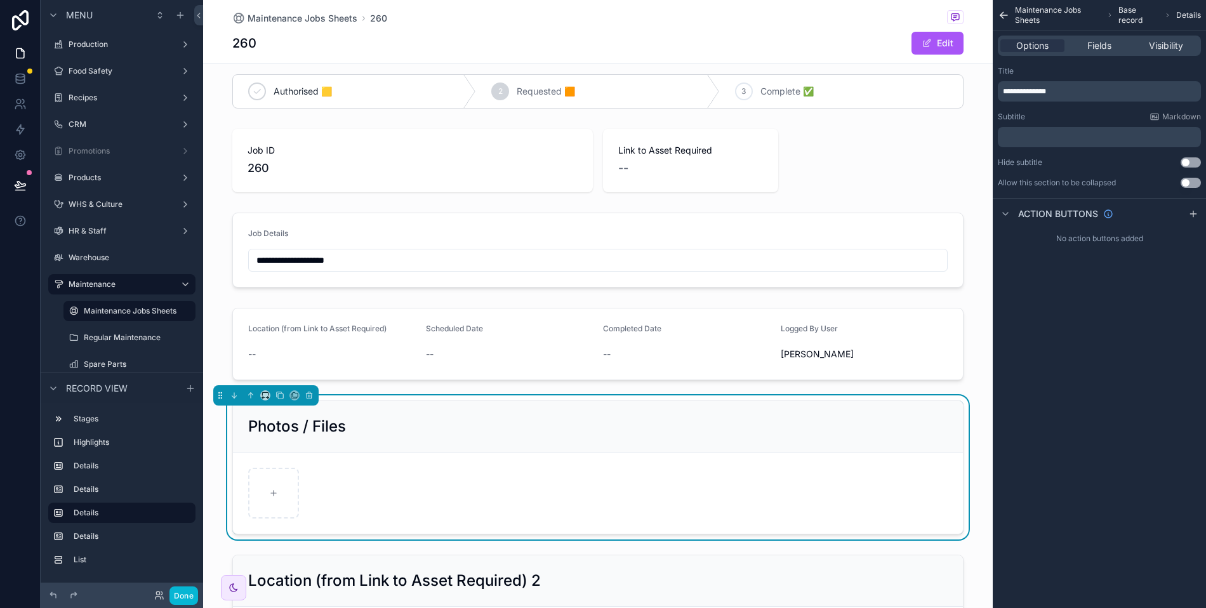
scroll to position [148, 0]
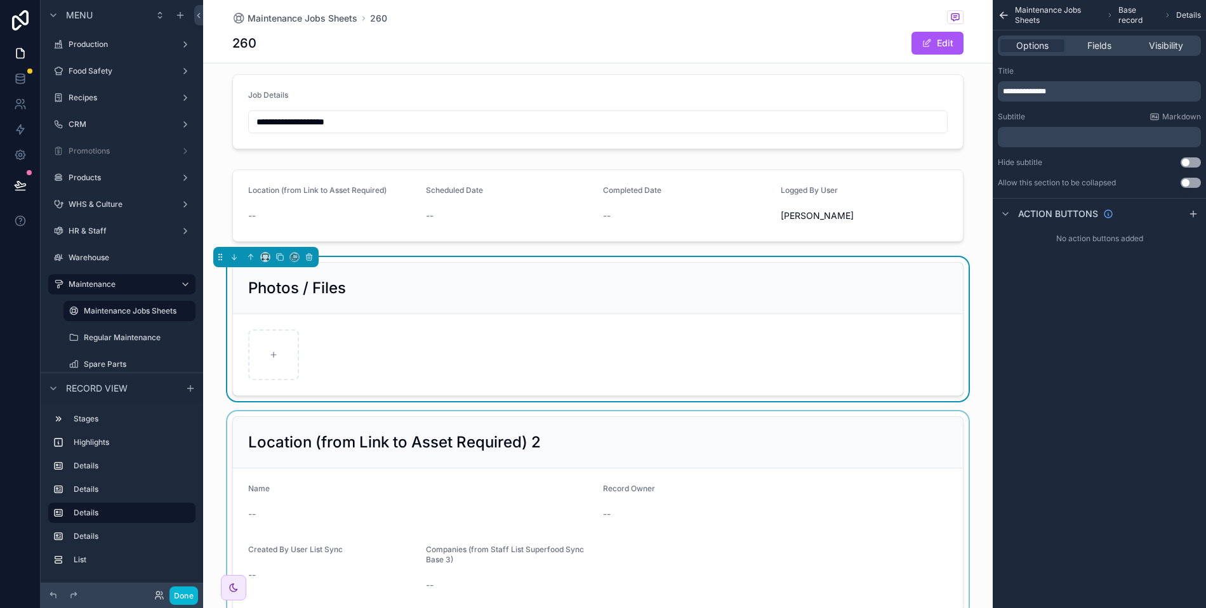
click at [570, 428] on div "scrollable content" at bounding box center [598, 513] width 790 height 205
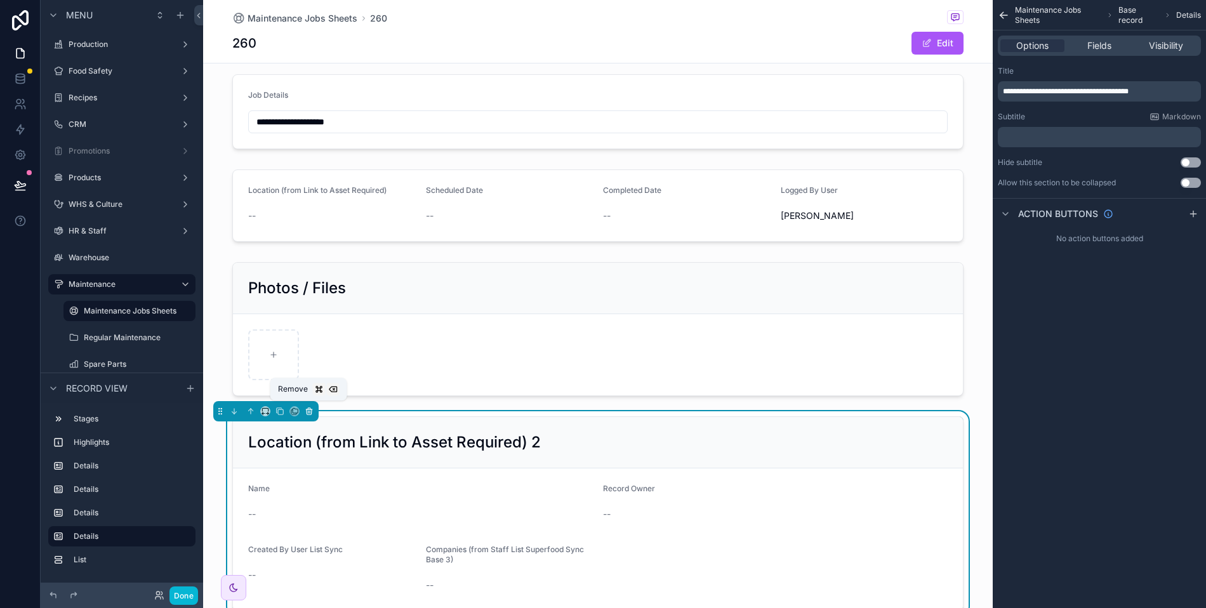
click at [311, 408] on icon "scrollable content" at bounding box center [309, 411] width 9 height 9
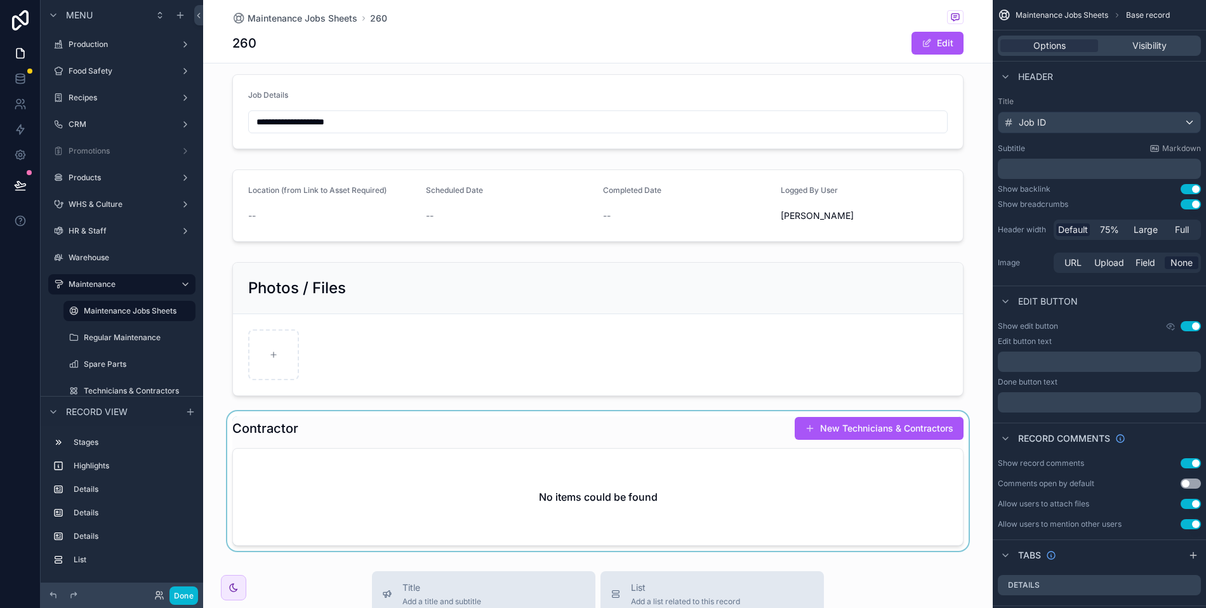
click at [490, 411] on div "scrollable content" at bounding box center [598, 481] width 790 height 140
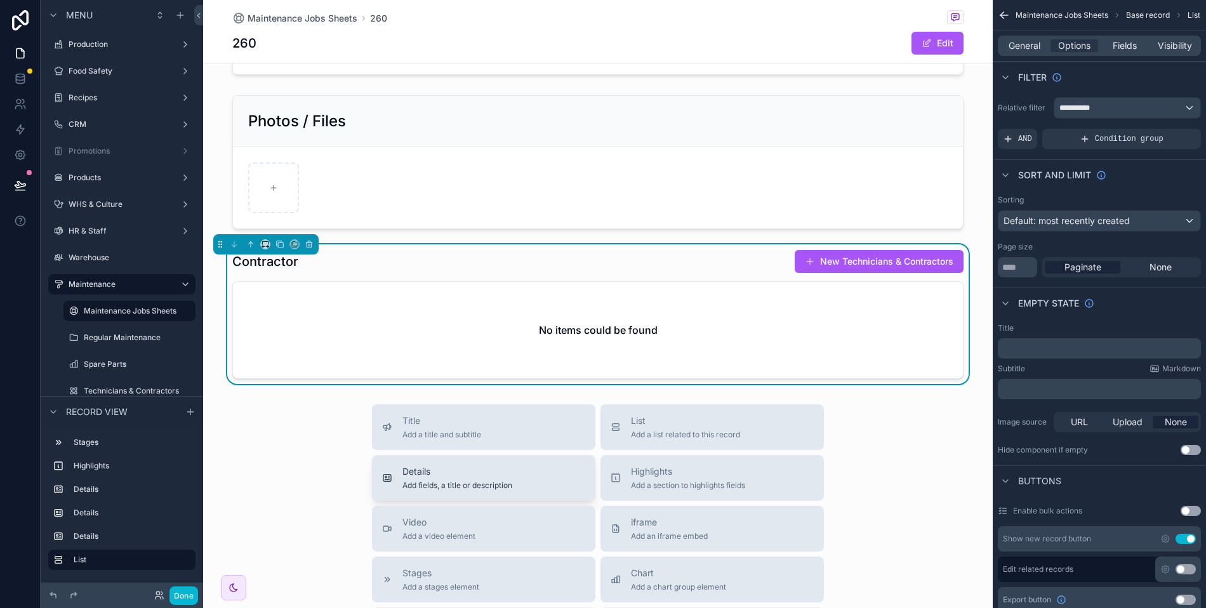
scroll to position [0, 0]
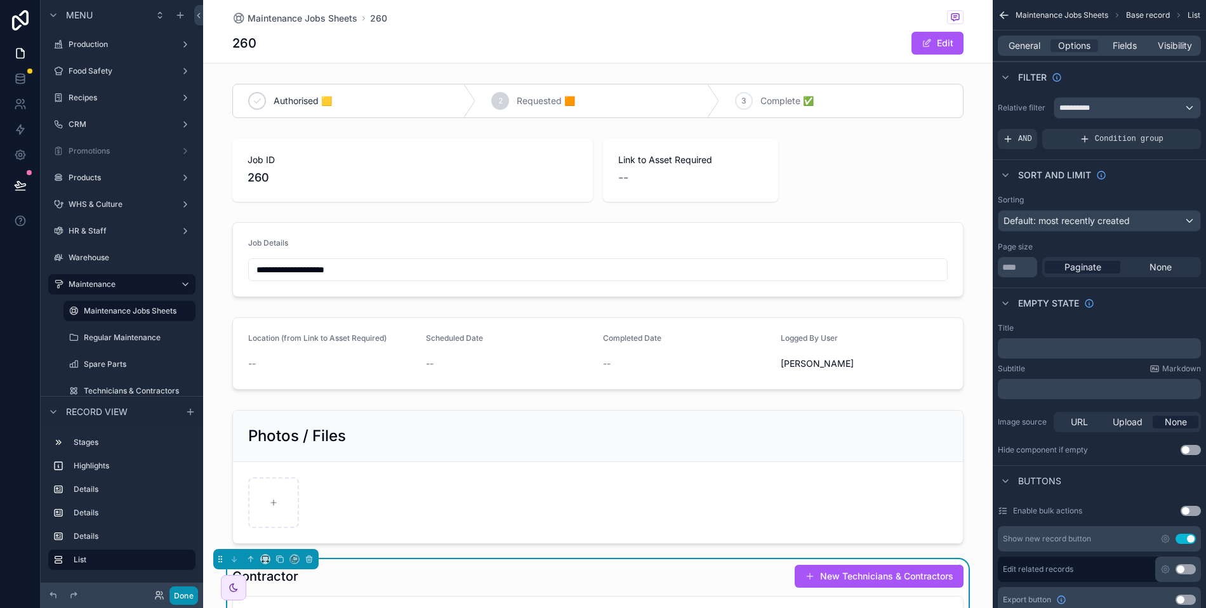
click at [180, 590] on button "Done" at bounding box center [183, 595] width 29 height 18
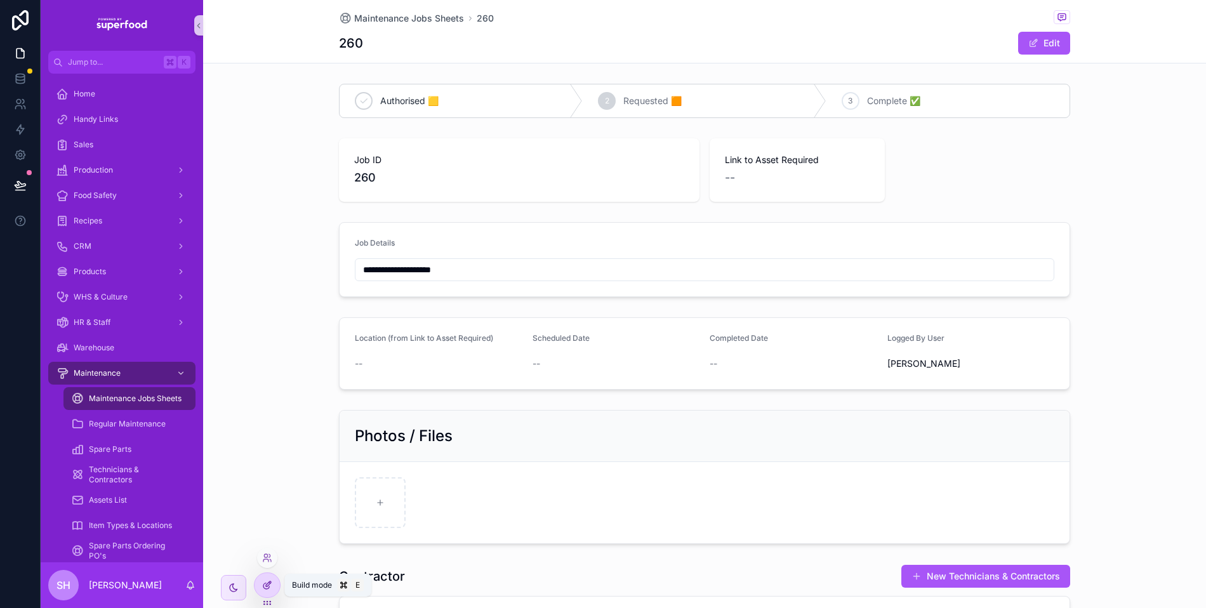
click at [268, 587] on icon at bounding box center [266, 586] width 6 height 6
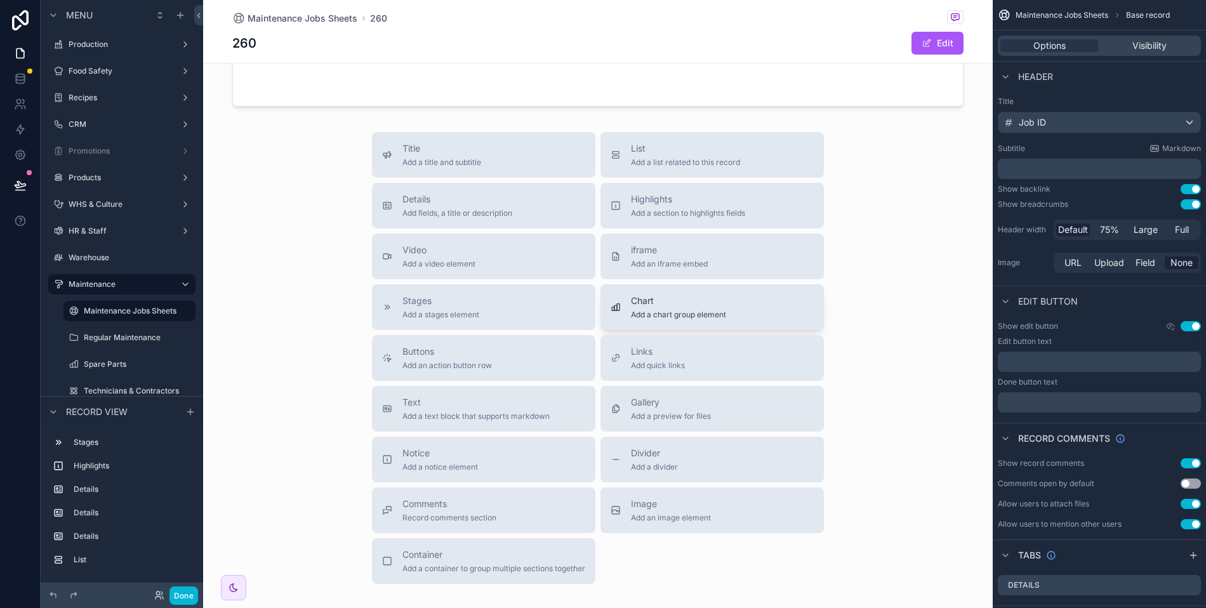
scroll to position [578, 0]
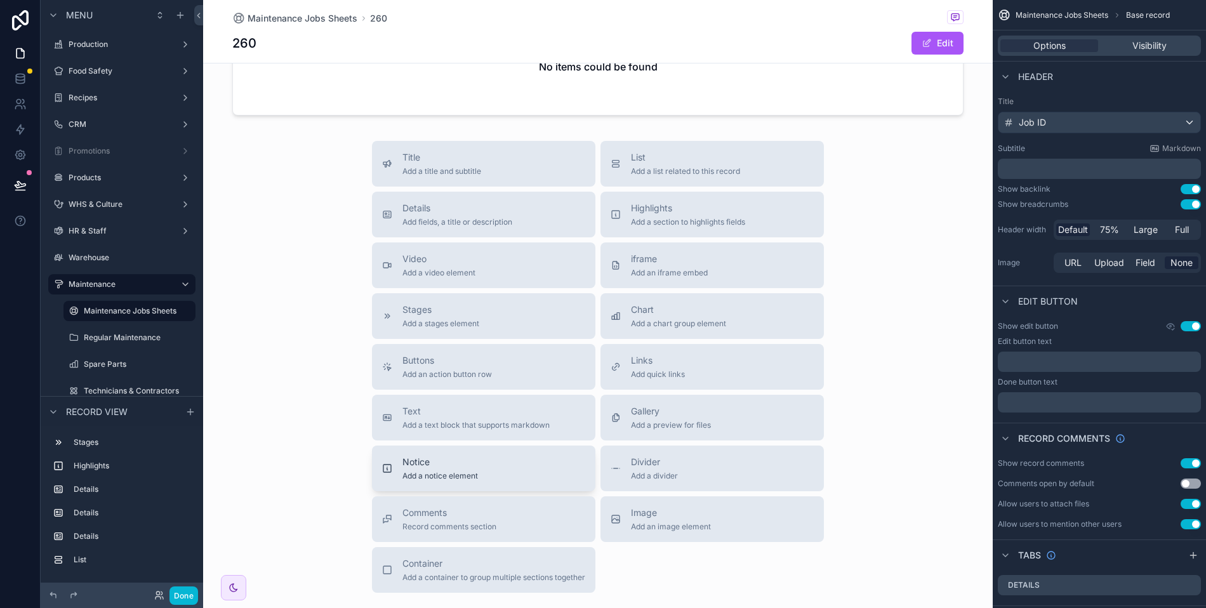
click at [468, 460] on span "Notice" at bounding box center [440, 462] width 76 height 13
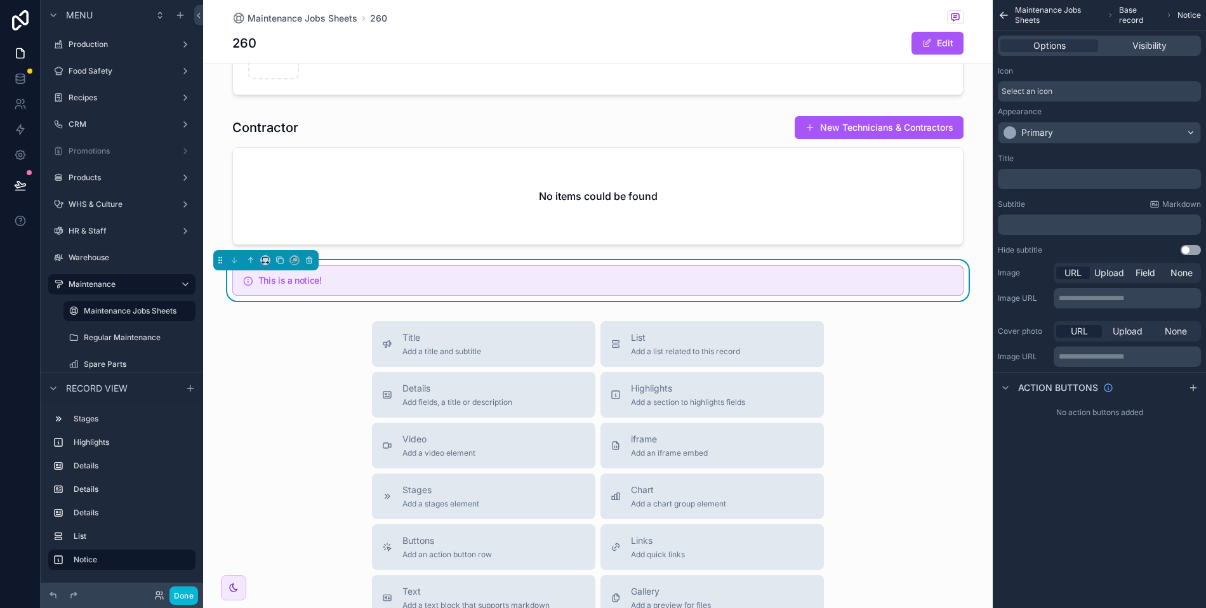
scroll to position [450, 0]
click at [249, 256] on icon "scrollable content" at bounding box center [250, 259] width 9 height 9
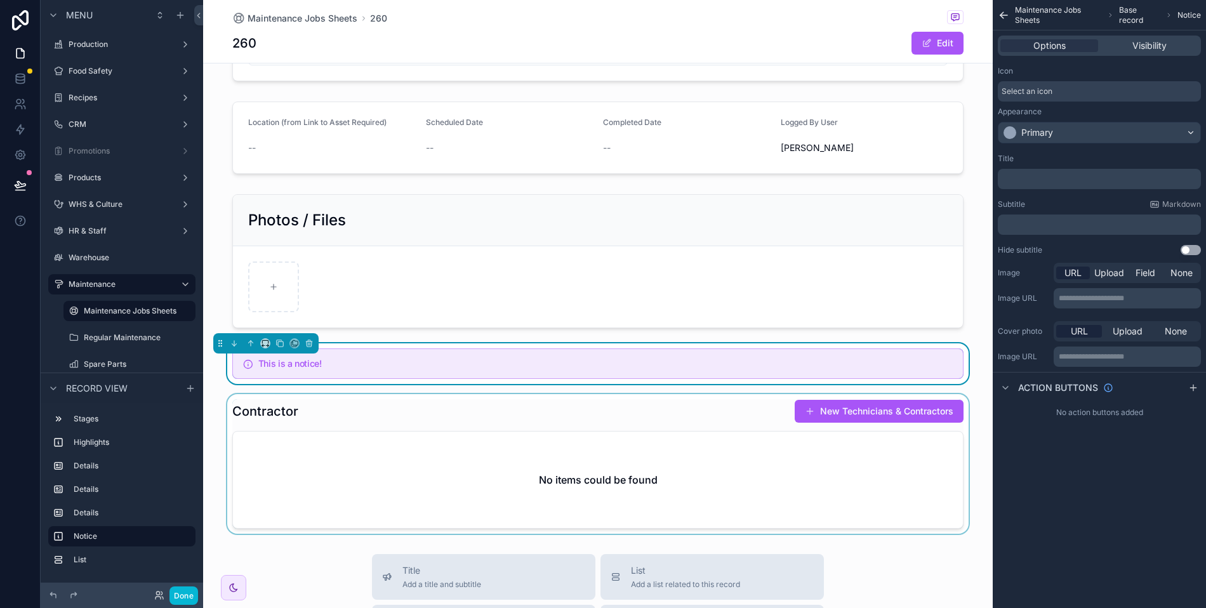
scroll to position [0, 0]
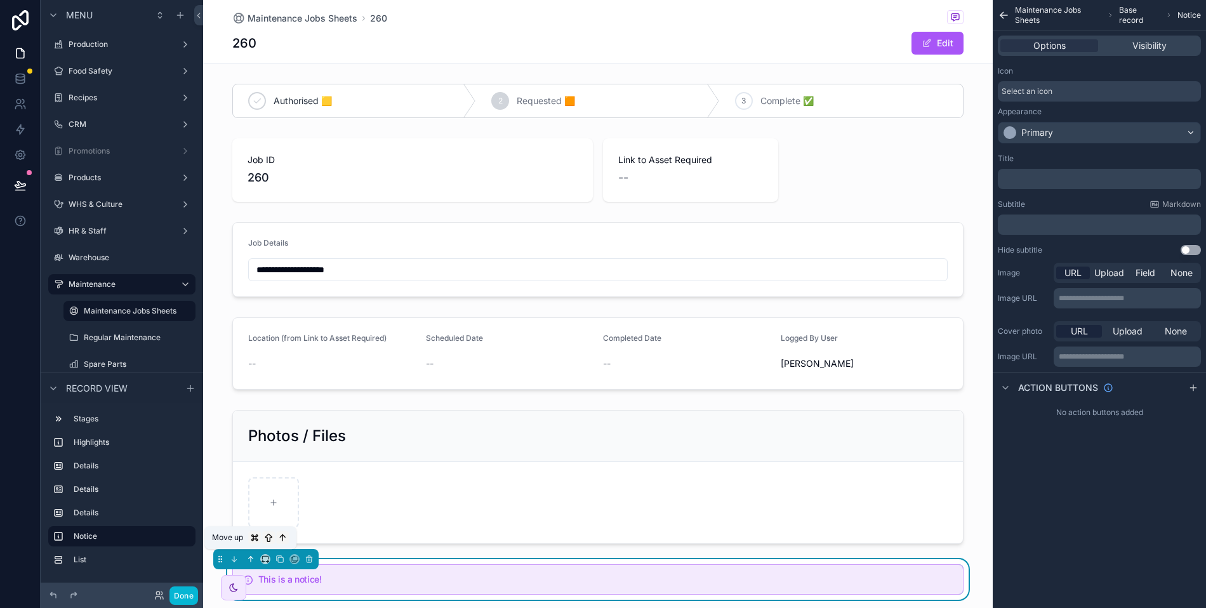
click at [246, 556] on icon "scrollable content" at bounding box center [250, 559] width 9 height 9
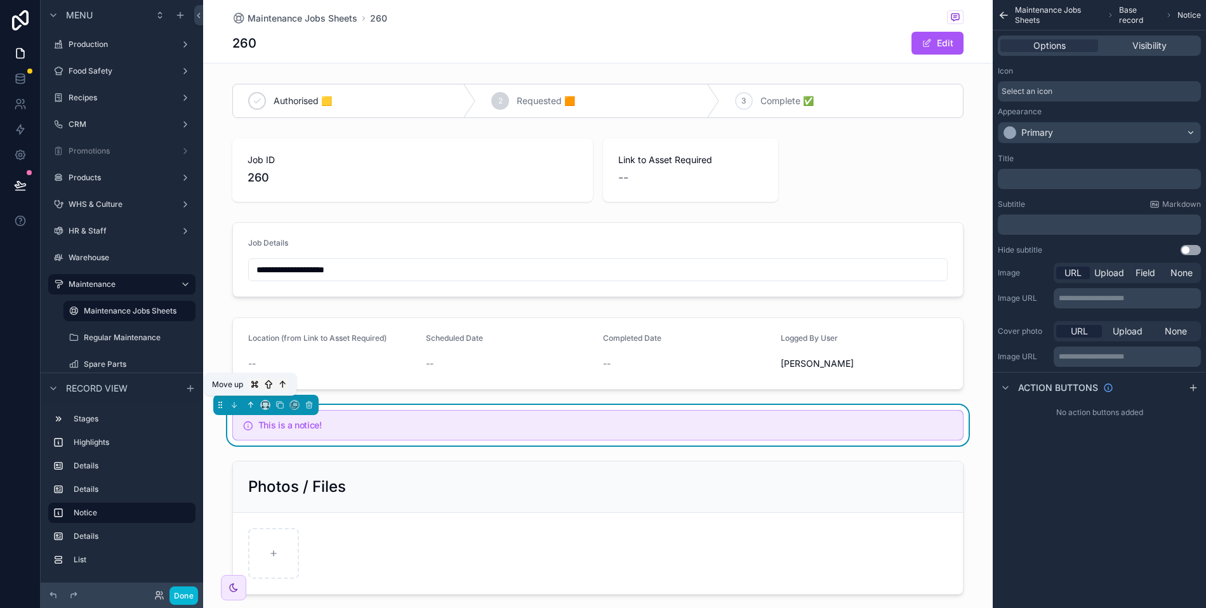
click at [253, 400] on icon "scrollable content" at bounding box center [250, 404] width 9 height 9
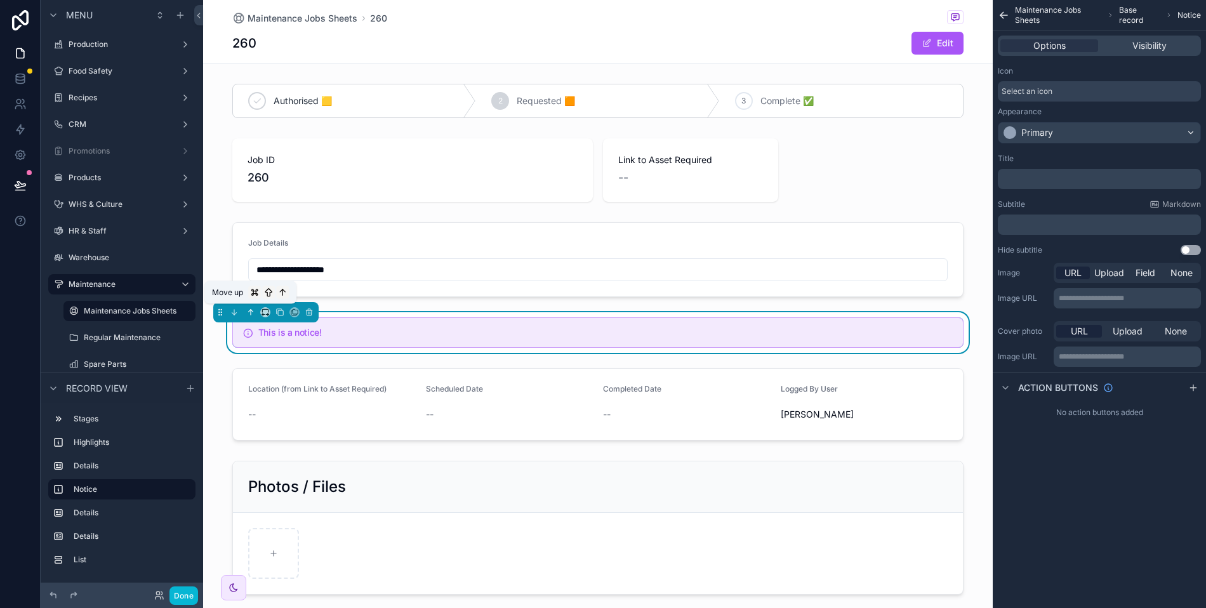
click at [251, 308] on icon "scrollable content" at bounding box center [250, 312] width 9 height 9
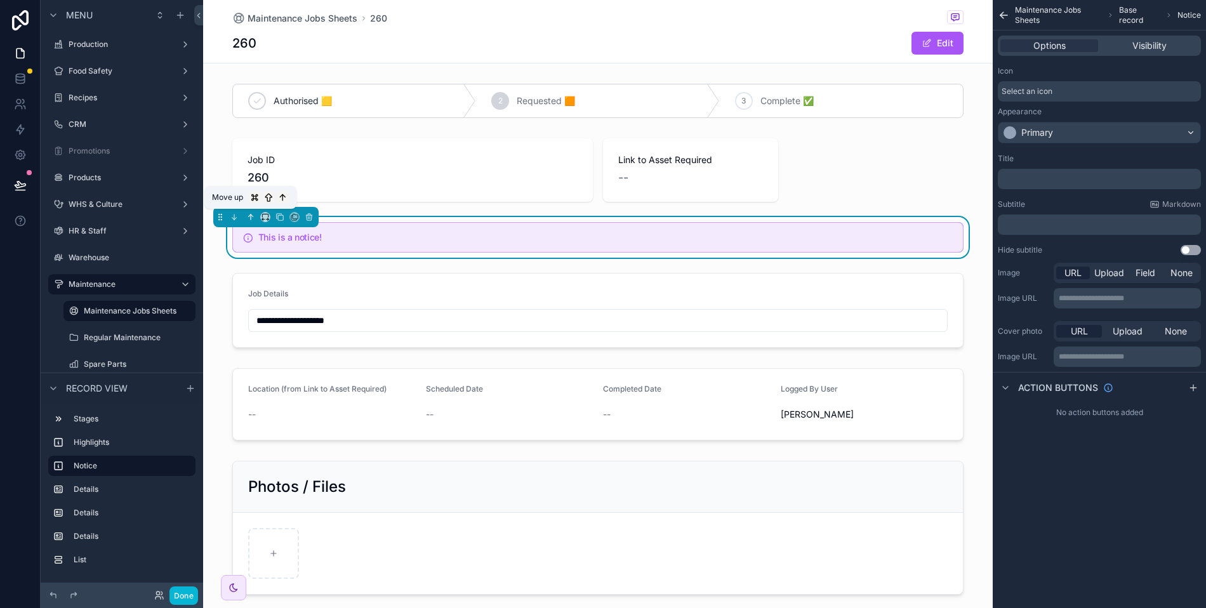
click at [253, 216] on icon "scrollable content" at bounding box center [252, 216] width 3 height 3
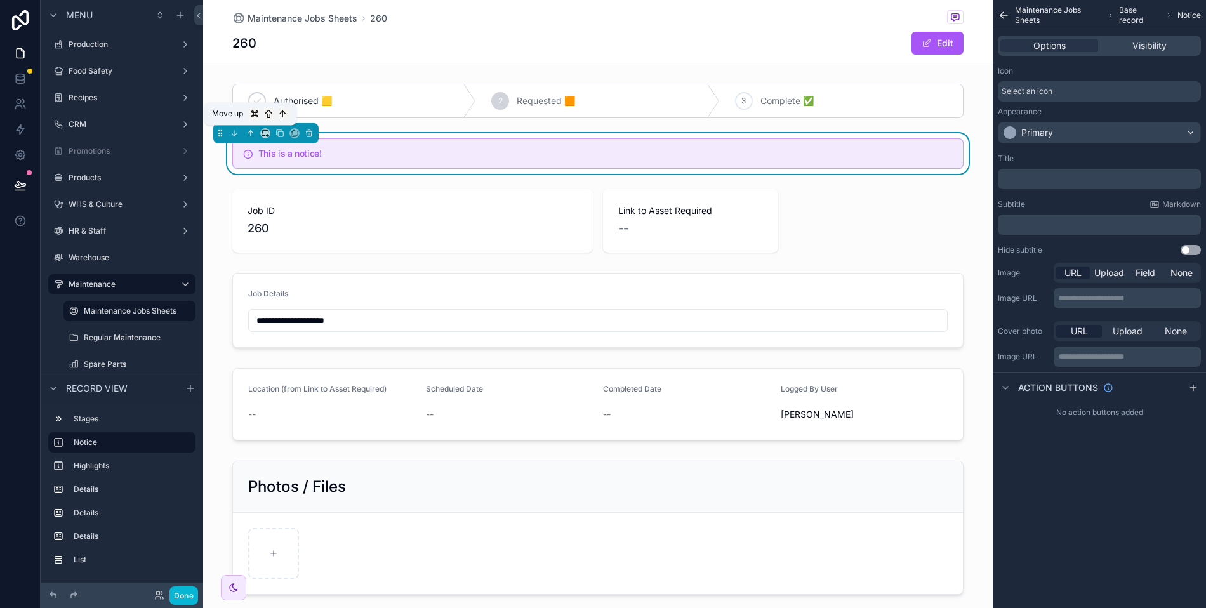
click at [251, 129] on icon "scrollable content" at bounding box center [250, 133] width 9 height 9
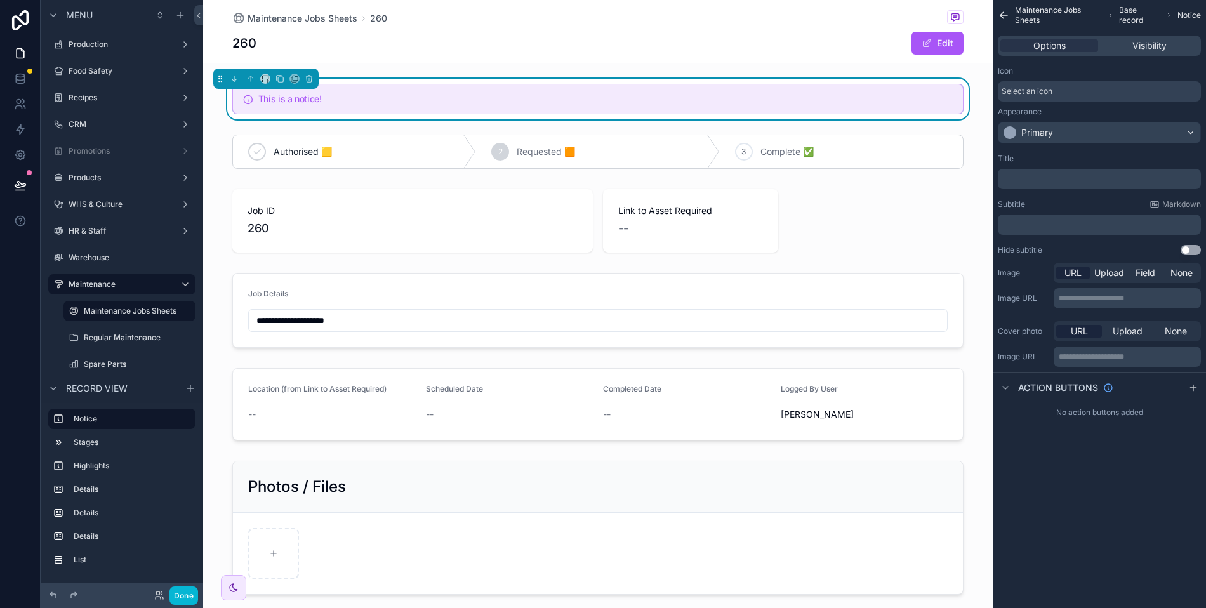
click at [1040, 89] on span "Select an icon" at bounding box center [1027, 91] width 51 height 10
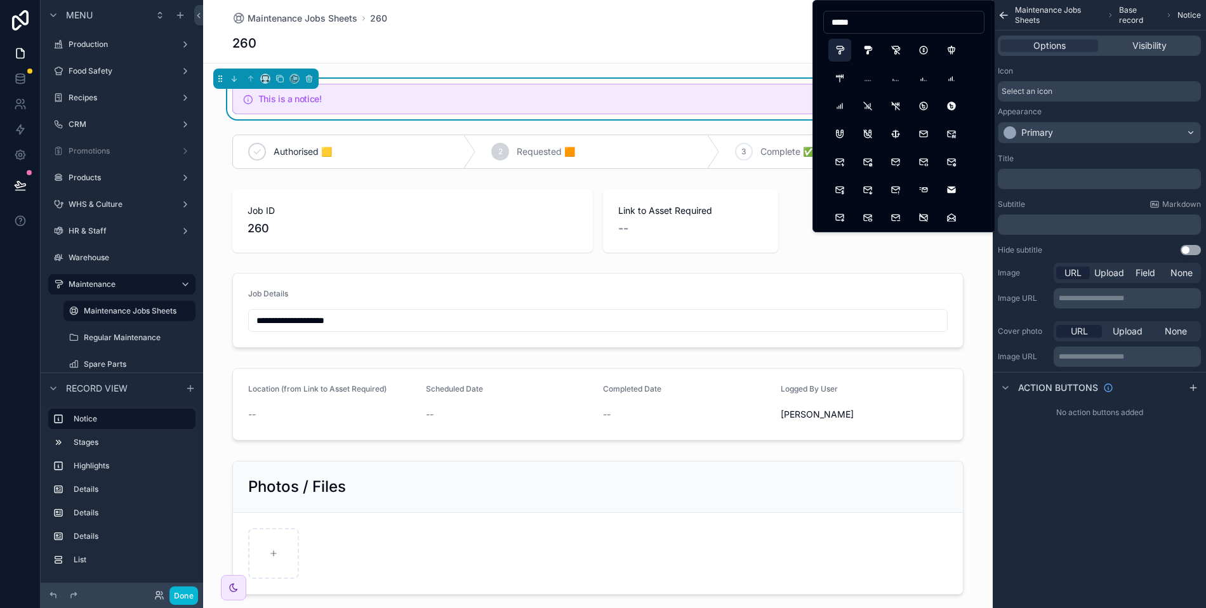
type input "*****"
click at [835, 48] on button "Paint" at bounding box center [839, 50] width 23 height 23
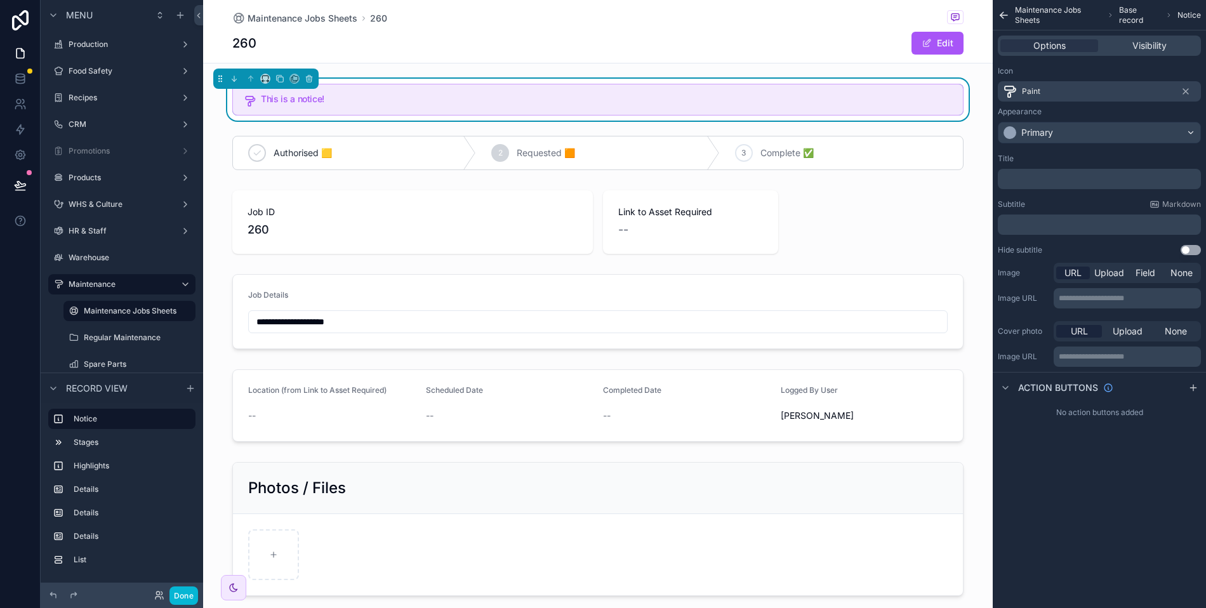
click at [1044, 174] on p "﻿" at bounding box center [1100, 179] width 195 height 10
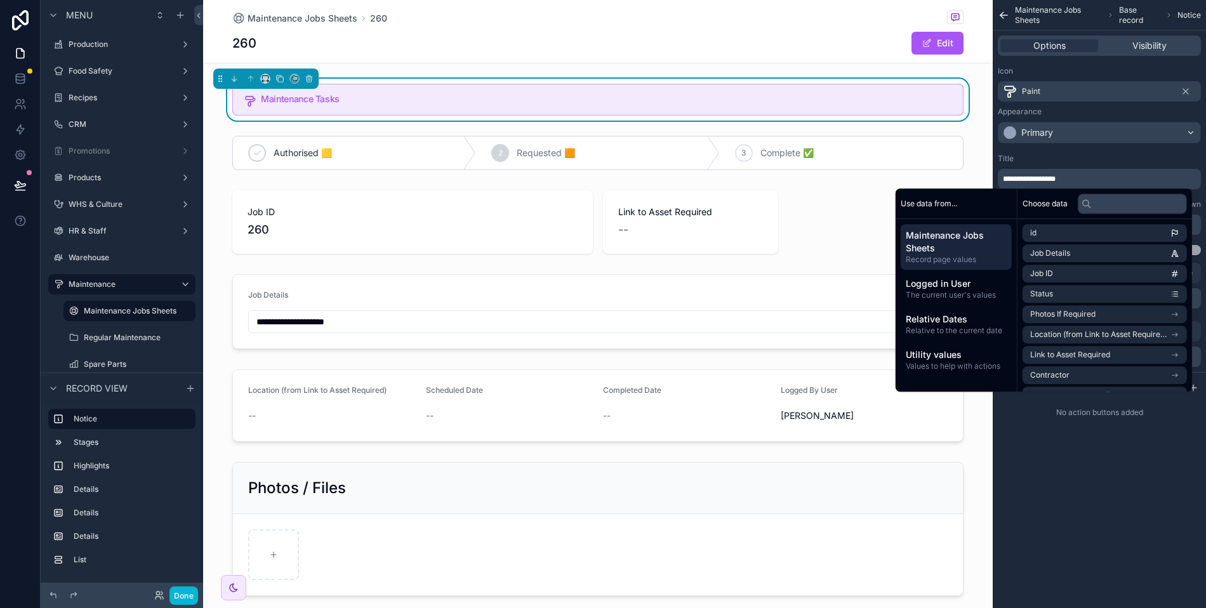
click at [1094, 161] on div "Title" at bounding box center [1099, 159] width 203 height 10
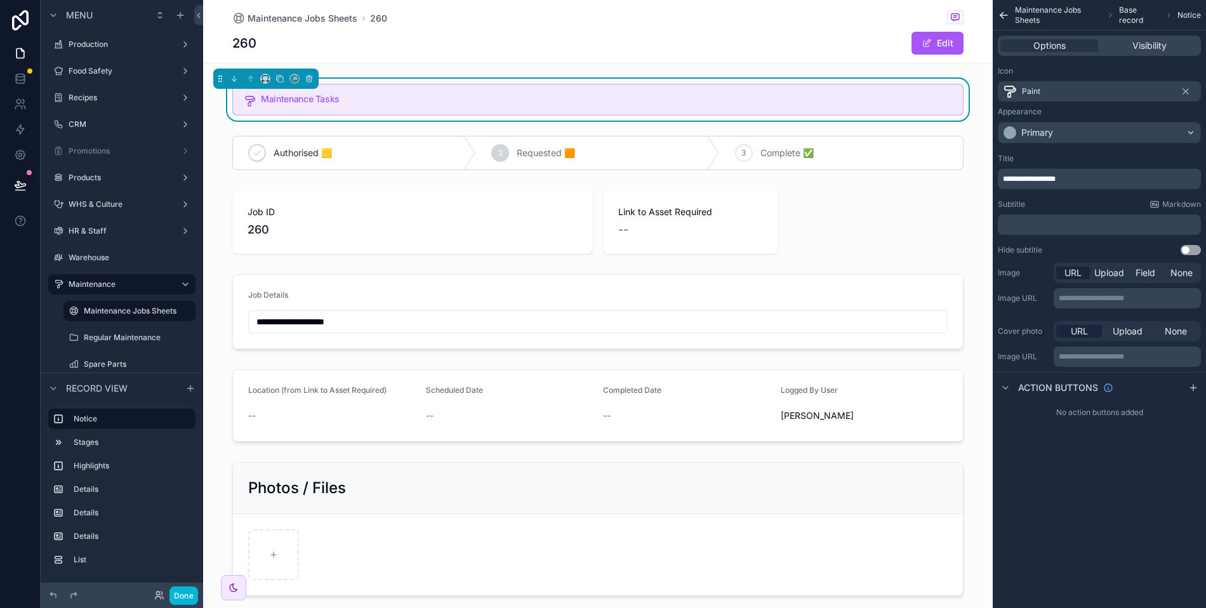
click at [1047, 223] on p "﻿" at bounding box center [1100, 225] width 195 height 10
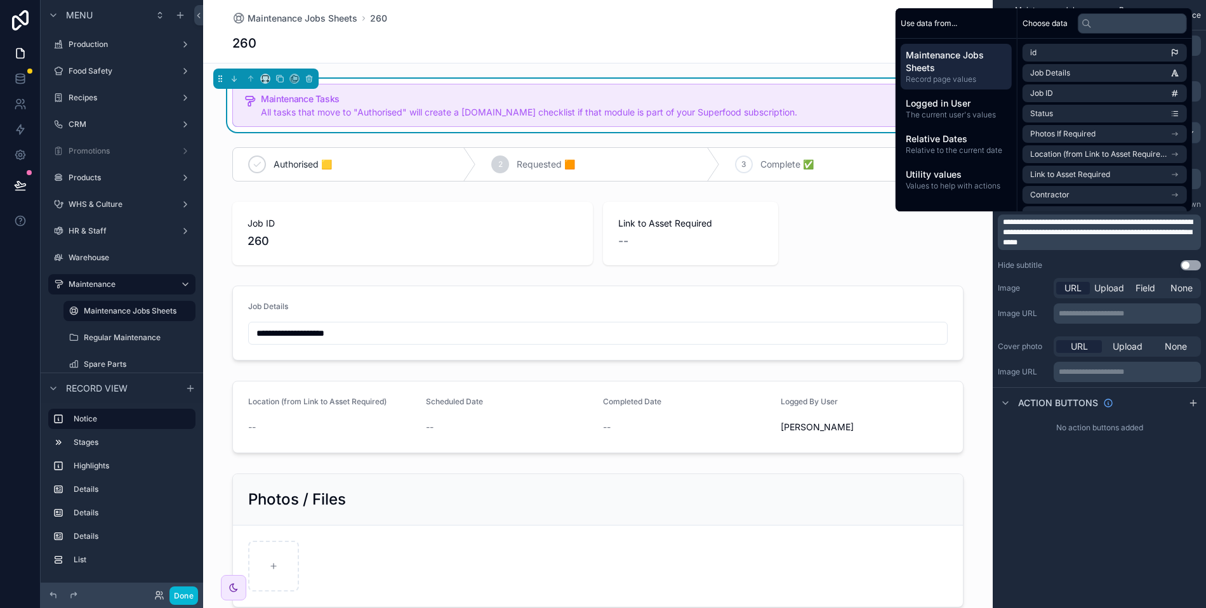
click at [1067, 488] on div "**********" at bounding box center [1099, 304] width 213 height 608
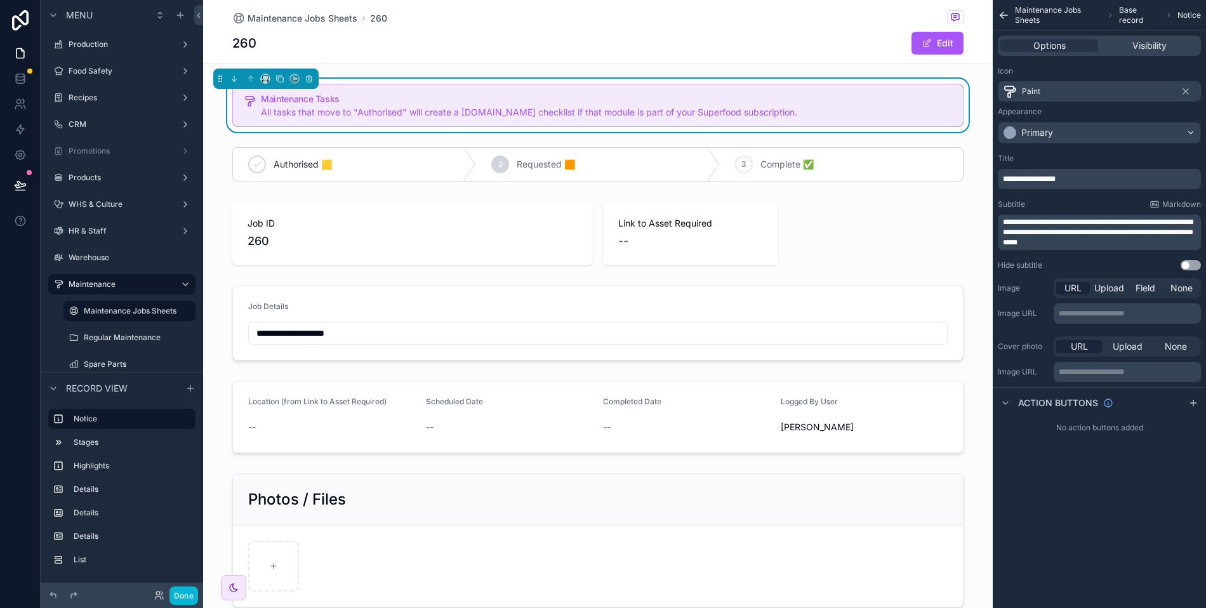
click at [1067, 487] on div "**********" at bounding box center [1099, 304] width 213 height 608
click at [194, 597] on button "Done" at bounding box center [183, 595] width 29 height 18
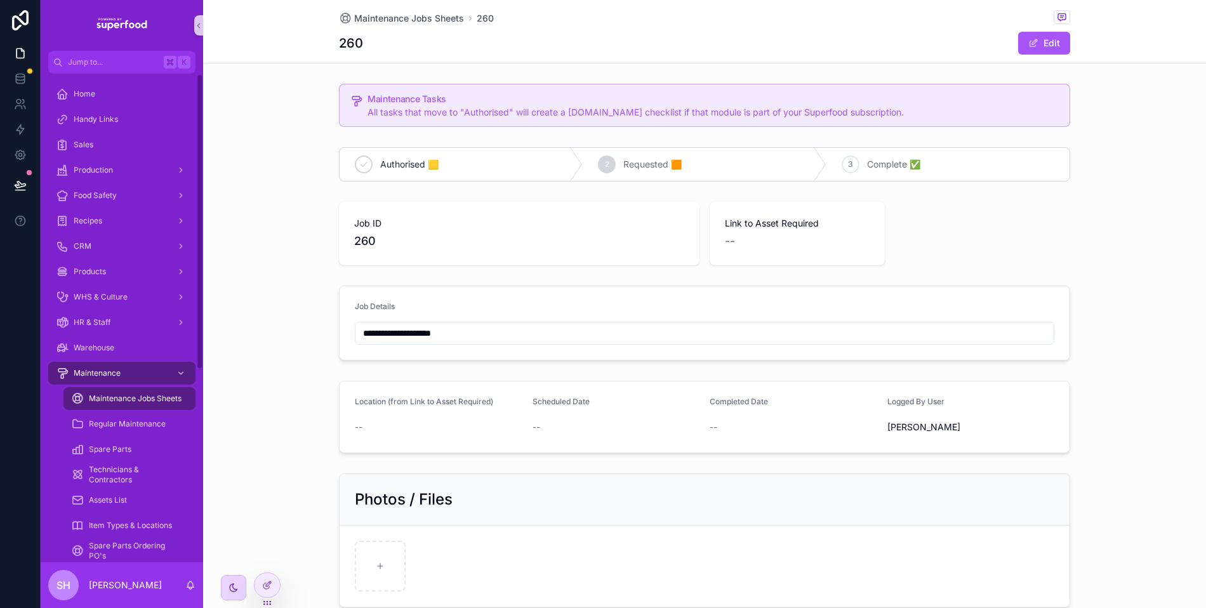
click at [230, 587] on icon "scrollable content" at bounding box center [233, 588] width 10 height 10
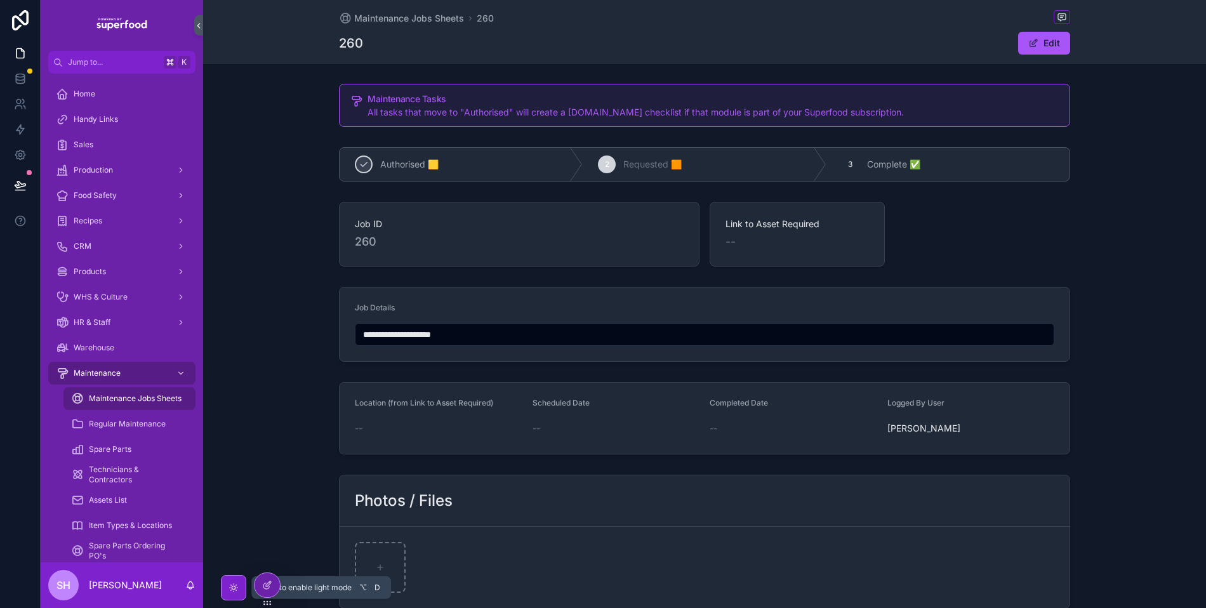
click at [235, 582] on div "scrollable content" at bounding box center [233, 587] width 11 height 11
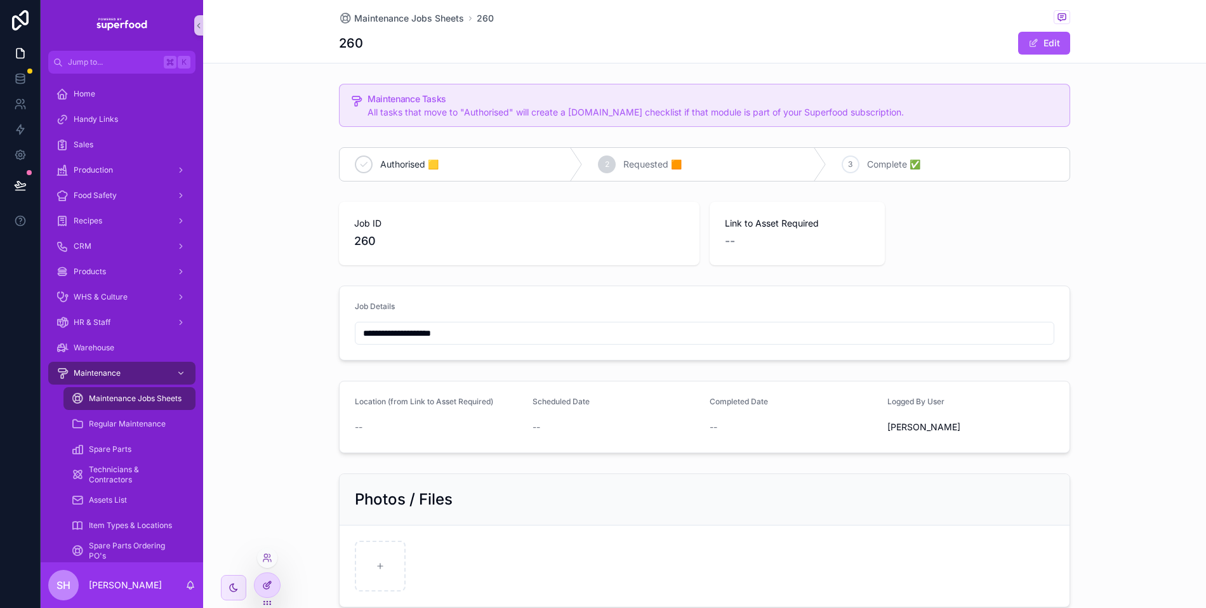
click at [255, 583] on div at bounding box center [267, 585] width 25 height 24
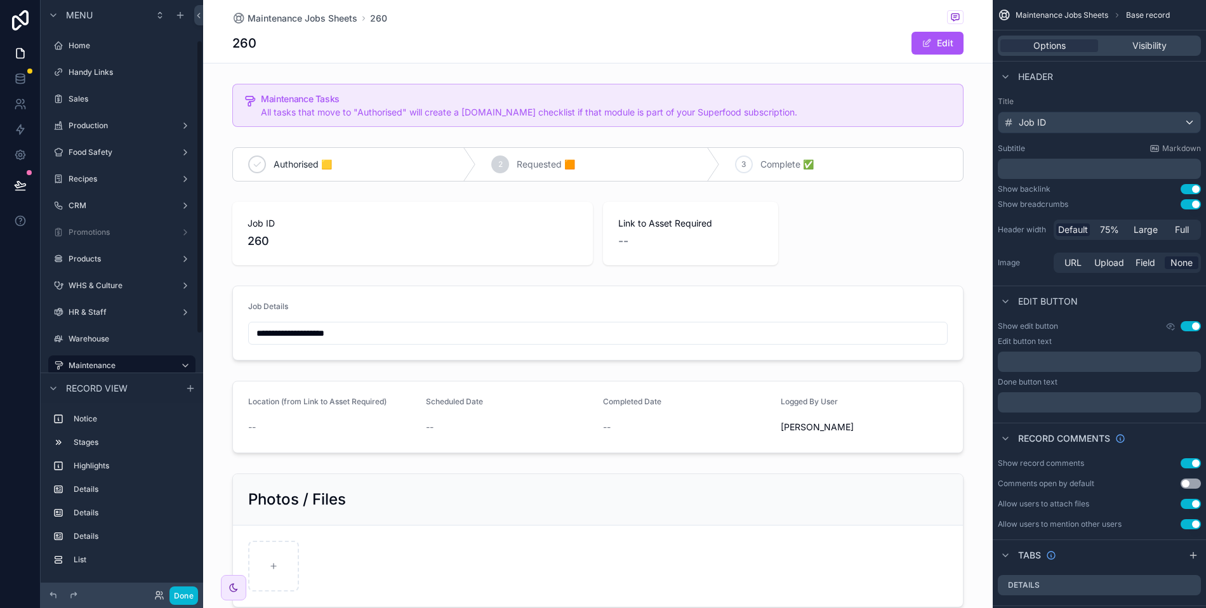
scroll to position [81, 0]
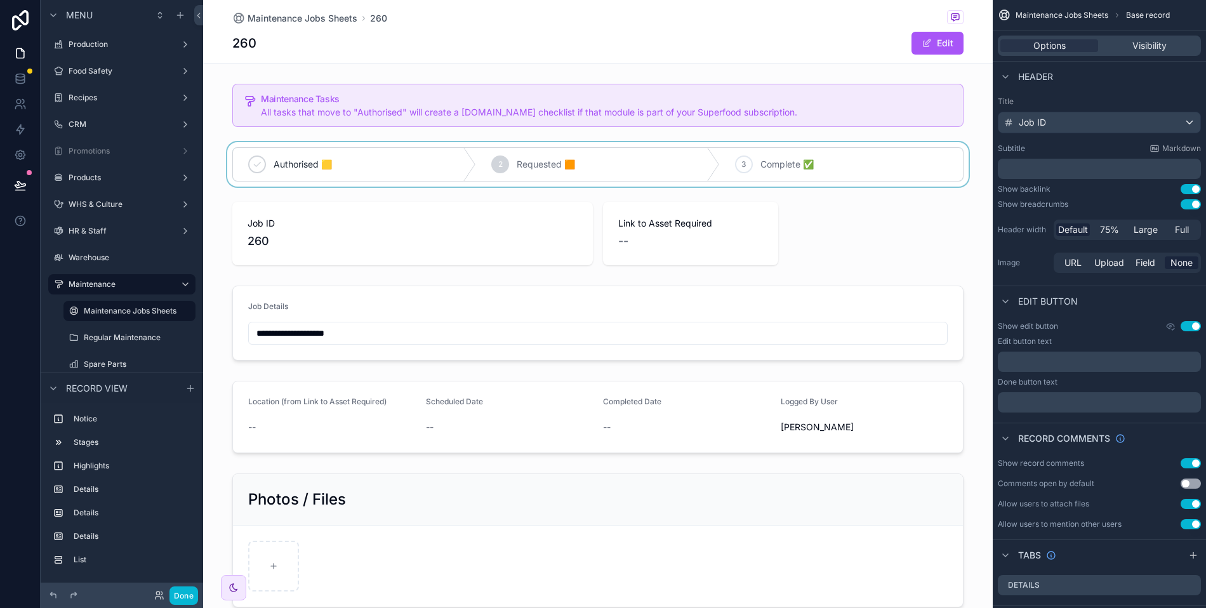
click at [707, 159] on div "scrollable content" at bounding box center [598, 164] width 790 height 44
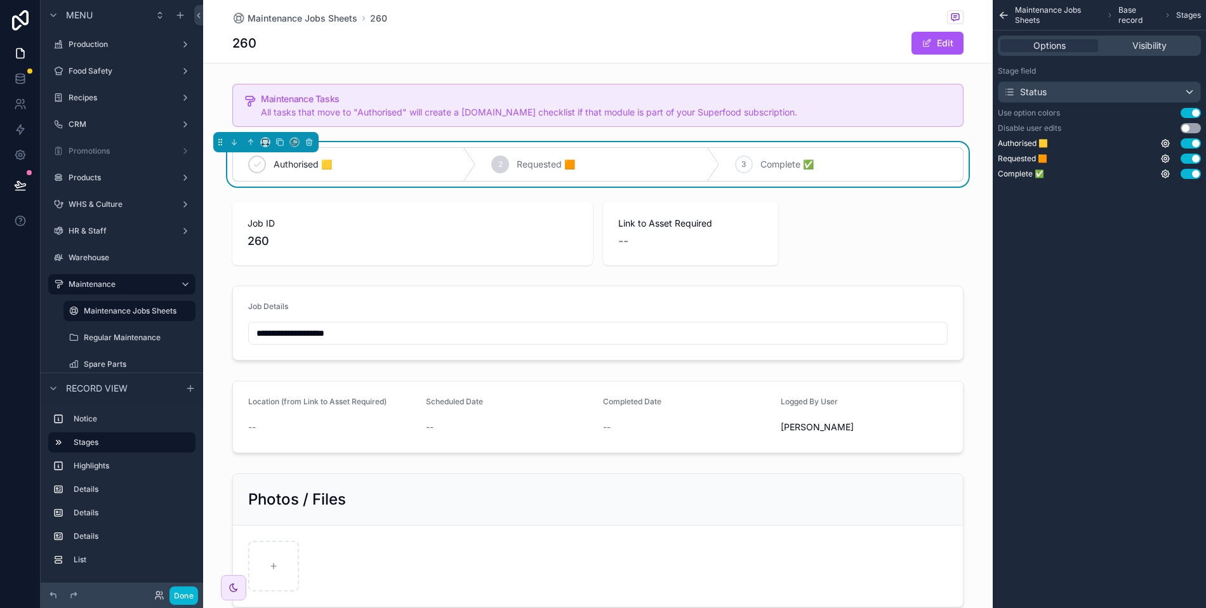
click at [1196, 110] on button "Use setting" at bounding box center [1191, 113] width 20 height 10
click at [182, 595] on button "Done" at bounding box center [183, 595] width 29 height 18
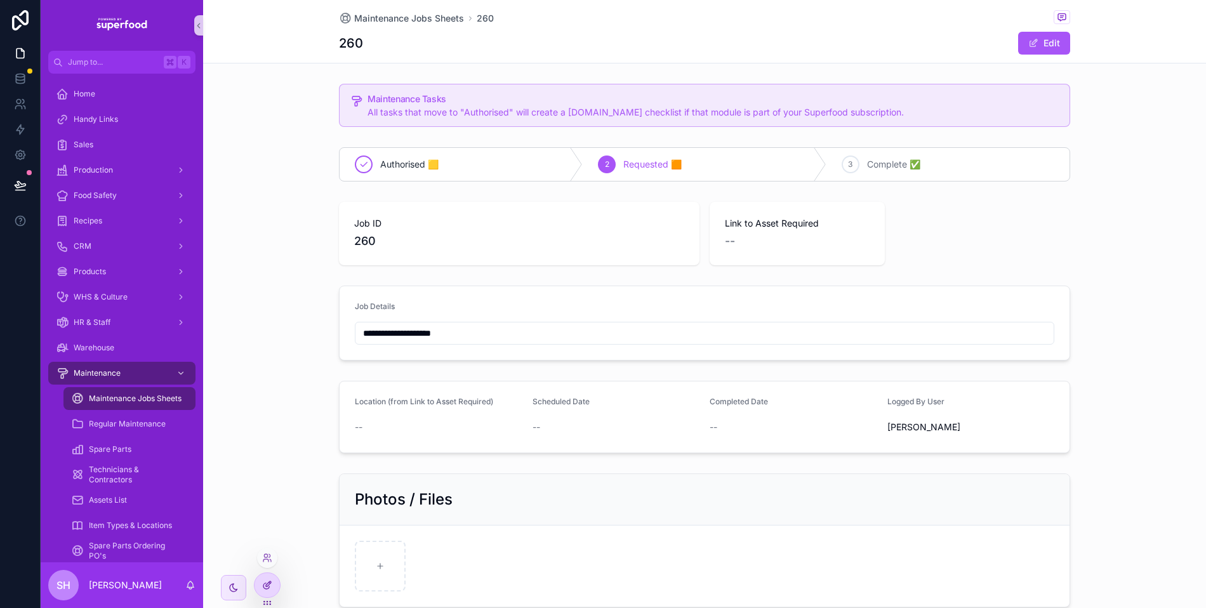
click at [264, 585] on icon at bounding box center [267, 585] width 10 height 10
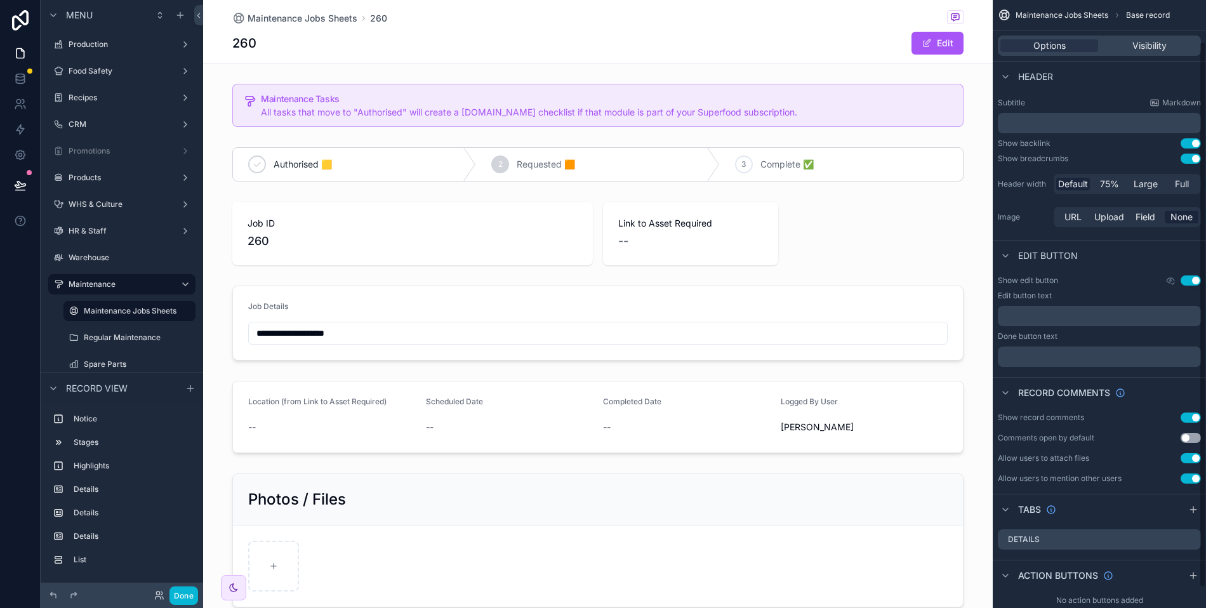
scroll to position [68, 0]
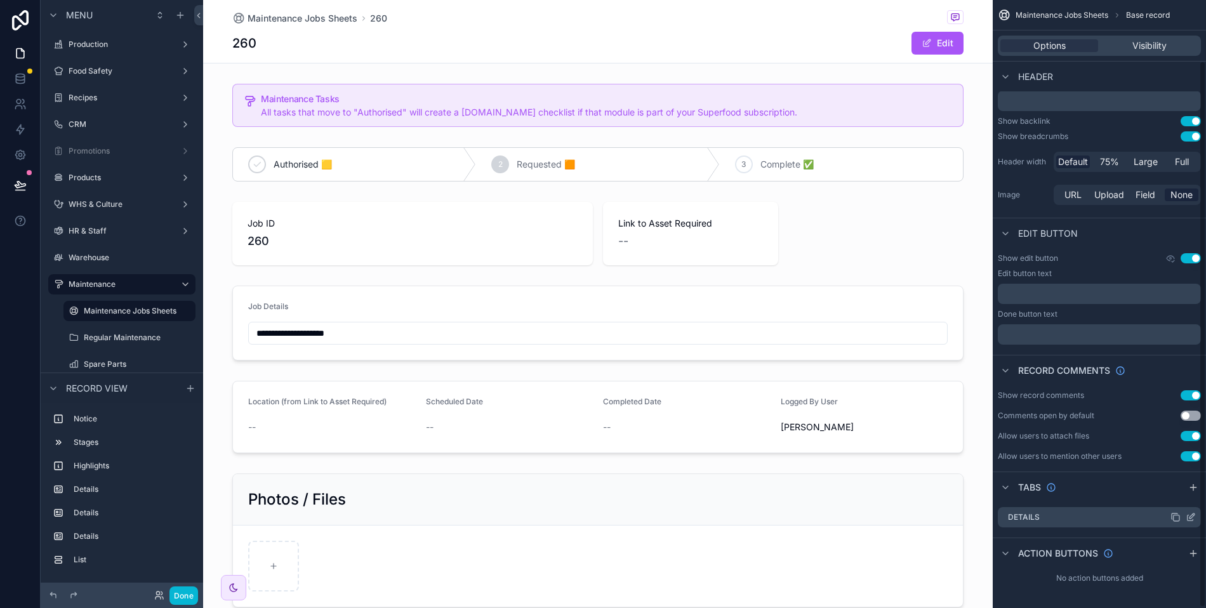
click at [1190, 513] on icon "scrollable content" at bounding box center [1191, 517] width 10 height 10
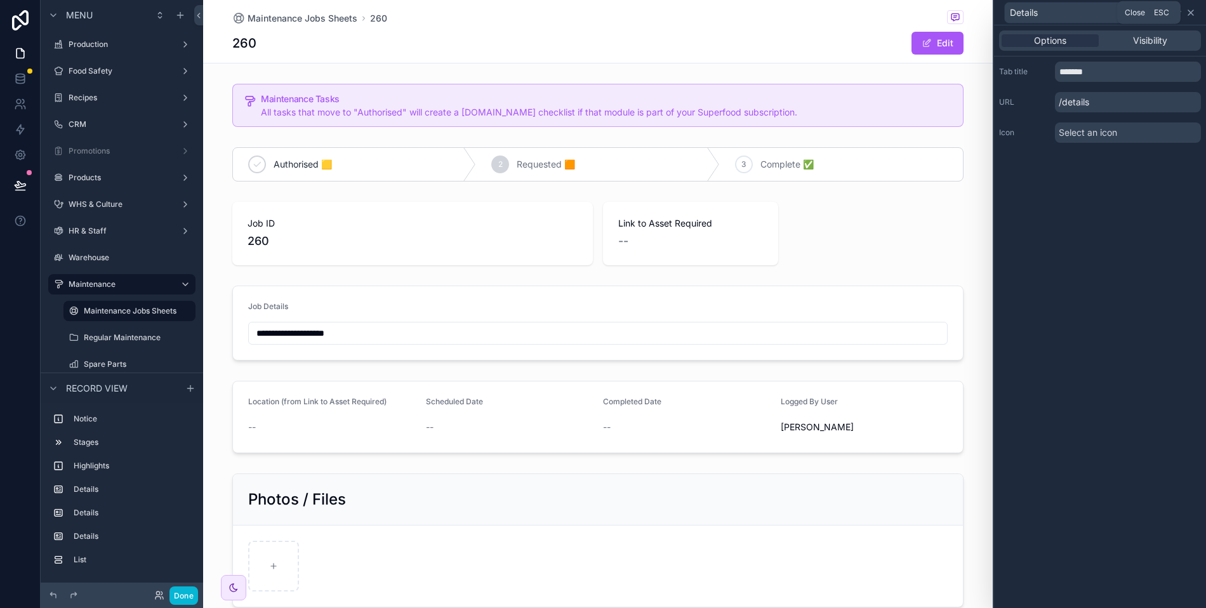
click at [1191, 13] on icon at bounding box center [1190, 12] width 5 height 5
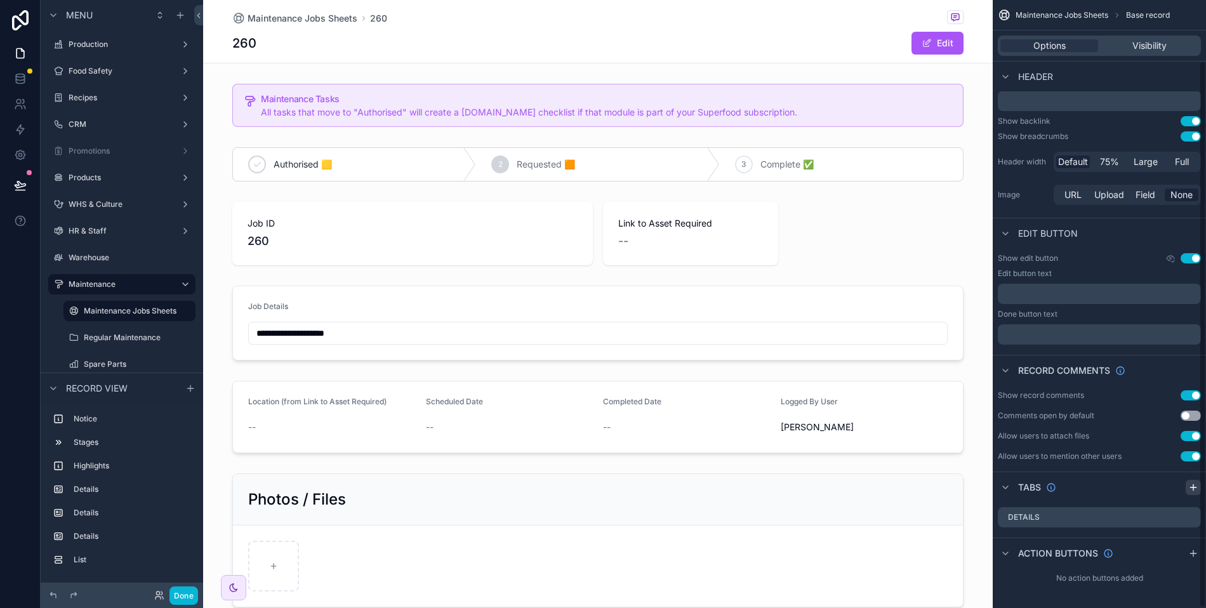
click at [1189, 484] on icon "scrollable content" at bounding box center [1193, 487] width 10 height 10
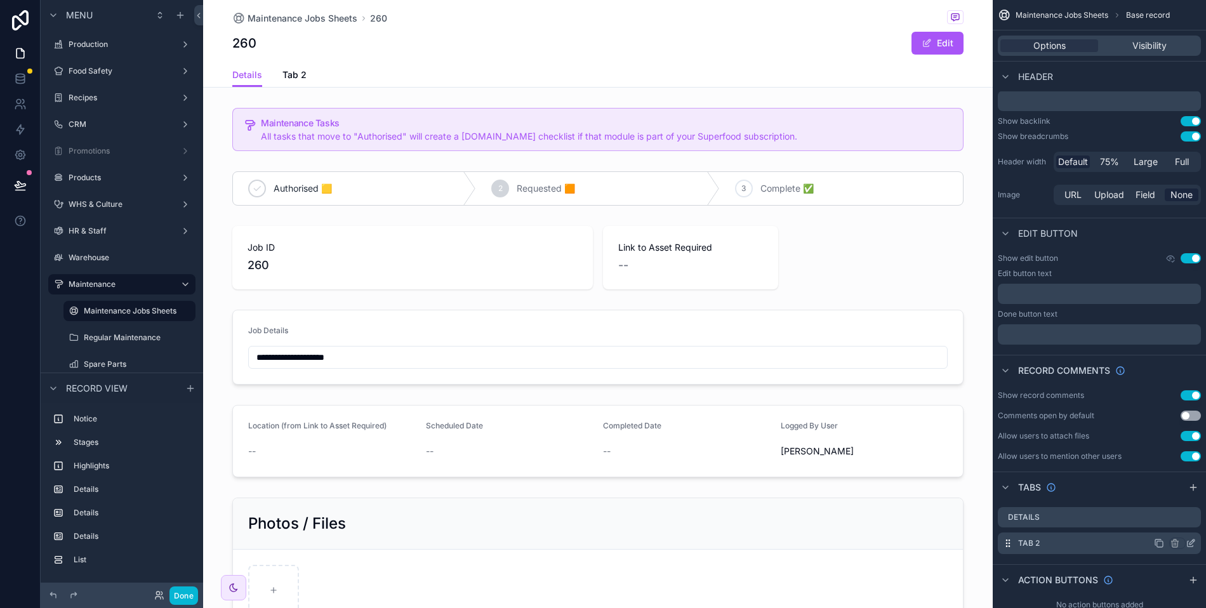
click at [1189, 540] on icon "scrollable content" at bounding box center [1191, 543] width 10 height 10
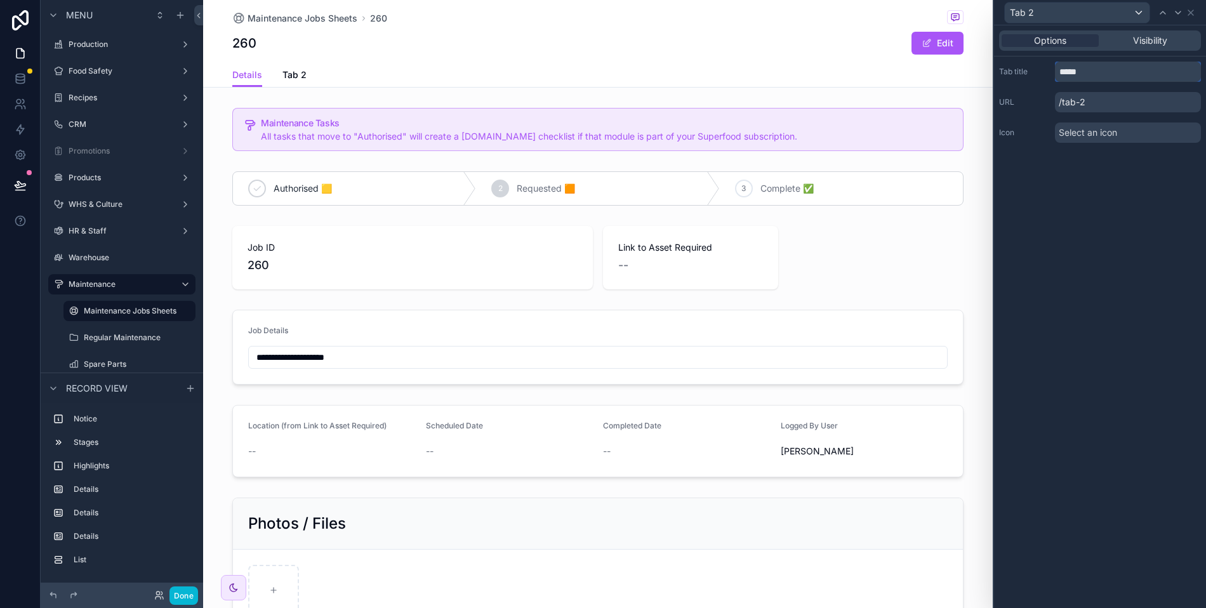
click at [1082, 78] on input "*****" at bounding box center [1128, 72] width 146 height 20
type input "**********"
click at [1191, 11] on icon at bounding box center [1190, 12] width 5 height 5
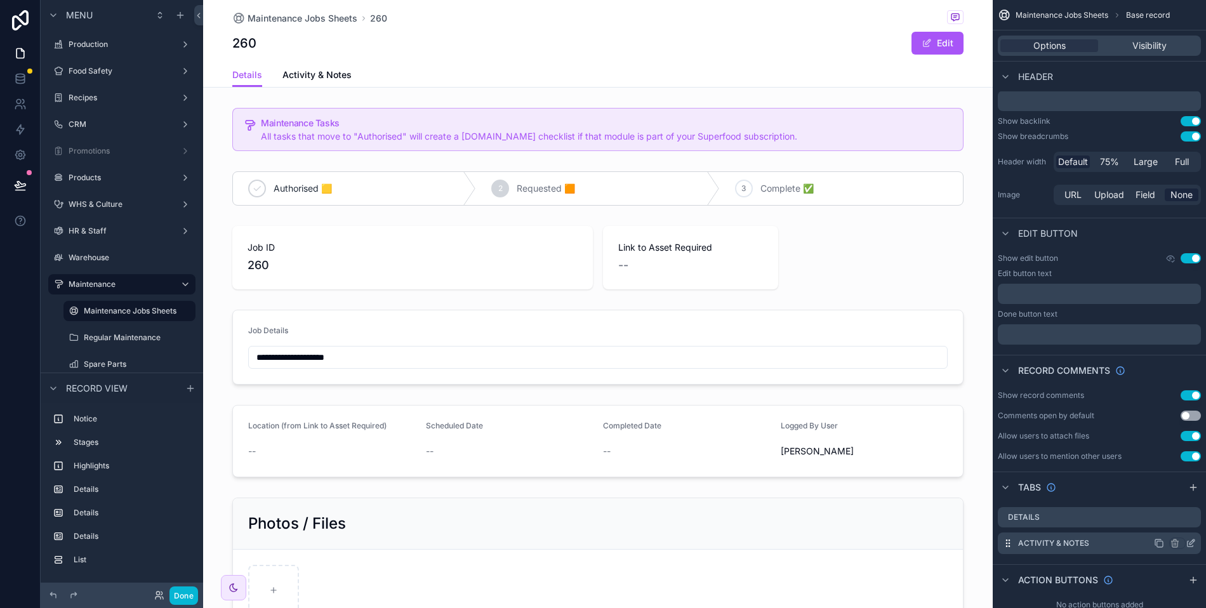
click at [1161, 541] on icon "scrollable content" at bounding box center [1160, 544] width 6 height 6
click at [1177, 567] on icon "scrollable content" at bounding box center [1175, 569] width 10 height 10
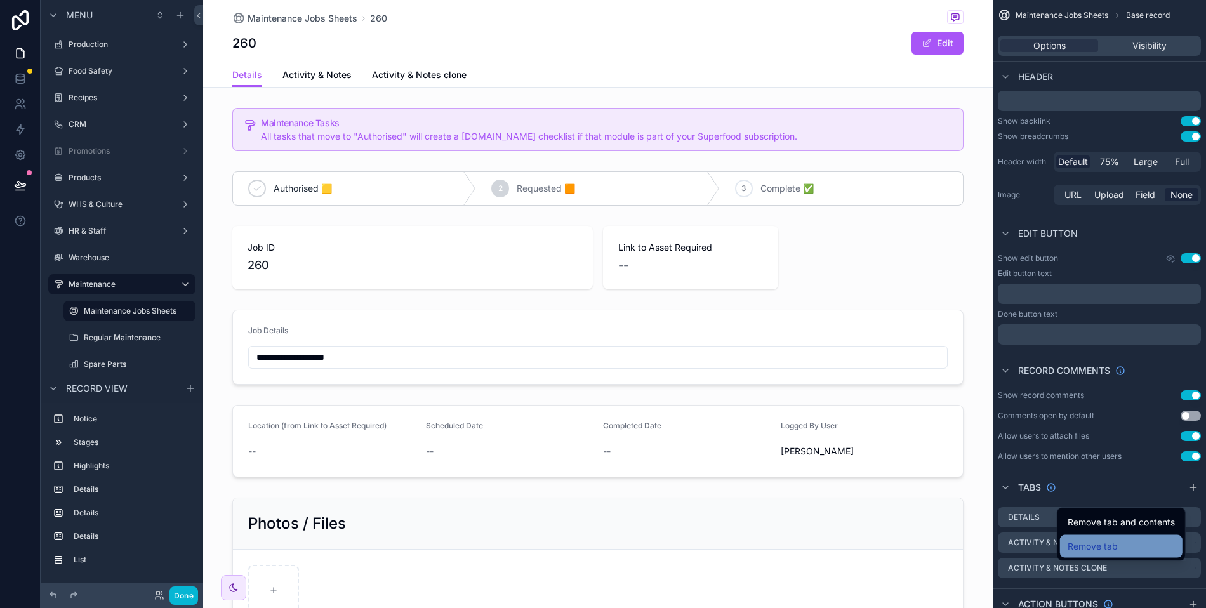
click at [1118, 550] on div "Remove tab" at bounding box center [1121, 546] width 107 height 15
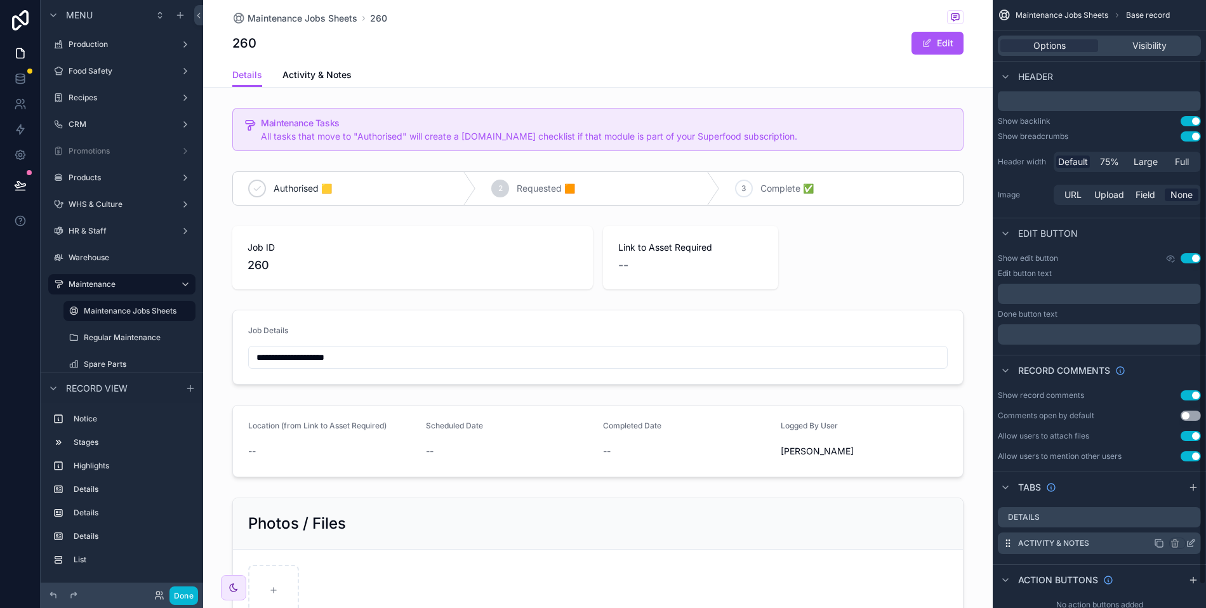
click at [1084, 545] on label "Activity & Notes" at bounding box center [1053, 543] width 71 height 10
click at [1188, 541] on icon "scrollable content" at bounding box center [1191, 543] width 10 height 10
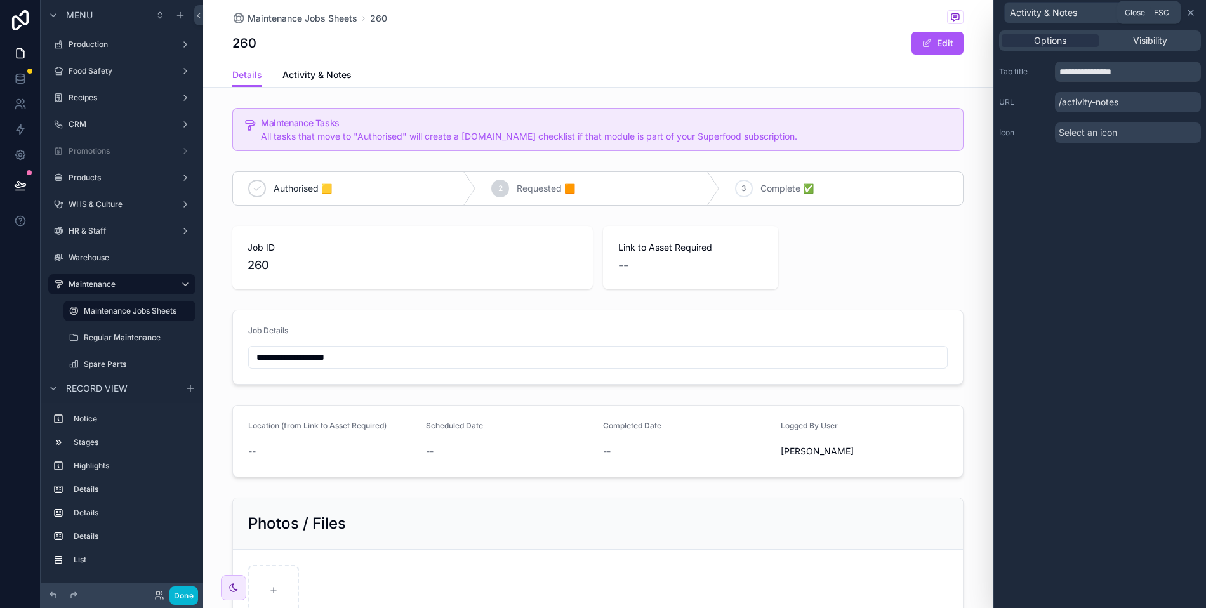
click at [1194, 8] on icon at bounding box center [1191, 13] width 10 height 10
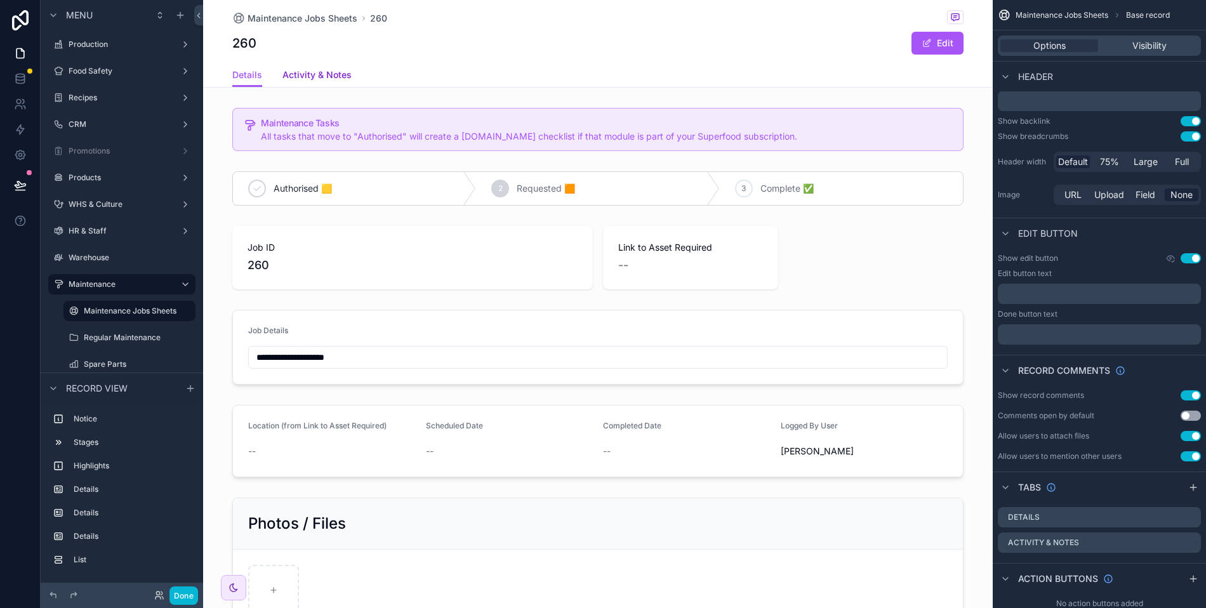
click at [314, 76] on span "Activity & Notes" at bounding box center [316, 75] width 69 height 13
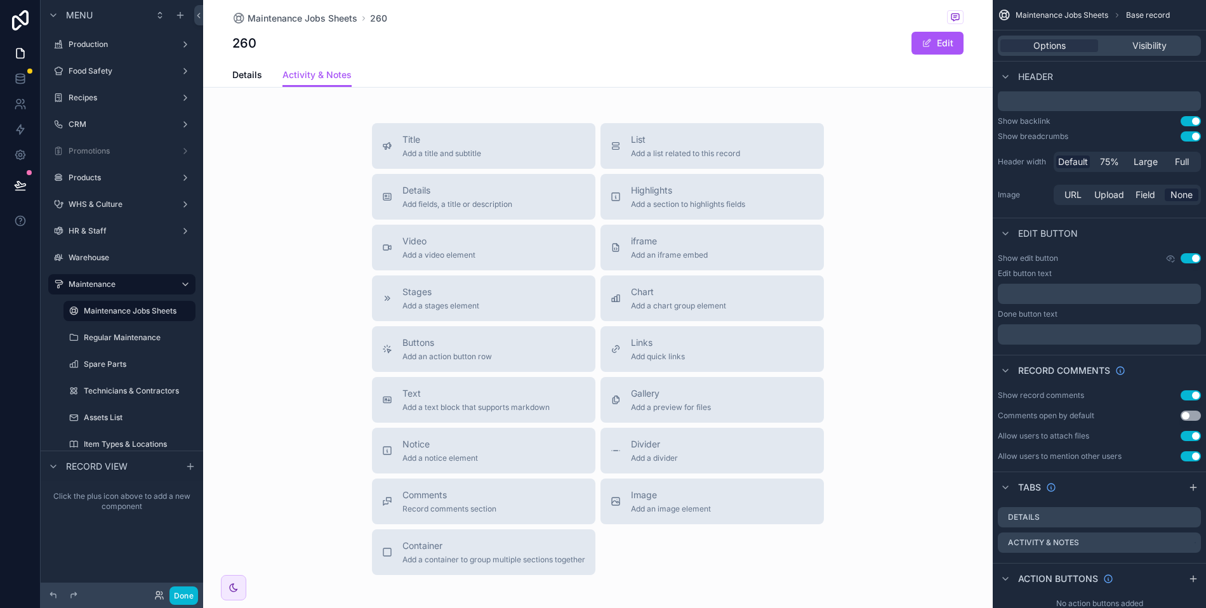
drag, startPoint x: 481, startPoint y: 495, endPoint x: 434, endPoint y: 81, distance: 416.5
click at [434, 81] on div "Maintenance Jobs Sheets 260 260 Edit Activity & Notes Details Activity & Notes …" at bounding box center [598, 338] width 790 height 677
click at [419, 489] on span "Comments" at bounding box center [449, 495] width 94 height 13
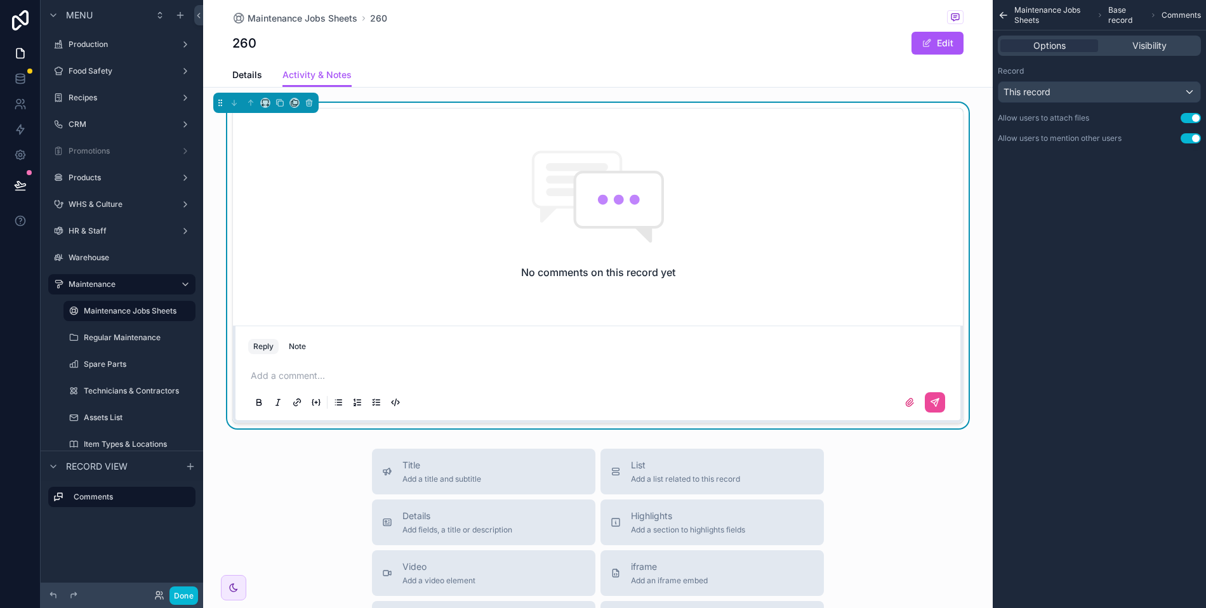
click at [488, 31] on div "260 Edit" at bounding box center [597, 43] width 731 height 24
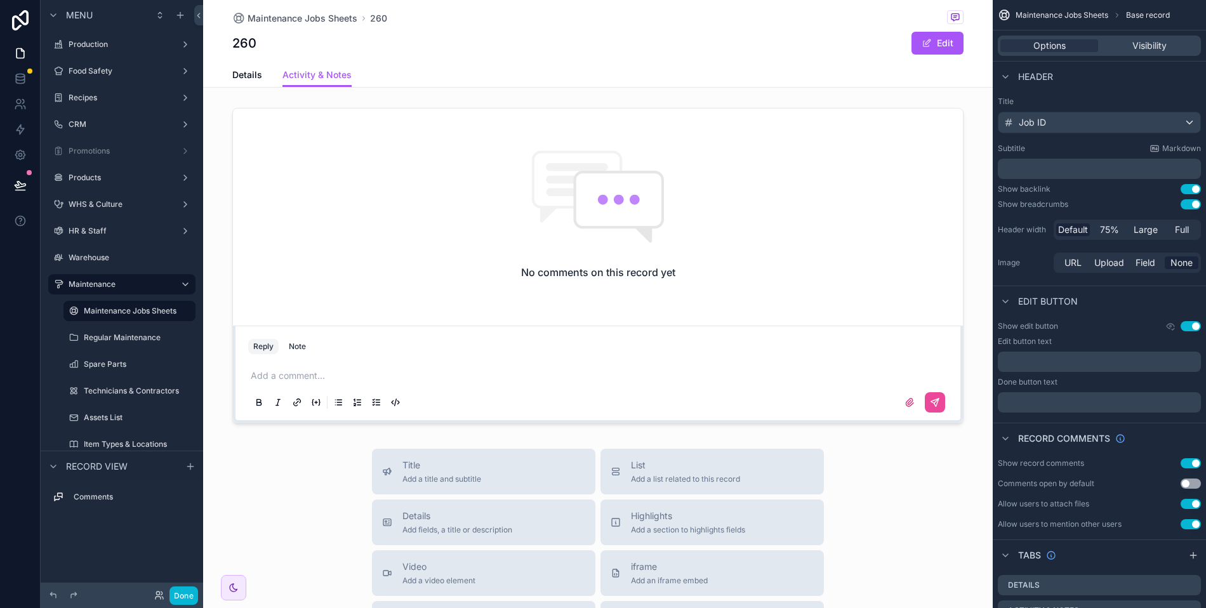
click at [1186, 458] on button "Use setting" at bounding box center [1191, 463] width 20 height 10
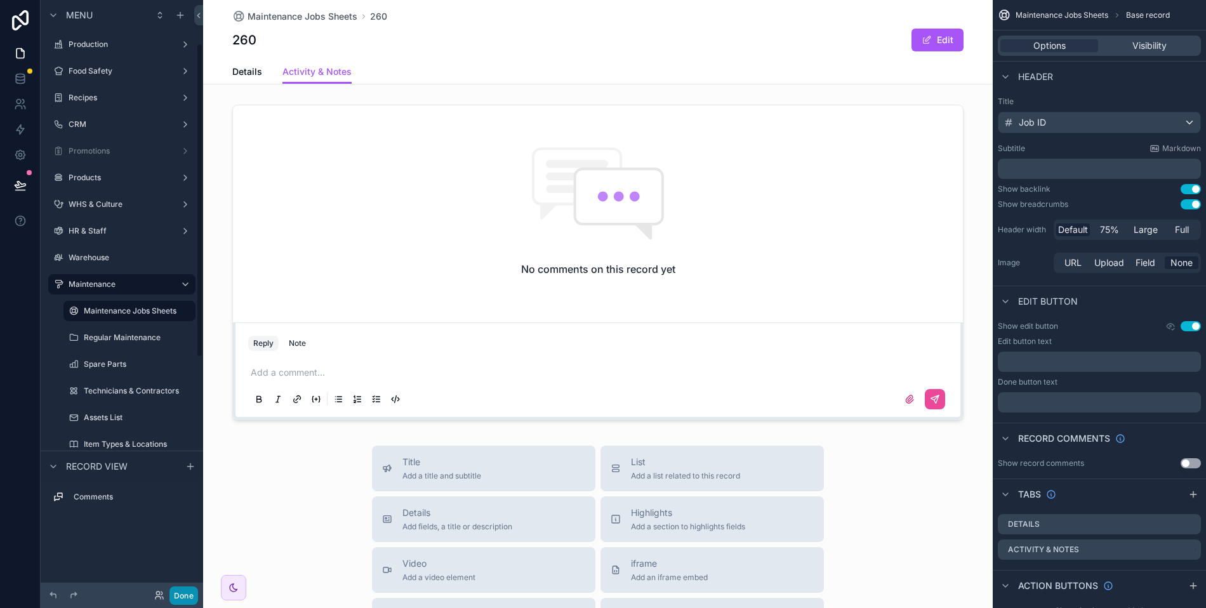
click at [179, 602] on button "Done" at bounding box center [183, 595] width 29 height 18
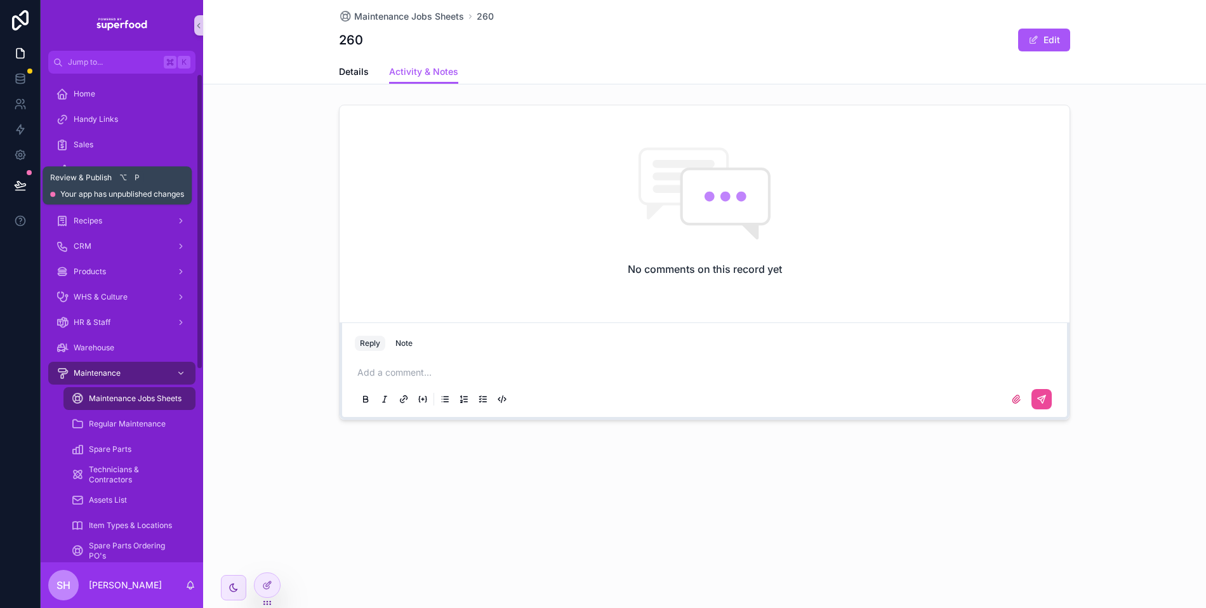
click at [18, 189] on icon at bounding box center [20, 185] width 13 height 13
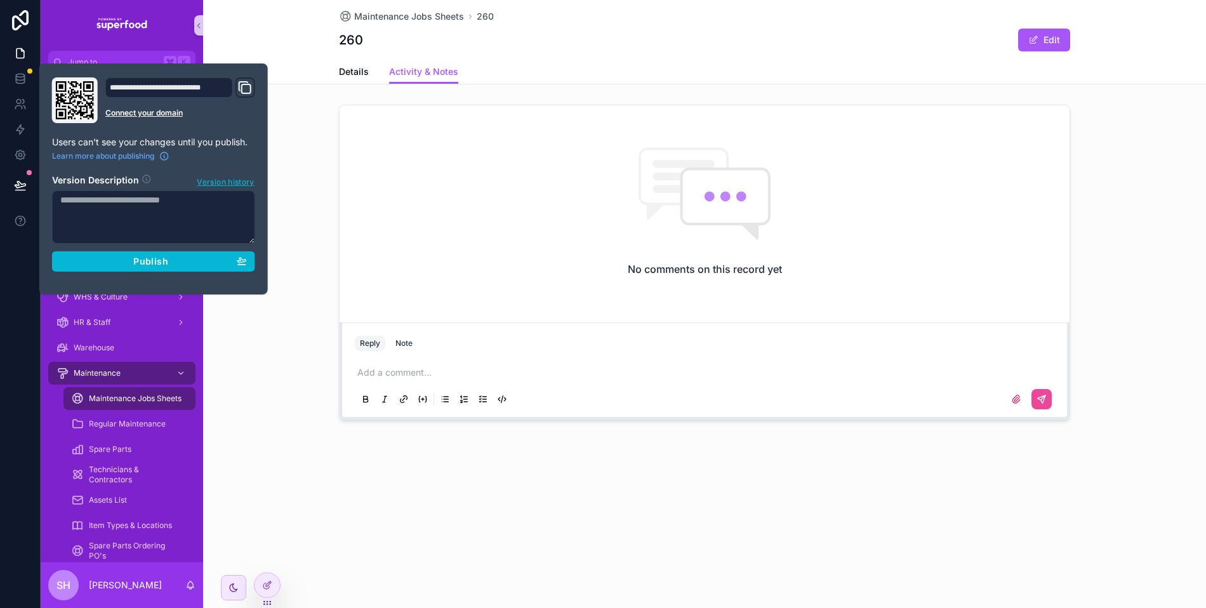
click at [162, 271] on div "**********" at bounding box center [153, 178] width 213 height 203
click at [163, 266] on button "Publish" at bounding box center [153, 261] width 203 height 20
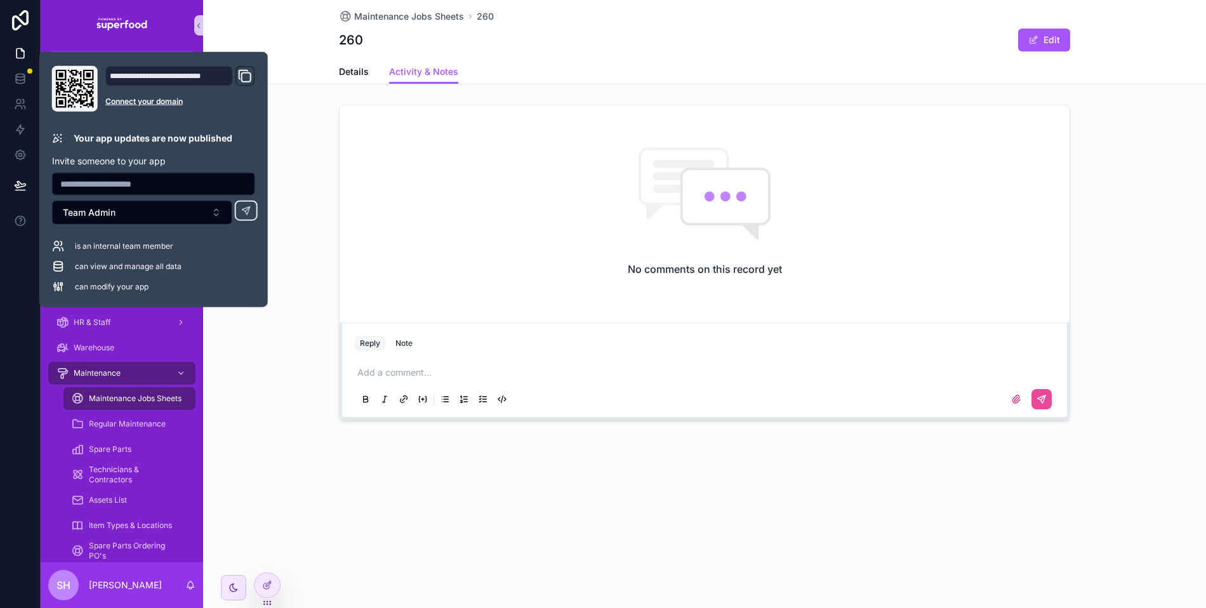
click at [530, 32] on div "260 Edit" at bounding box center [704, 40] width 731 height 24
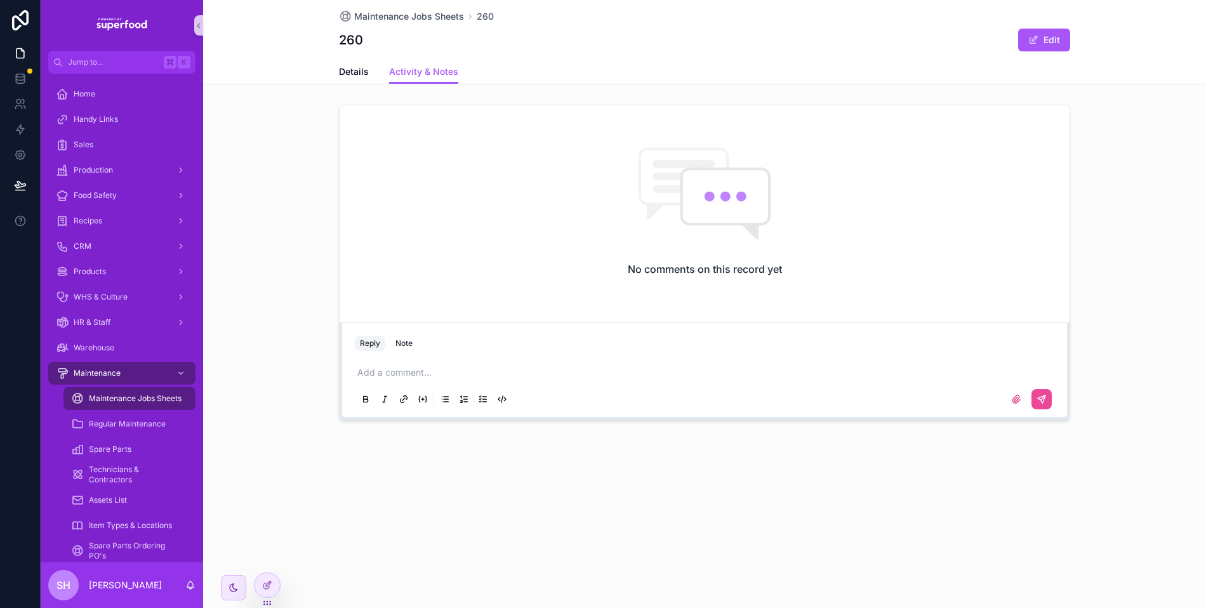
click at [333, 76] on div "Details Activity & Notes" at bounding box center [705, 72] width 988 height 24
click at [341, 75] on span "Details" at bounding box center [354, 71] width 30 height 13
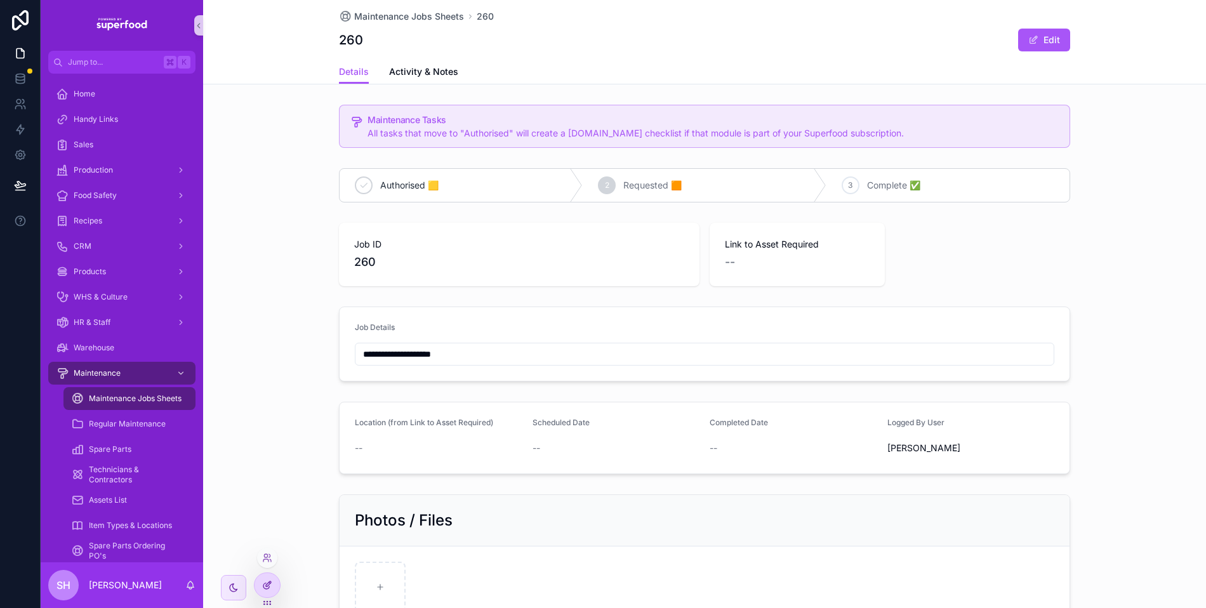
click at [267, 590] on icon at bounding box center [267, 585] width 10 height 10
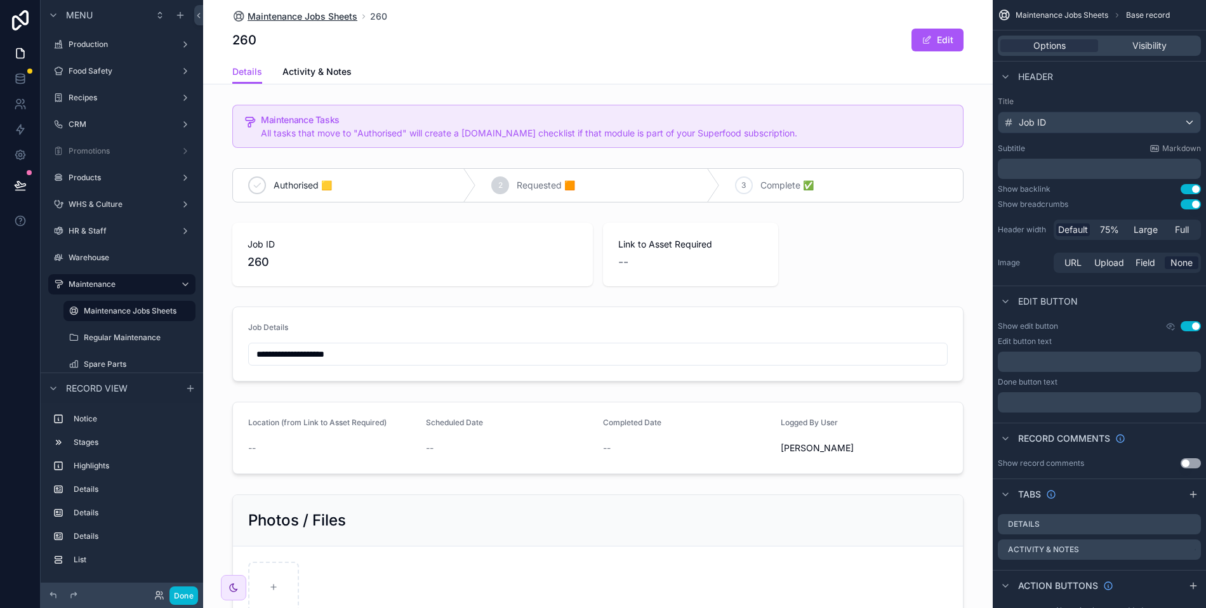
click at [317, 17] on span "Maintenance Jobs Sheets" at bounding box center [303, 16] width 110 height 13
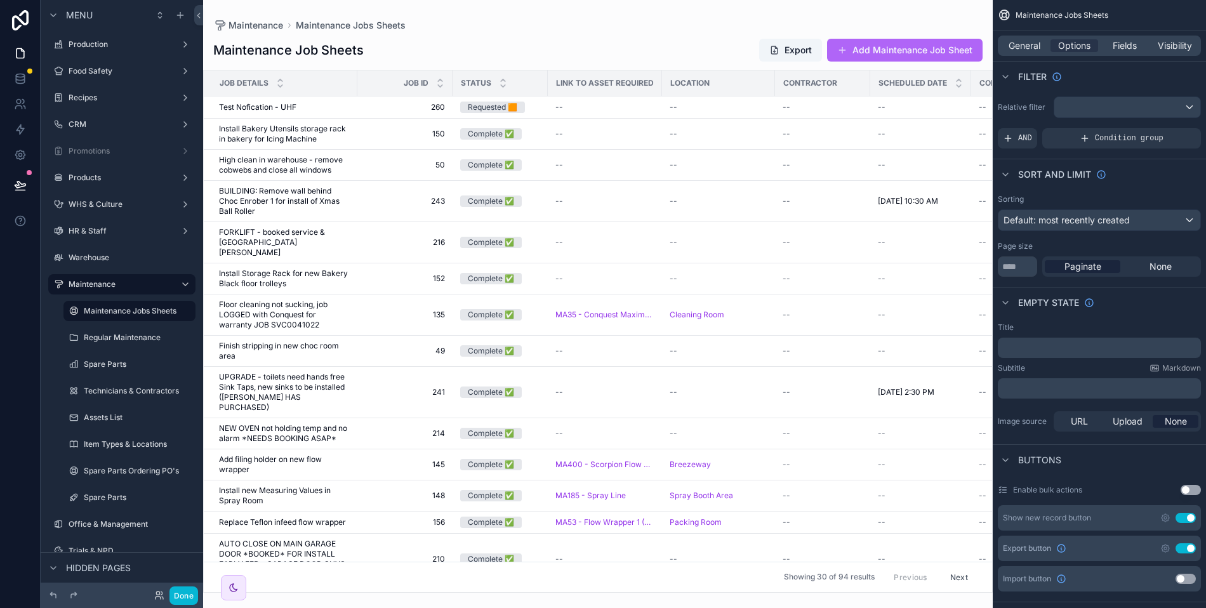
click at [952, 50] on button "Add Maintenance Job Sheet" at bounding box center [904, 50] width 155 height 23
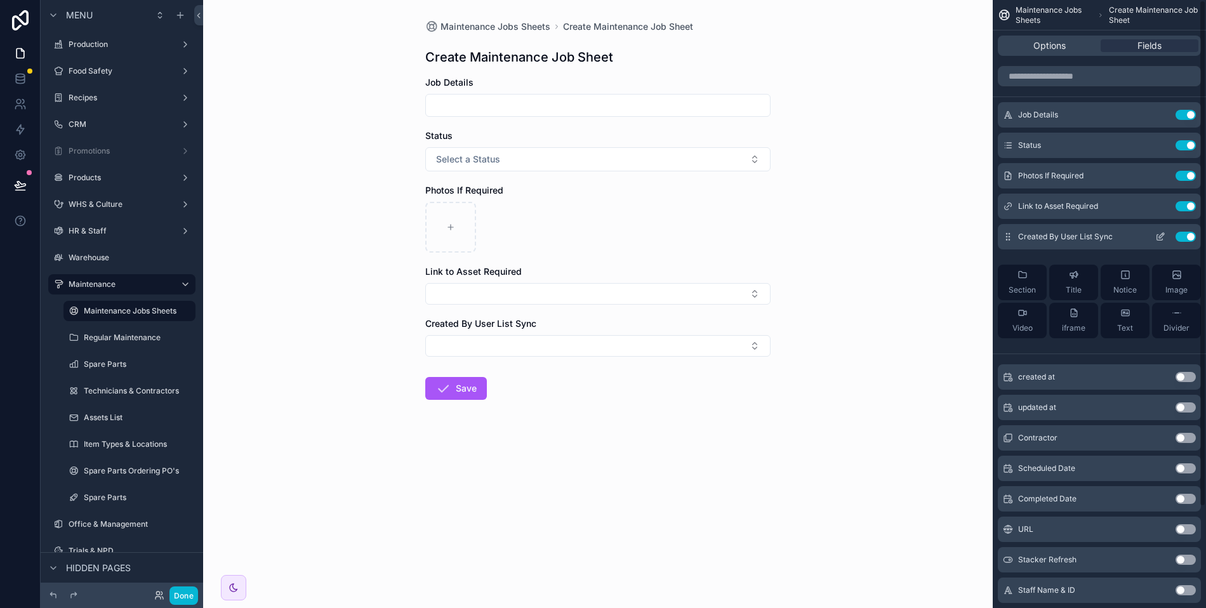
click at [1158, 236] on icon "scrollable content" at bounding box center [1160, 237] width 10 height 10
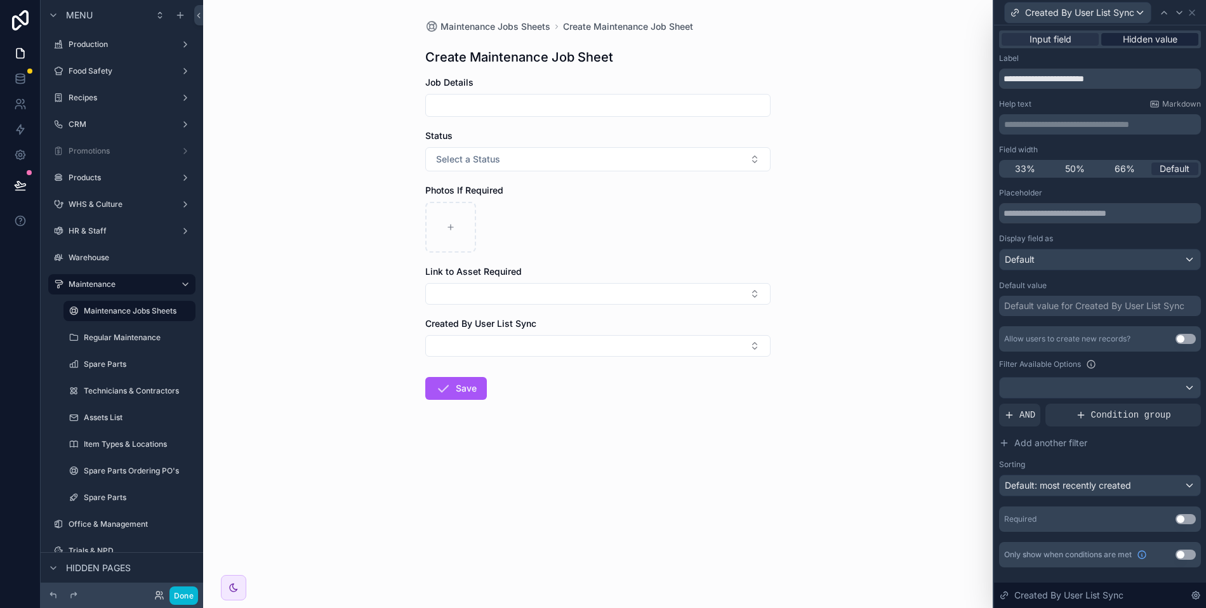
click at [1134, 38] on span "Hidden value" at bounding box center [1150, 39] width 55 height 13
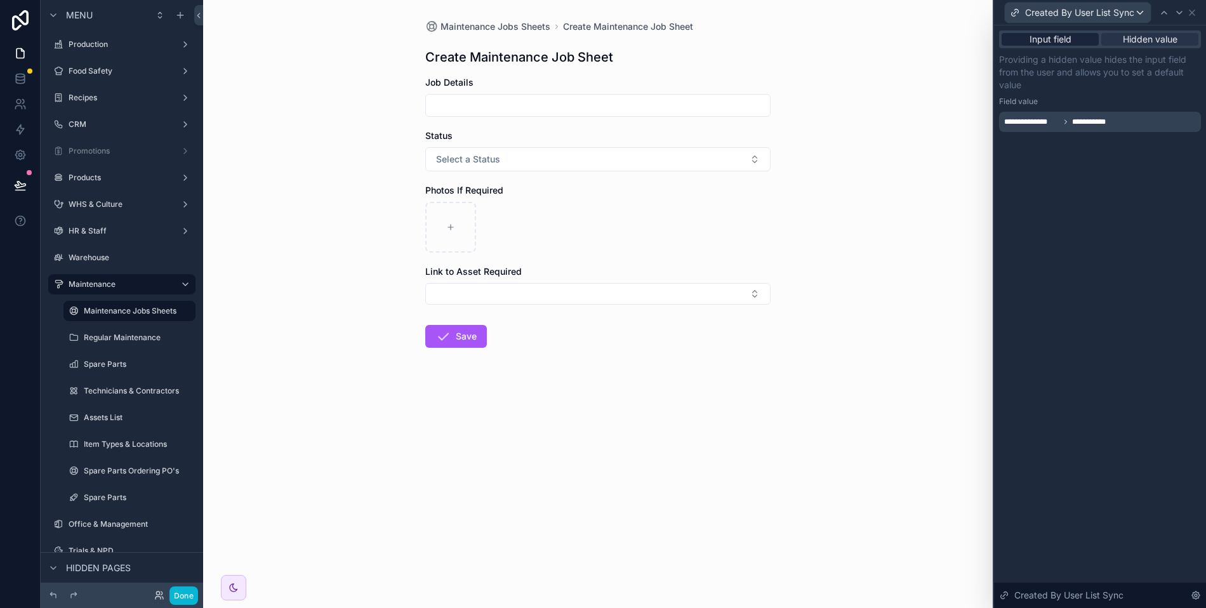
click at [1059, 39] on span "Input field" at bounding box center [1050, 39] width 42 height 13
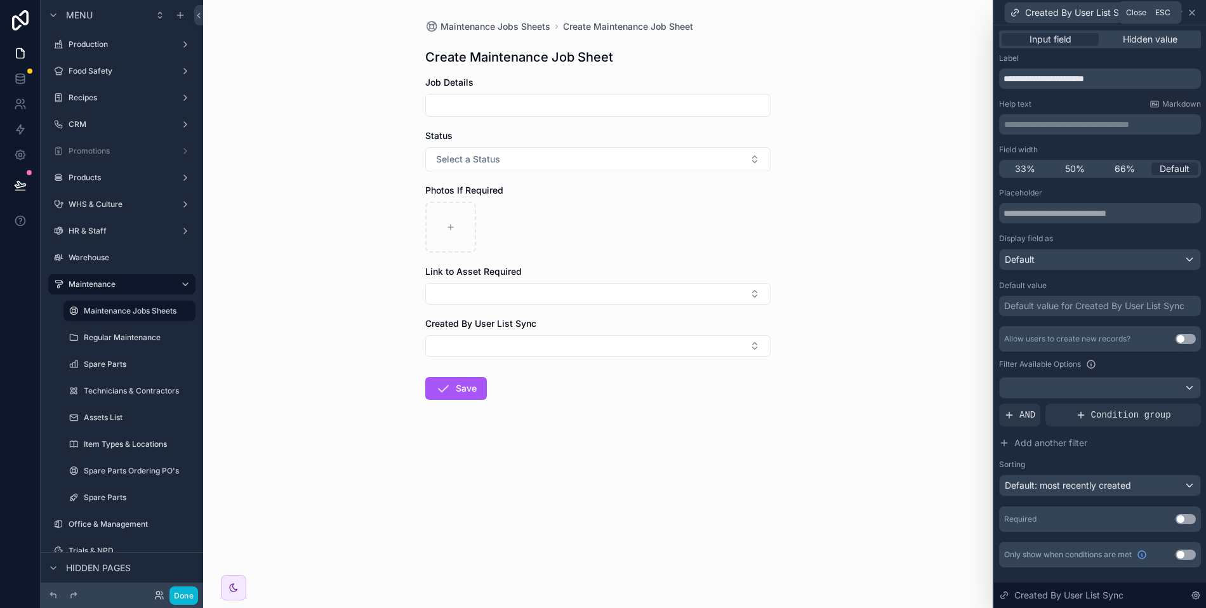
click at [1194, 13] on icon at bounding box center [1192, 13] width 10 height 10
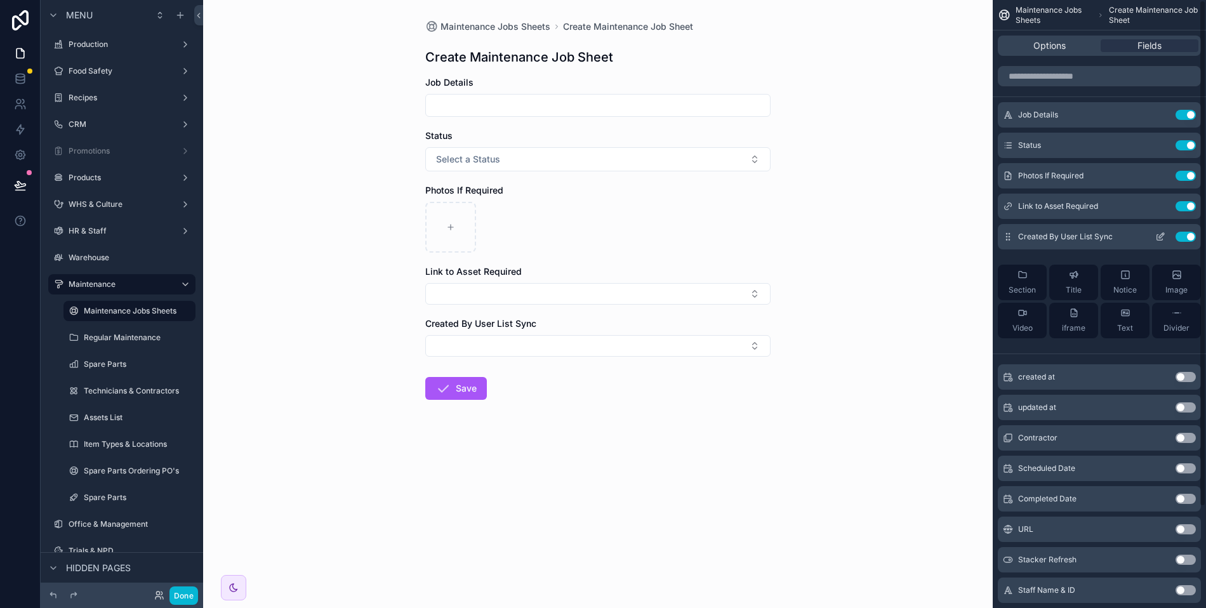
click at [1157, 235] on icon "scrollable content" at bounding box center [1160, 238] width 6 height 6
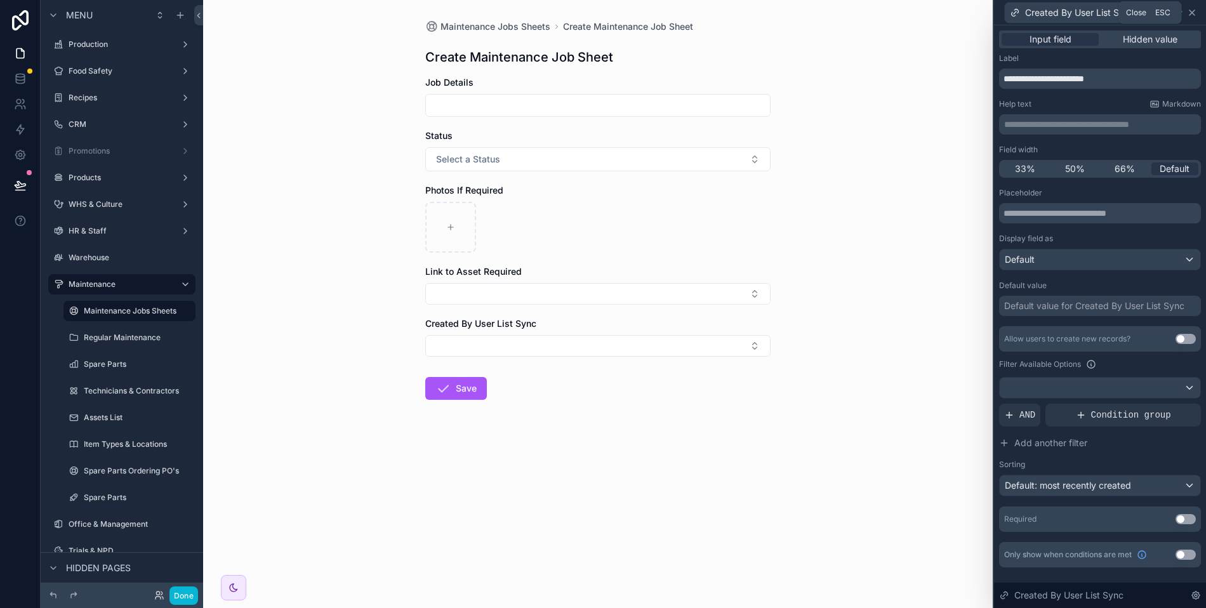
click at [1196, 10] on icon at bounding box center [1192, 13] width 10 height 10
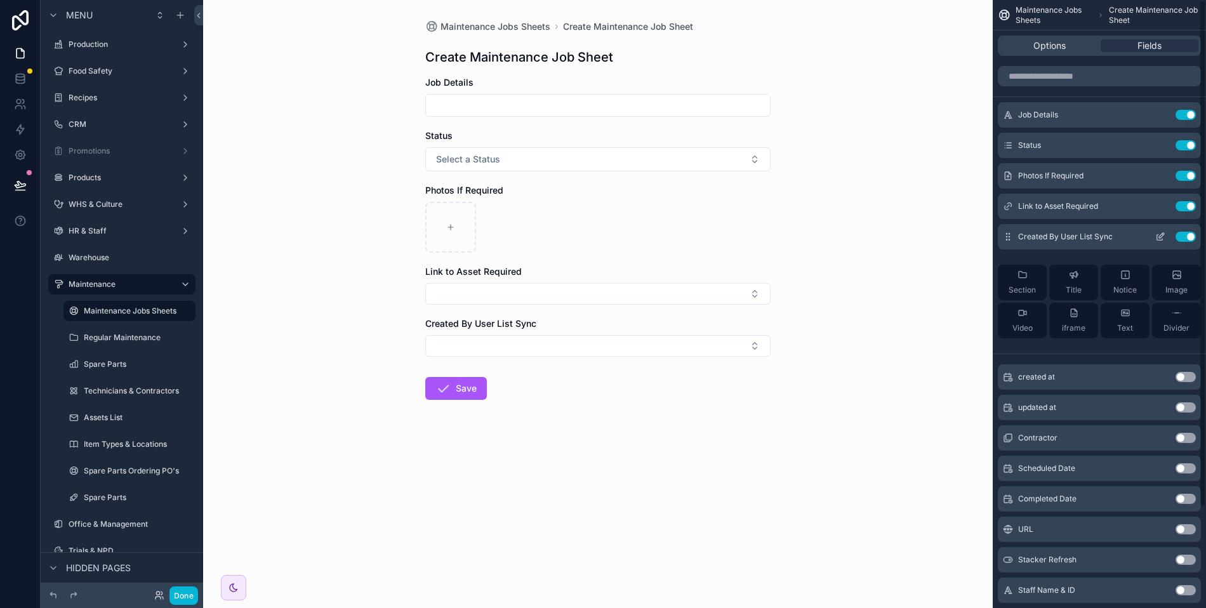
click at [1189, 235] on button "Use setting" at bounding box center [1185, 237] width 20 height 10
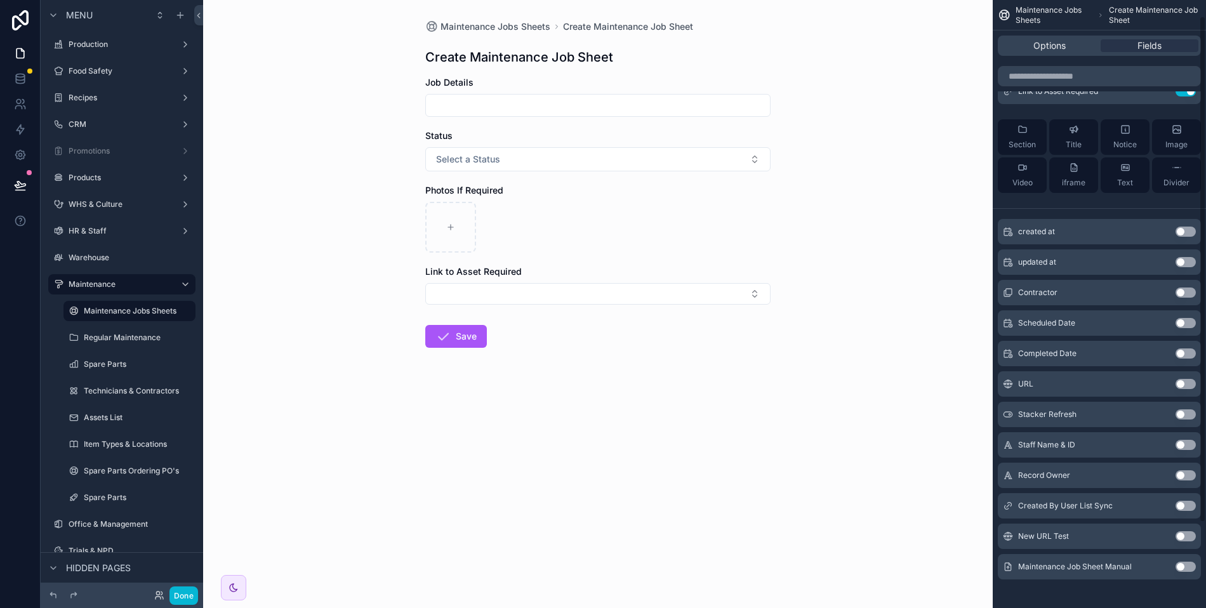
scroll to position [121, 0]
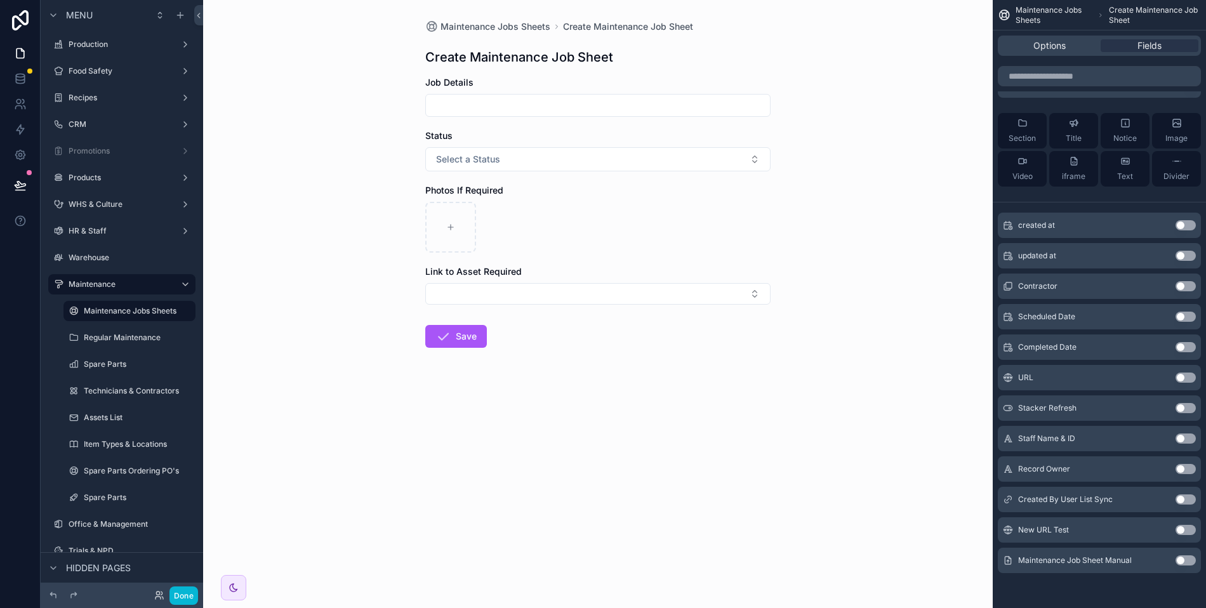
click at [1160, 496] on div "Created By User List Sync Use setting" at bounding box center [1099, 499] width 203 height 25
click at [1178, 499] on button "Use setting" at bounding box center [1185, 499] width 20 height 10
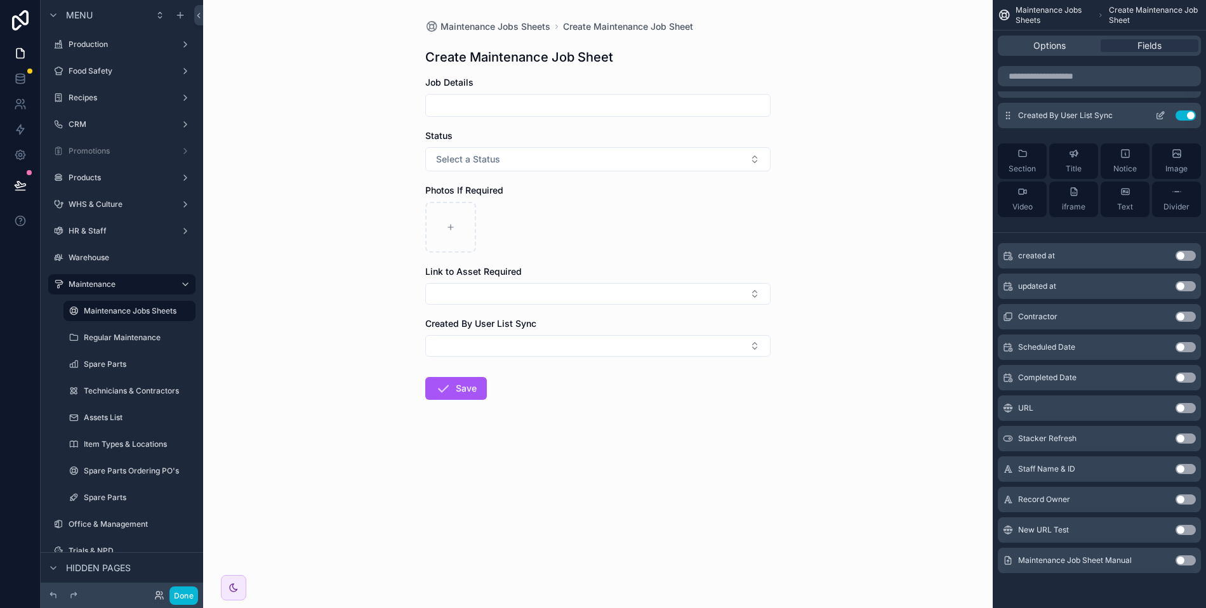
click at [1160, 116] on icon "scrollable content" at bounding box center [1161, 114] width 5 height 5
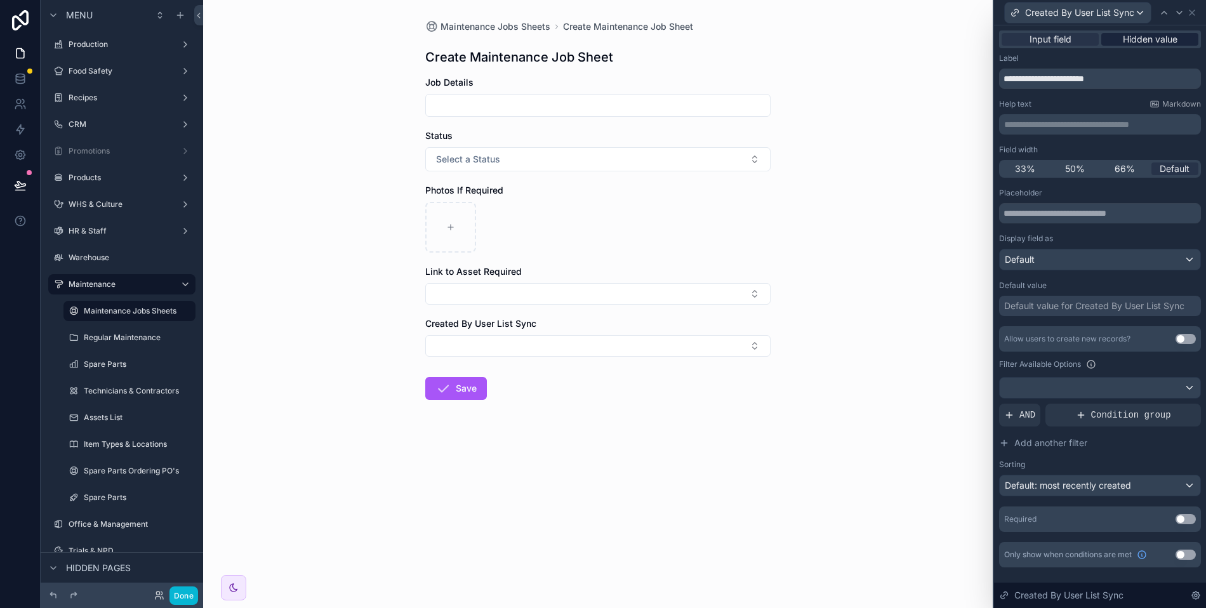
click at [1158, 42] on span "Hidden value" at bounding box center [1150, 39] width 55 height 13
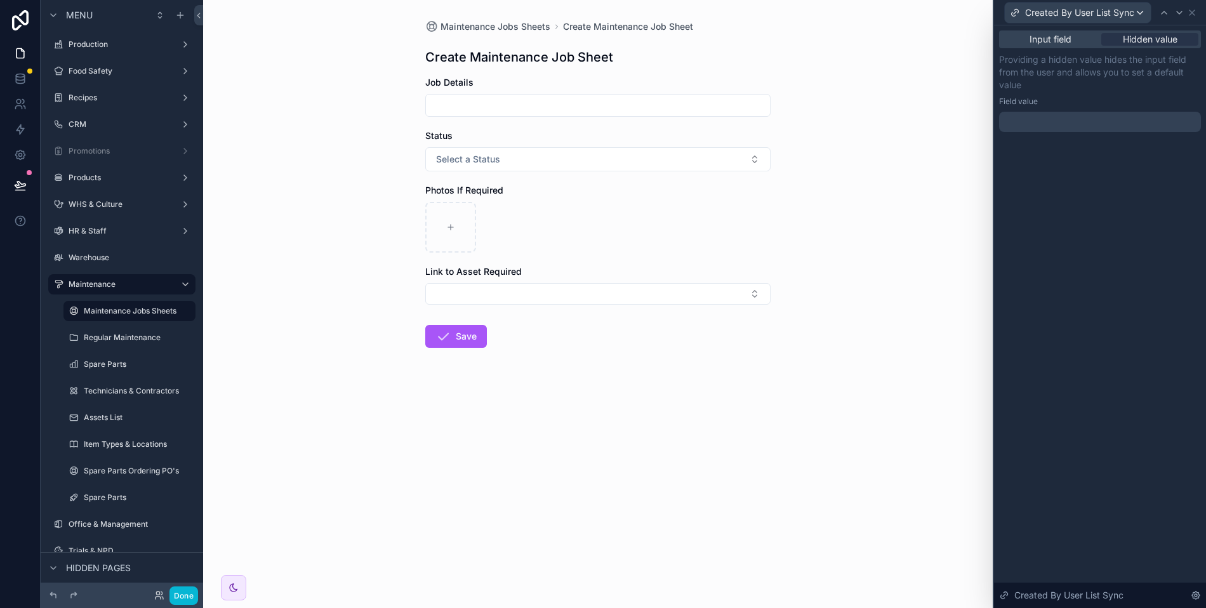
click at [1045, 112] on div at bounding box center [1100, 122] width 202 height 20
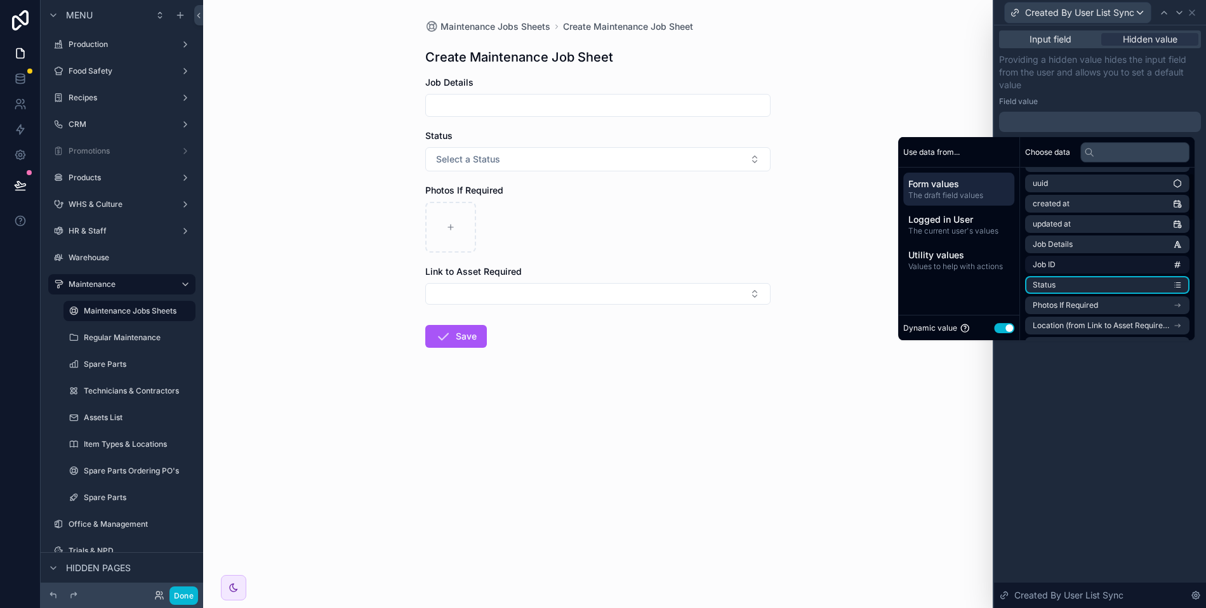
scroll to position [19, 0]
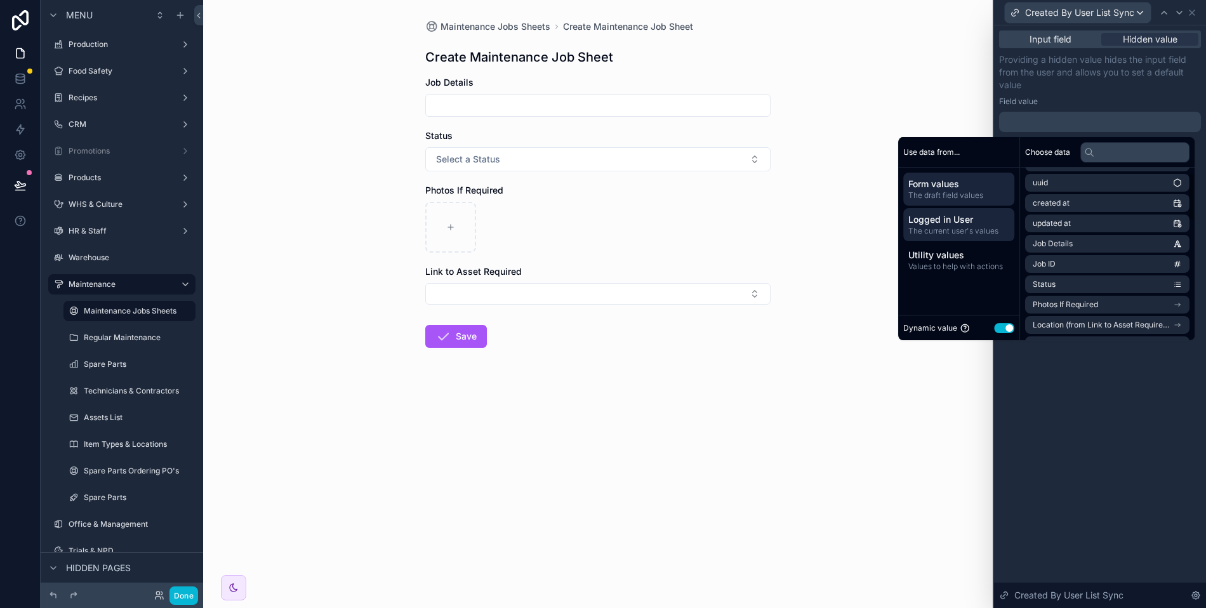
click at [946, 224] on span "Logged in User" at bounding box center [958, 219] width 101 height 13
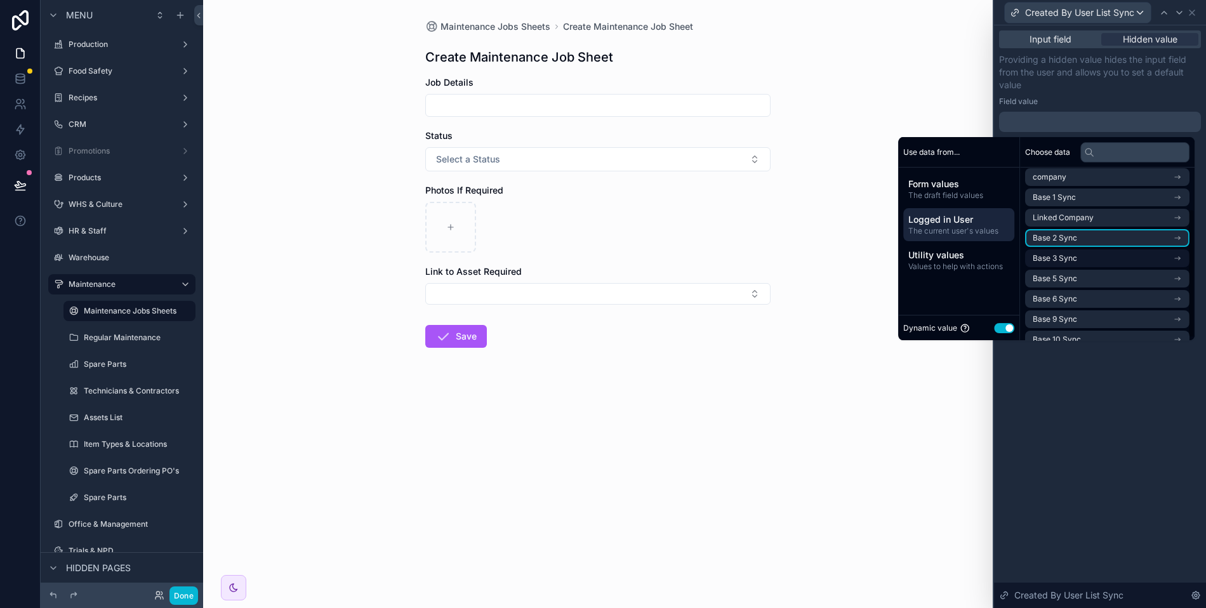
scroll to position [58, 0]
click at [1079, 267] on li "Base 5 Sync" at bounding box center [1107, 266] width 164 height 18
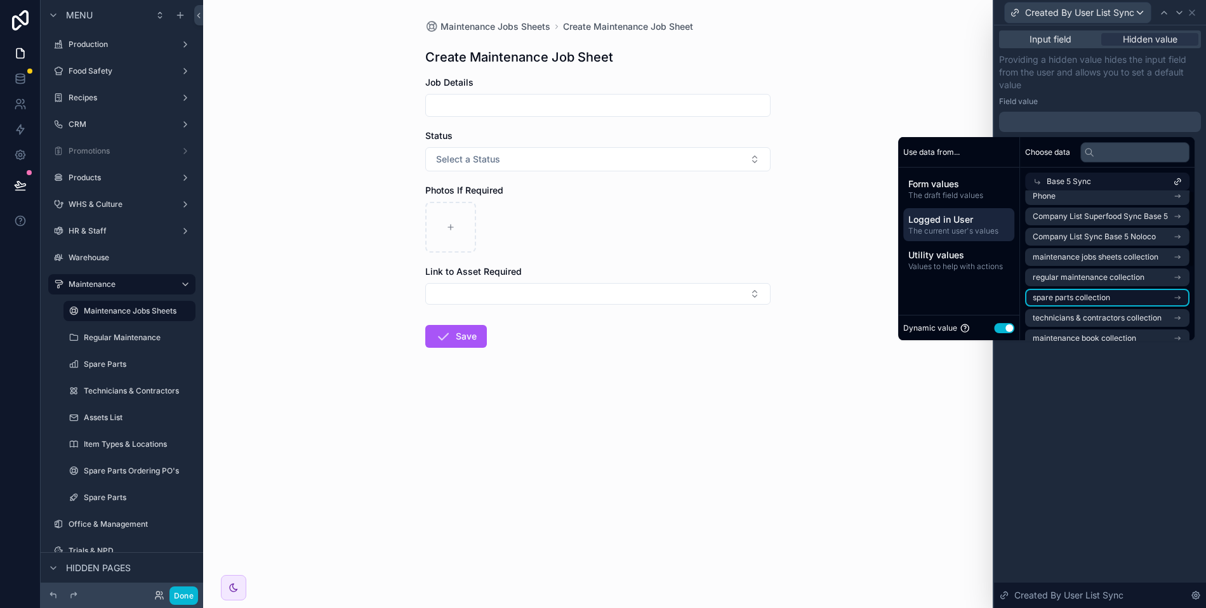
scroll to position [0, 0]
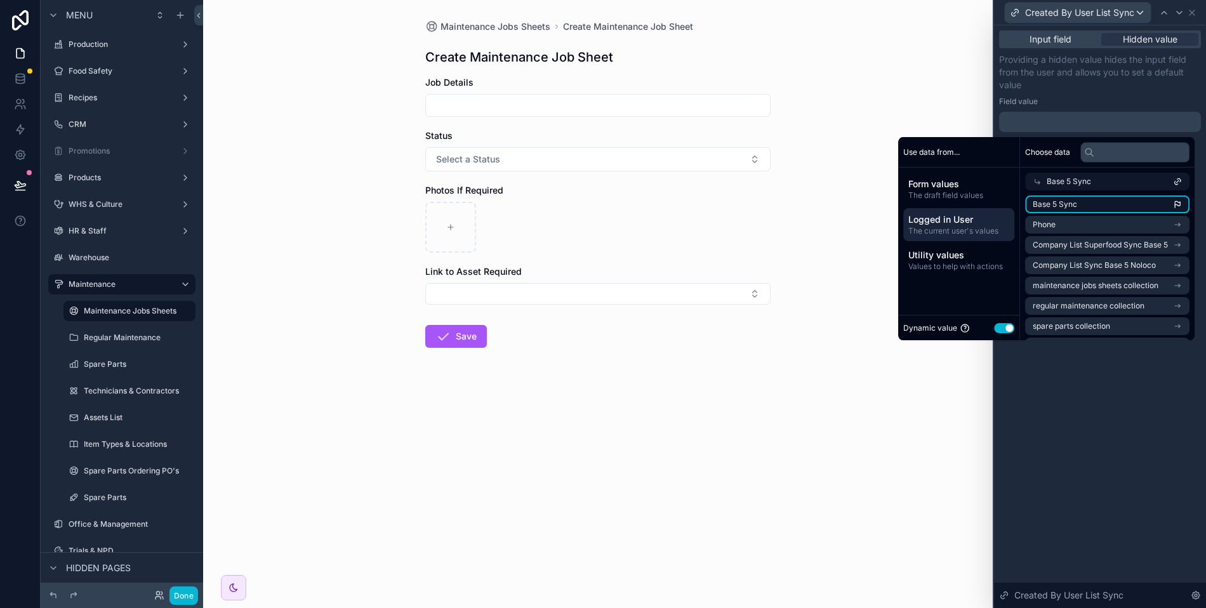
click at [1080, 206] on li "Base 5 Sync" at bounding box center [1107, 204] width 164 height 18
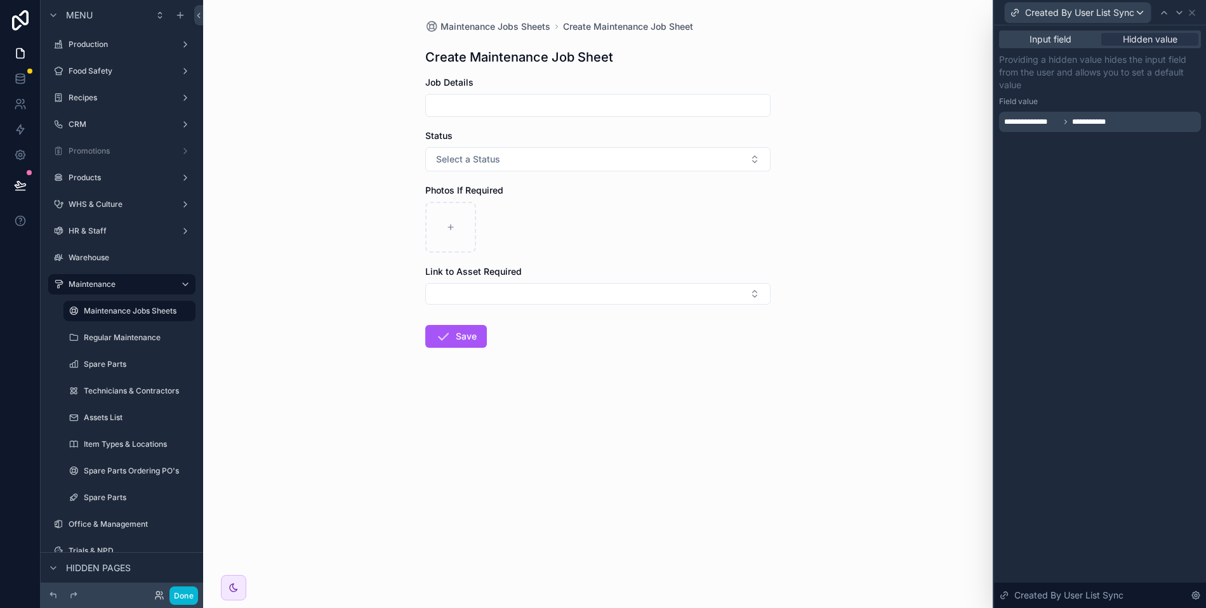
click at [1080, 91] on div "**********" at bounding box center [1100, 92] width 202 height 79
click at [598, 345] on form "Job Details Status Select a Status Photos If Required Link to Asset Required Sa…" at bounding box center [597, 252] width 345 height 353
click at [183, 594] on button "Done" at bounding box center [183, 595] width 29 height 18
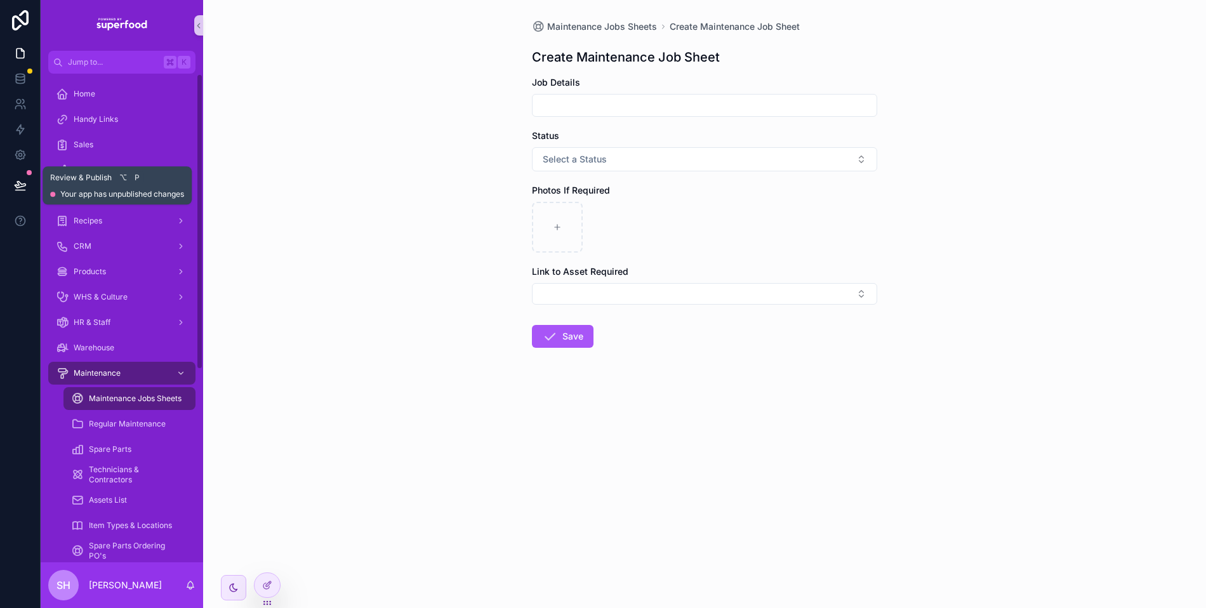
click at [26, 176] on button at bounding box center [20, 186] width 28 height 36
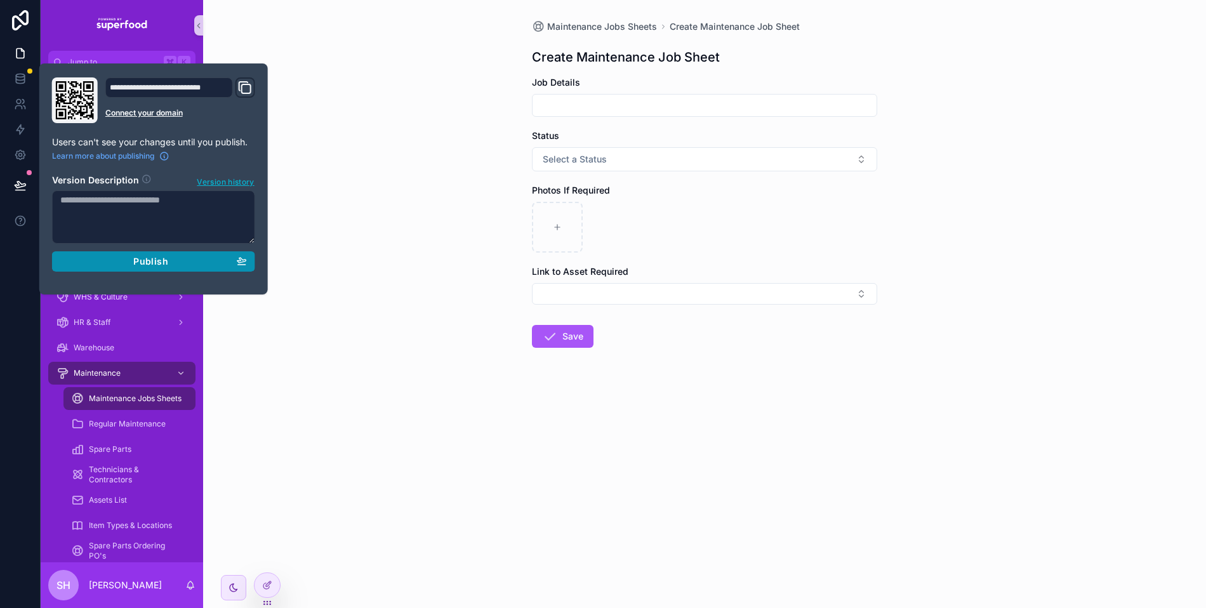
click at [120, 256] on div "Publish" at bounding box center [153, 261] width 187 height 11
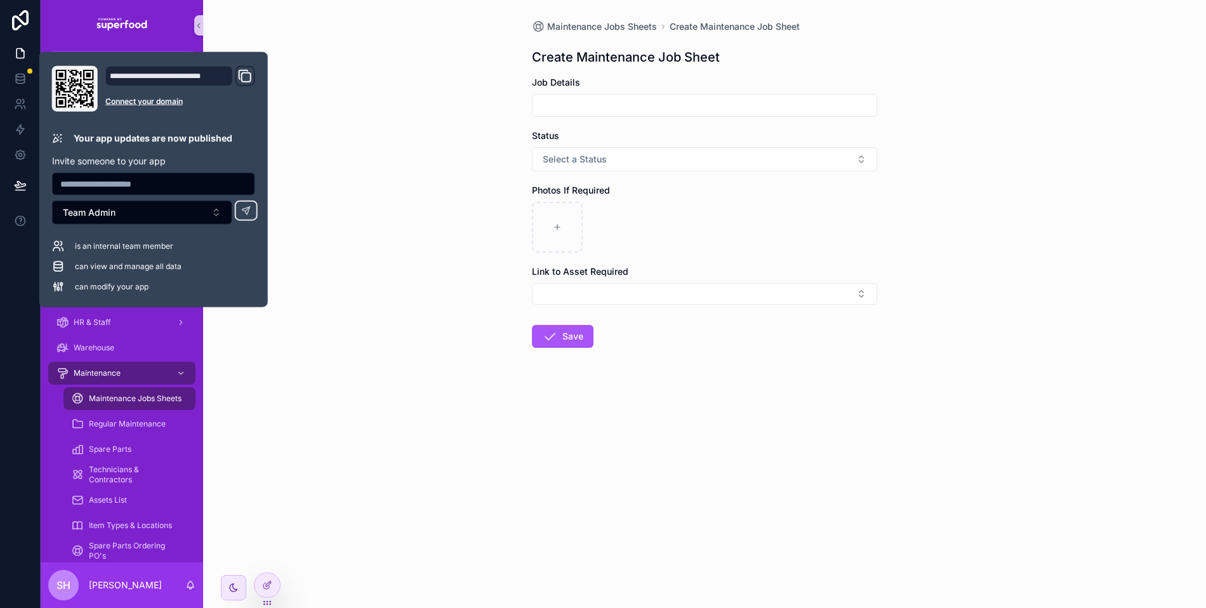
click at [326, 391] on div "Maintenance Jobs Sheets Create Maintenance Job Sheet Create Maintenance Job She…" at bounding box center [704, 304] width 1003 height 608
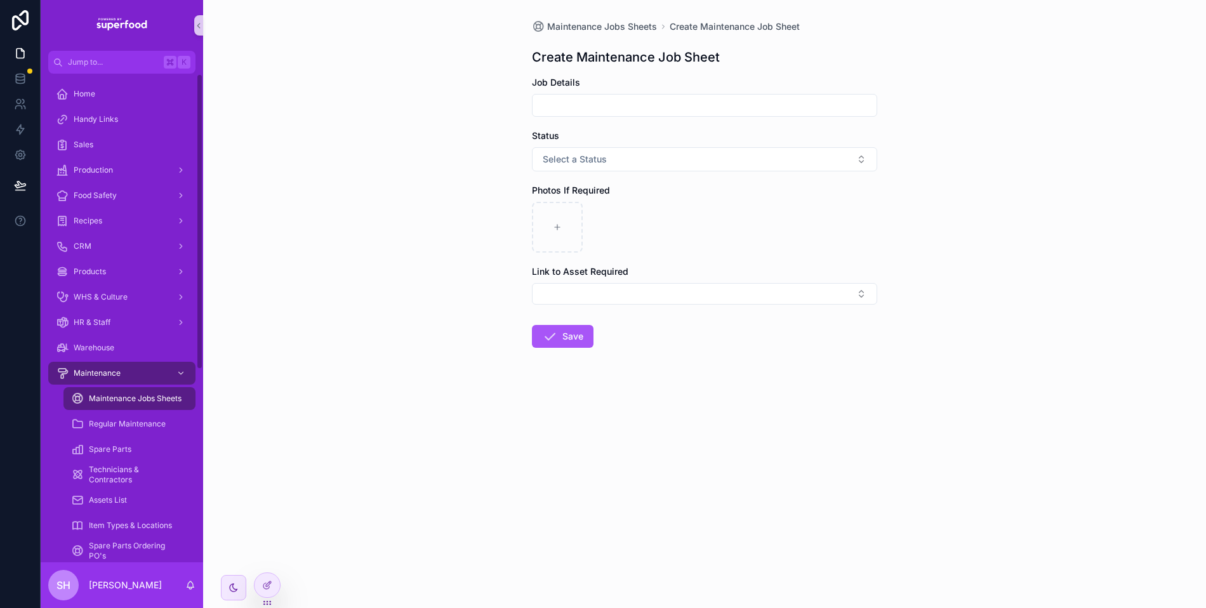
click at [156, 394] on span "Maintenance Jobs Sheets" at bounding box center [135, 399] width 93 height 10
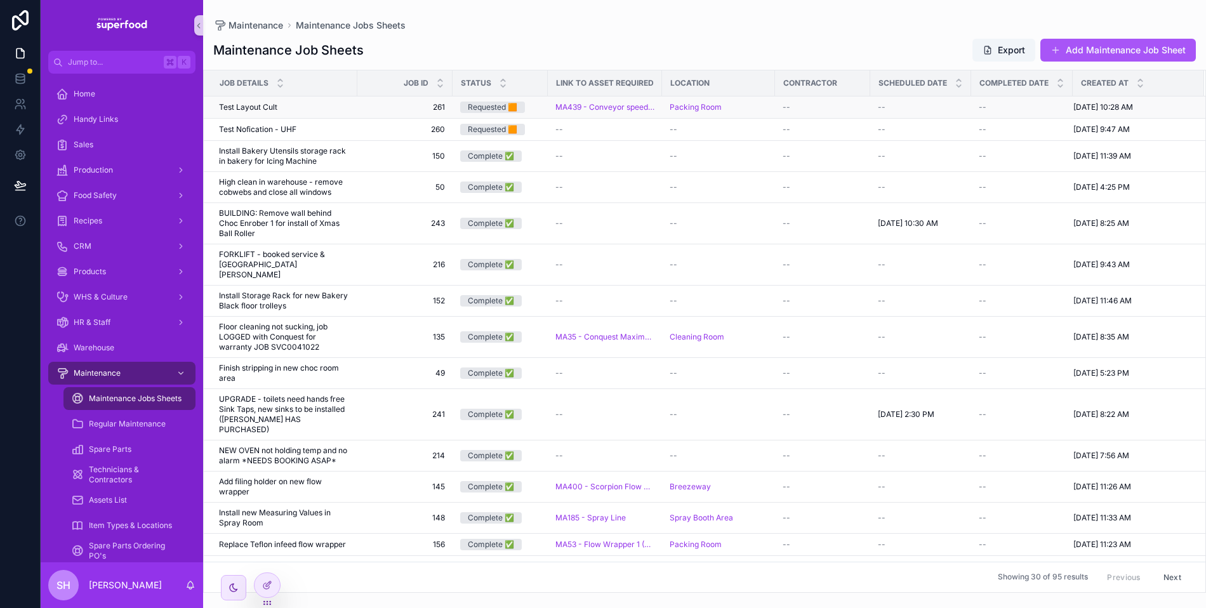
click at [272, 110] on span "Test Layout Cult" at bounding box center [248, 107] width 58 height 10
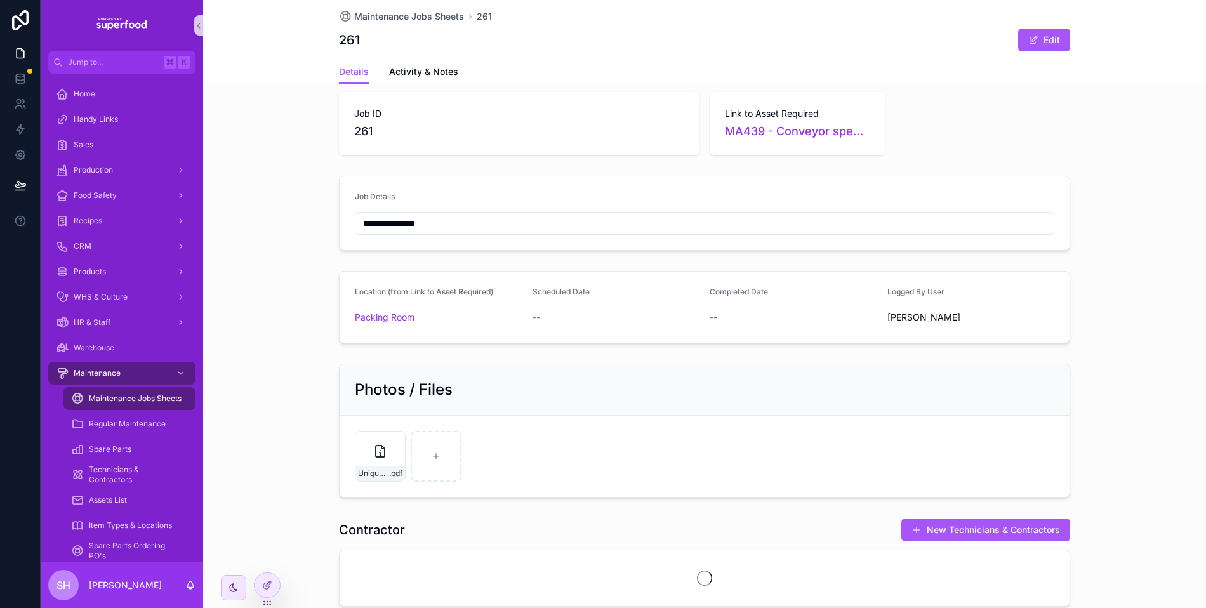
scroll to position [168, 0]
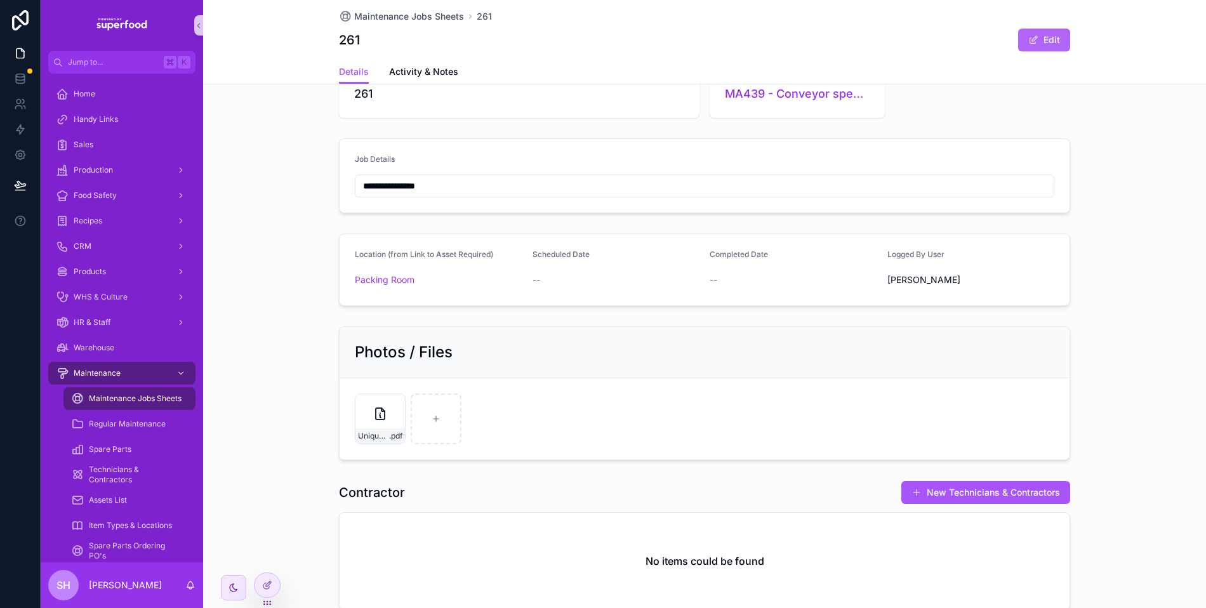
click at [1037, 32] on button "Edit" at bounding box center [1044, 40] width 52 height 23
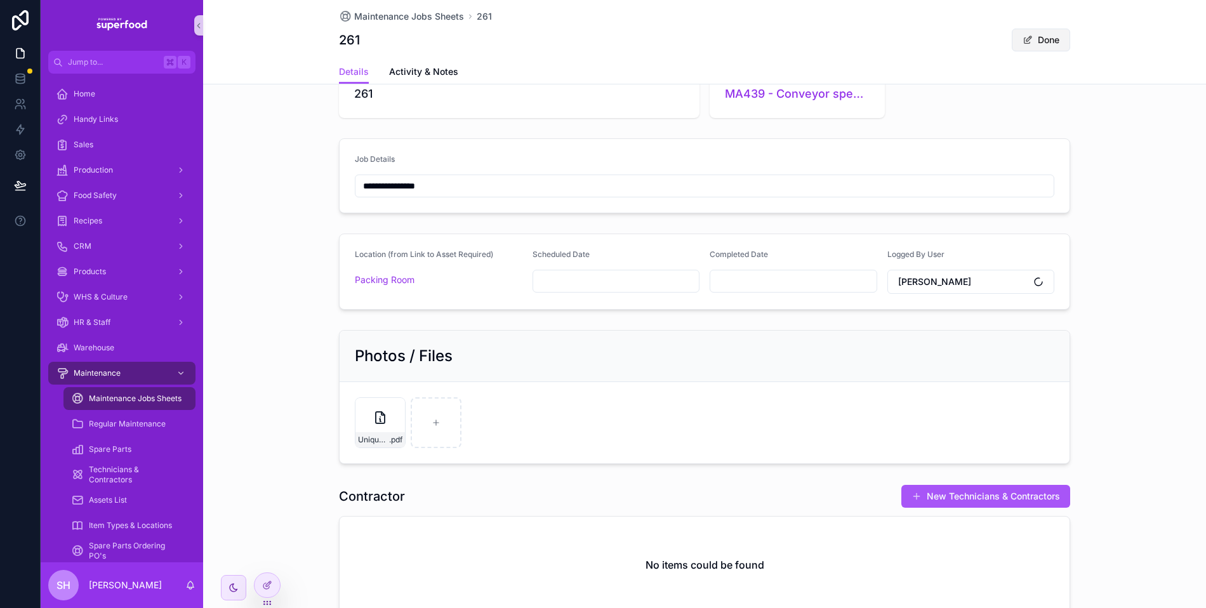
click at [1038, 34] on button "Done" at bounding box center [1041, 40] width 58 height 23
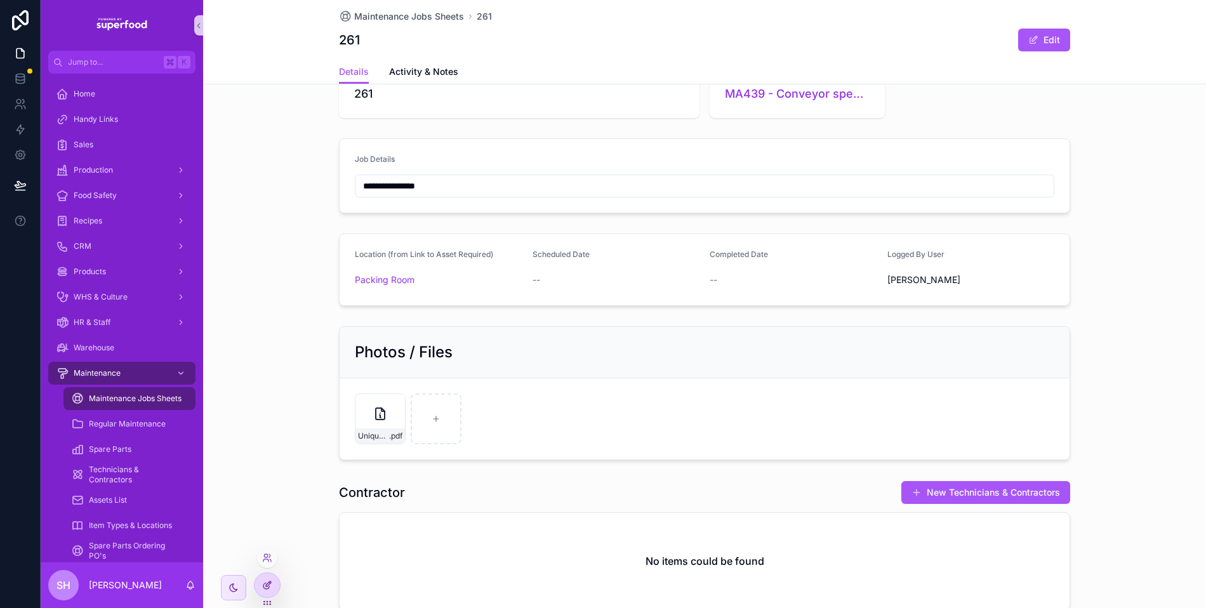
click at [261, 585] on div at bounding box center [267, 585] width 25 height 24
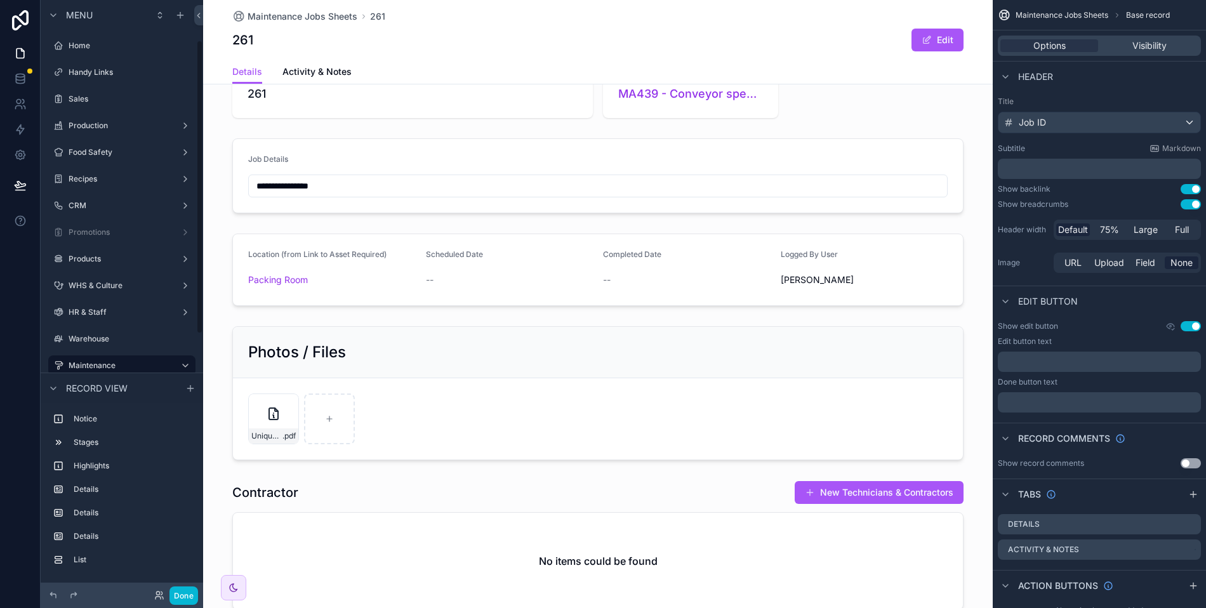
scroll to position [81, 0]
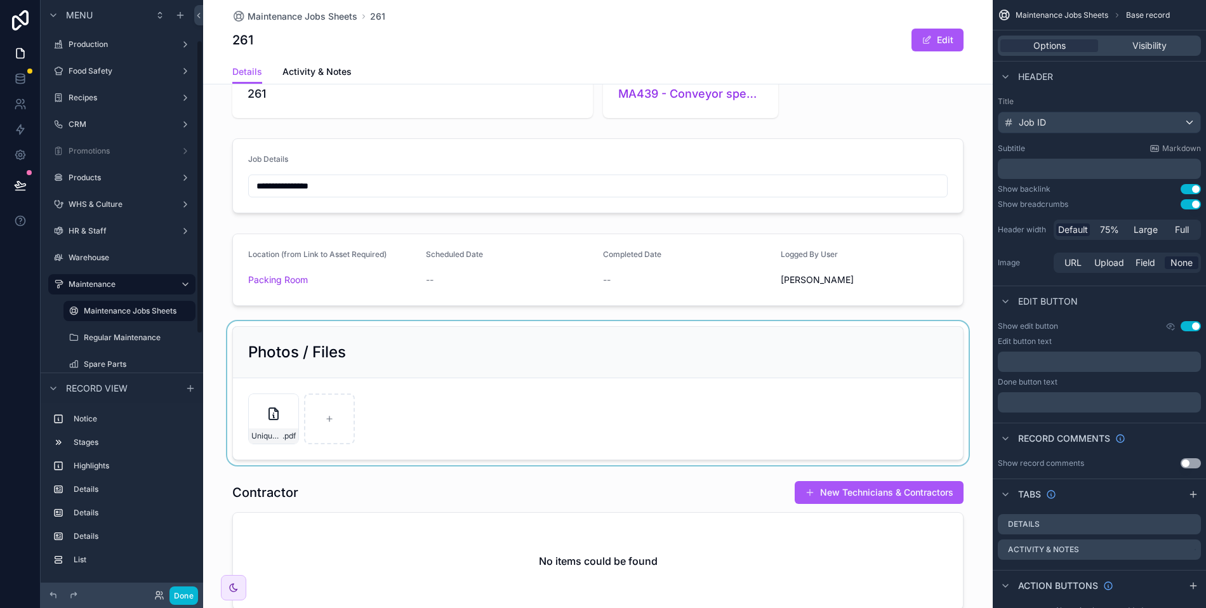
click at [502, 351] on div "scrollable content" at bounding box center [598, 393] width 790 height 144
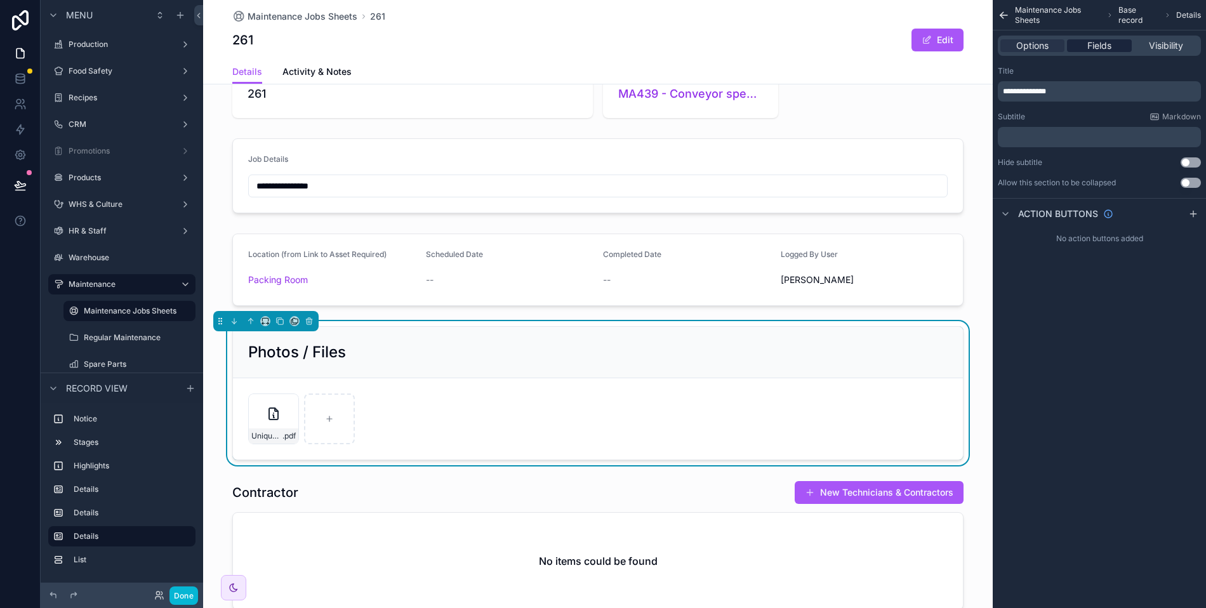
click at [1119, 44] on div "Fields" at bounding box center [1099, 45] width 64 height 13
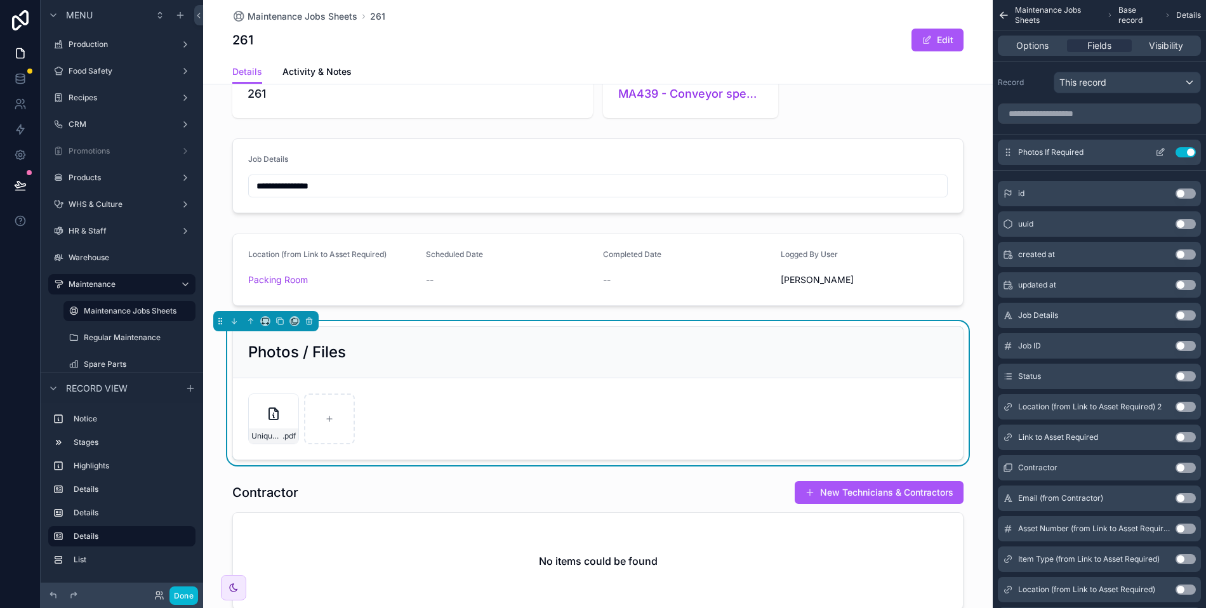
click at [1158, 150] on icon "scrollable content" at bounding box center [1160, 152] width 10 height 10
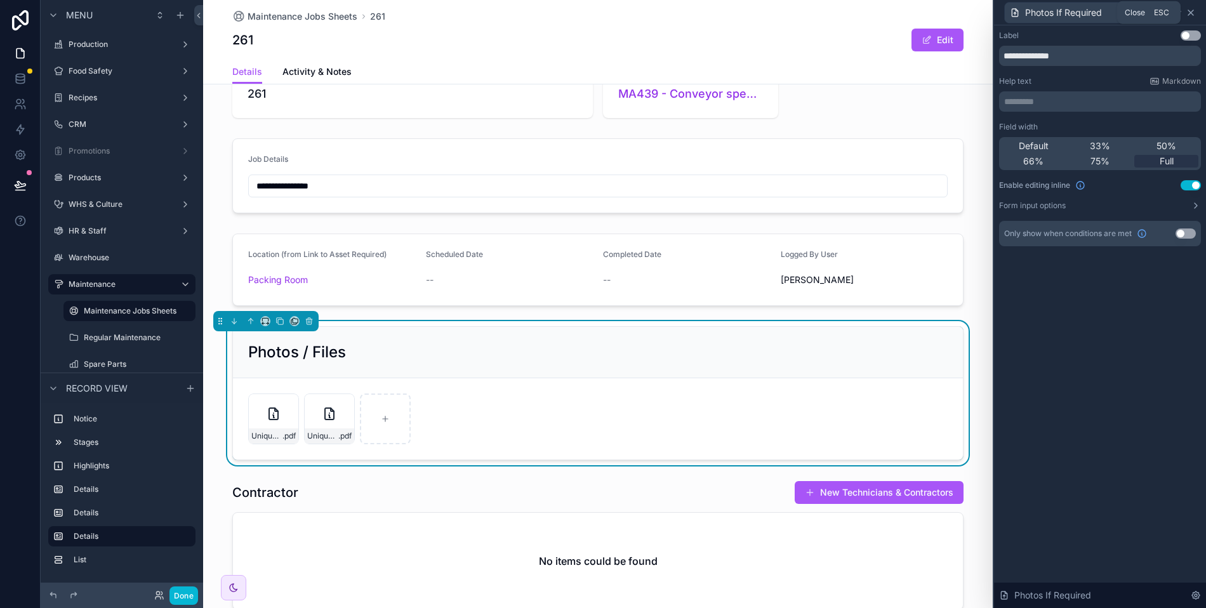
click at [1187, 12] on icon at bounding box center [1191, 13] width 10 height 10
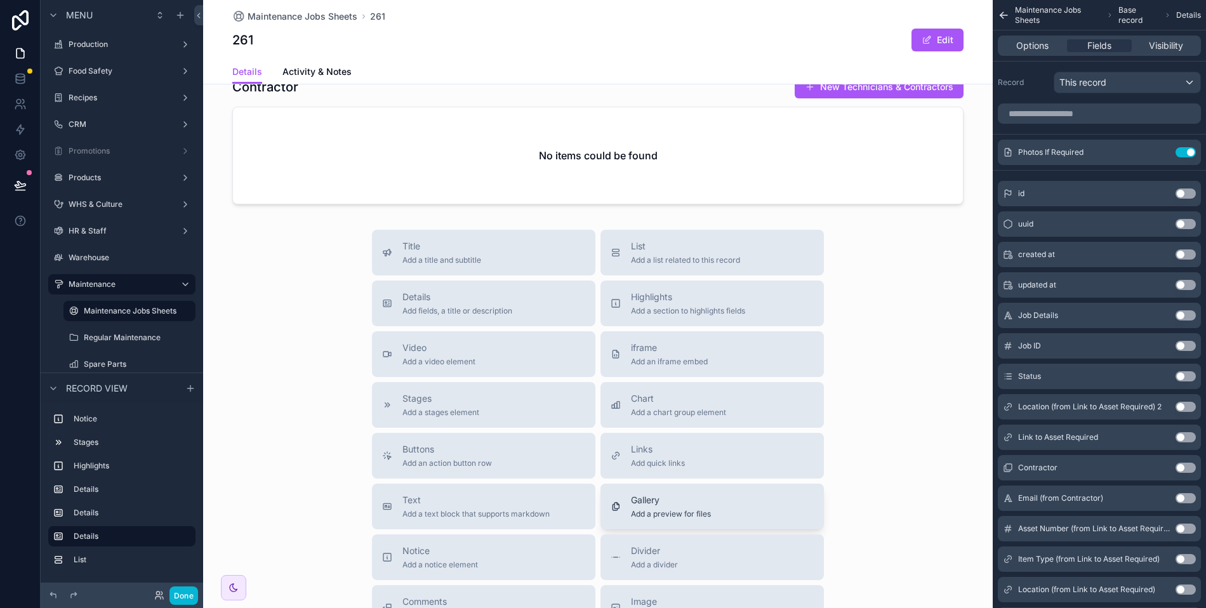
scroll to position [588, 0]
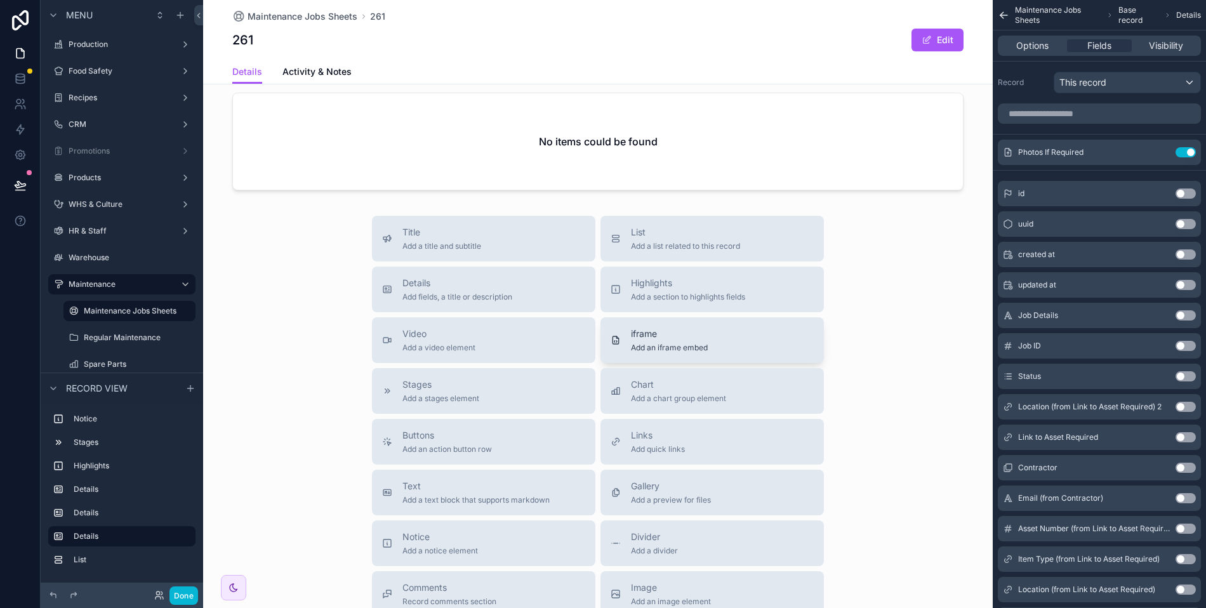
drag, startPoint x: 676, startPoint y: 496, endPoint x: 598, endPoint y: 316, distance: 196.4
click at [597, 309] on div "Title Add a title and subtitle List Add a list related to this record Details A…" at bounding box center [598, 442] width 472 height 452
click at [646, 489] on div "Gallery Add a preview for files" at bounding box center [671, 492] width 80 height 25
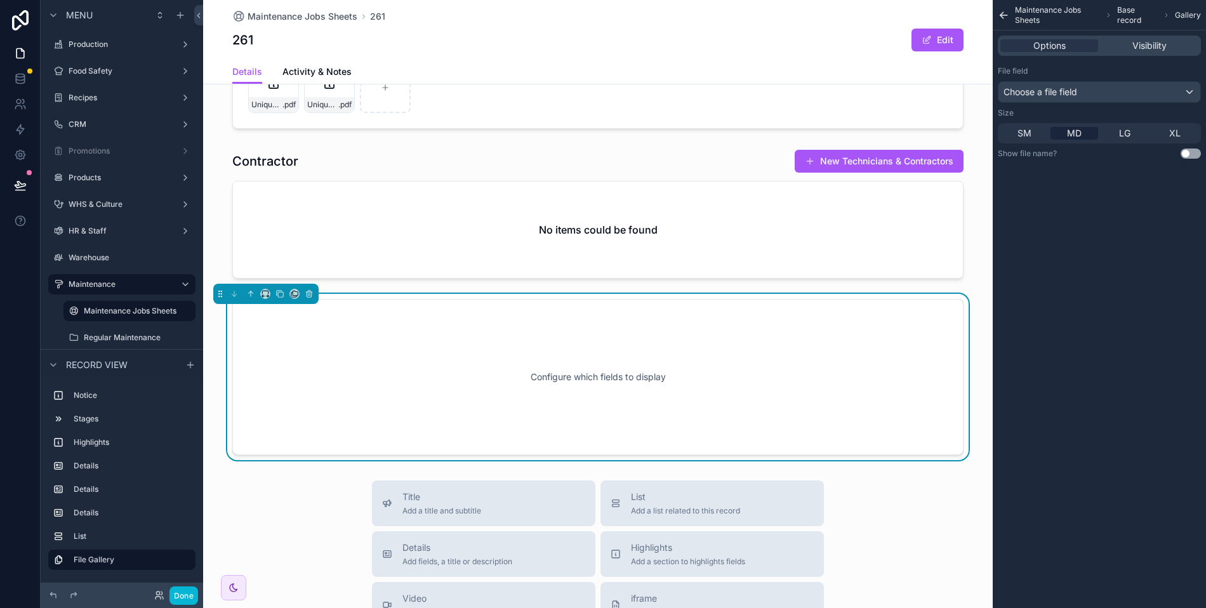
scroll to position [451, 0]
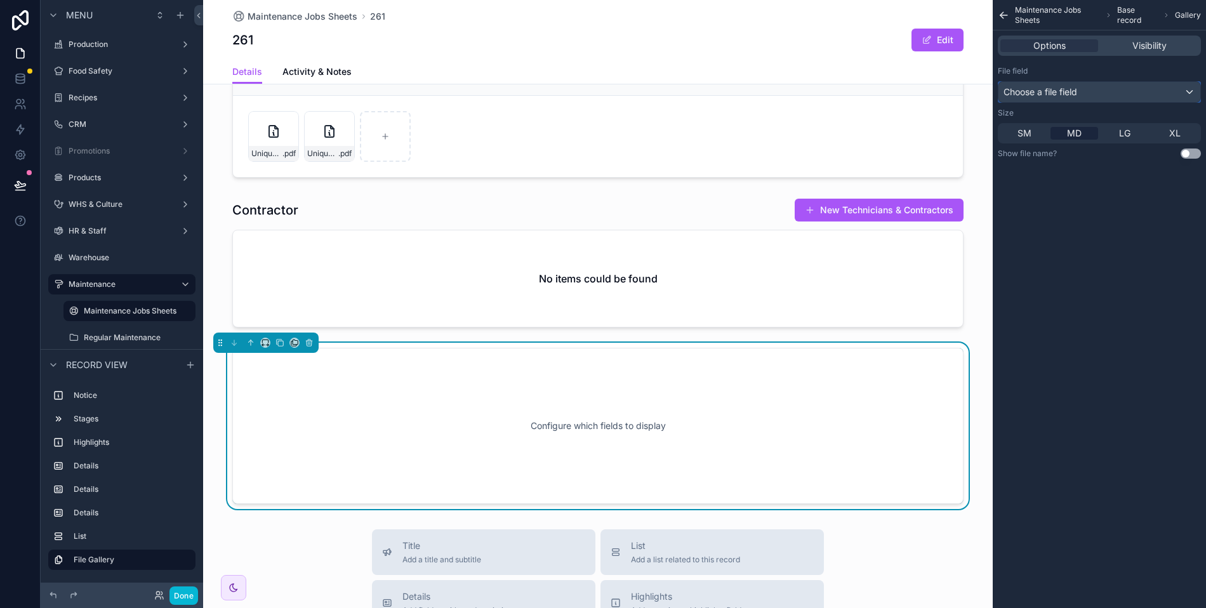
click at [1059, 97] on span "Choose a file field" at bounding box center [1040, 92] width 74 height 13
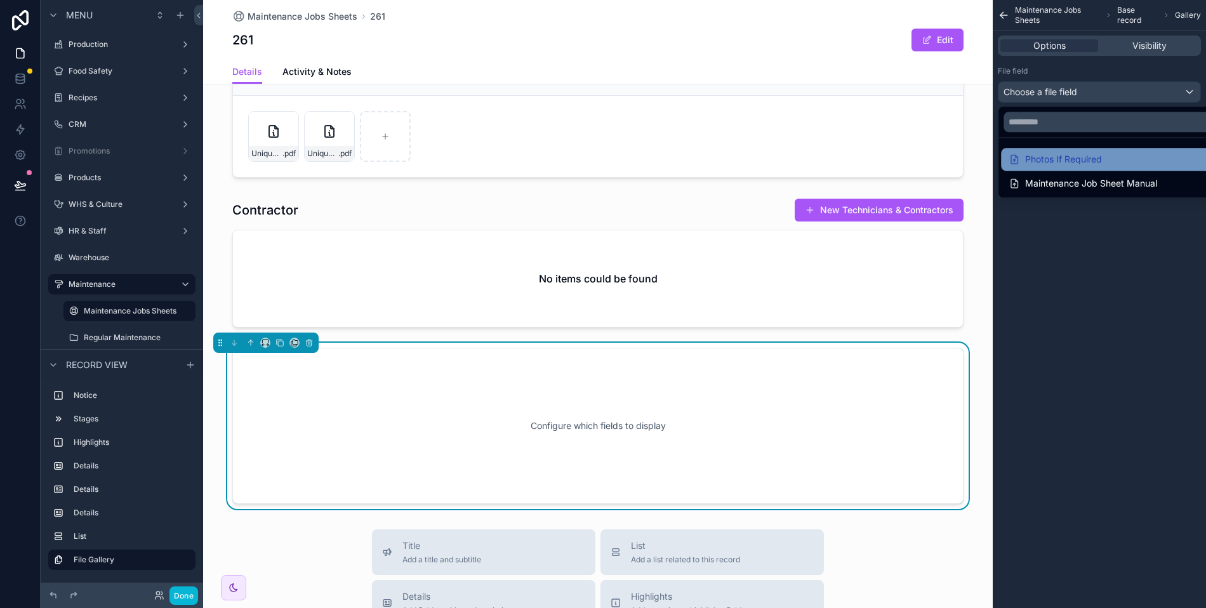
click at [1066, 161] on div "Photos If Required" at bounding box center [1055, 159] width 93 height 15
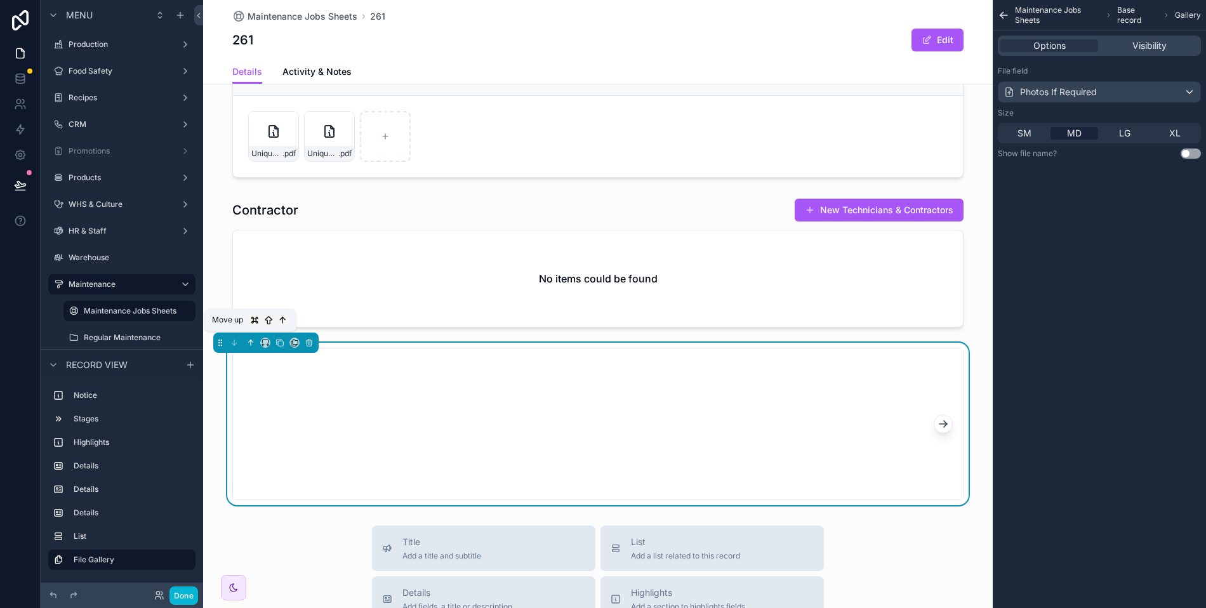
click at [252, 340] on icon "scrollable content" at bounding box center [250, 342] width 9 height 9
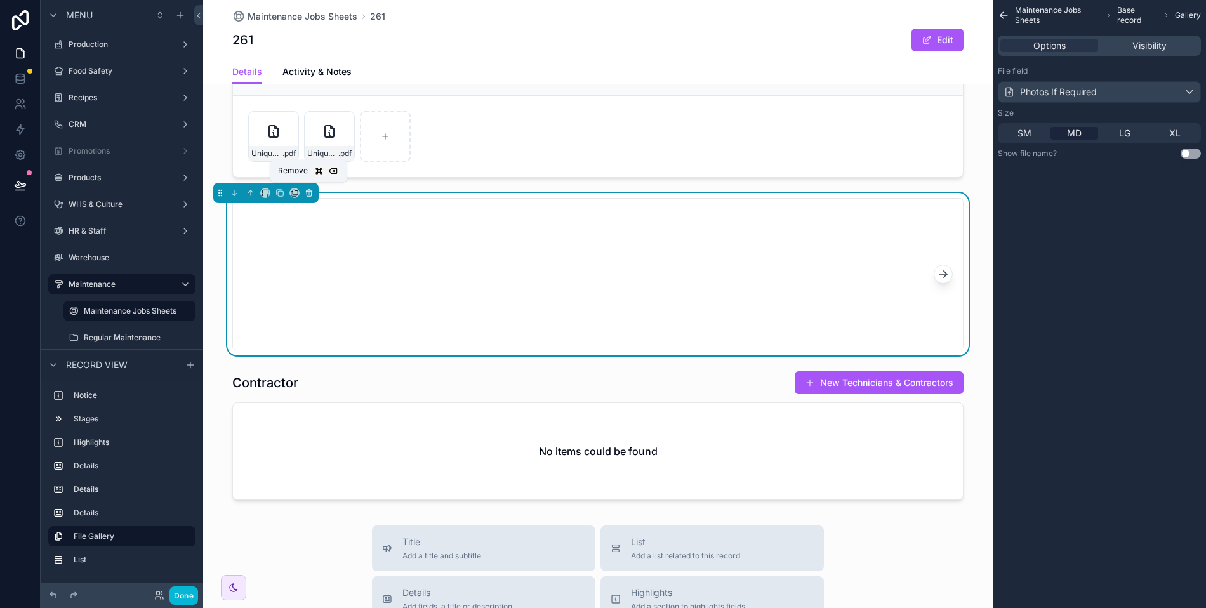
click at [306, 190] on icon "scrollable content" at bounding box center [309, 193] width 9 height 9
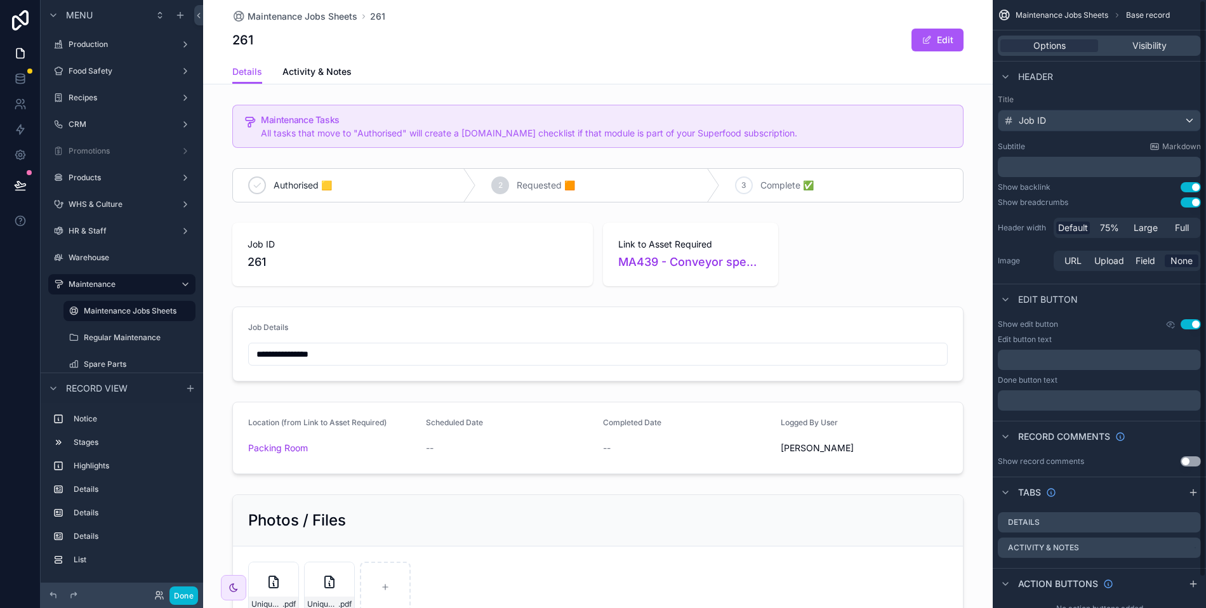
scroll to position [3, 0]
click at [1191, 492] on icon "scrollable content" at bounding box center [1193, 492] width 6 height 0
click at [1190, 569] on icon "scrollable content" at bounding box center [1191, 573] width 10 height 10
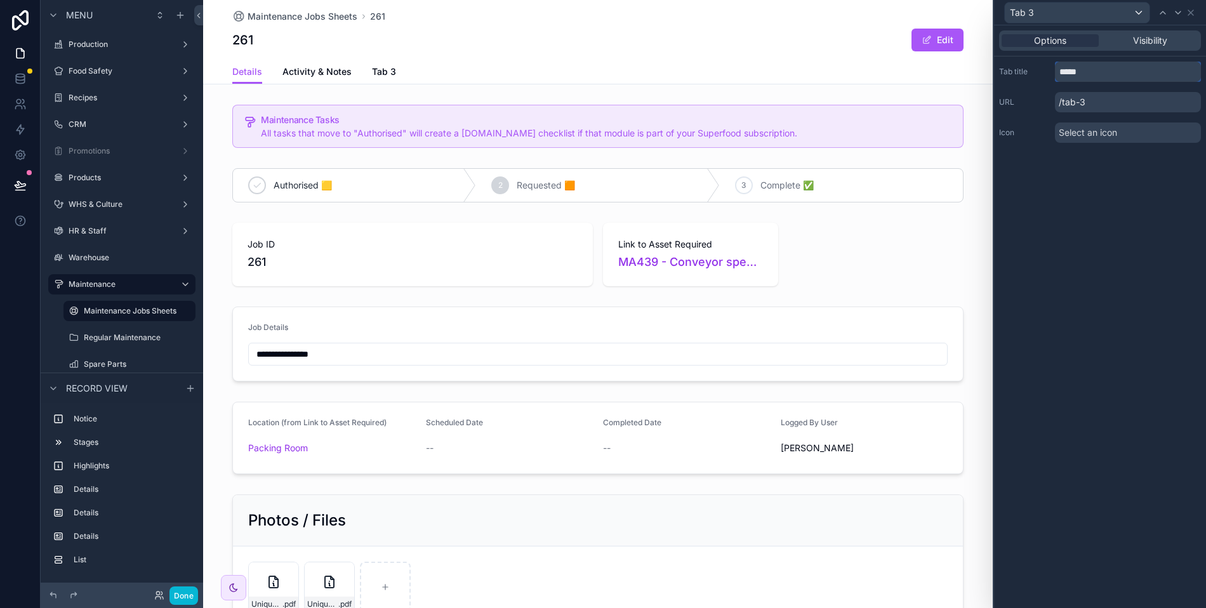
click at [1088, 69] on input "*****" at bounding box center [1128, 72] width 146 height 20
type input "**********"
click at [1095, 177] on div "**********" at bounding box center [1100, 316] width 212 height 583
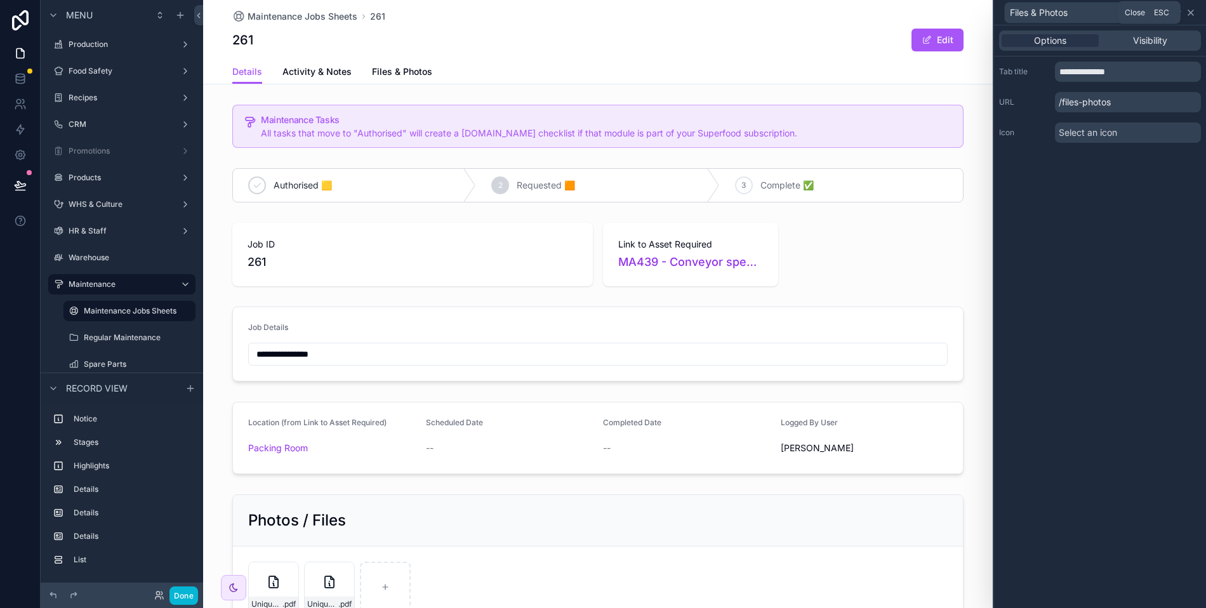
click at [1193, 11] on icon at bounding box center [1191, 13] width 10 height 10
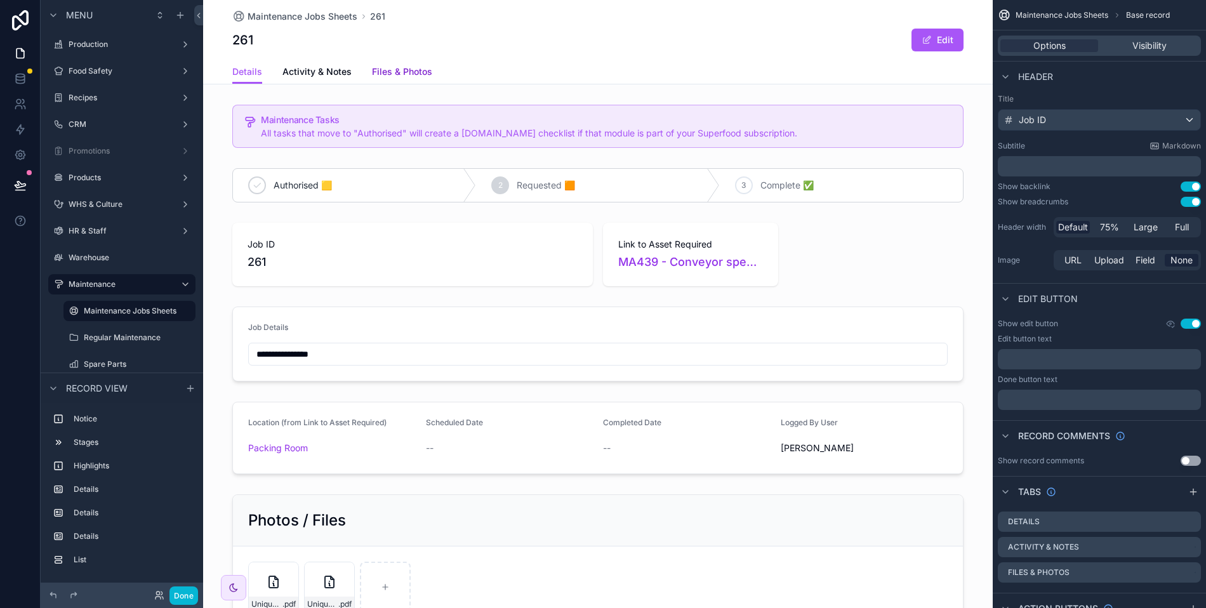
click at [413, 77] on span "Files & Photos" at bounding box center [402, 71] width 60 height 13
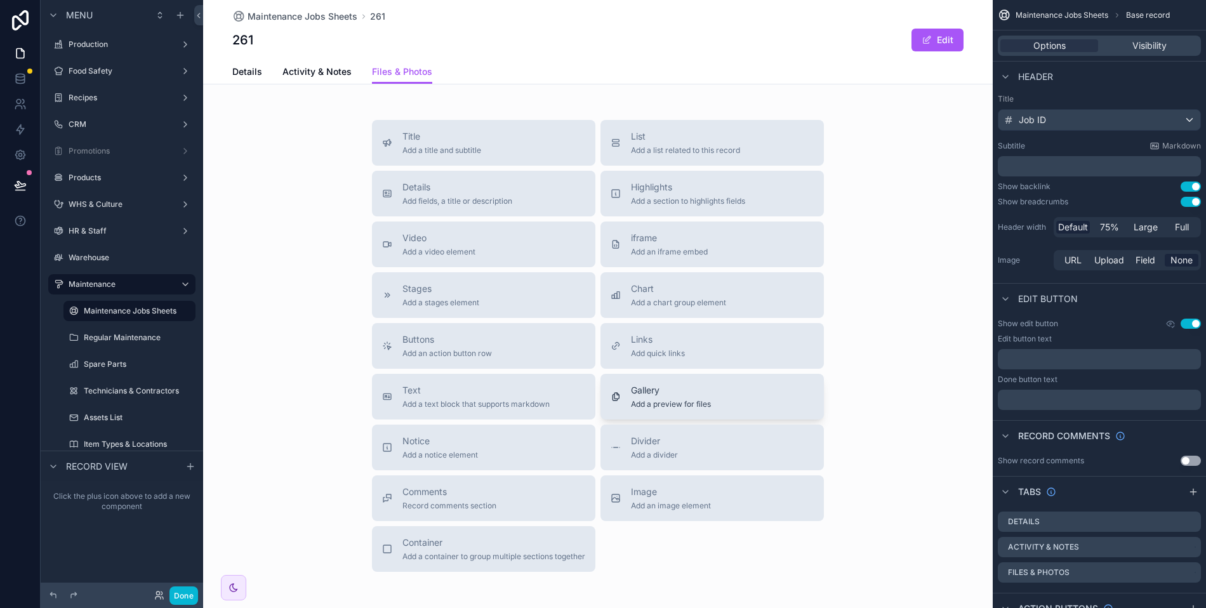
click at [661, 395] on span "Gallery" at bounding box center [671, 390] width 80 height 13
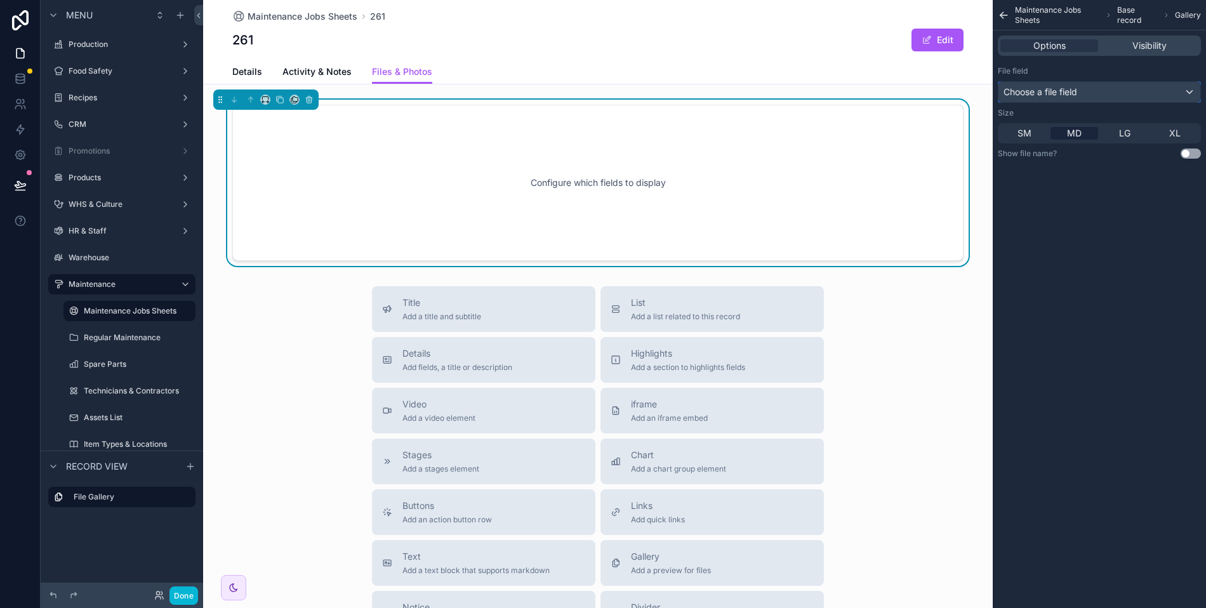
click at [1071, 91] on span "Choose a file field" at bounding box center [1040, 91] width 74 height 11
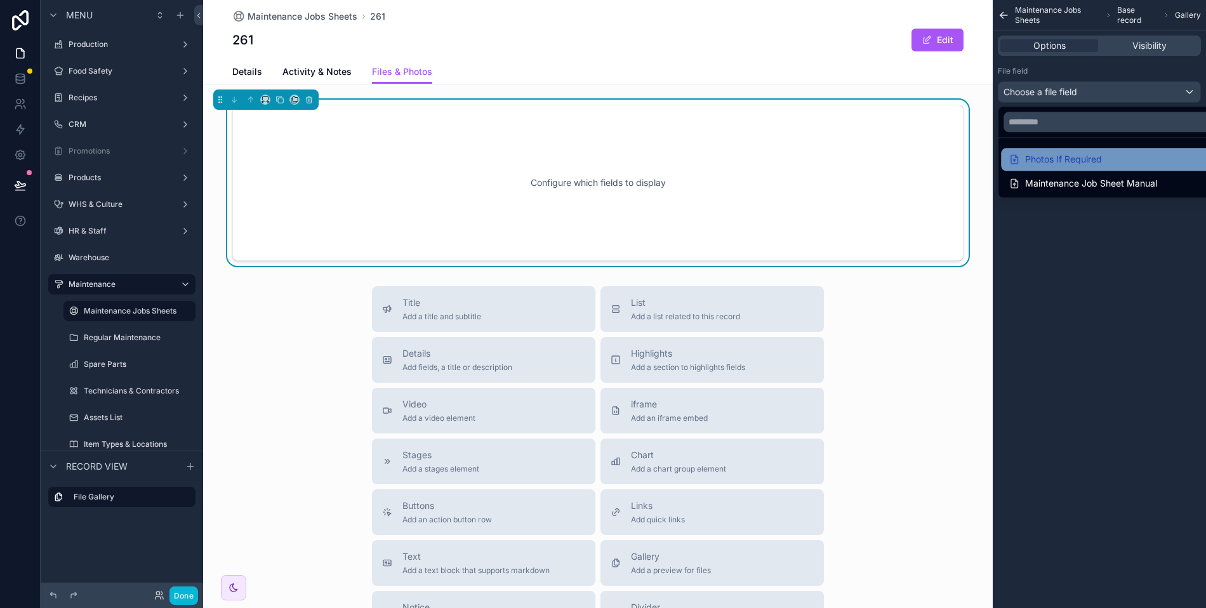
click at [1064, 152] on div "Photos If Required" at bounding box center [1055, 159] width 93 height 15
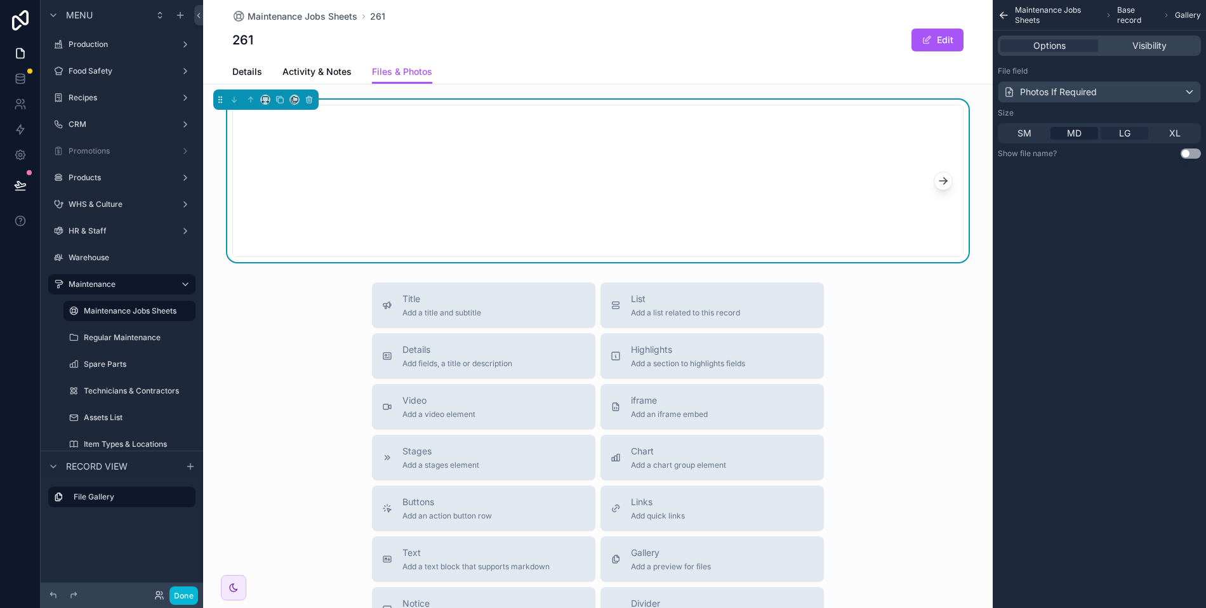
click at [1123, 133] on span "LG" at bounding box center [1124, 133] width 11 height 13
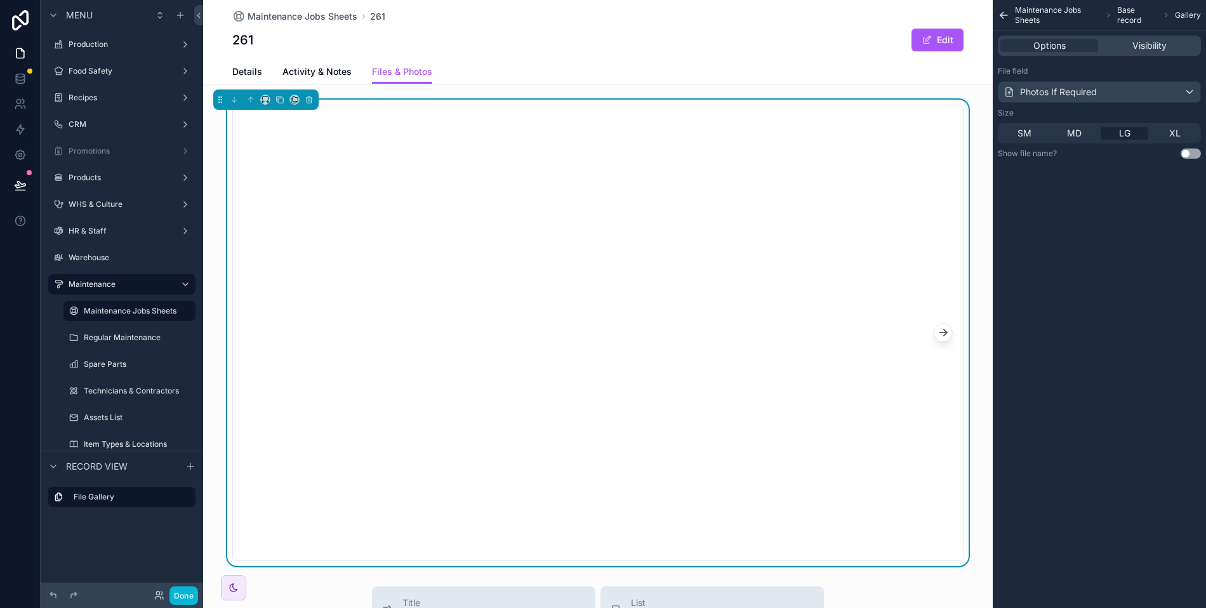
click at [1001, 15] on icon "scrollable content" at bounding box center [1003, 15] width 7 height 0
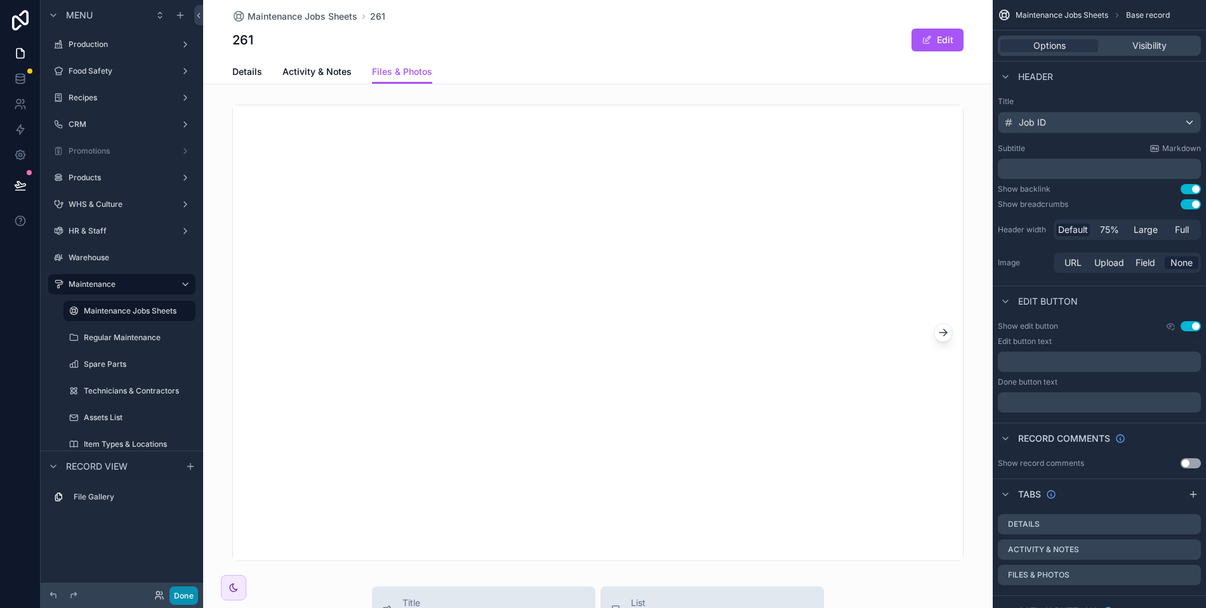
click at [173, 597] on button "Done" at bounding box center [183, 595] width 29 height 18
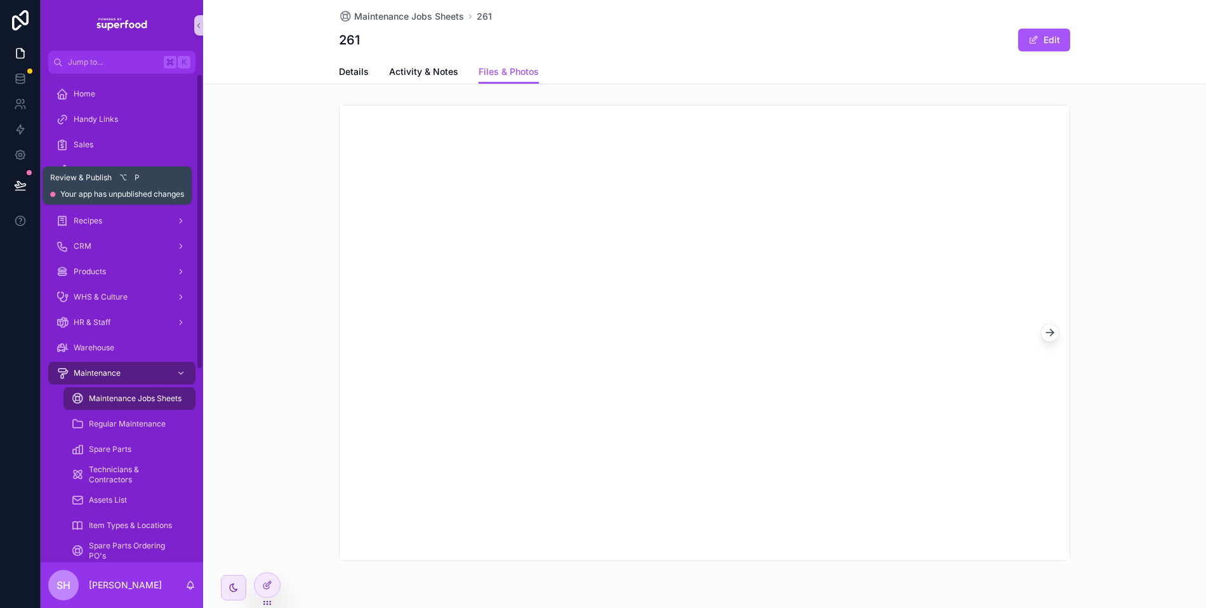
click at [14, 184] on icon at bounding box center [20, 185] width 13 height 13
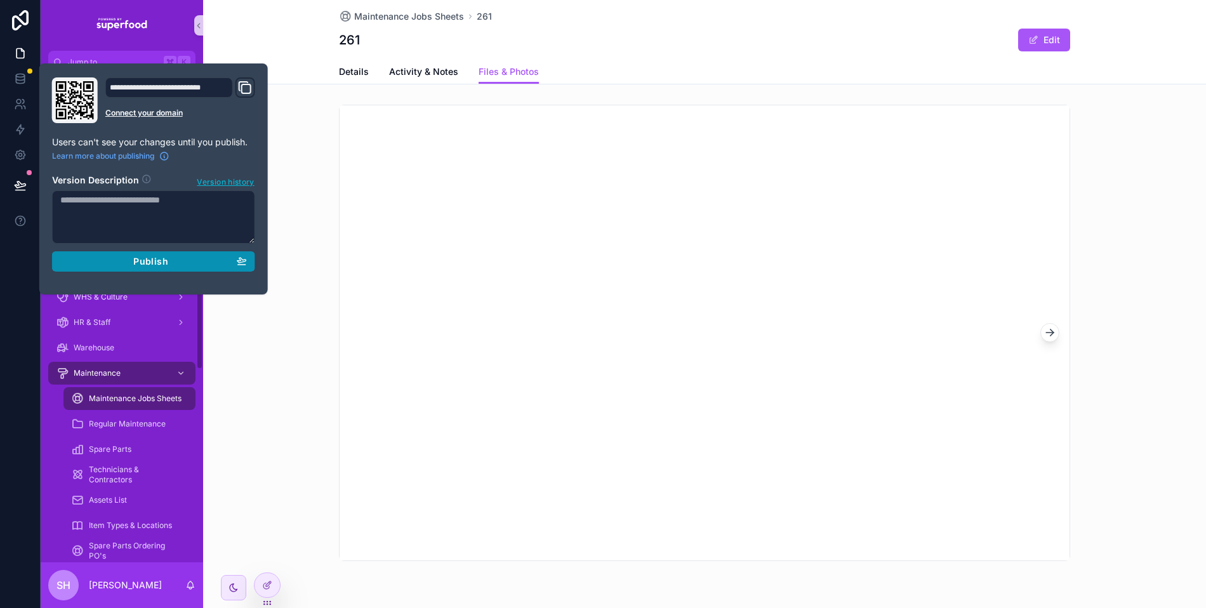
click at [151, 256] on span "Publish" at bounding box center [150, 261] width 34 height 11
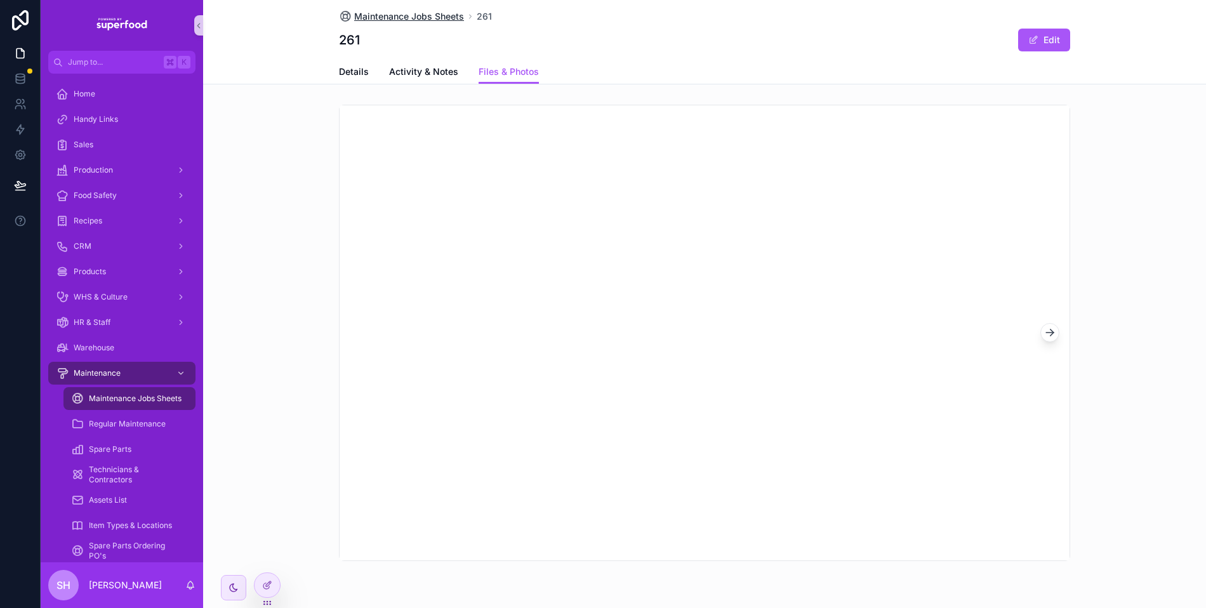
click at [392, 17] on span "Maintenance Jobs Sheets" at bounding box center [409, 16] width 110 height 13
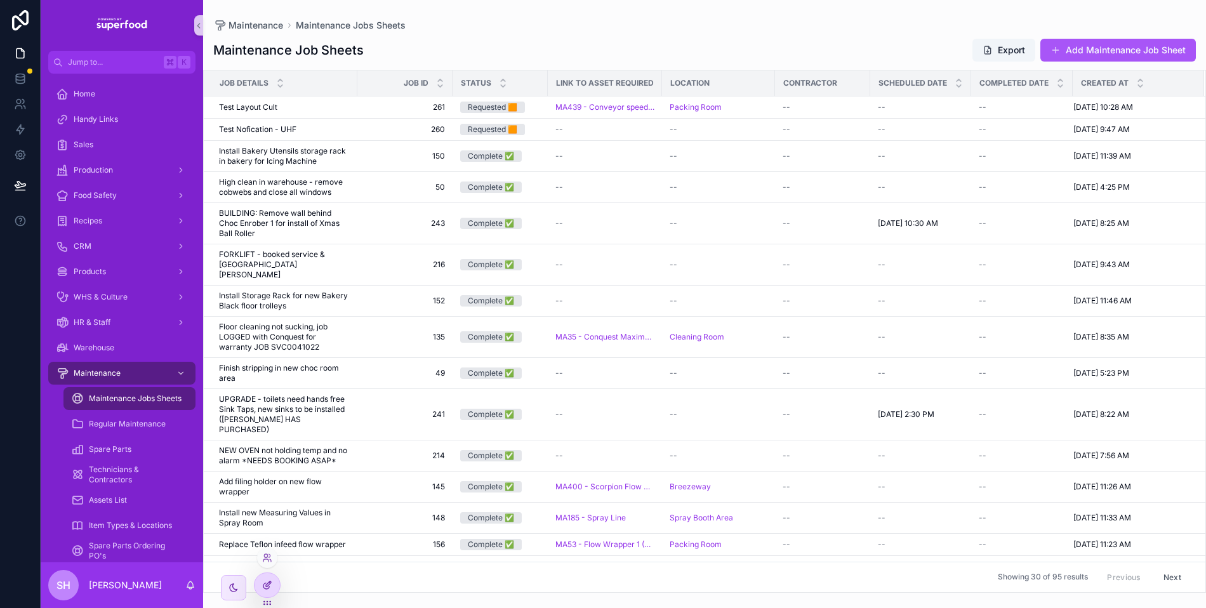
click at [256, 586] on div at bounding box center [267, 585] width 25 height 24
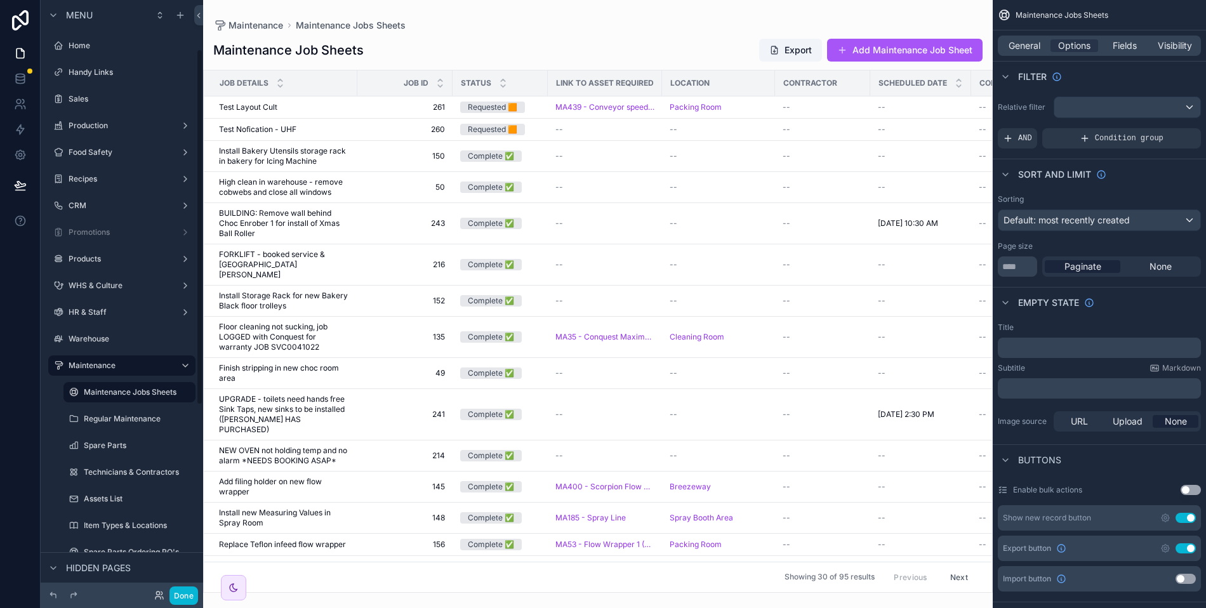
scroll to position [81, 0]
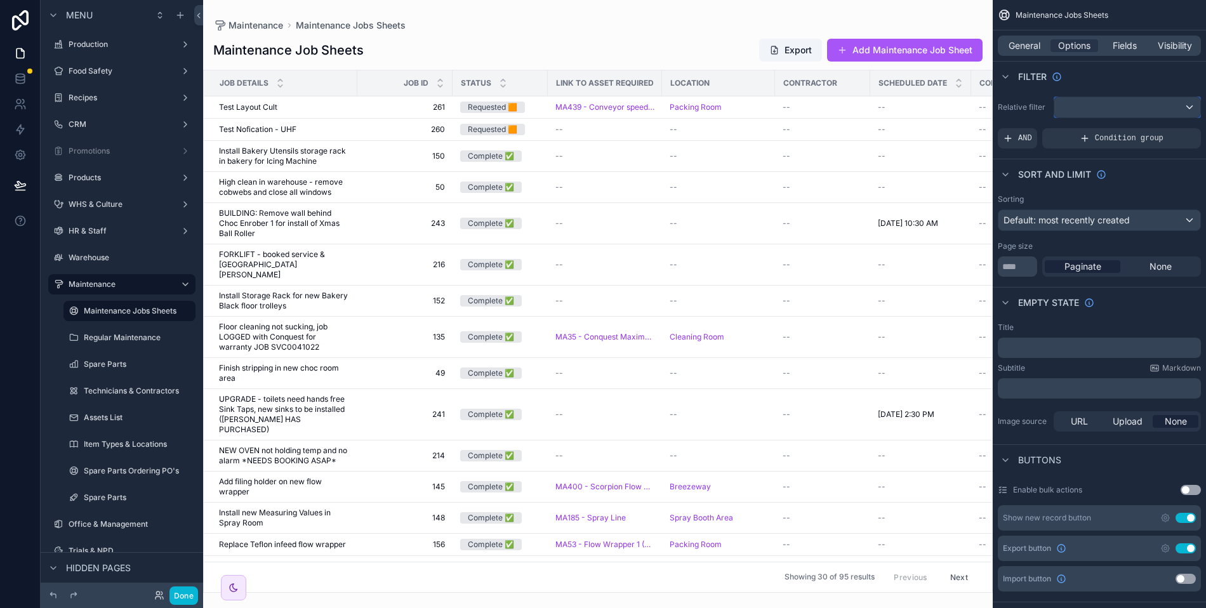
click at [1112, 107] on div "scrollable content" at bounding box center [1127, 107] width 146 height 20
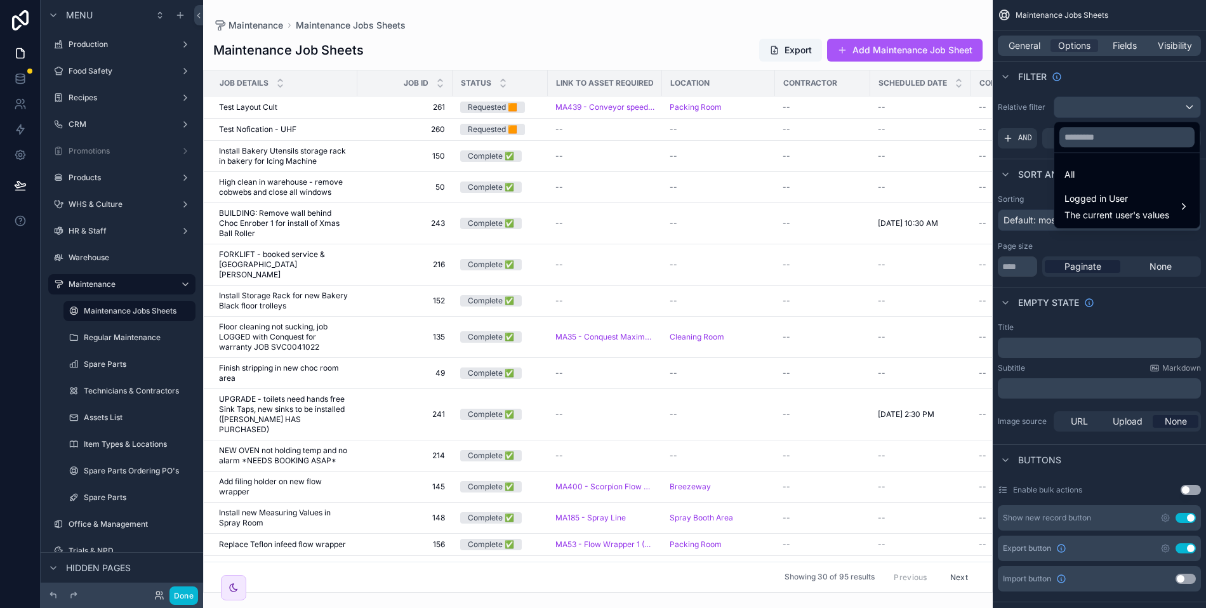
click at [1115, 107] on div "scrollable content" at bounding box center [603, 304] width 1206 height 608
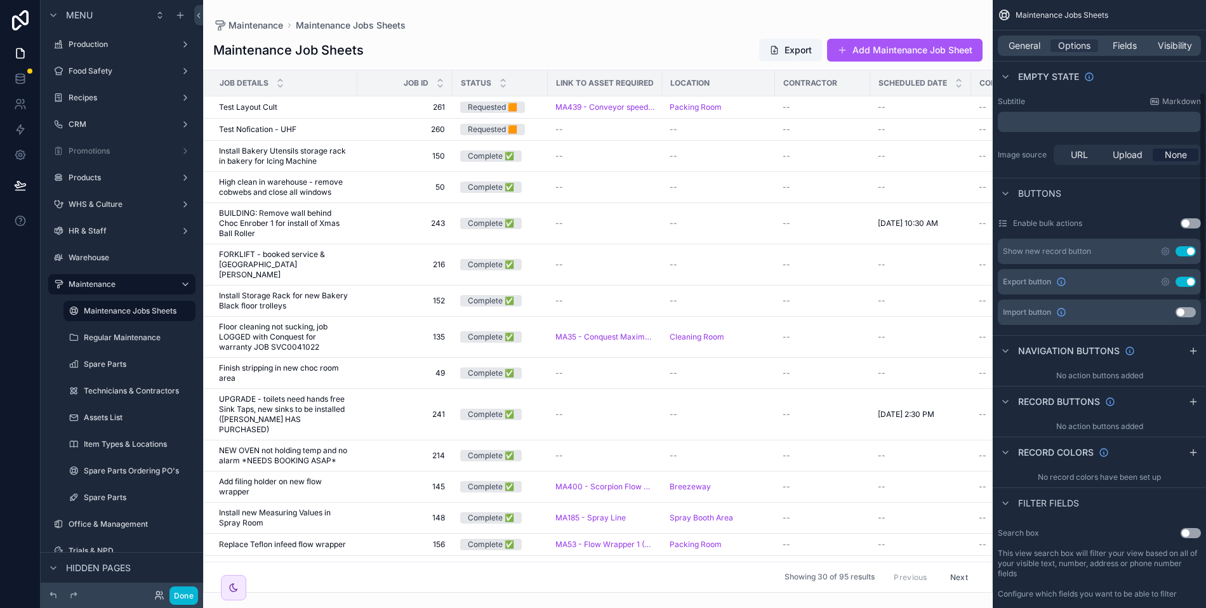
scroll to position [269, 0]
click at [1191, 446] on icon "scrollable content" at bounding box center [1193, 450] width 10 height 10
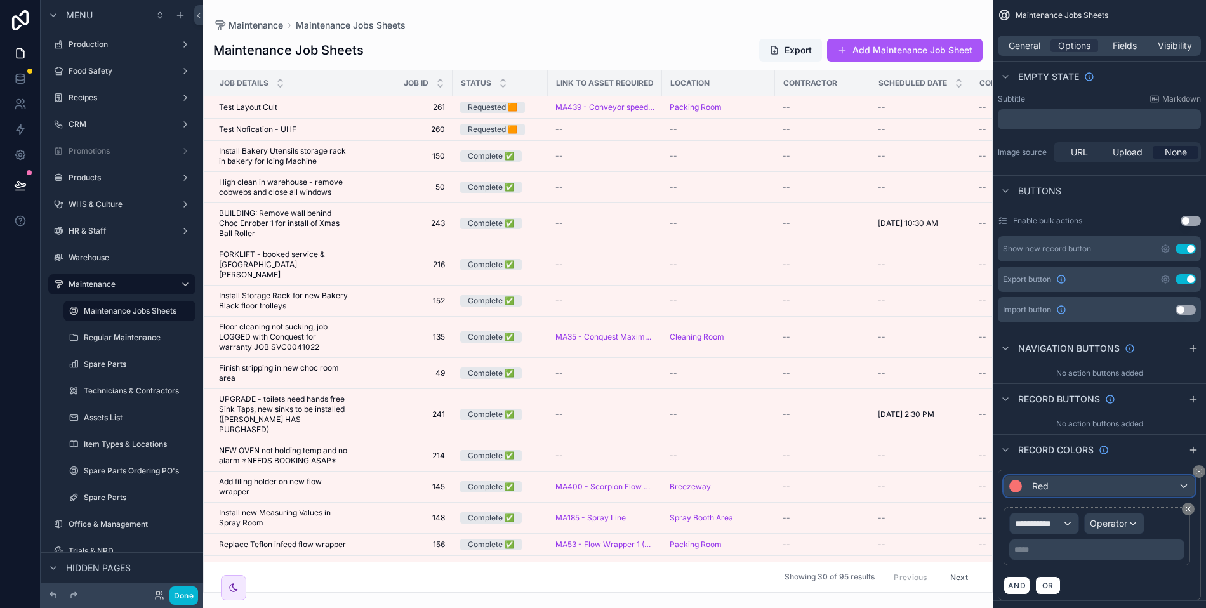
click at [1064, 484] on div "Red" at bounding box center [1099, 486] width 190 height 20
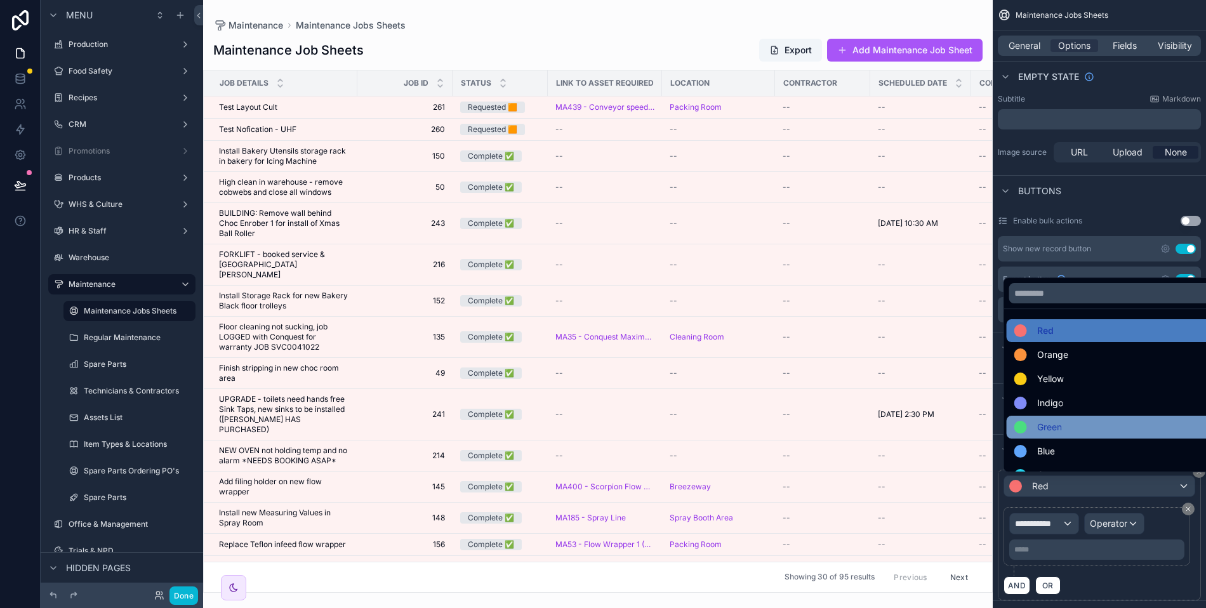
click at [1058, 420] on span "Green" at bounding box center [1049, 427] width 25 height 15
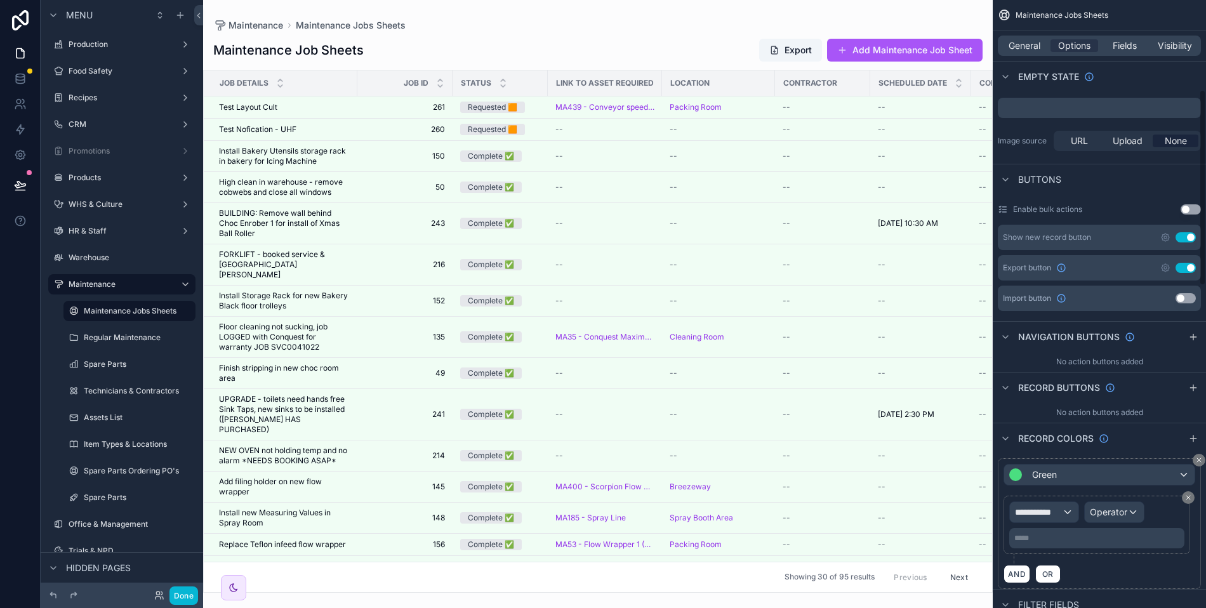
scroll to position [300, 0]
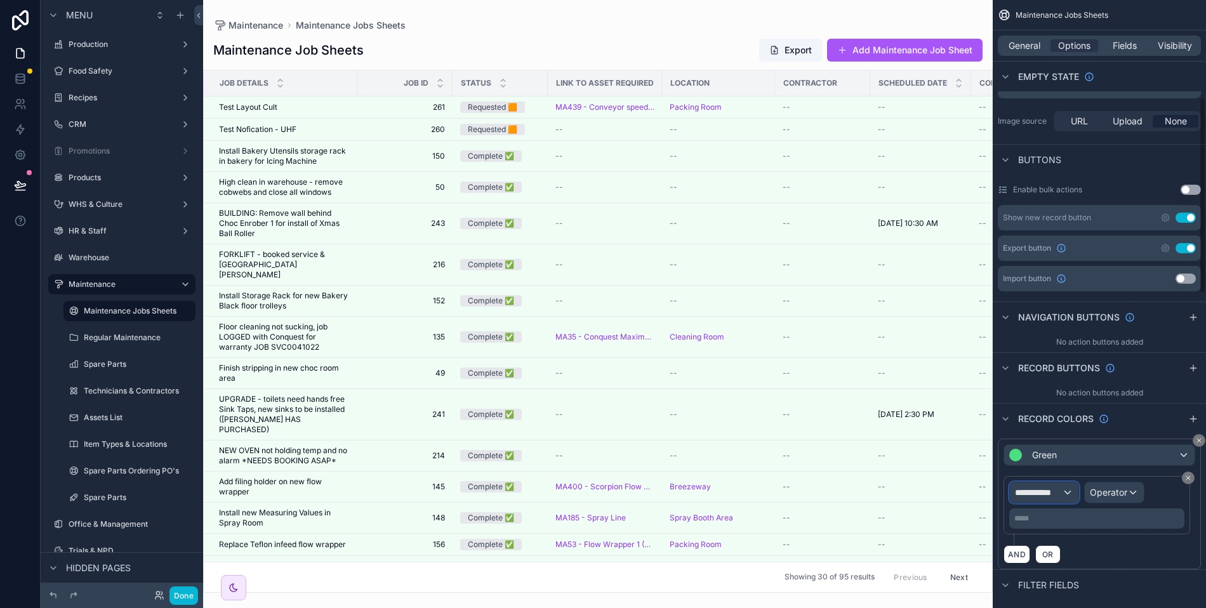
click at [1055, 489] on span "**********" at bounding box center [1038, 492] width 47 height 13
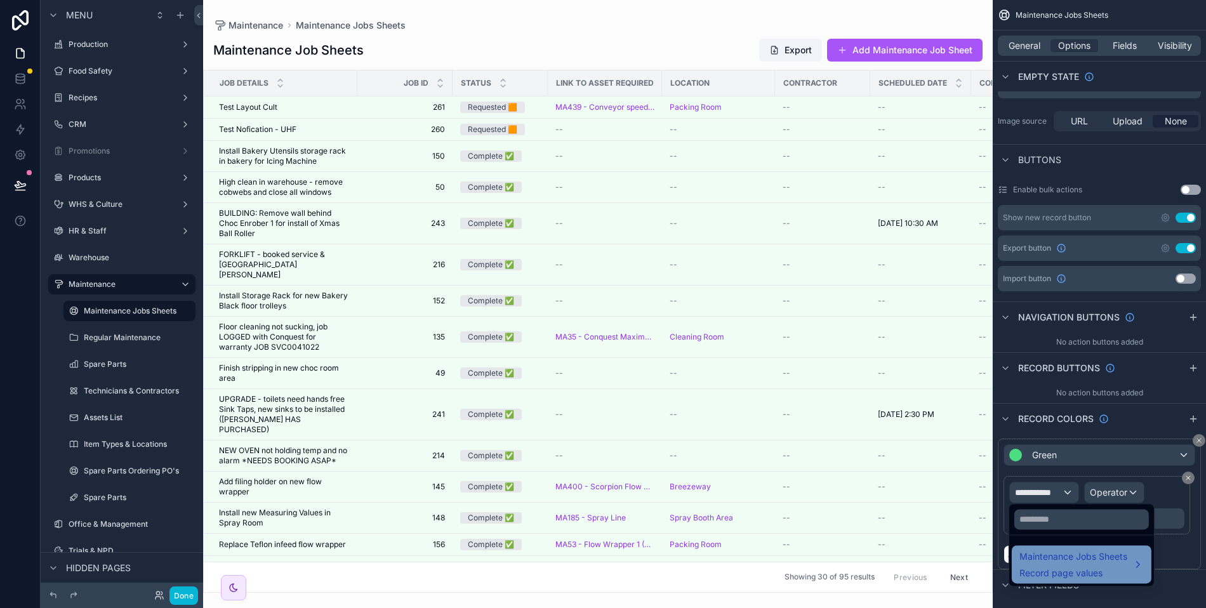
click at [1067, 566] on div "Maintenance Jobs Sheets Record page values" at bounding box center [1073, 564] width 108 height 30
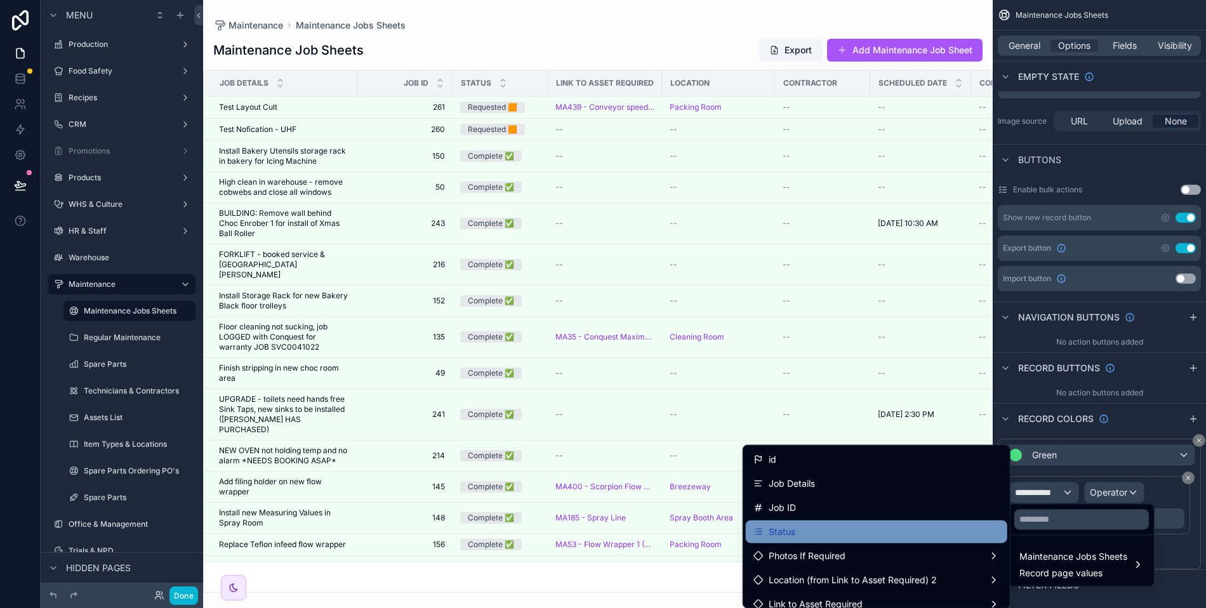
click at [804, 524] on div "Status" at bounding box center [876, 531] width 246 height 15
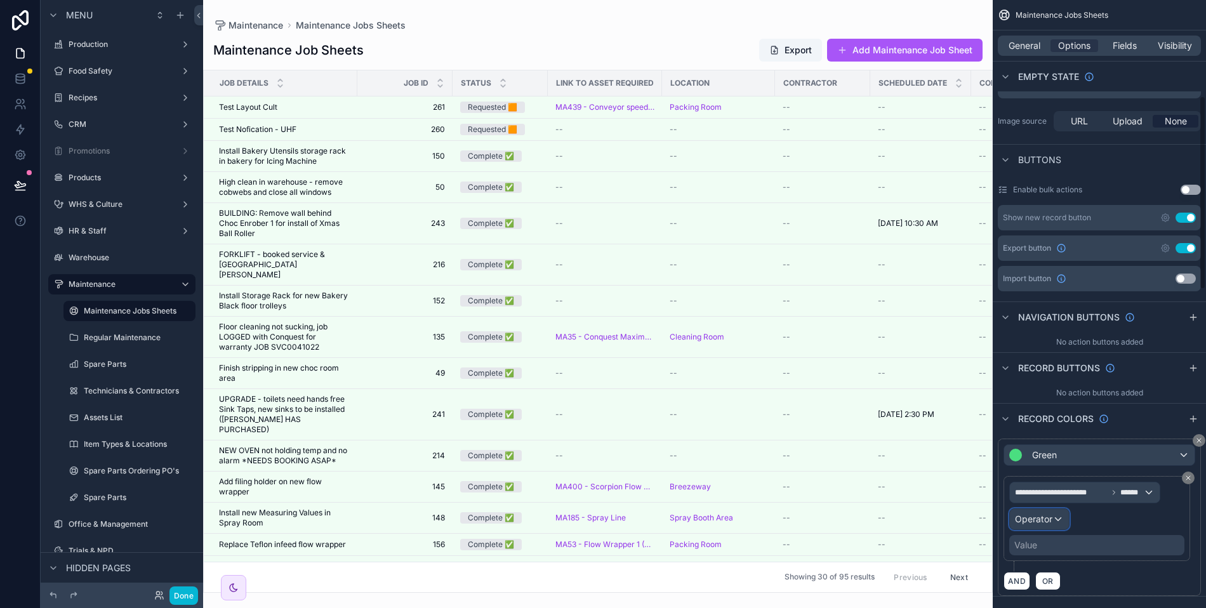
click at [1043, 518] on span "Operator" at bounding box center [1033, 518] width 37 height 11
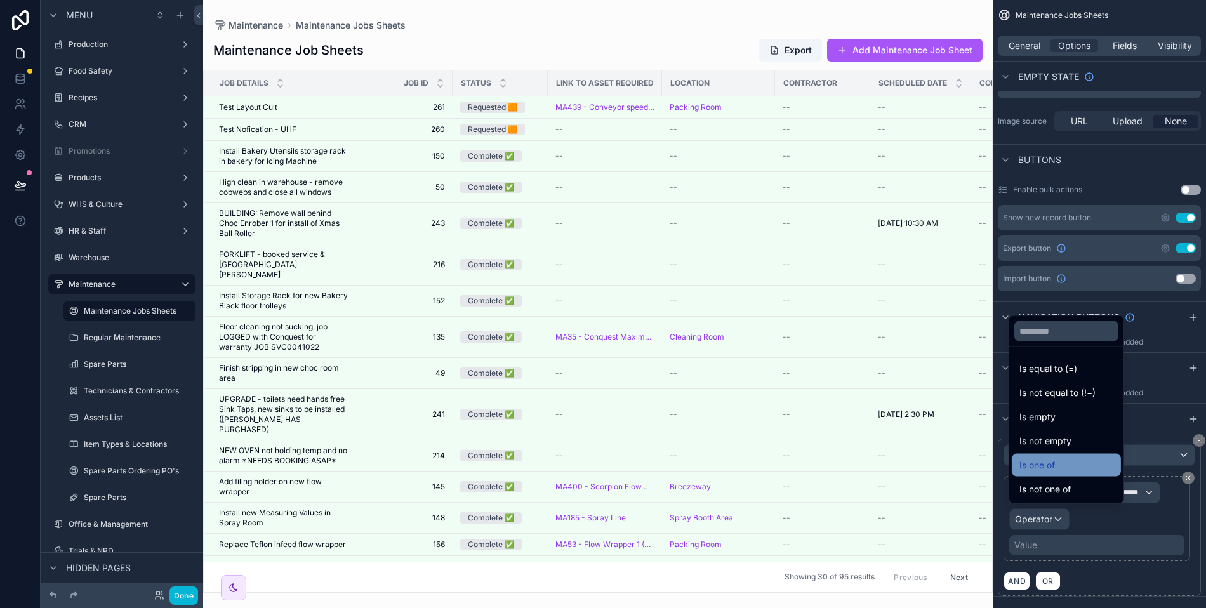
click at [1052, 458] on span "Is one of" at bounding box center [1037, 465] width 36 height 15
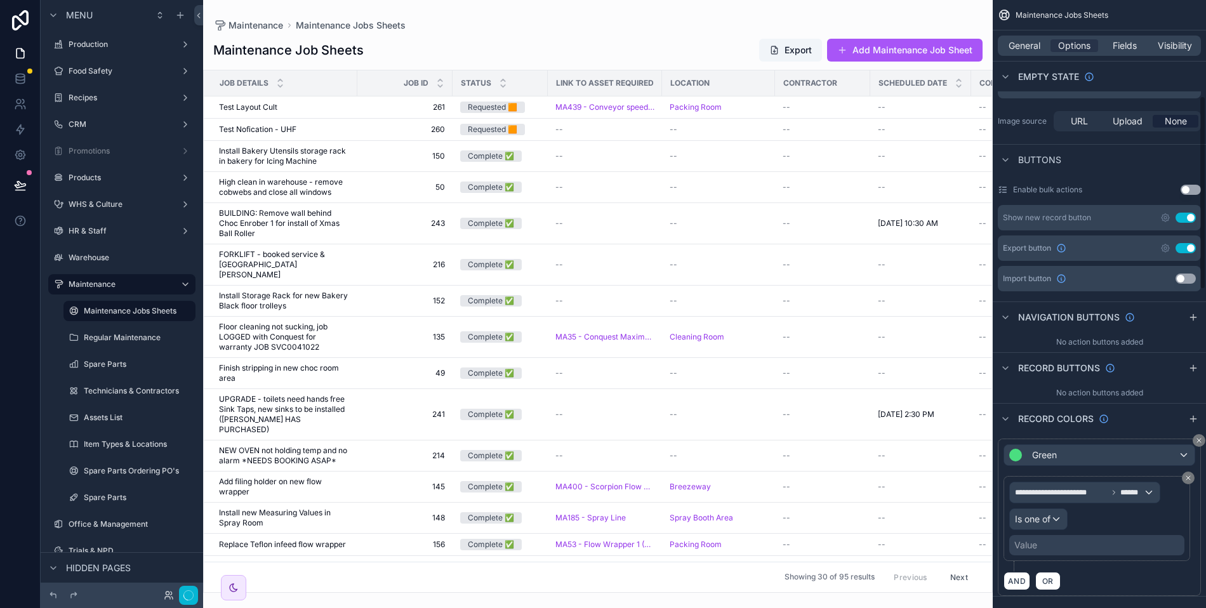
click at [1046, 539] on div "Value" at bounding box center [1096, 545] width 175 height 20
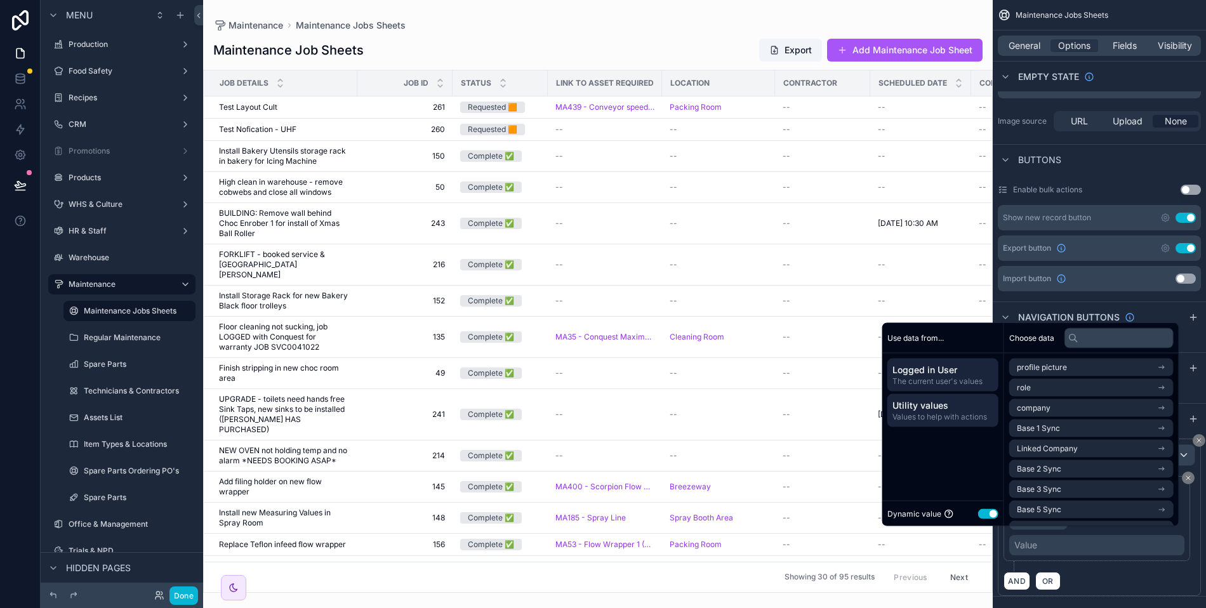
click at [918, 416] on span "Values to help with actions" at bounding box center [942, 417] width 101 height 10
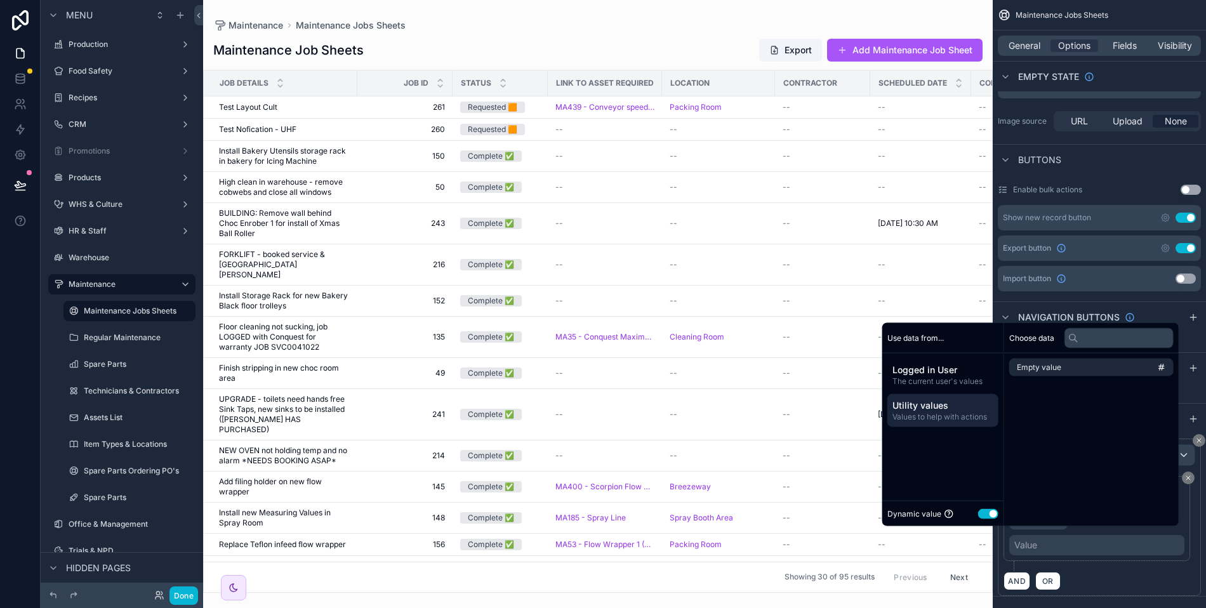
click at [978, 512] on button "Use setting" at bounding box center [988, 513] width 20 height 10
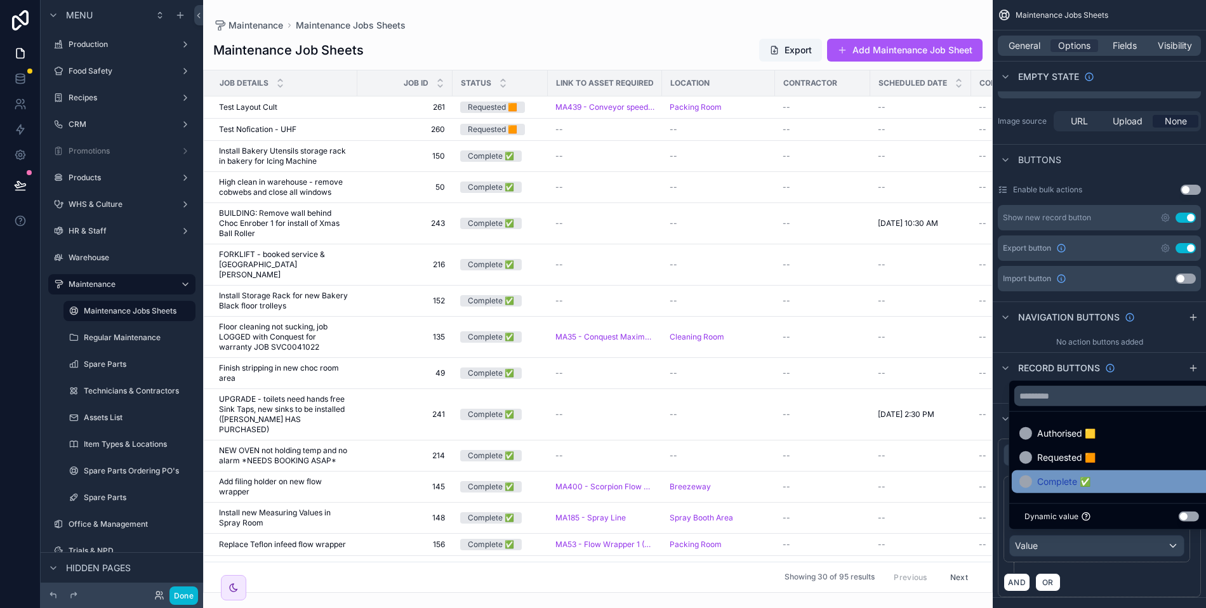
click at [1058, 477] on span "Complete ✅" at bounding box center [1063, 481] width 53 height 15
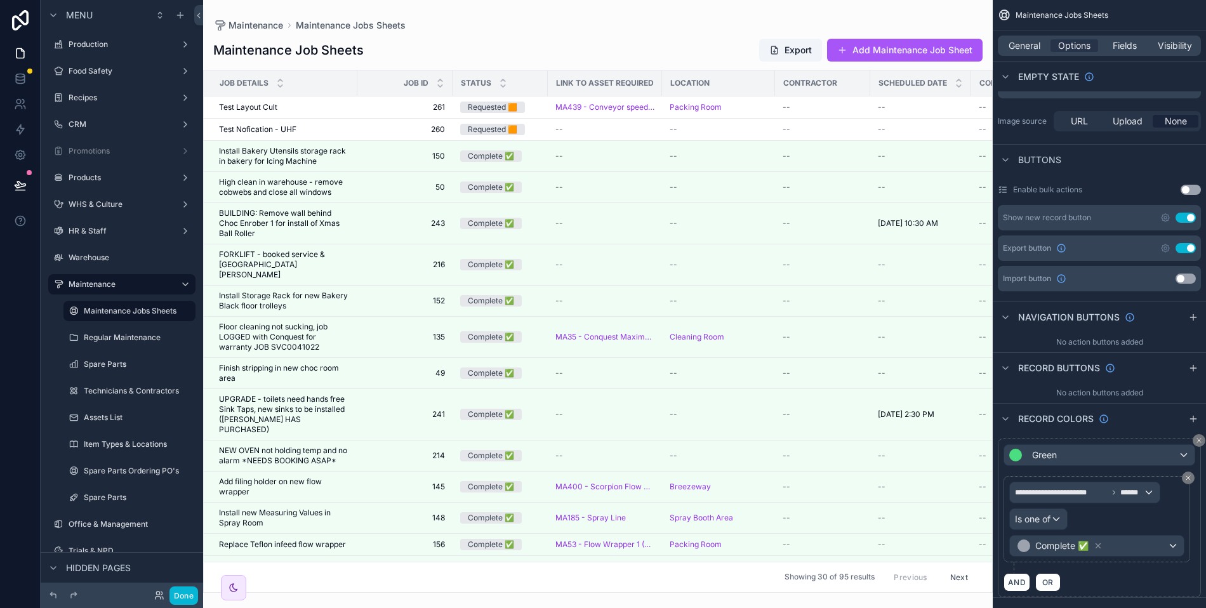
click at [1017, 341] on div "No action buttons added" at bounding box center [1099, 342] width 213 height 20
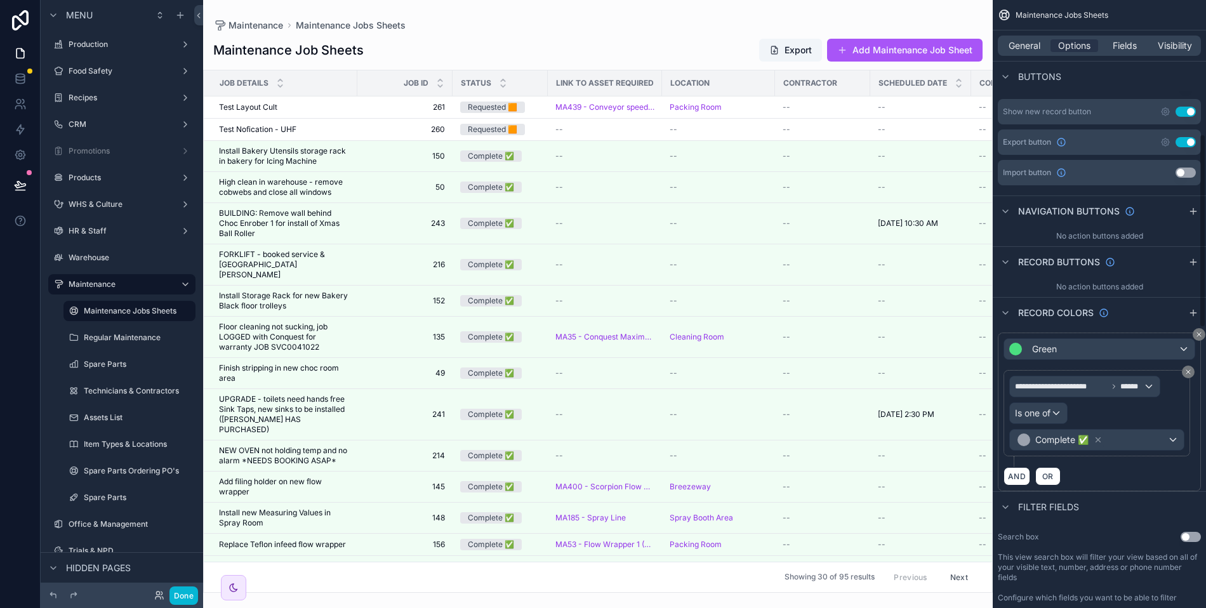
scroll to position [422, 0]
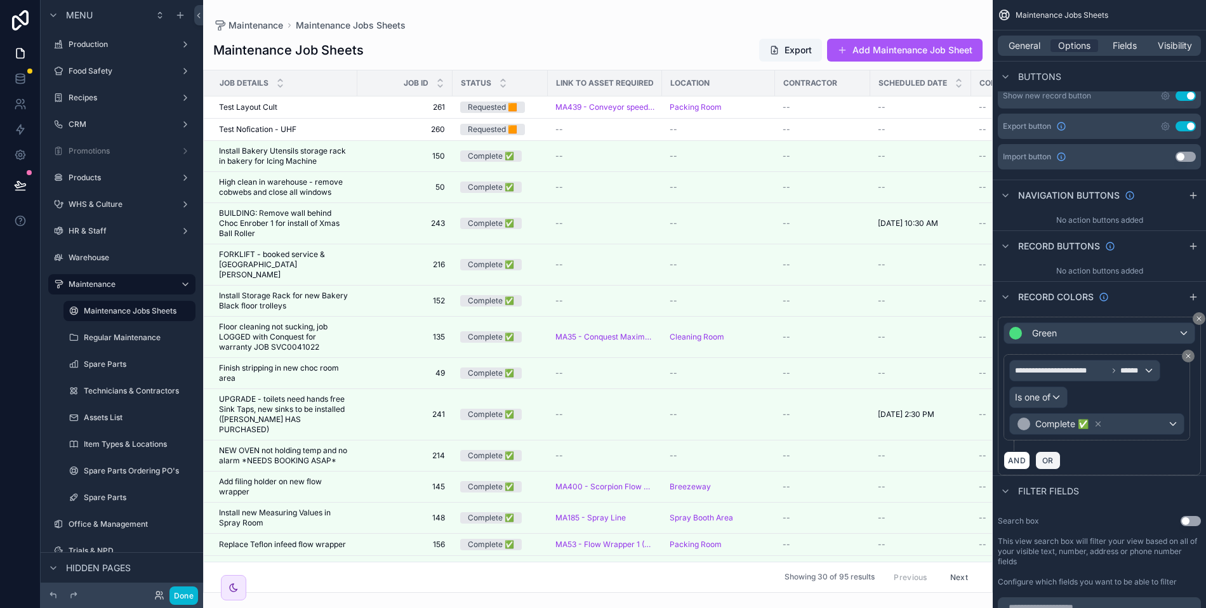
click at [1042, 456] on span "OR" at bounding box center [1048, 461] width 17 height 10
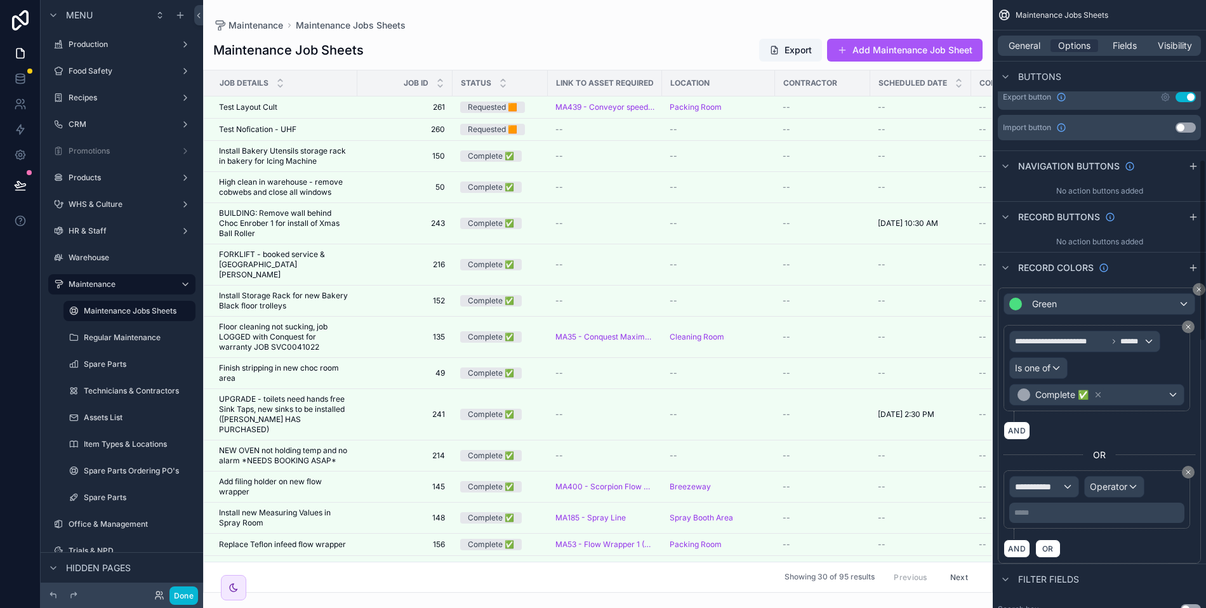
scroll to position [540, 0]
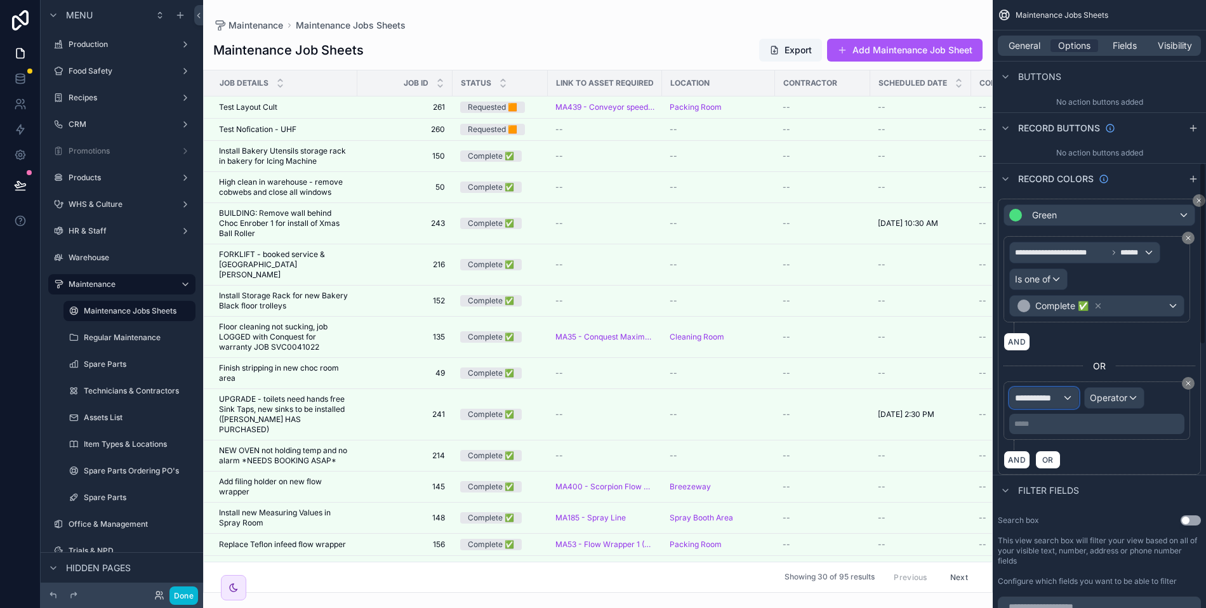
click at [1042, 396] on span "**********" at bounding box center [1038, 398] width 47 height 13
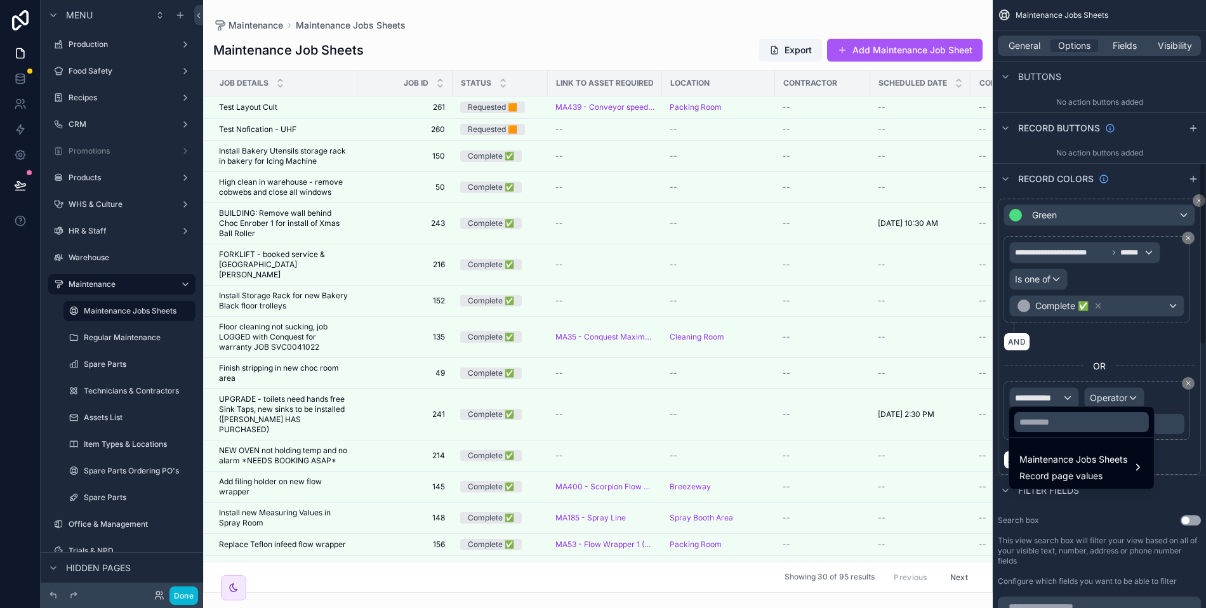
click at [1154, 354] on div "scrollable content" at bounding box center [603, 304] width 1206 height 608
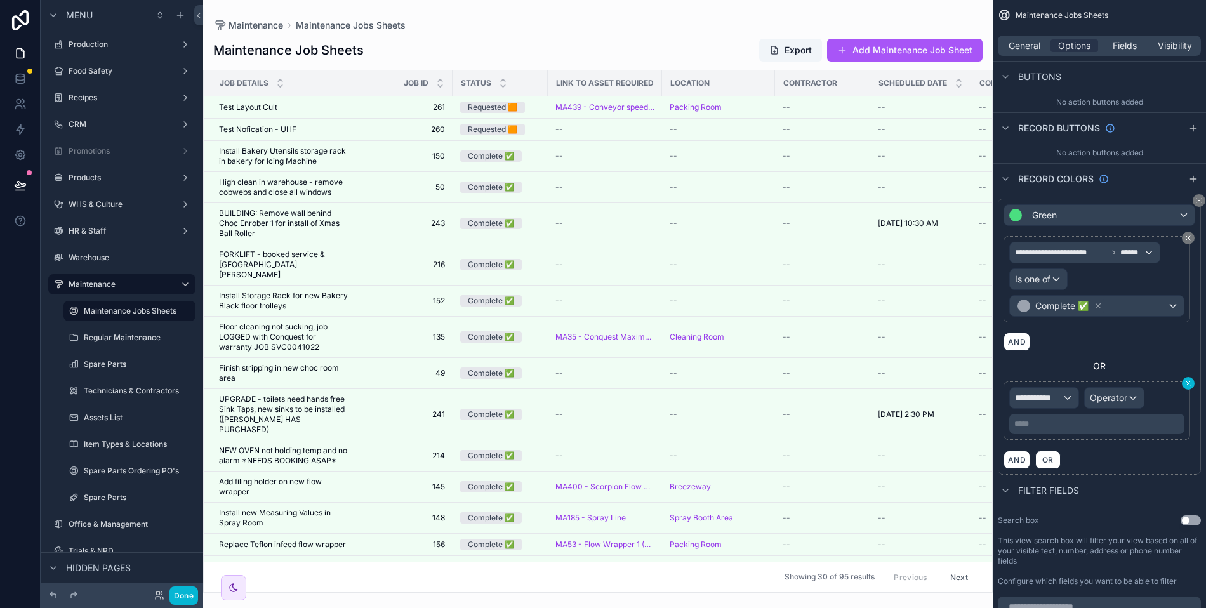
click at [1187, 380] on icon "scrollable content" at bounding box center [1188, 384] width 8 height 8
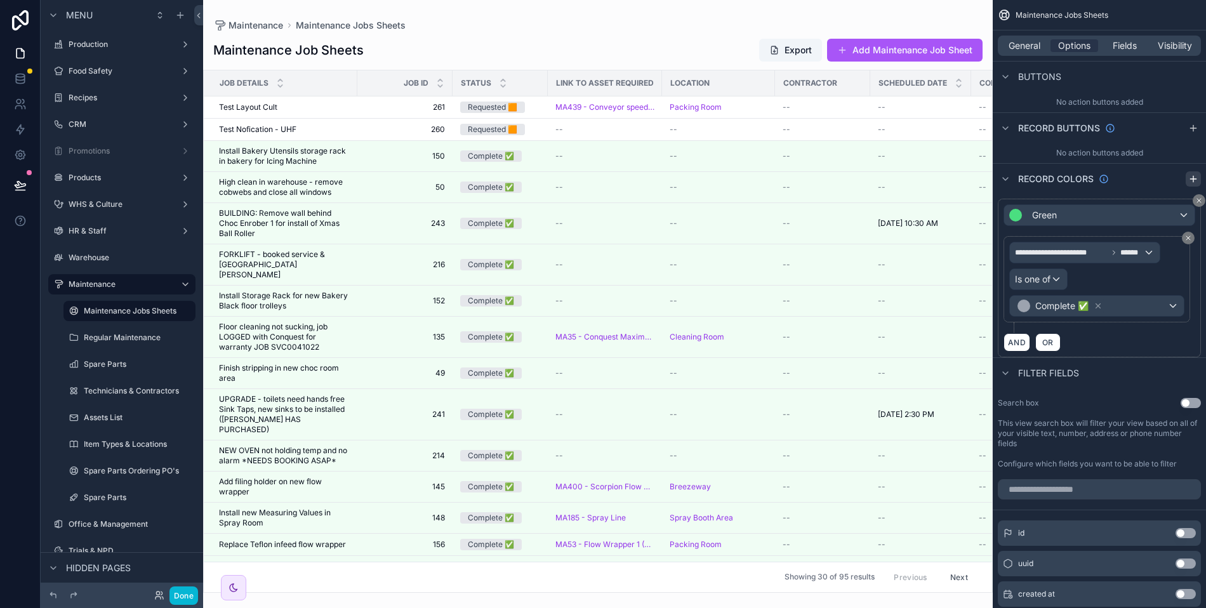
click at [1194, 175] on icon "scrollable content" at bounding box center [1193, 179] width 10 height 10
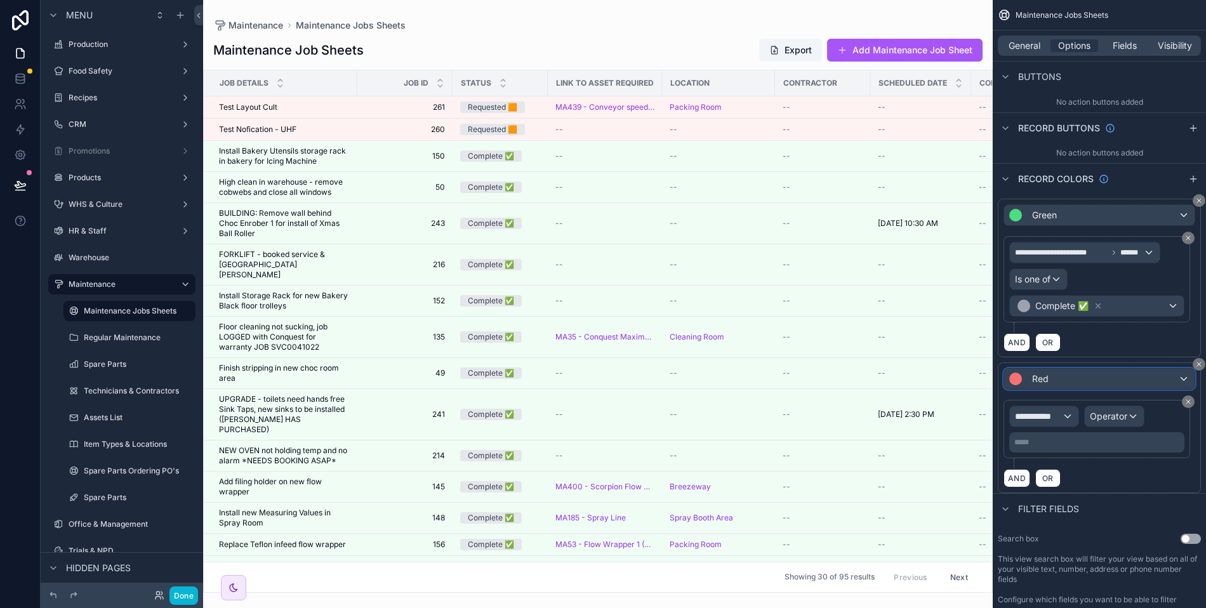
click at [1059, 372] on div "Red" at bounding box center [1099, 379] width 190 height 20
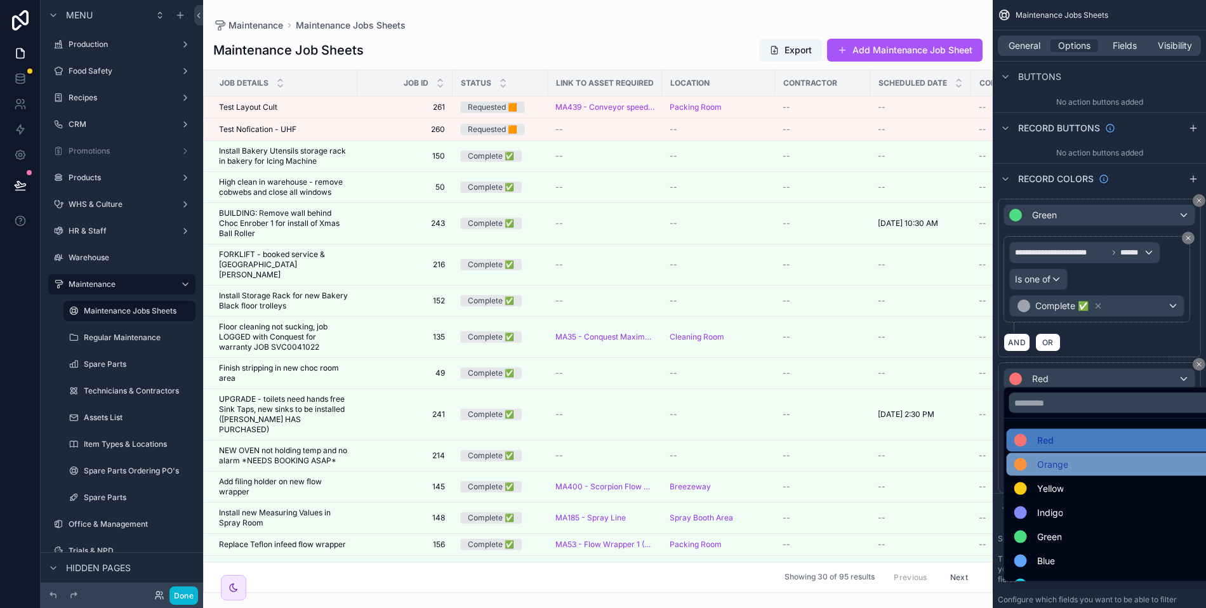
click at [1038, 464] on span "Orange" at bounding box center [1052, 464] width 31 height 15
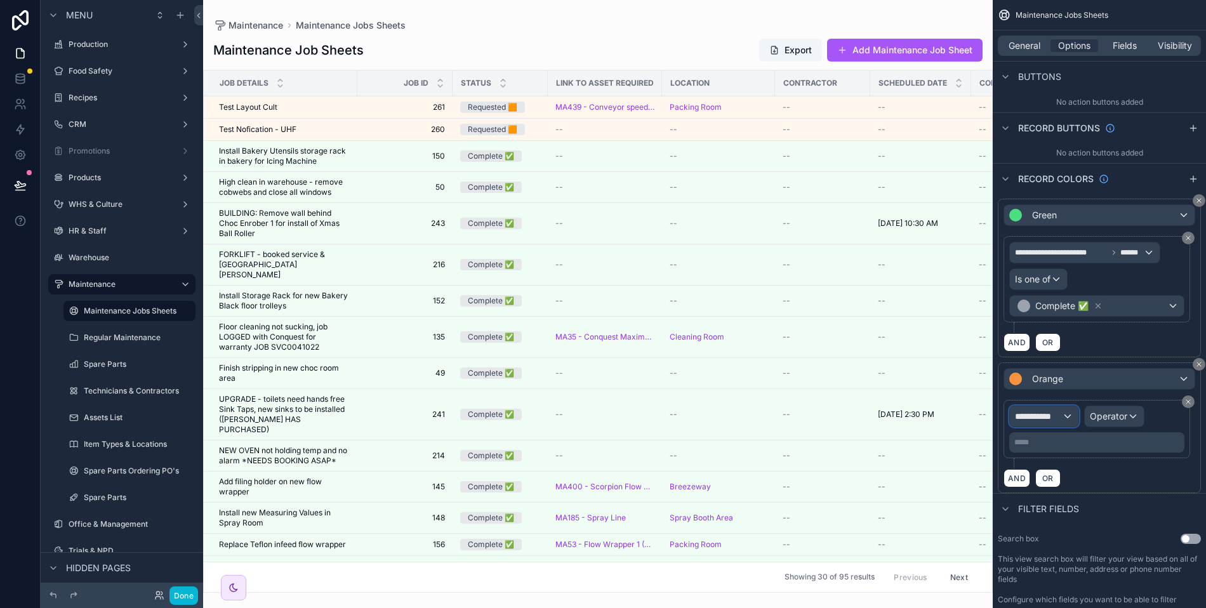
click at [1036, 411] on span "**********" at bounding box center [1038, 416] width 47 height 13
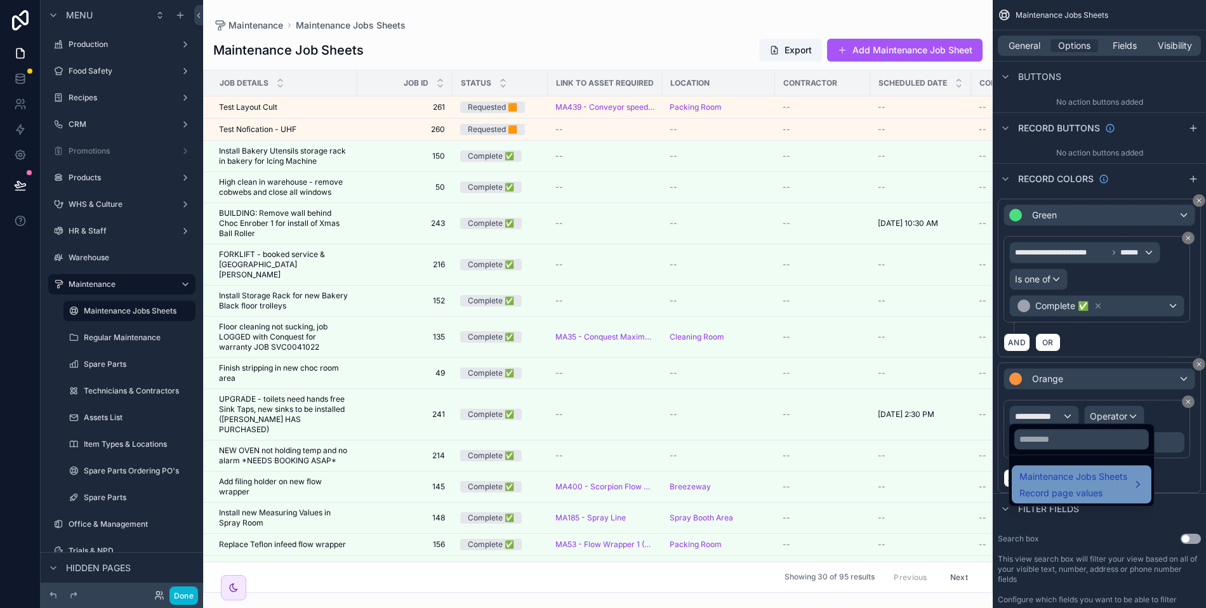
click at [1068, 498] on span "Record page values" at bounding box center [1073, 493] width 108 height 13
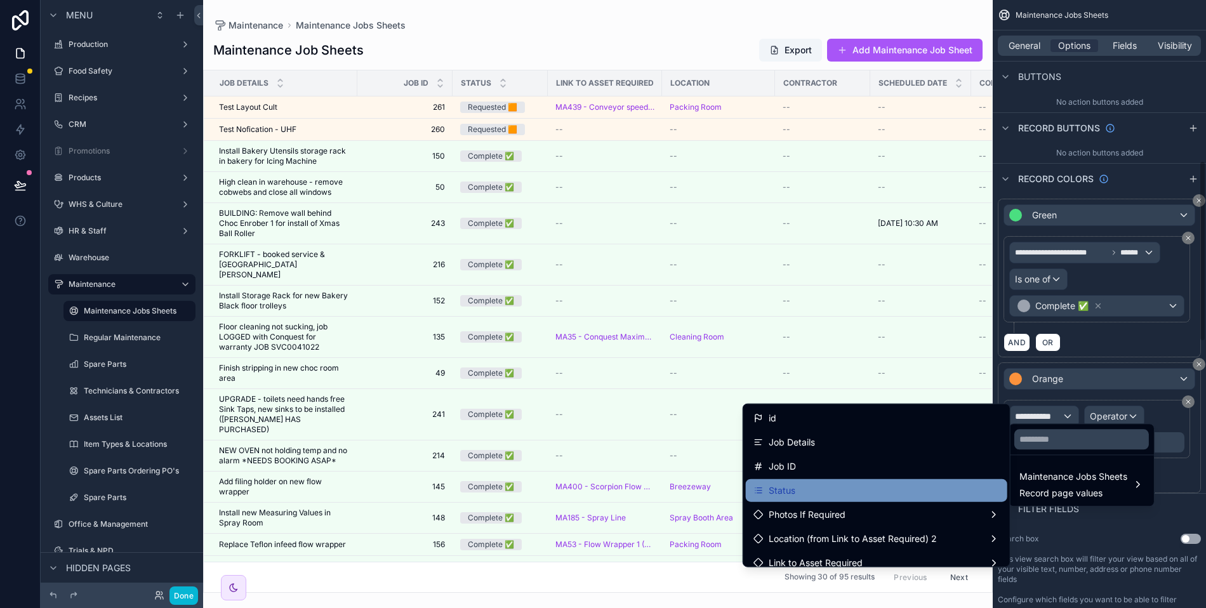
click at [857, 493] on div "Status" at bounding box center [876, 490] width 246 height 15
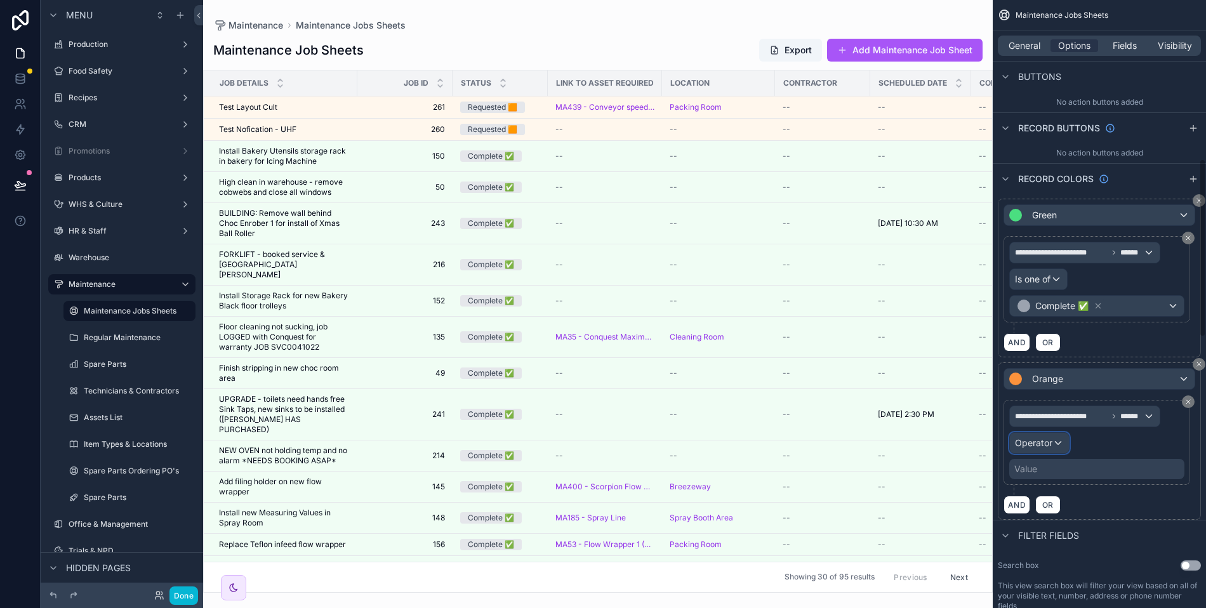
click at [1027, 443] on div "Operator" at bounding box center [1039, 443] width 59 height 20
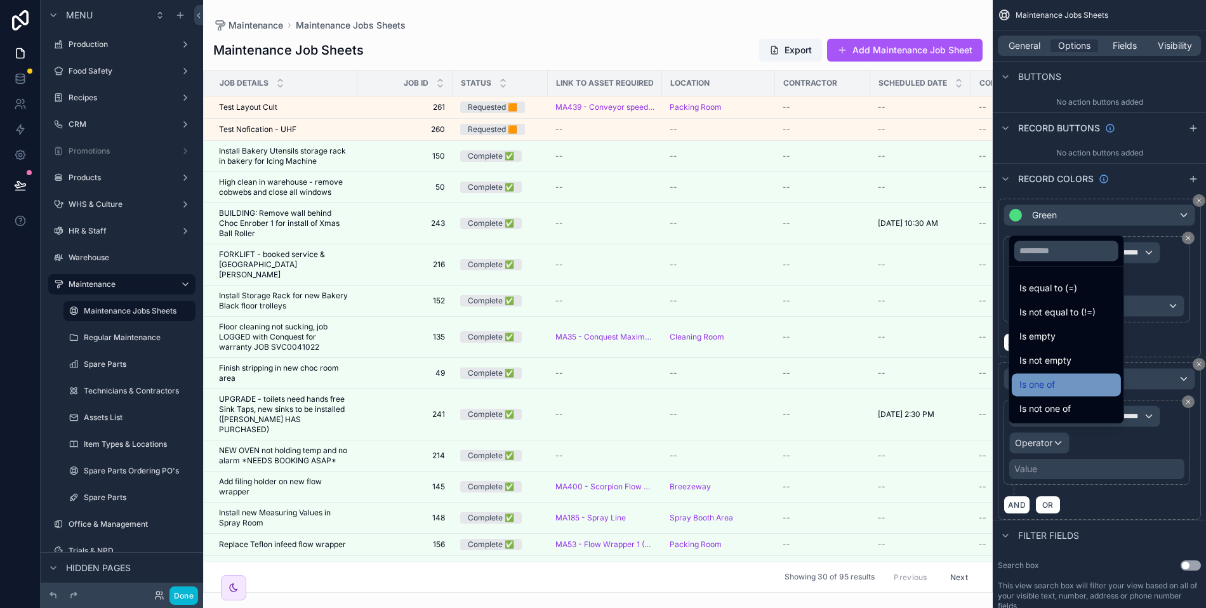
click at [1052, 392] on span "Is one of" at bounding box center [1037, 384] width 36 height 15
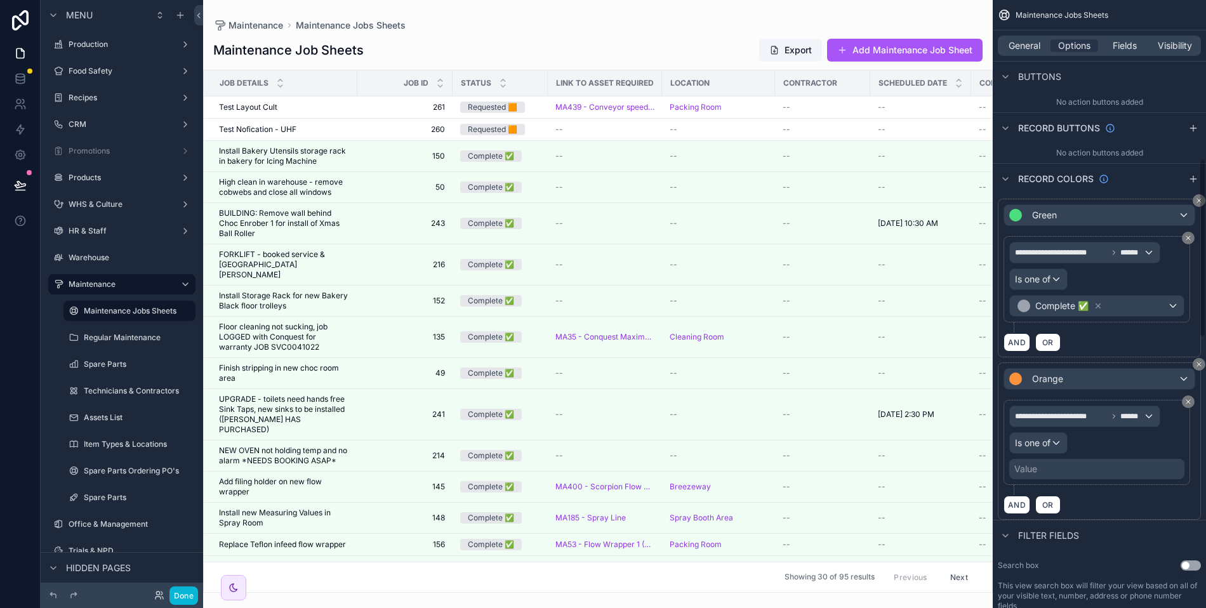
click at [1038, 459] on div "Value" at bounding box center [1096, 469] width 175 height 20
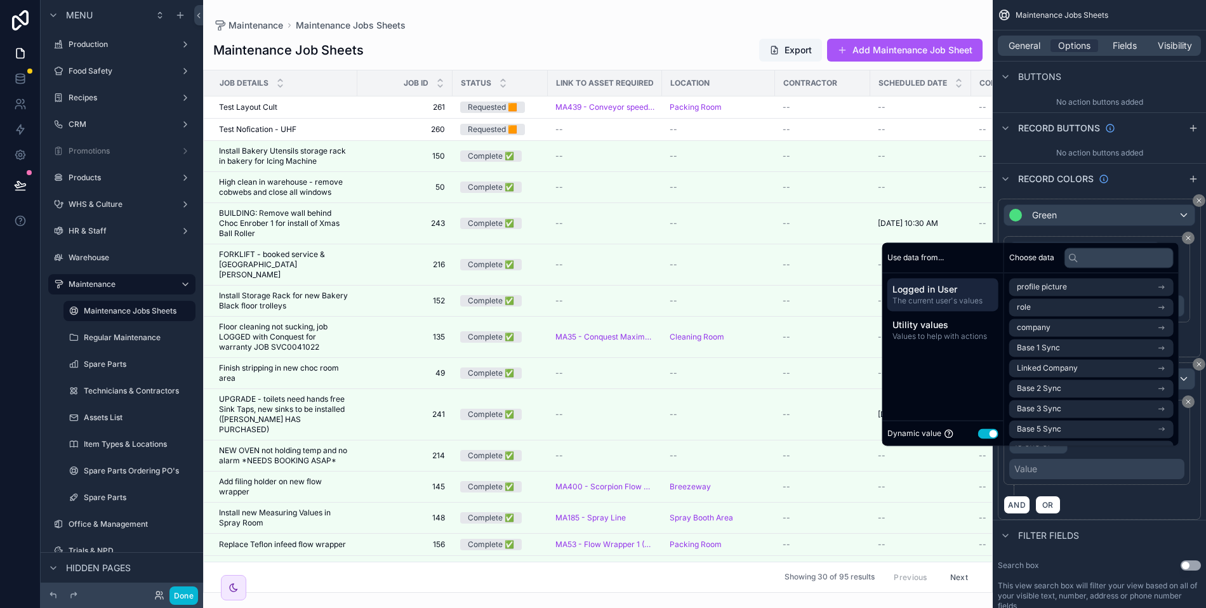
click at [985, 433] on button "Use setting" at bounding box center [988, 433] width 20 height 10
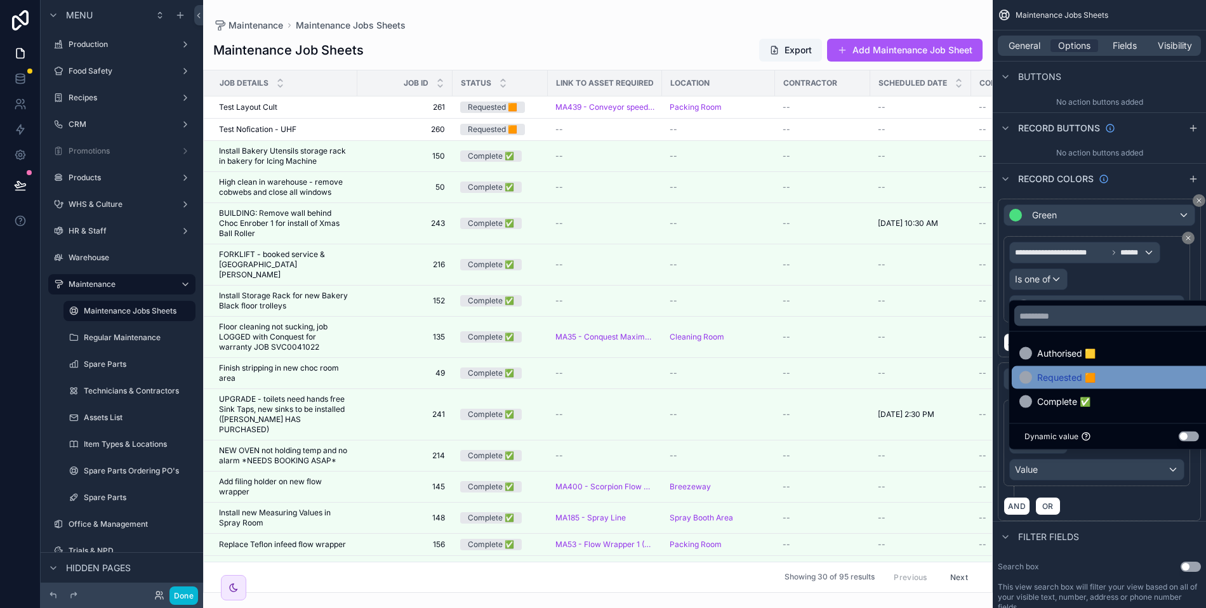
click at [1064, 378] on span "Requested 🟧" at bounding box center [1066, 377] width 58 height 15
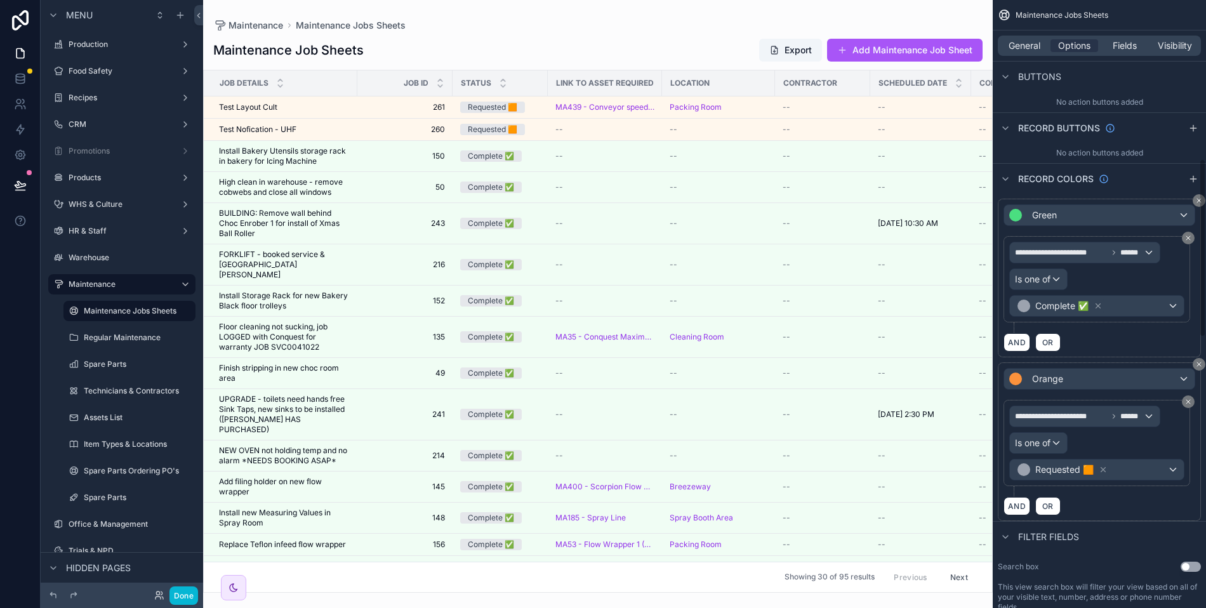
click at [1128, 496] on div "AND OR" at bounding box center [1099, 505] width 192 height 19
click at [1193, 177] on icon "scrollable content" at bounding box center [1193, 179] width 0 height 6
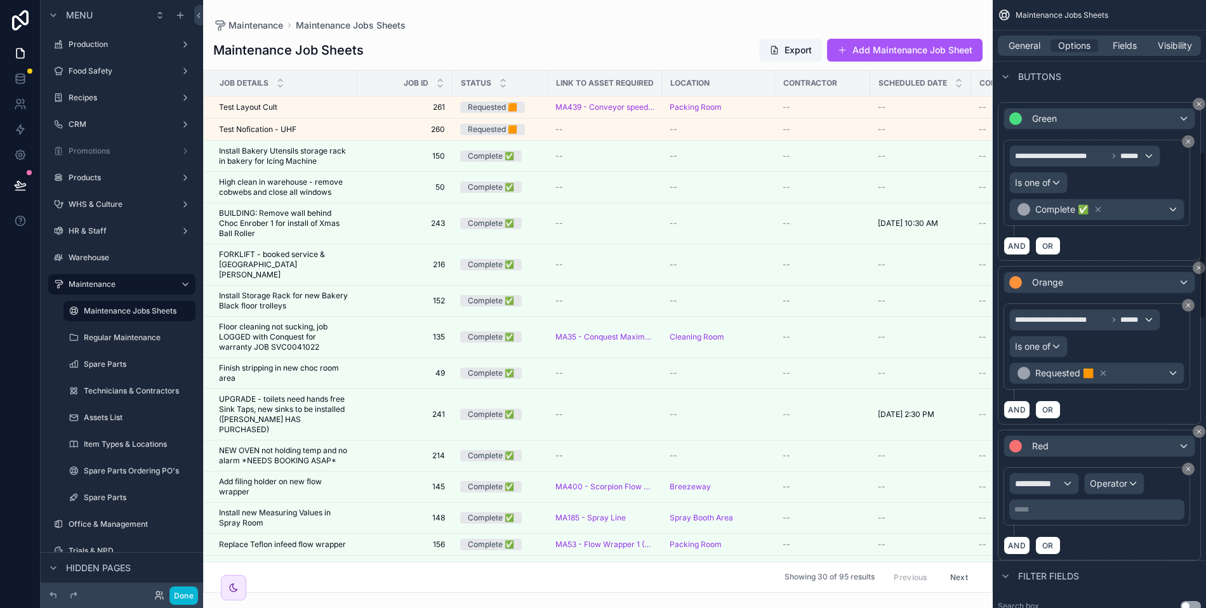
scroll to position [638, 0]
click at [1056, 428] on div "**********" at bounding box center [1099, 493] width 203 height 131
click at [1060, 435] on div "Red" at bounding box center [1099, 445] width 190 height 20
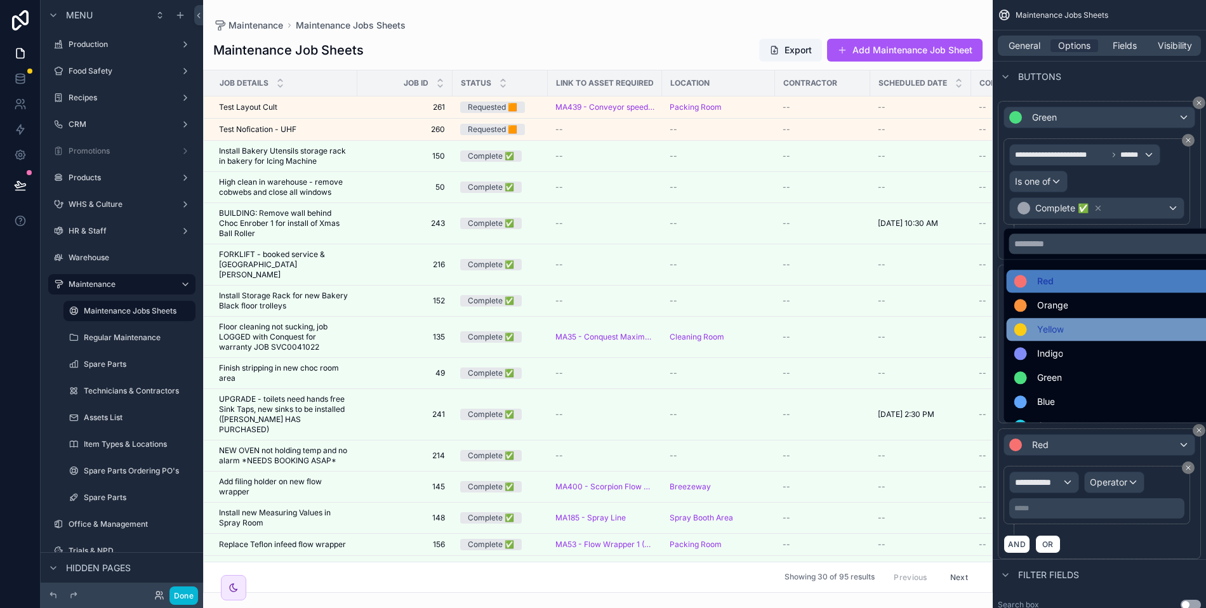
click at [1053, 323] on span "Yellow" at bounding box center [1050, 329] width 27 height 15
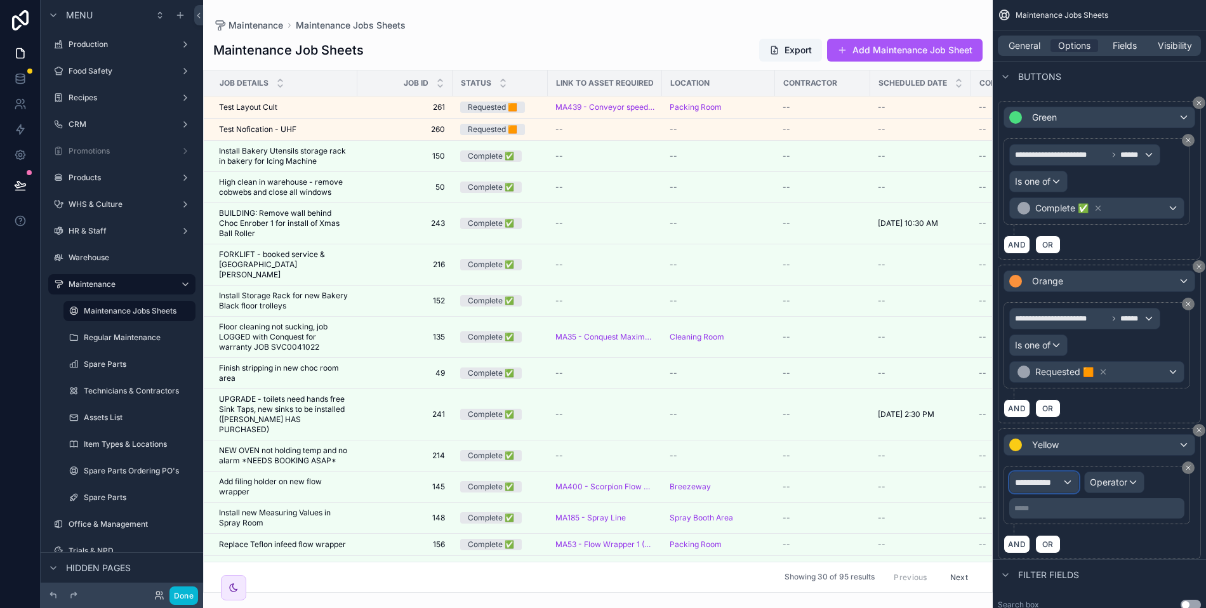
click at [1055, 476] on span "**********" at bounding box center [1038, 482] width 47 height 13
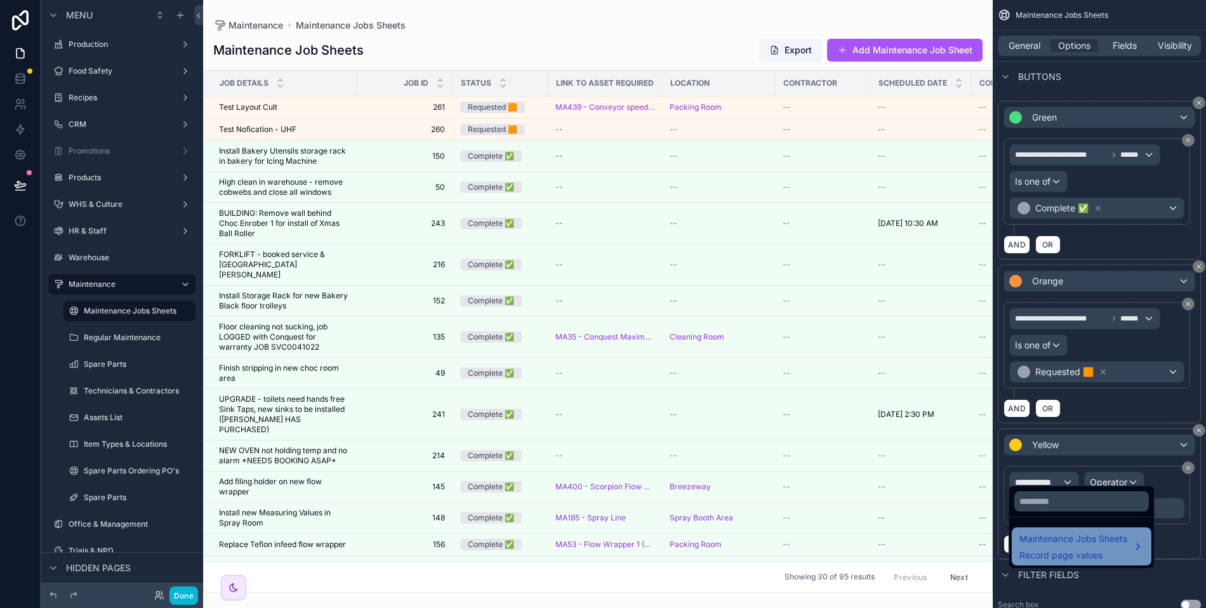
click at [1057, 545] on span "Maintenance Jobs Sheets" at bounding box center [1073, 538] width 108 height 15
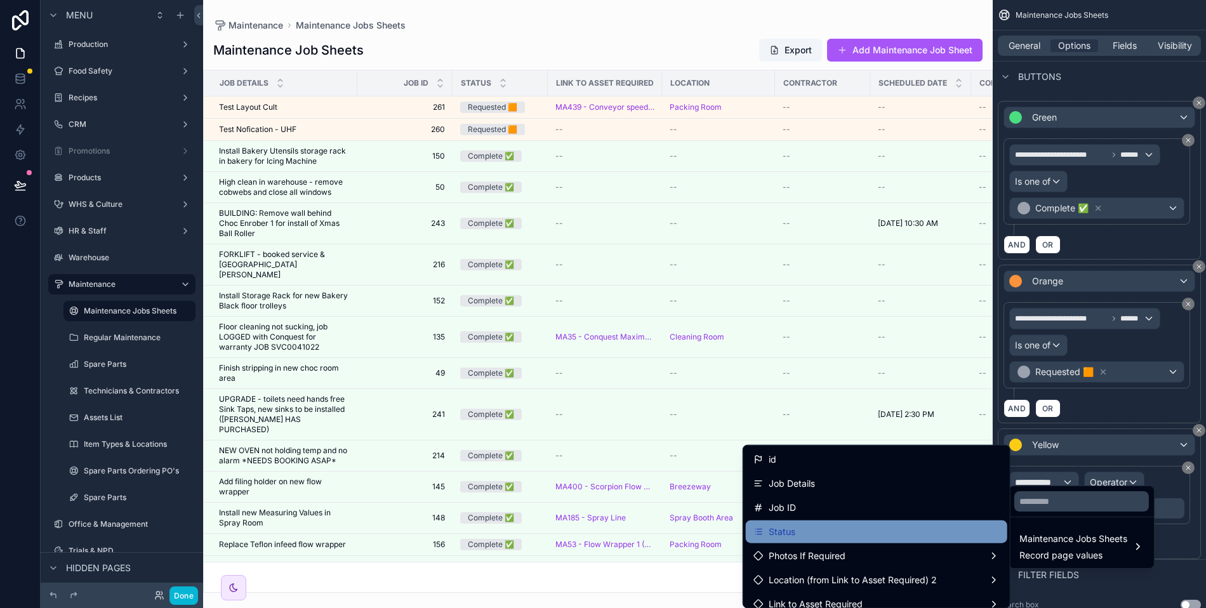
click at [828, 527] on div "Status" at bounding box center [876, 531] width 246 height 15
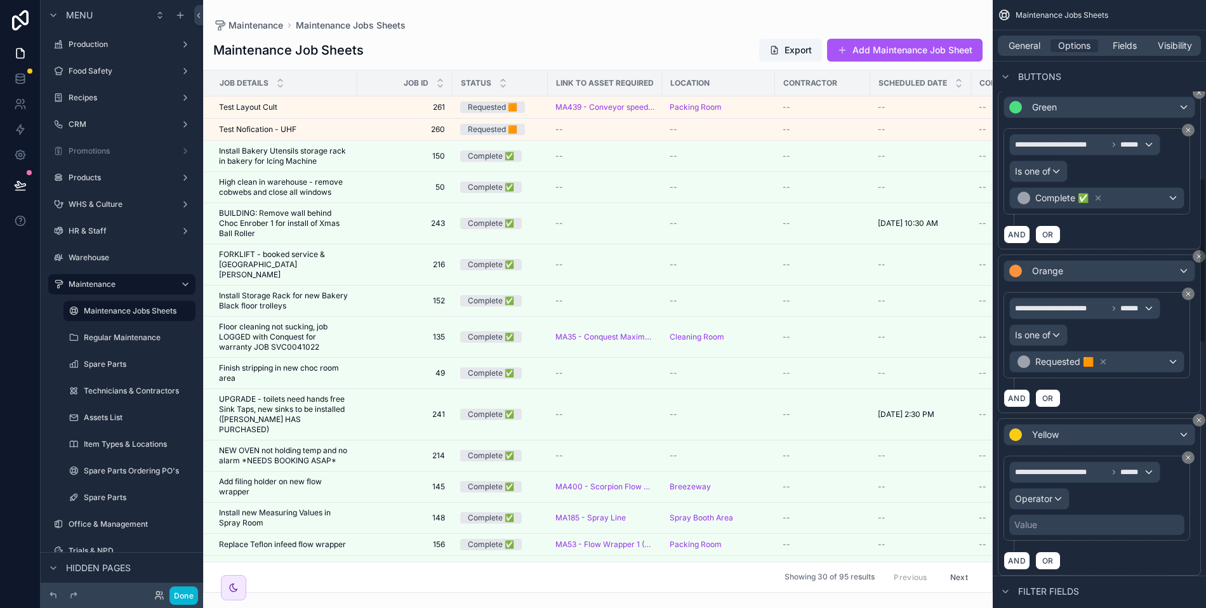
scroll to position [663, 0]
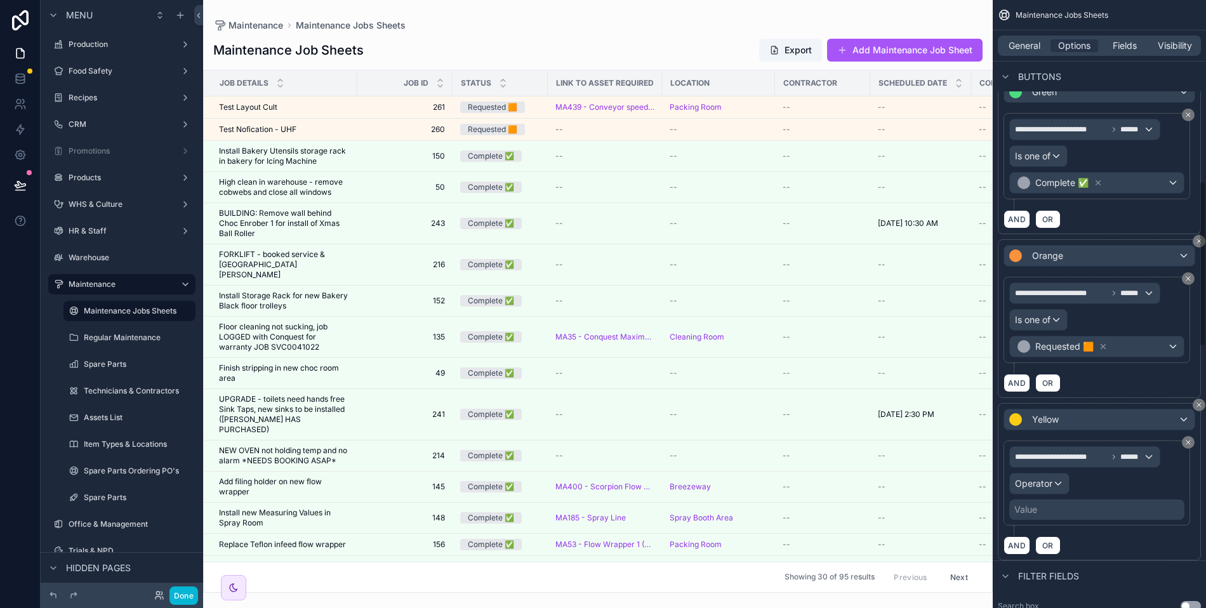
click at [1075, 502] on div "Value" at bounding box center [1096, 509] width 175 height 20
click at [1073, 499] on div "Value" at bounding box center [1096, 509] width 175 height 20
click at [1036, 473] on div "Operator" at bounding box center [1039, 483] width 59 height 20
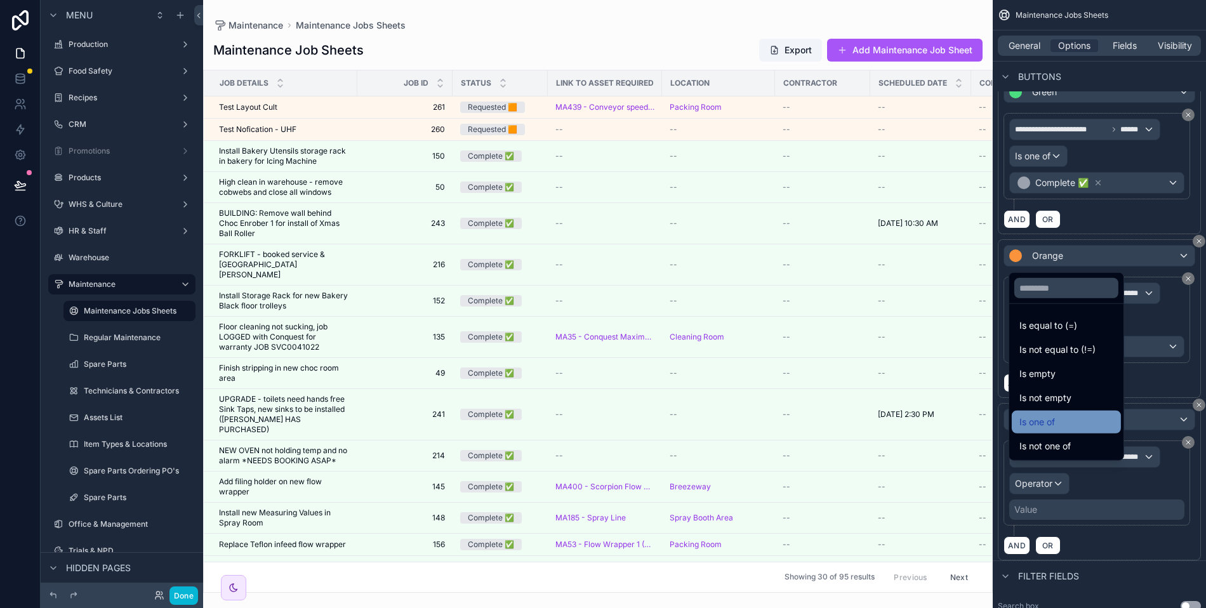
click at [1037, 427] on span "Is one of" at bounding box center [1037, 421] width 36 height 15
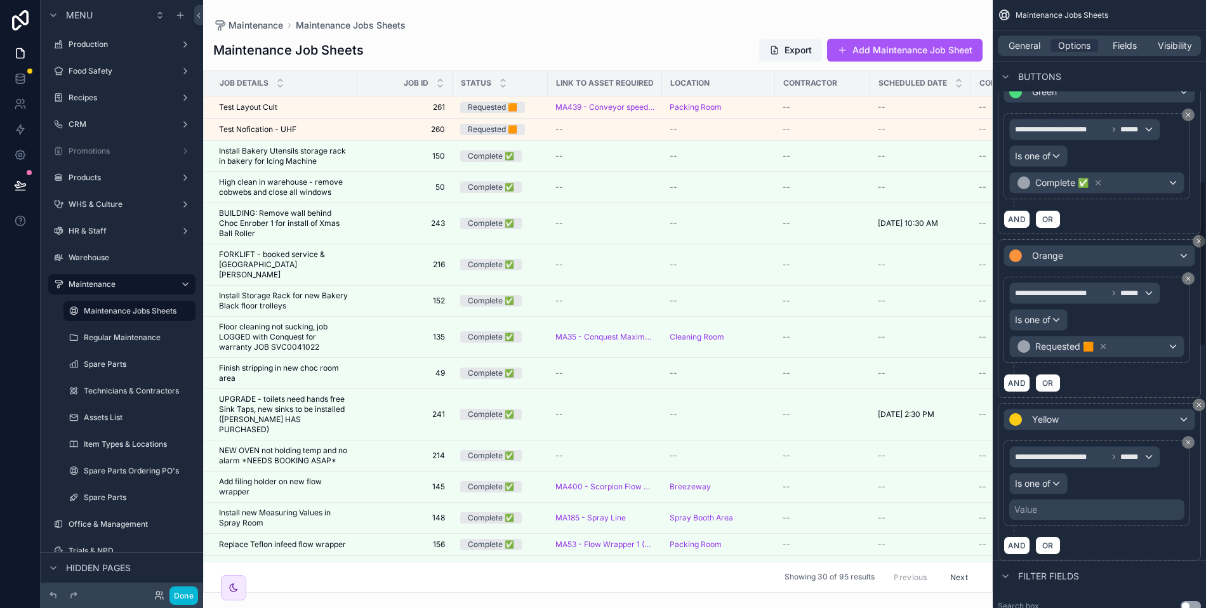
click at [1046, 499] on div "Value" at bounding box center [1096, 509] width 175 height 20
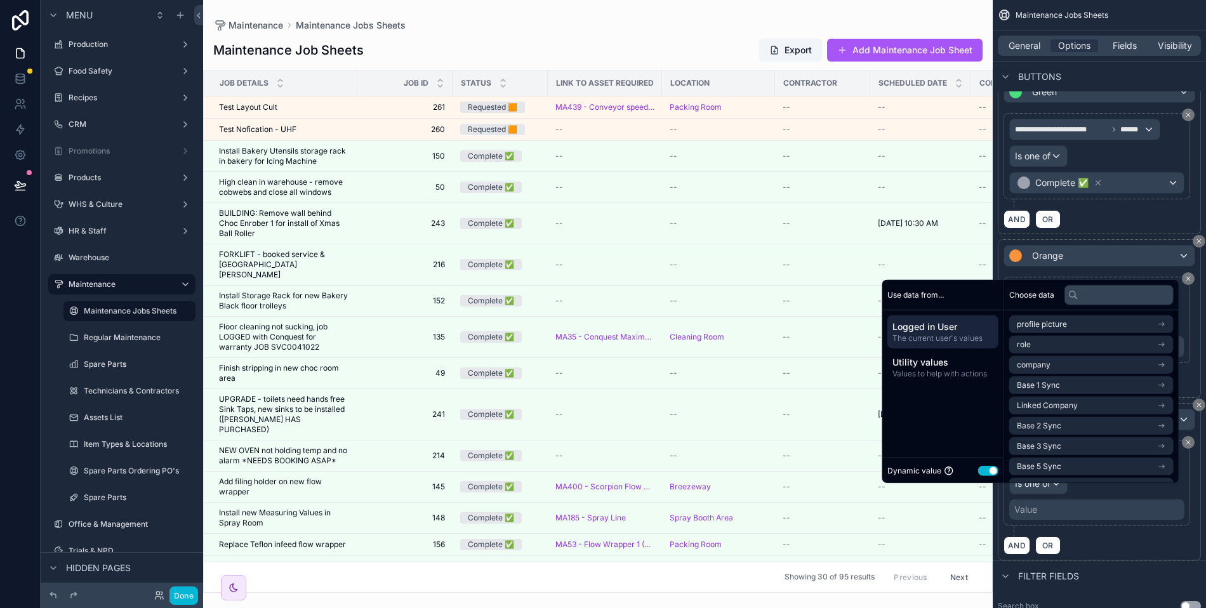
click at [981, 470] on button "Use setting" at bounding box center [988, 470] width 20 height 10
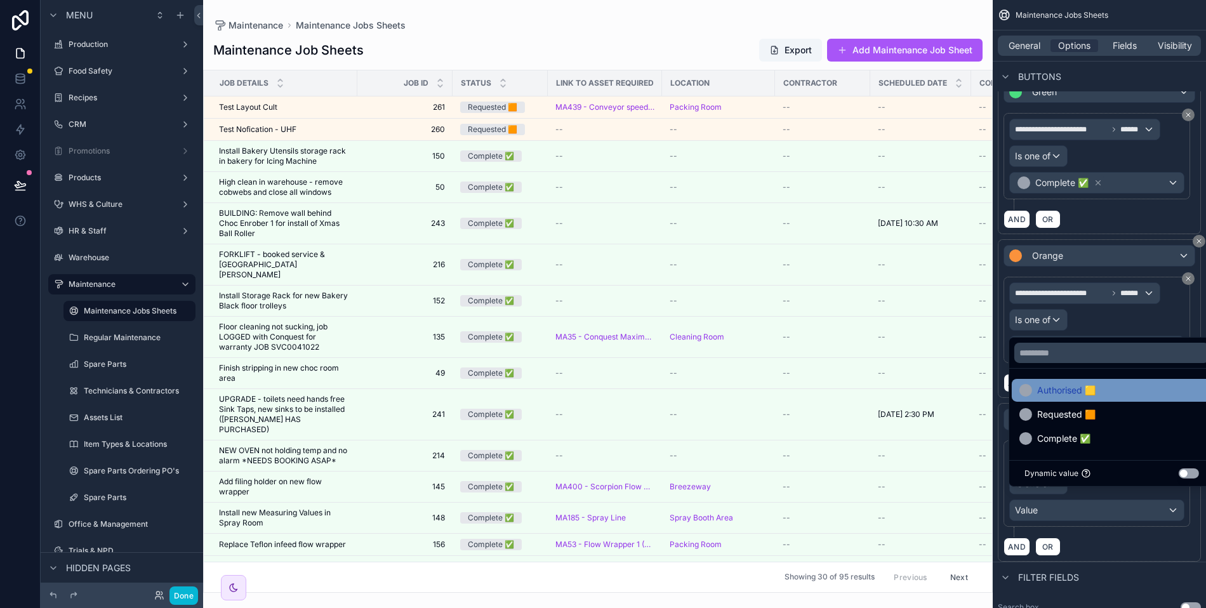
click at [1062, 394] on span "Authorised 🟨" at bounding box center [1066, 390] width 58 height 15
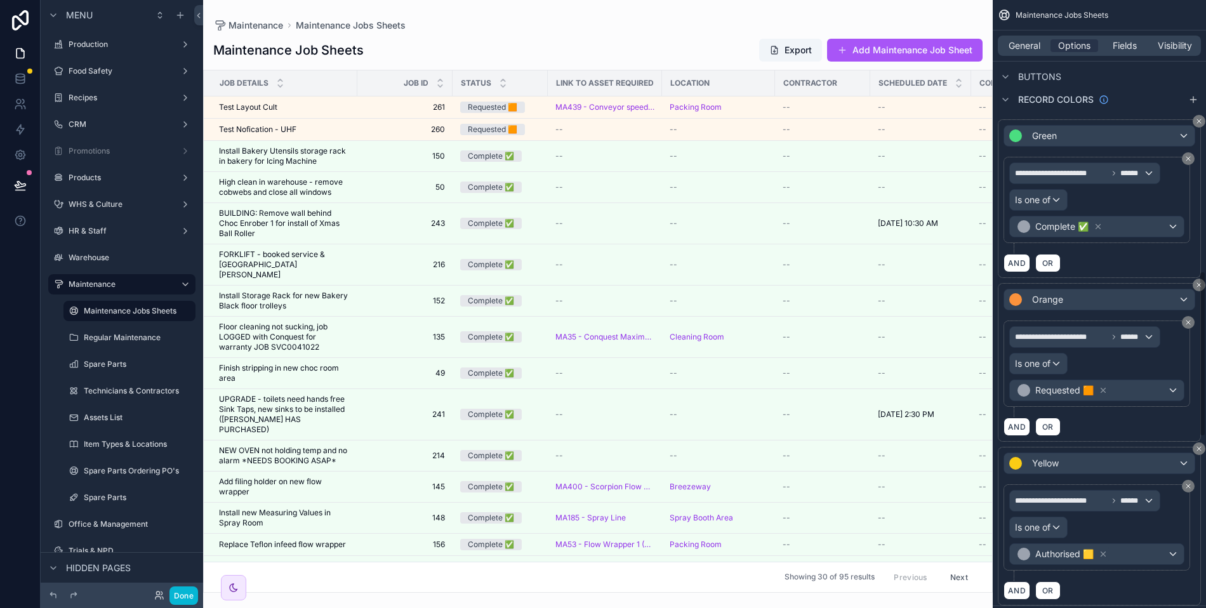
scroll to position [516, 0]
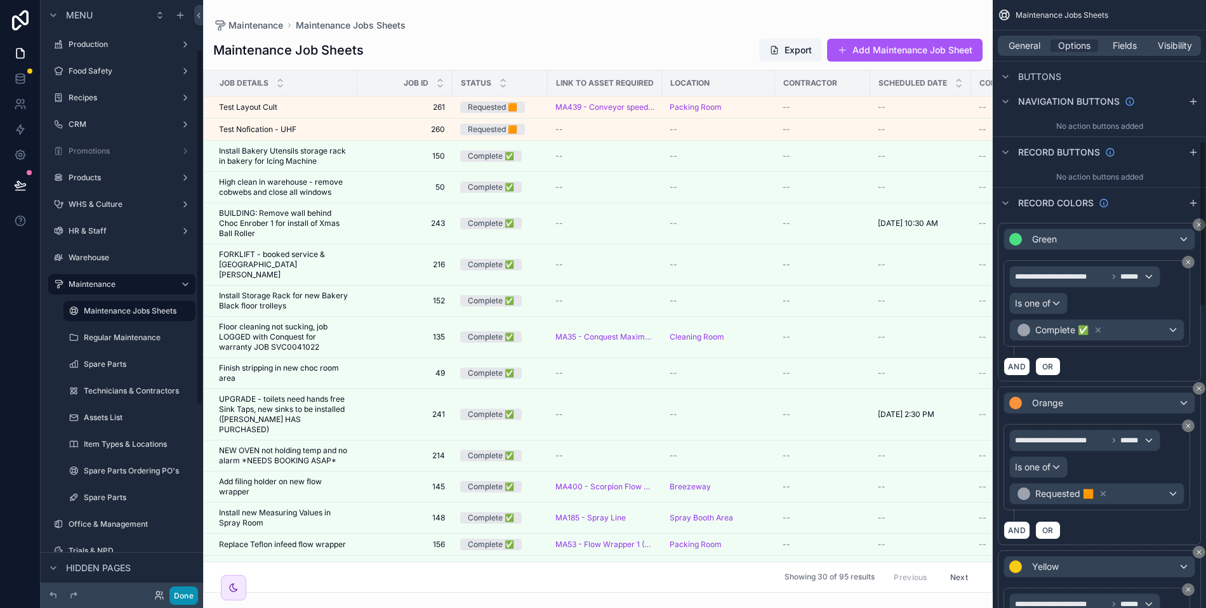
click at [178, 597] on button "Done" at bounding box center [183, 595] width 29 height 18
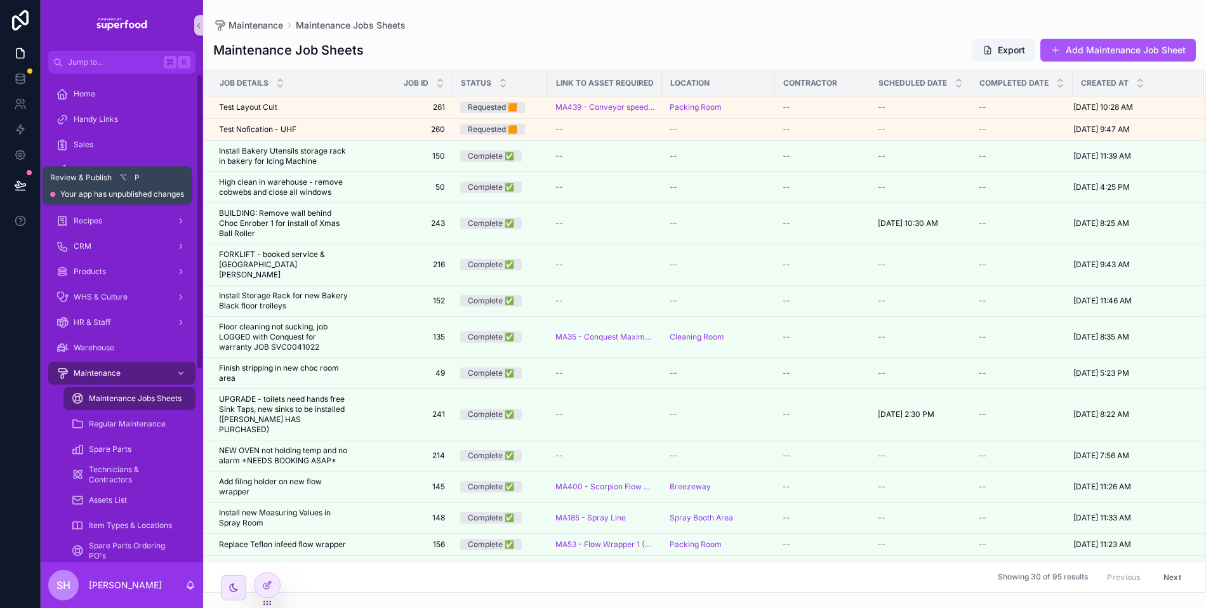
click at [24, 190] on icon at bounding box center [20, 190] width 10 height 0
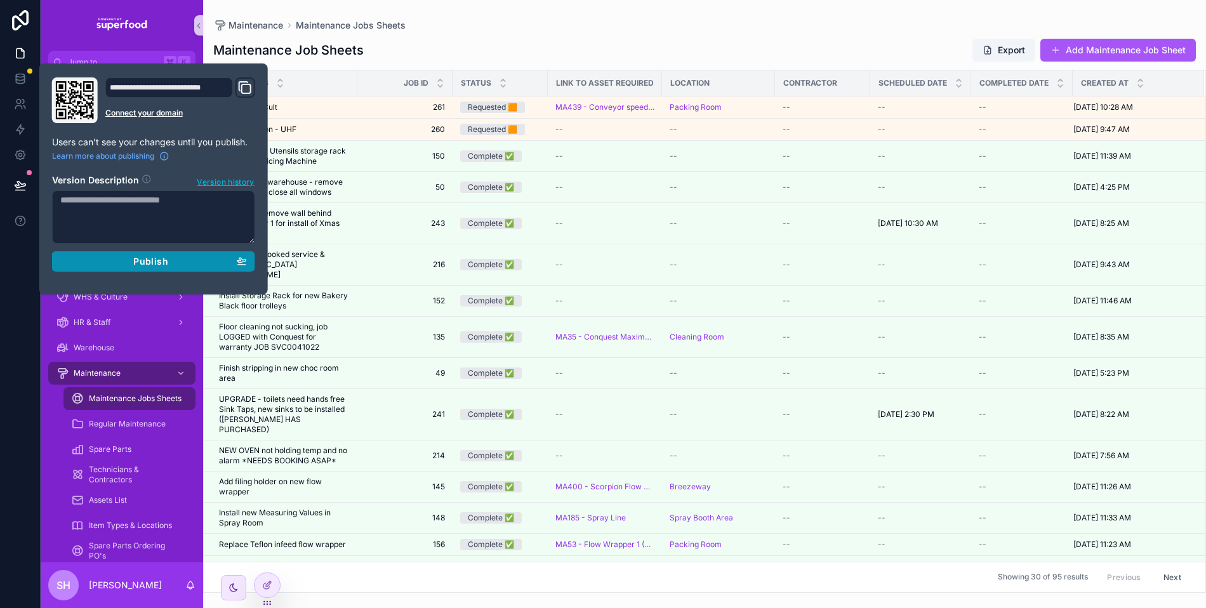
click at [136, 256] on span "Publish" at bounding box center [150, 261] width 34 height 11
